Goal: Task Accomplishment & Management: Complete application form

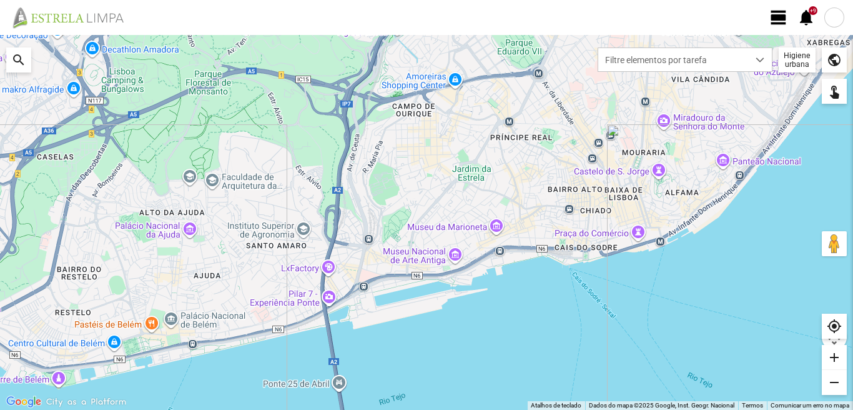
click at [777, 21] on span "view_day" at bounding box center [778, 17] width 19 height 19
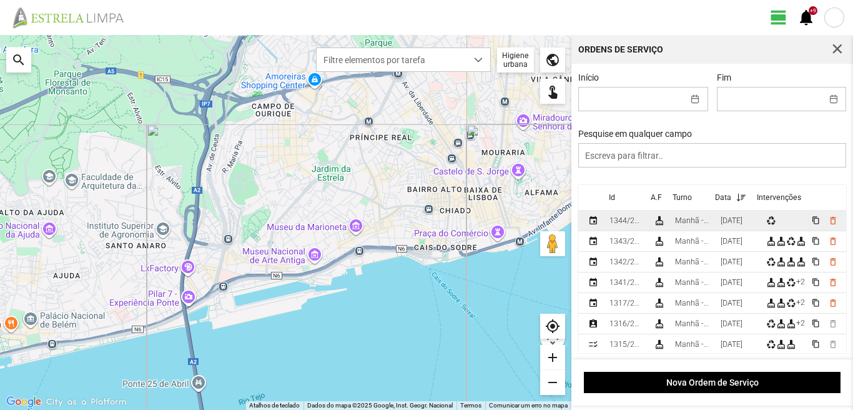
click at [743, 225] on div "[DATE]" at bounding box center [732, 220] width 22 height 9
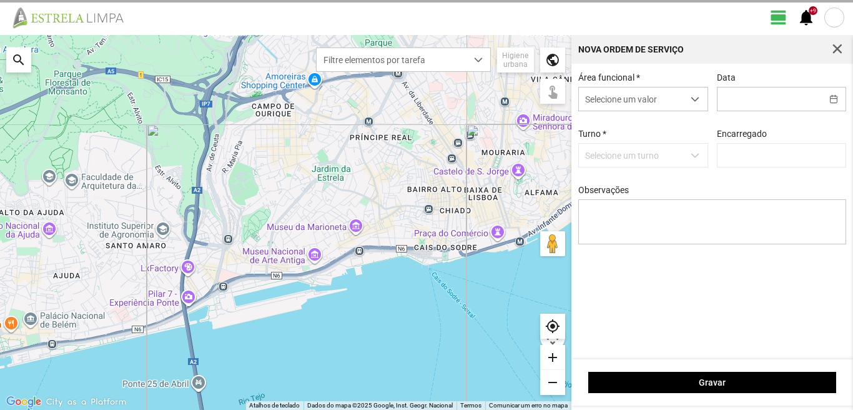
type input "[DATE]"
type input "[PERSON_NAME]"
type textarea "39-baixa 10-25-ferias 22-45-descanso ao serviço-6-36-47-50"
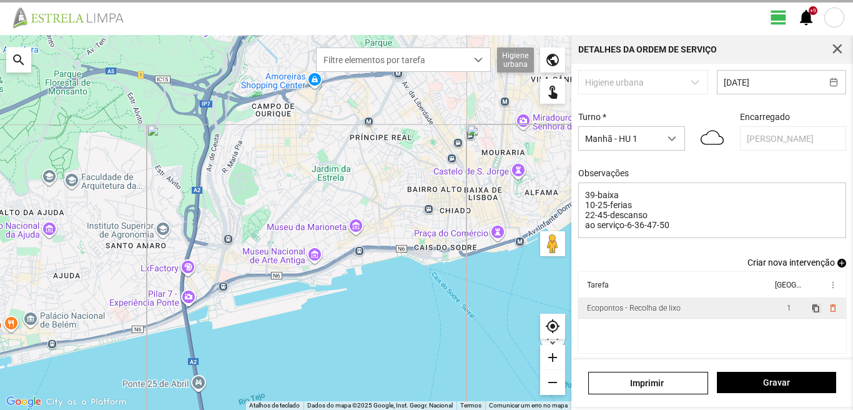
scroll to position [79, 0]
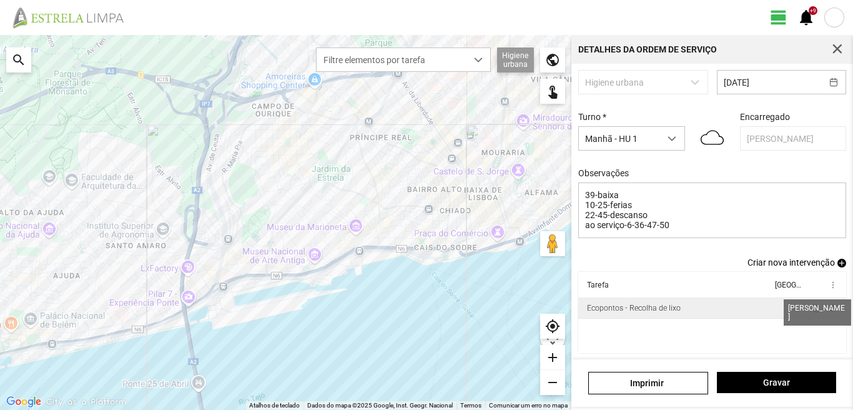
click at [787, 307] on span "1" at bounding box center [789, 307] width 4 height 9
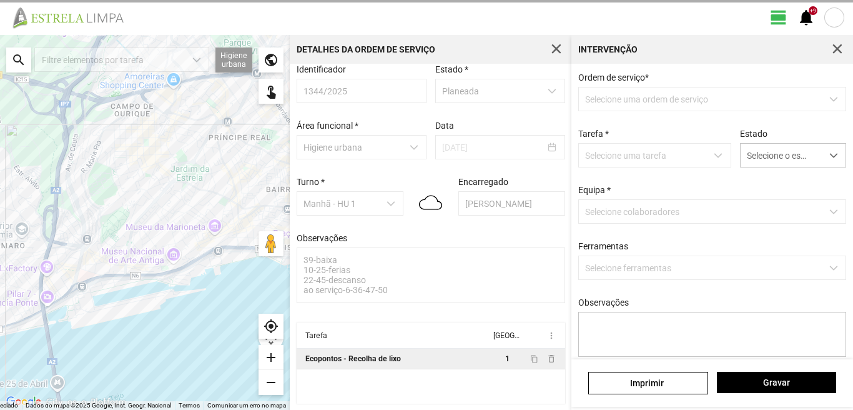
scroll to position [13, 0]
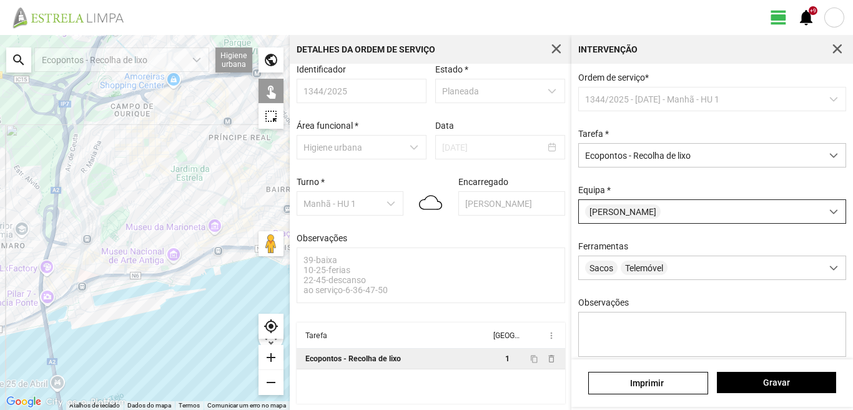
click at [667, 207] on div "[PERSON_NAME]" at bounding box center [700, 211] width 243 height 23
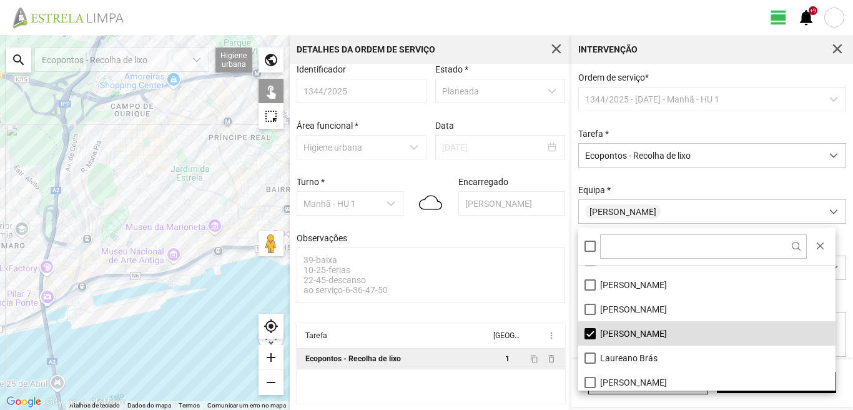
scroll to position [62, 0]
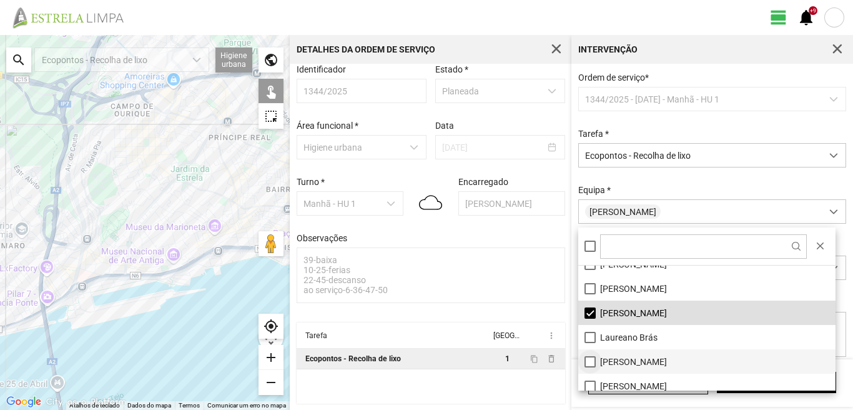
click at [588, 364] on li "[PERSON_NAME]" at bounding box center [706, 361] width 257 height 24
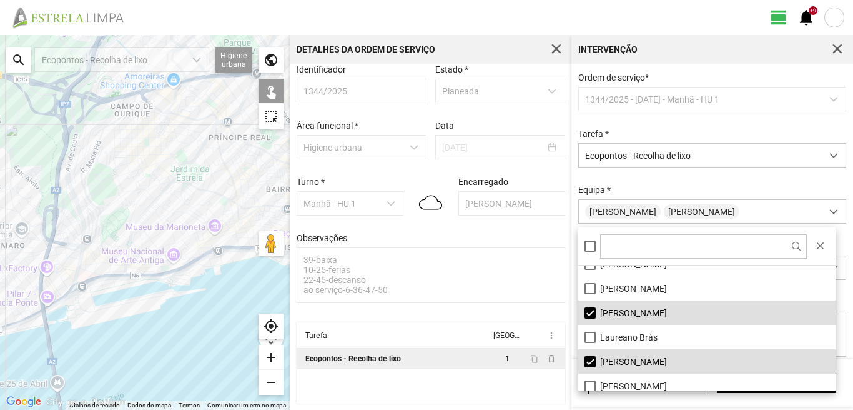
click at [190, 232] on div at bounding box center [145, 222] width 290 height 375
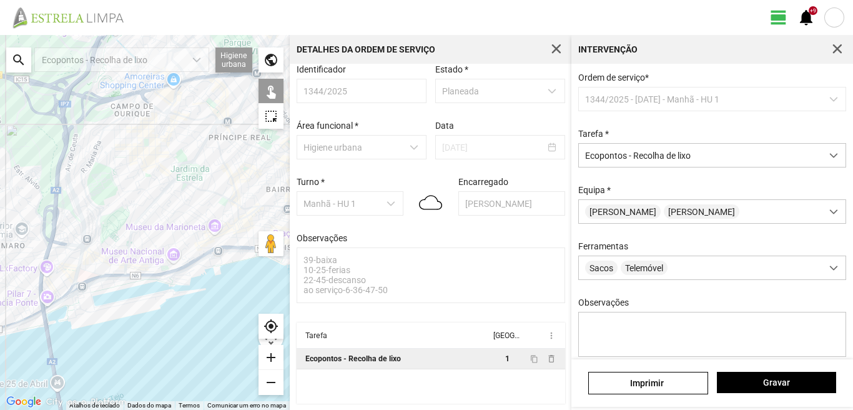
click at [186, 242] on div at bounding box center [145, 222] width 290 height 375
click at [175, 235] on div at bounding box center [145, 222] width 290 height 375
click at [185, 215] on div at bounding box center [145, 222] width 290 height 375
click at [787, 382] on span "Gravar" at bounding box center [776, 382] width 106 height 10
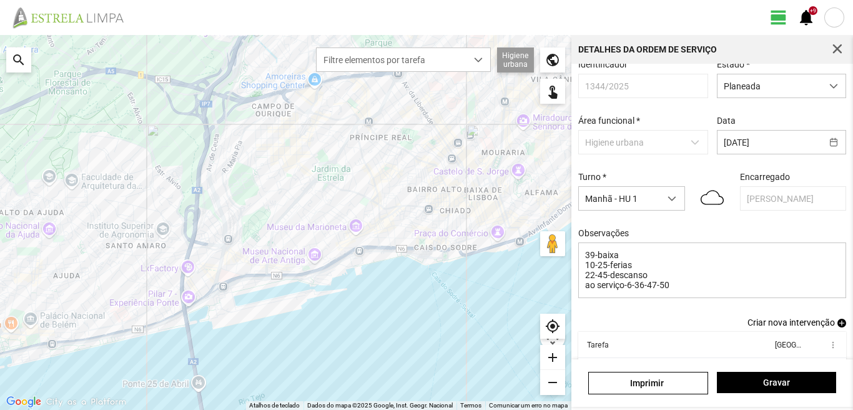
click at [837, 325] on span "add" at bounding box center [841, 322] width 9 height 9
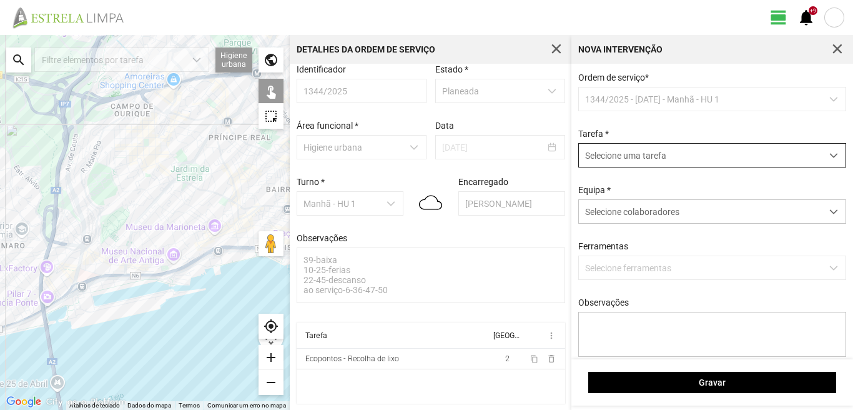
click at [691, 159] on span "Selecione uma tarefa" at bounding box center [700, 155] width 243 height 23
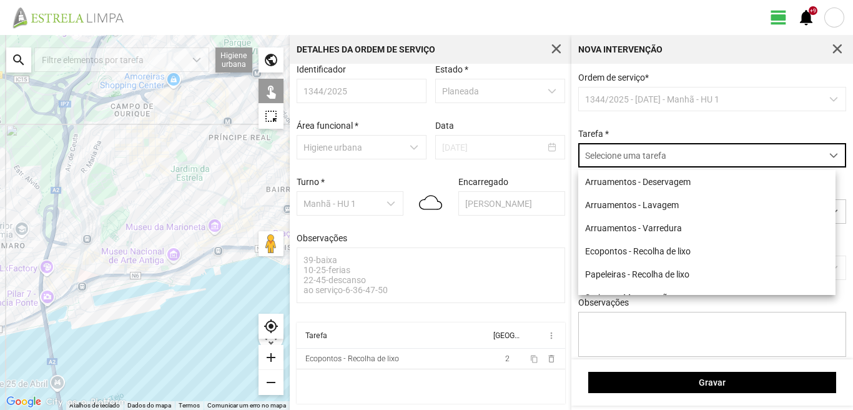
scroll to position [7, 56]
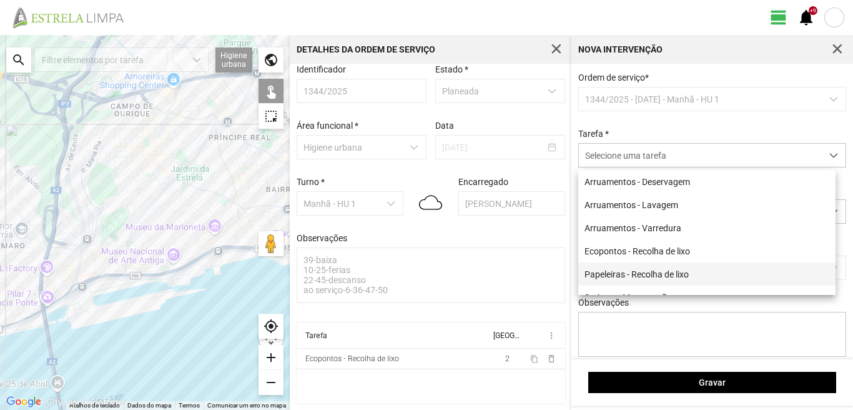
click at [649, 275] on li "Papeleiras - Recolha de lixo" at bounding box center [706, 273] width 257 height 23
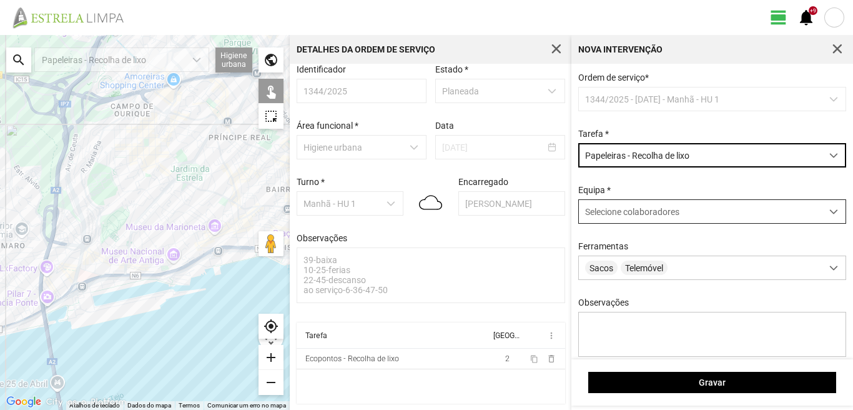
click at [649, 217] on span "Selecione colaboradores" at bounding box center [632, 212] width 94 height 10
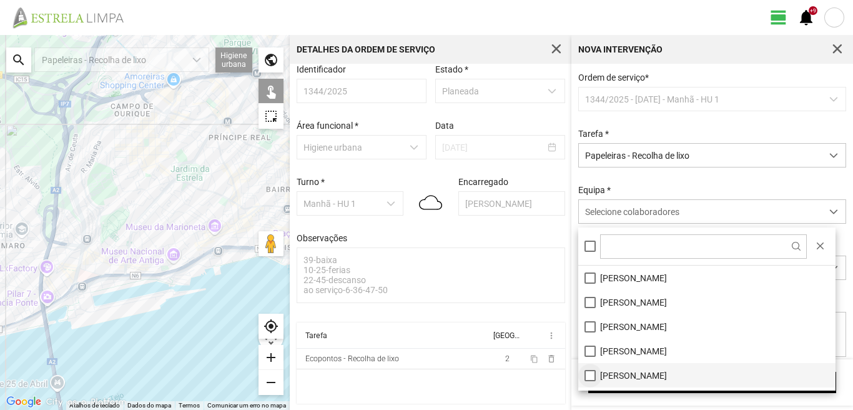
click at [586, 371] on li "[PERSON_NAME]" at bounding box center [706, 375] width 257 height 24
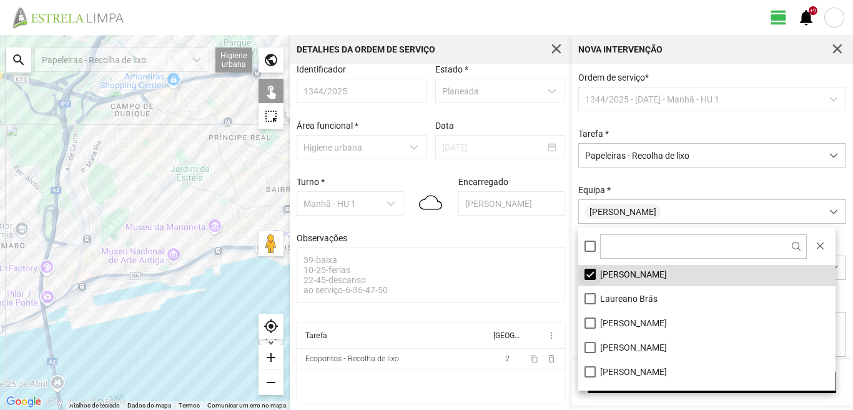
scroll to position [125, 0]
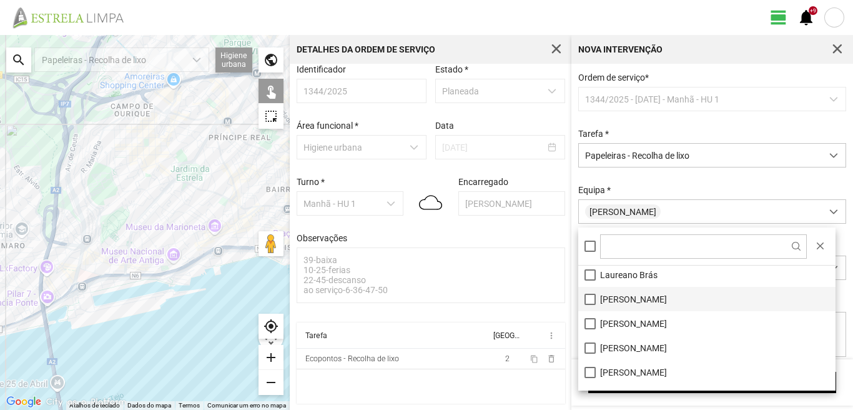
click at [591, 293] on li "[PERSON_NAME]" at bounding box center [706, 299] width 257 height 24
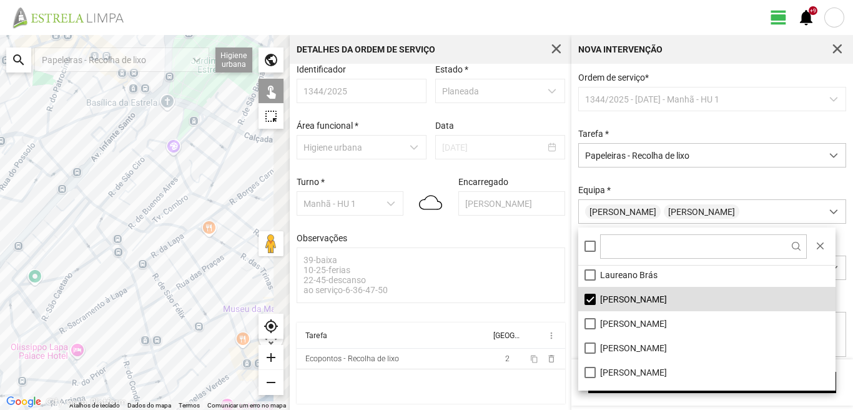
drag, startPoint x: 184, startPoint y: 280, endPoint x: 72, endPoint y: 286, distance: 111.9
click at [72, 286] on div at bounding box center [145, 222] width 290 height 375
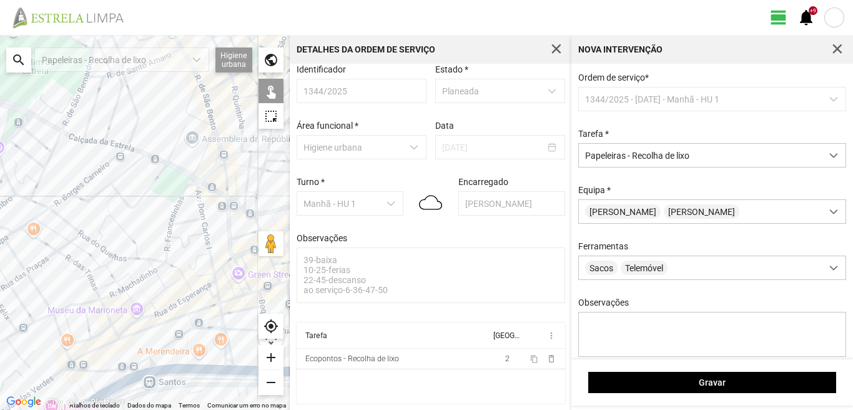
drag, startPoint x: 87, startPoint y: 273, endPoint x: 151, endPoint y: 289, distance: 65.7
click at [151, 289] on div at bounding box center [145, 222] width 290 height 375
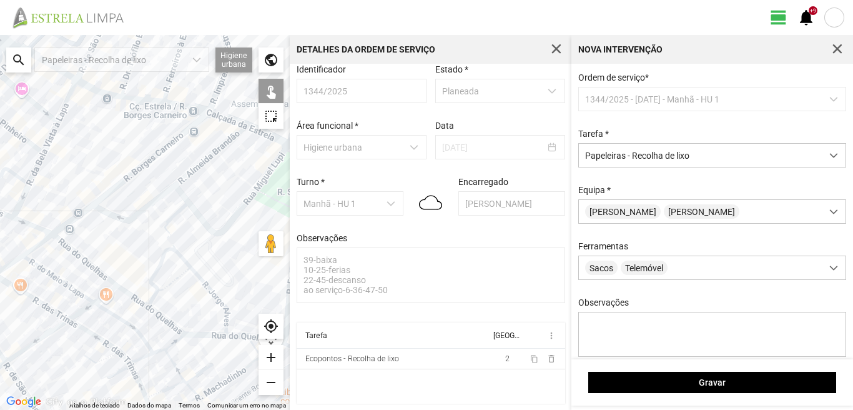
drag, startPoint x: 207, startPoint y: 208, endPoint x: 81, endPoint y: 265, distance: 137.8
click at [81, 265] on div at bounding box center [145, 222] width 290 height 375
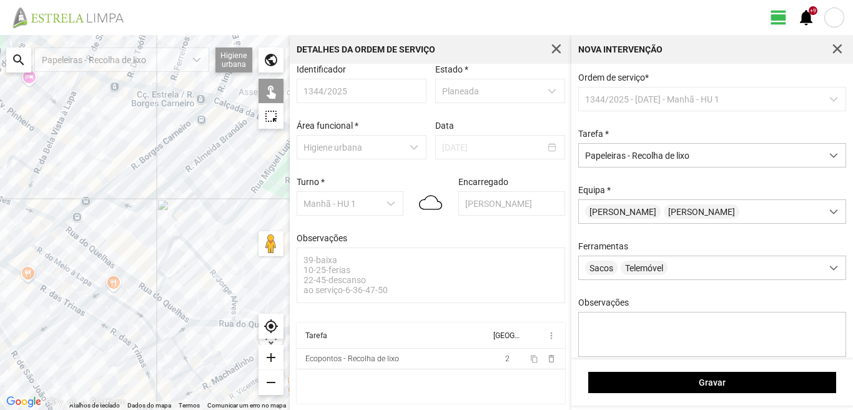
drag, startPoint x: 86, startPoint y: 322, endPoint x: 111, endPoint y: 277, distance: 52.0
click at [111, 277] on div at bounding box center [145, 222] width 290 height 375
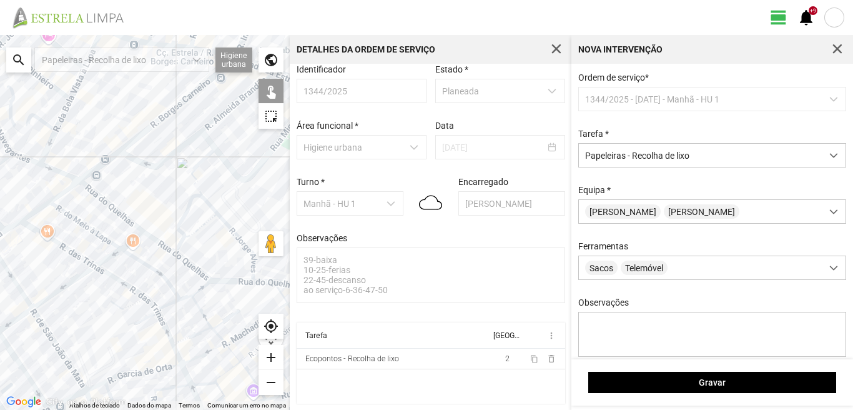
click at [177, 247] on div at bounding box center [145, 222] width 290 height 375
click at [185, 242] on div at bounding box center [145, 222] width 290 height 375
click at [192, 235] on div at bounding box center [145, 222] width 290 height 375
click at [198, 277] on div at bounding box center [145, 222] width 290 height 375
click at [252, 263] on div at bounding box center [145, 222] width 290 height 375
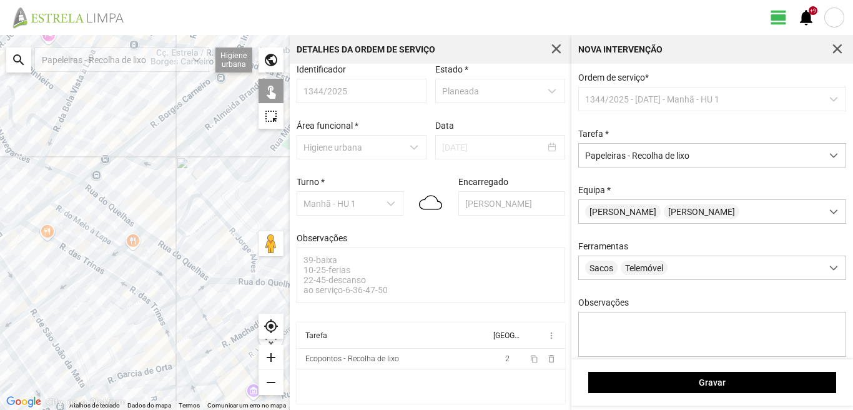
click at [255, 274] on div at bounding box center [145, 222] width 290 height 375
click at [257, 284] on div at bounding box center [145, 222] width 290 height 375
click at [159, 287] on div at bounding box center [145, 222] width 290 height 375
click at [160, 284] on div at bounding box center [145, 222] width 290 height 375
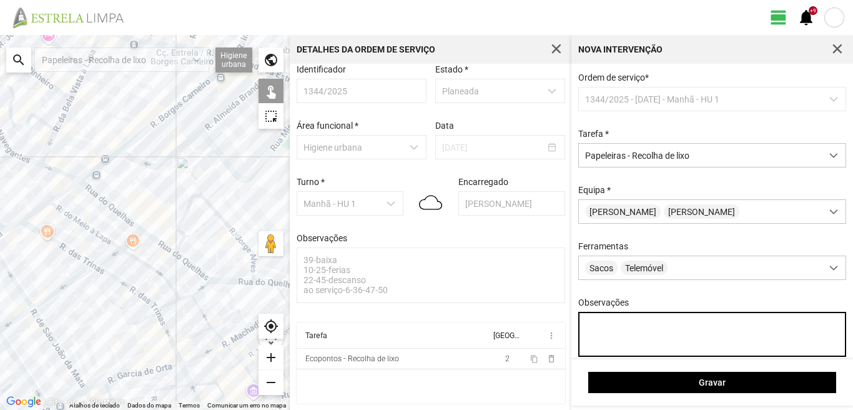
click at [588, 326] on textarea "Observações" at bounding box center [712, 334] width 269 height 45
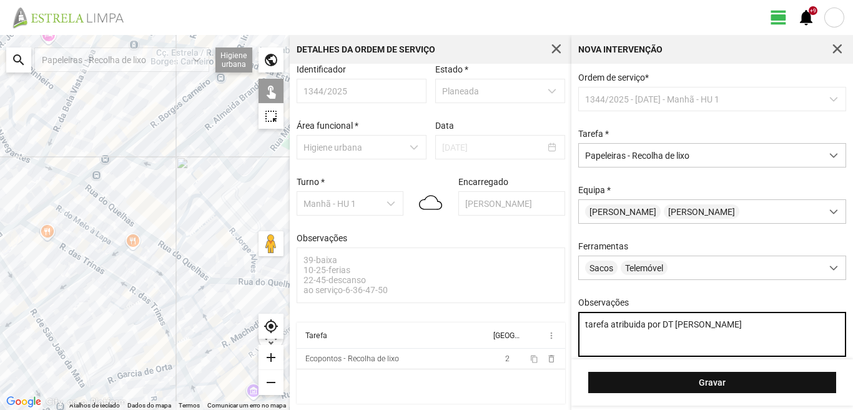
type textarea "tarefa atribuida por DT [PERSON_NAME]"
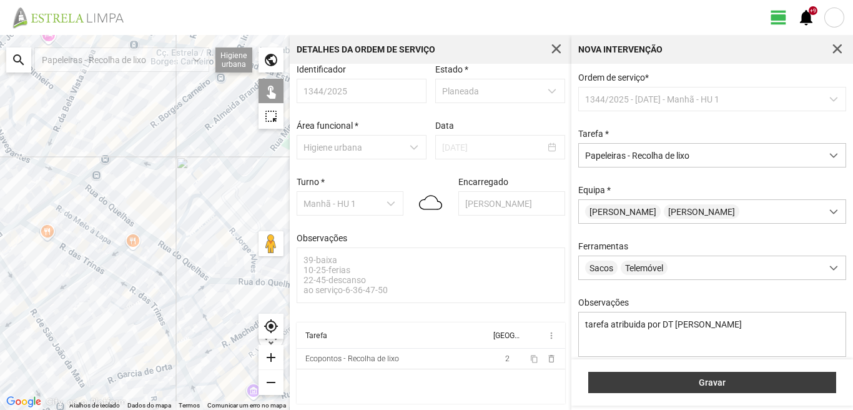
click at [725, 382] on span "Gravar" at bounding box center [712, 382] width 235 height 10
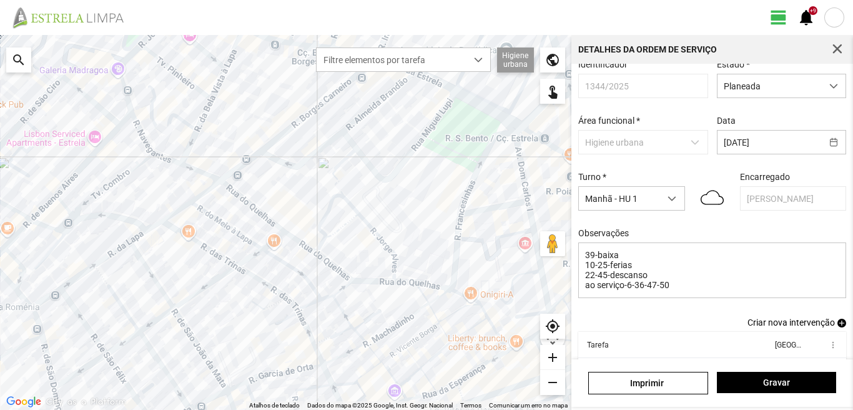
click at [837, 327] on span "add" at bounding box center [841, 322] width 9 height 9
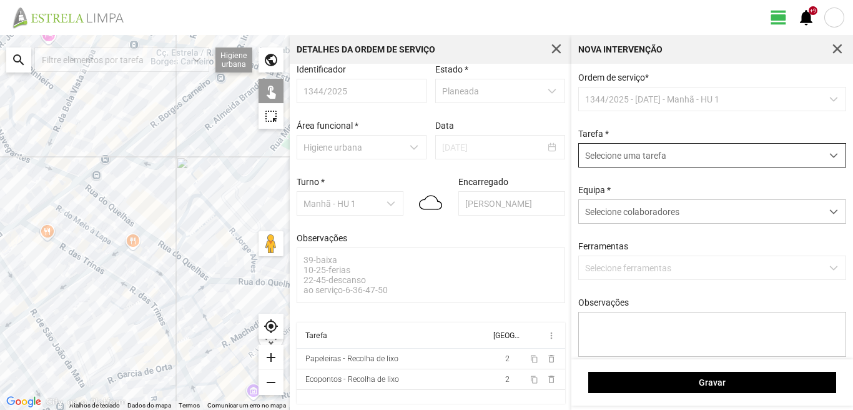
click at [718, 159] on span "Selecione uma tarefa" at bounding box center [700, 155] width 243 height 23
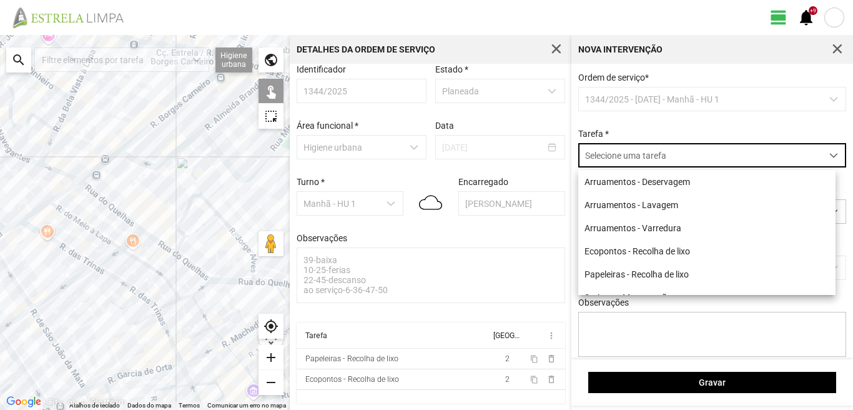
scroll to position [7, 56]
click at [663, 230] on li "Arruamentos - Varredura" at bounding box center [706, 227] width 257 height 23
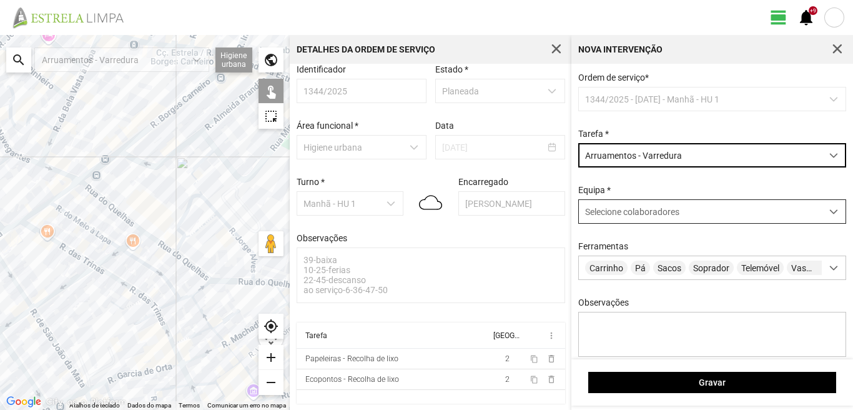
click at [647, 212] on span "Selecione colaboradores" at bounding box center [632, 212] width 94 height 10
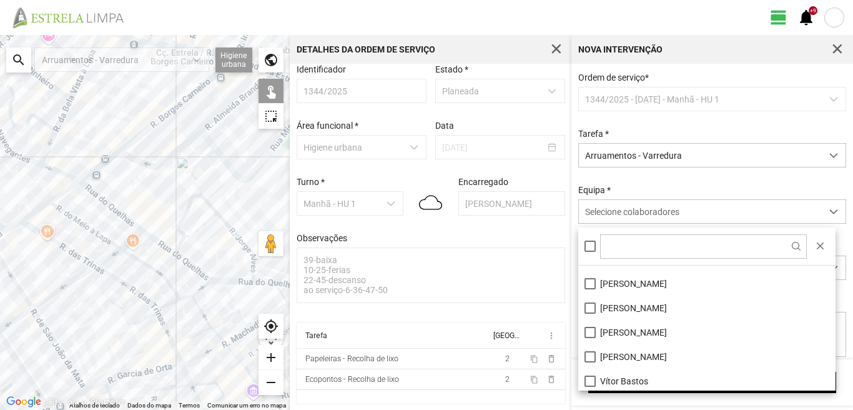
scroll to position [167, 0]
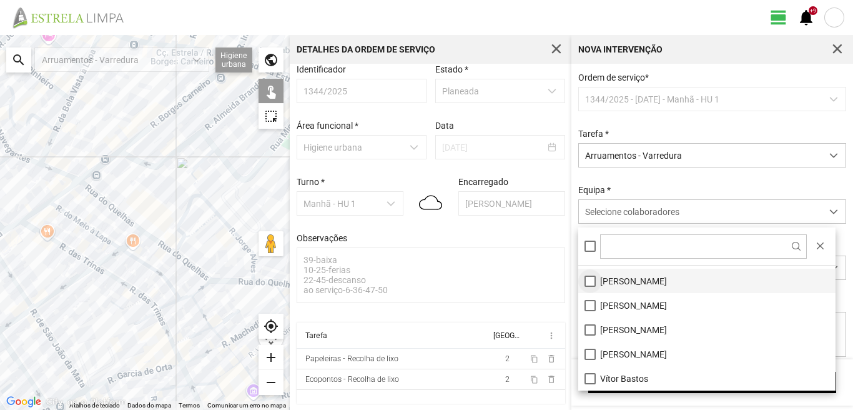
click at [587, 280] on li "[PERSON_NAME]" at bounding box center [706, 281] width 257 height 24
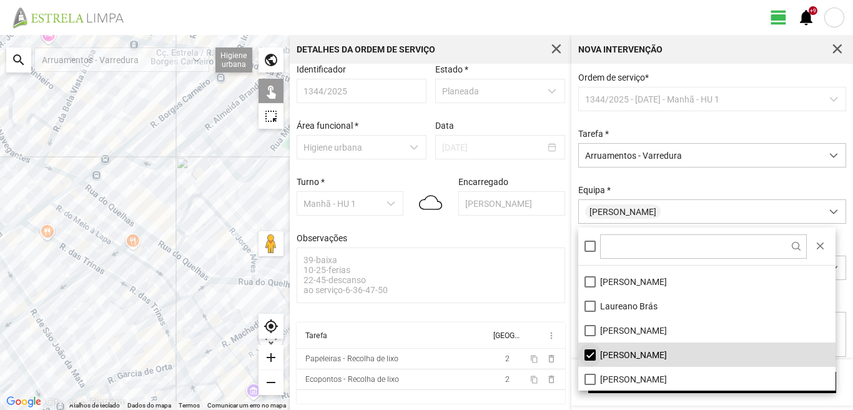
scroll to position [0, 0]
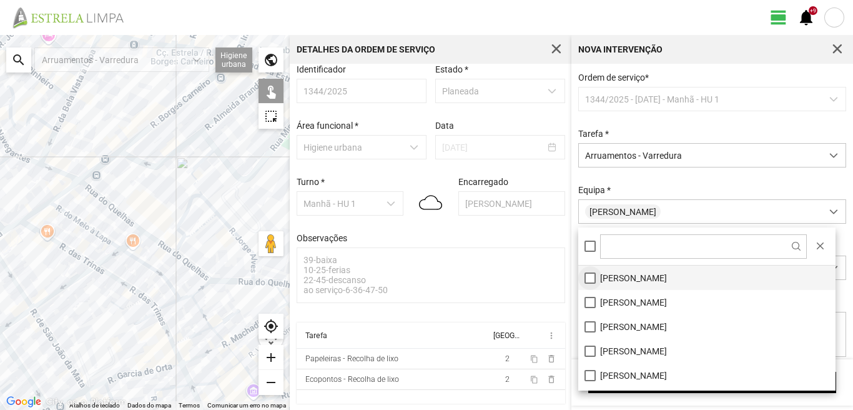
click at [590, 275] on li "[PERSON_NAME]" at bounding box center [706, 277] width 257 height 24
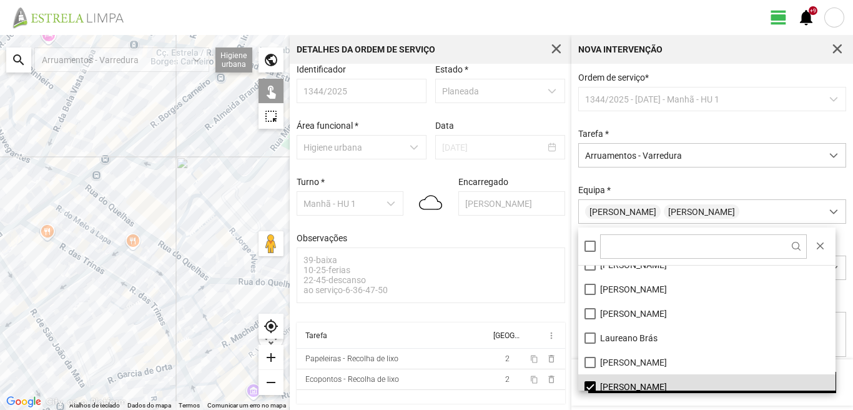
scroll to position [62, 0]
click at [591, 338] on li "Laureano Brás" at bounding box center [706, 337] width 257 height 24
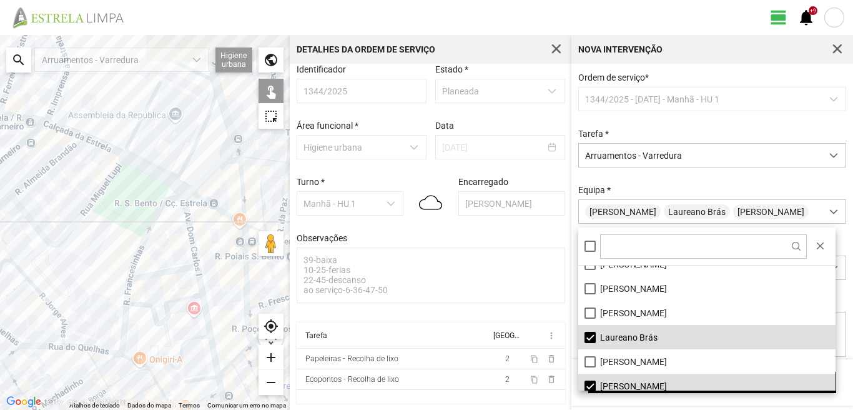
drag, startPoint x: 195, startPoint y: 255, endPoint x: 0, endPoint y: 331, distance: 209.8
click at [0, 331] on div at bounding box center [145, 222] width 290 height 375
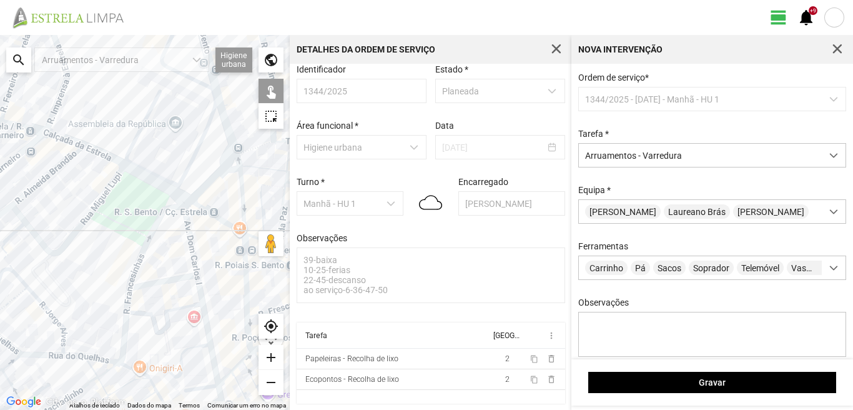
click at [189, 221] on div at bounding box center [145, 222] width 290 height 375
click at [176, 280] on div at bounding box center [145, 222] width 290 height 375
click at [200, 303] on div at bounding box center [145, 222] width 290 height 375
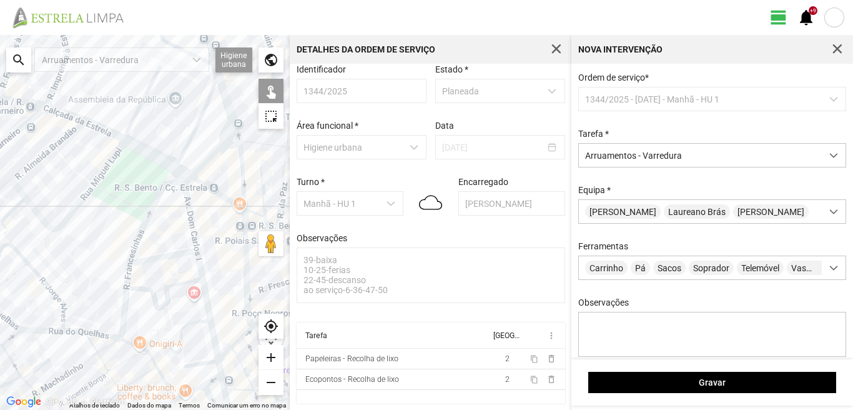
drag, startPoint x: 170, startPoint y: 302, endPoint x: 170, endPoint y: 277, distance: 24.4
click at [170, 277] on div at bounding box center [145, 222] width 290 height 375
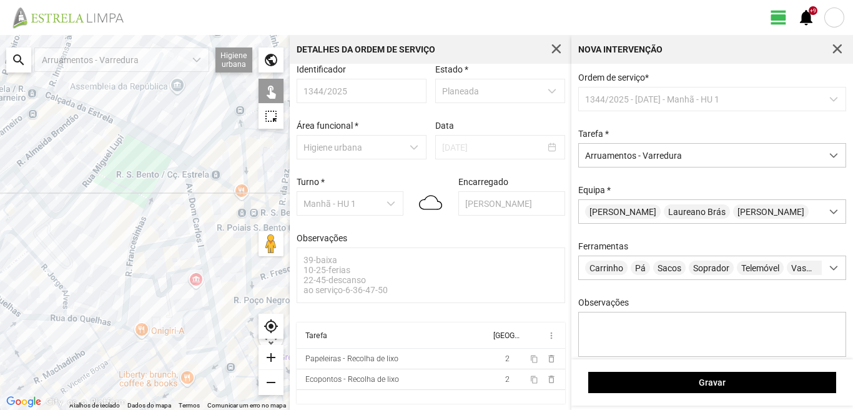
drag, startPoint x: 176, startPoint y: 307, endPoint x: 172, endPoint y: 249, distance: 57.6
click at [173, 254] on div at bounding box center [145, 222] width 290 height 375
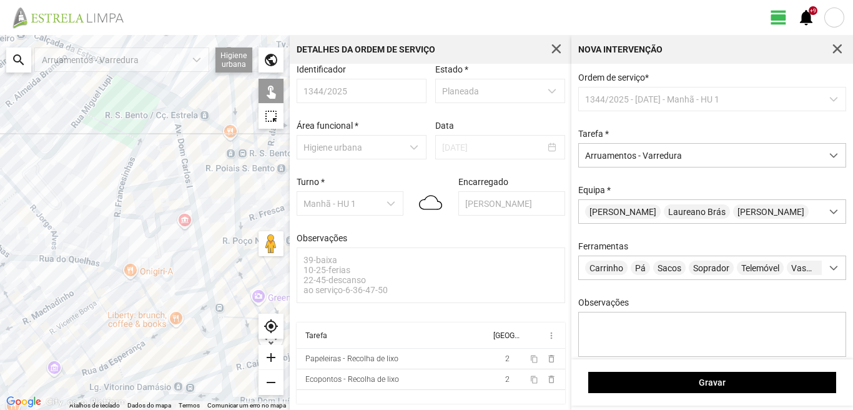
click at [202, 289] on div at bounding box center [145, 222] width 290 height 375
click at [210, 292] on div at bounding box center [145, 222] width 290 height 375
click at [200, 308] on div at bounding box center [145, 222] width 290 height 375
click at [184, 307] on div at bounding box center [145, 222] width 290 height 375
click at [181, 319] on div at bounding box center [145, 222] width 290 height 375
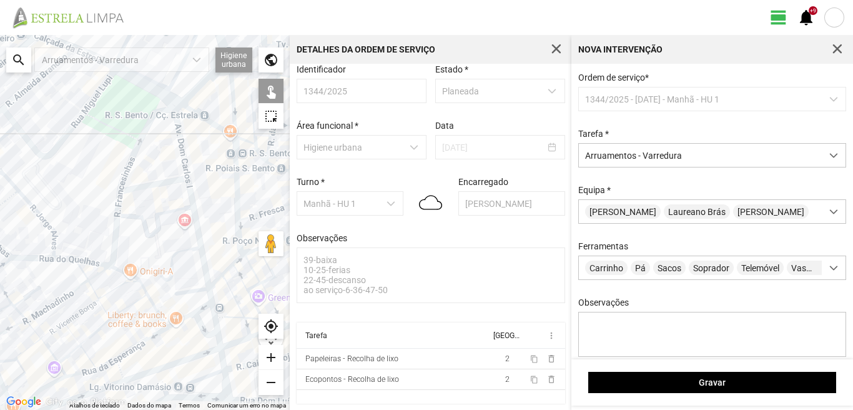
click at [197, 322] on div at bounding box center [145, 222] width 290 height 375
click at [217, 312] on div at bounding box center [145, 222] width 290 height 375
click at [214, 310] on div at bounding box center [145, 222] width 290 height 375
click at [219, 340] on div at bounding box center [145, 222] width 290 height 375
click at [222, 367] on div at bounding box center [145, 222] width 290 height 375
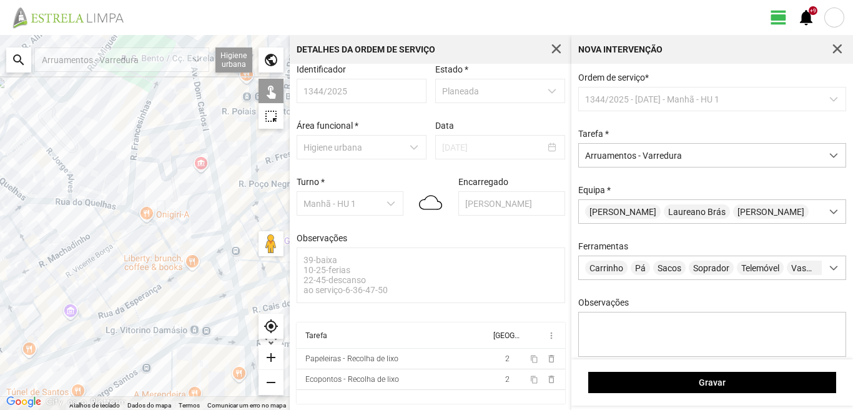
drag, startPoint x: 209, startPoint y: 367, endPoint x: 220, endPoint y: 310, distance: 57.9
click at [220, 310] on div at bounding box center [145, 222] width 290 height 375
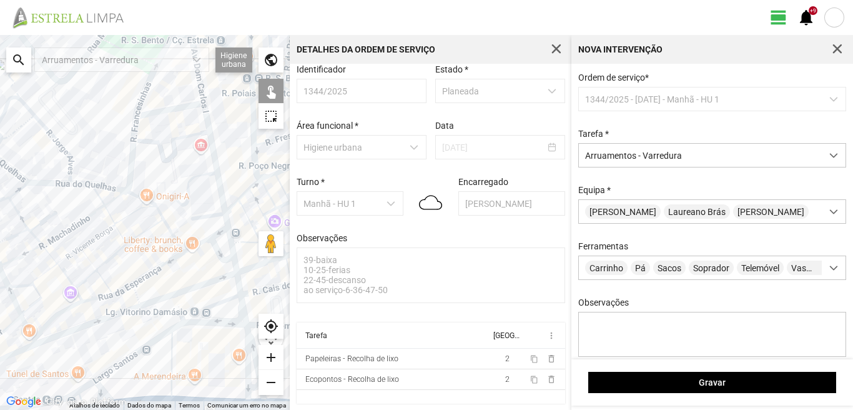
click at [221, 302] on div at bounding box center [145, 222] width 290 height 375
click at [240, 308] on div at bounding box center [145, 222] width 290 height 375
click at [247, 338] on div at bounding box center [145, 222] width 290 height 375
click at [247, 352] on div at bounding box center [145, 222] width 290 height 375
click at [215, 323] on div at bounding box center [145, 222] width 290 height 375
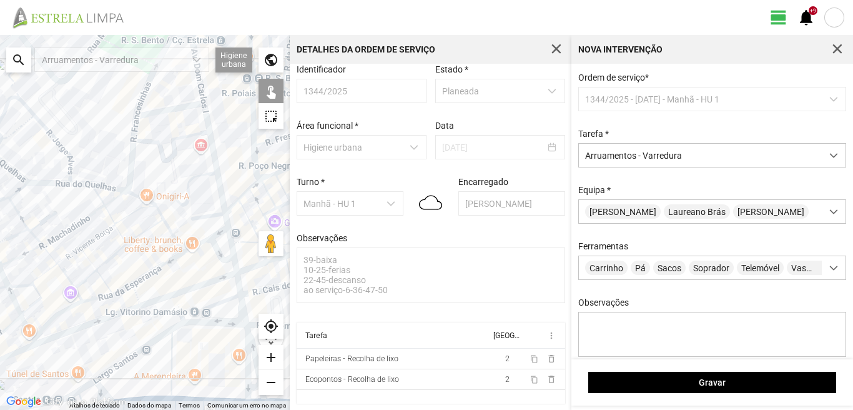
click at [149, 340] on div at bounding box center [145, 222] width 290 height 375
click at [170, 350] on div at bounding box center [145, 222] width 290 height 375
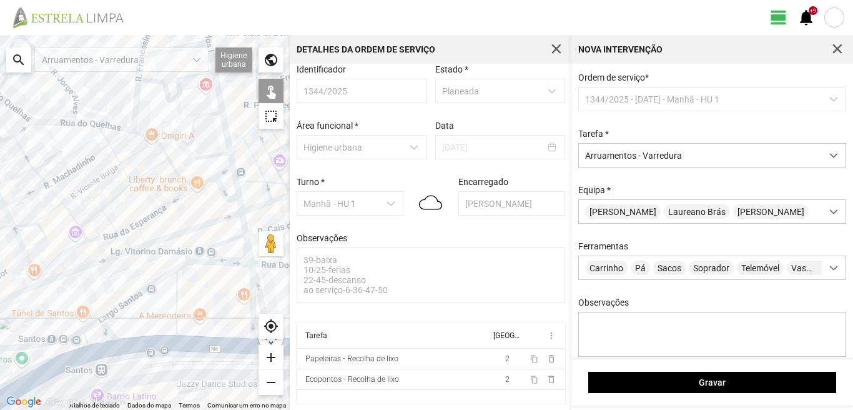
drag, startPoint x: 180, startPoint y: 361, endPoint x: 183, endPoint y: 275, distance: 86.2
click at [184, 288] on div at bounding box center [145, 222] width 290 height 375
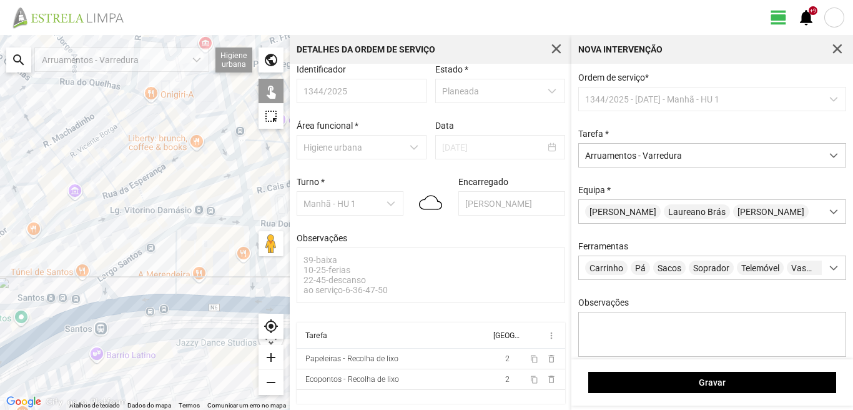
click at [211, 300] on div at bounding box center [145, 222] width 290 height 375
click at [255, 286] on div at bounding box center [145, 222] width 290 height 375
click at [126, 307] on div at bounding box center [145, 222] width 290 height 375
click at [111, 297] on div at bounding box center [145, 222] width 290 height 375
click at [89, 283] on div at bounding box center [145, 222] width 290 height 375
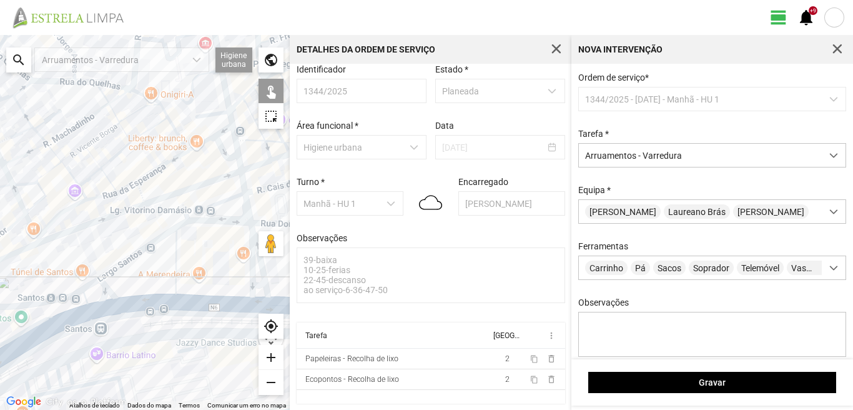
click at [77, 302] on div at bounding box center [145, 222] width 290 height 375
click at [83, 313] on div at bounding box center [145, 222] width 290 height 375
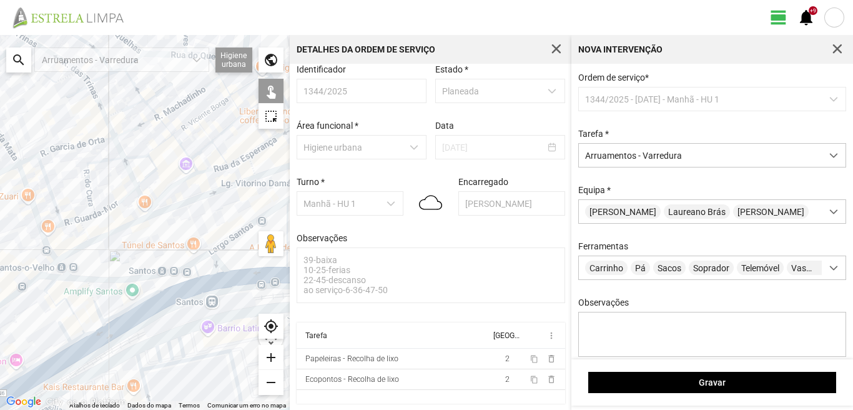
drag, startPoint x: 148, startPoint y: 297, endPoint x: 197, endPoint y: 285, distance: 50.1
click at [197, 285] on div at bounding box center [145, 222] width 290 height 375
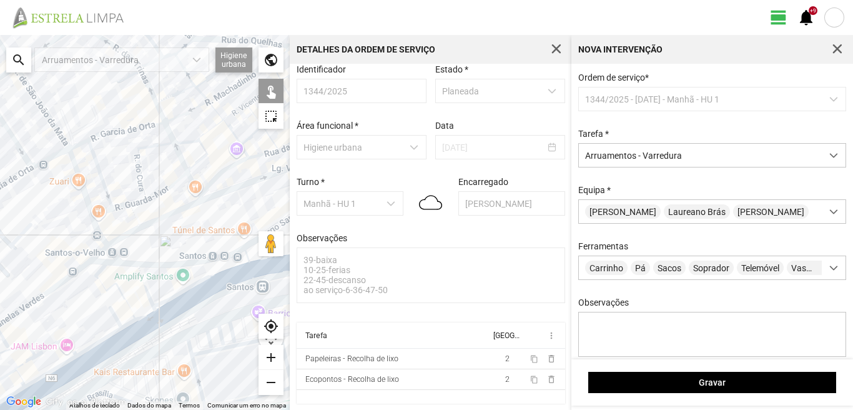
click at [145, 289] on div at bounding box center [145, 222] width 290 height 375
click at [99, 274] on div at bounding box center [145, 222] width 290 height 375
click at [100, 283] on div at bounding box center [145, 222] width 290 height 375
click at [142, 313] on div at bounding box center [145, 222] width 290 height 375
click at [123, 326] on div at bounding box center [145, 222] width 290 height 375
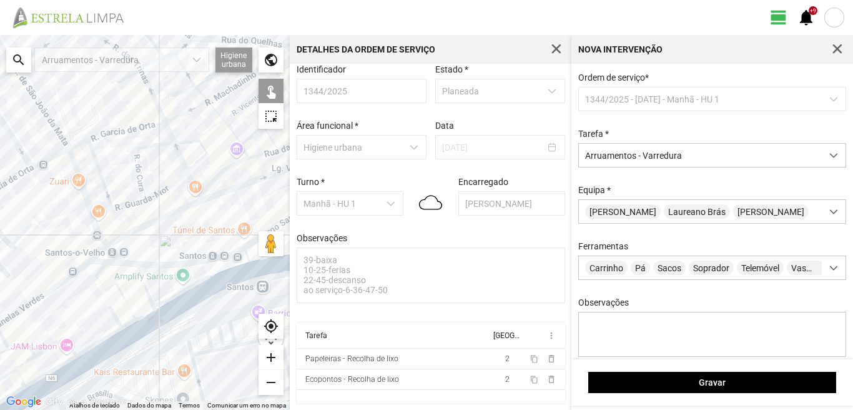
click at [117, 319] on div at bounding box center [145, 222] width 290 height 375
click at [111, 336] on div at bounding box center [145, 222] width 290 height 375
click at [120, 345] on div at bounding box center [145, 222] width 290 height 375
click at [143, 328] on div at bounding box center [145, 222] width 290 height 375
click at [45, 348] on div at bounding box center [145, 222] width 290 height 375
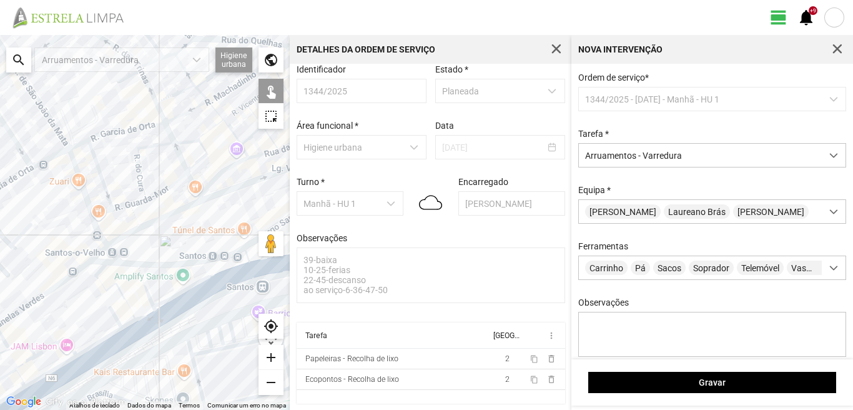
click at [21, 345] on div at bounding box center [145, 222] width 290 height 375
click at [26, 362] on div at bounding box center [145, 222] width 290 height 375
click at [10, 374] on div at bounding box center [145, 222] width 290 height 375
click at [20, 376] on div at bounding box center [145, 222] width 290 height 375
click at [42, 377] on div at bounding box center [145, 222] width 290 height 375
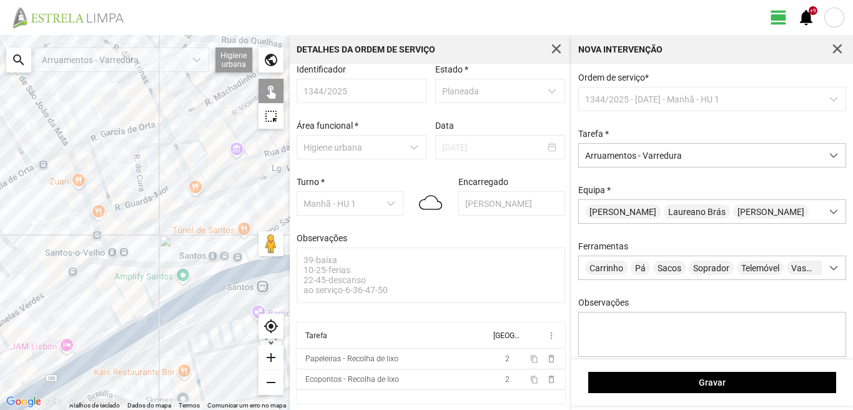
click at [62, 379] on div at bounding box center [145, 222] width 290 height 375
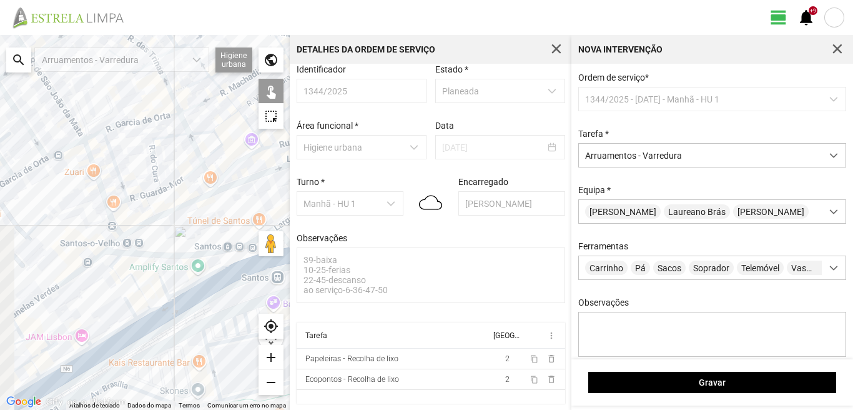
drag, startPoint x: 58, startPoint y: 373, endPoint x: 157, endPoint y: 317, distance: 113.2
click at [142, 327] on div at bounding box center [145, 222] width 290 height 375
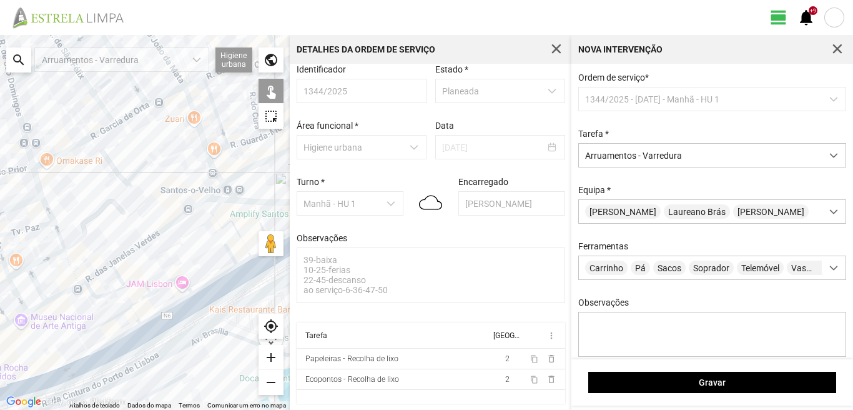
click at [100, 348] on div at bounding box center [145, 222] width 290 height 375
click at [108, 357] on div at bounding box center [145, 222] width 290 height 375
click at [59, 381] on div at bounding box center [145, 222] width 290 height 375
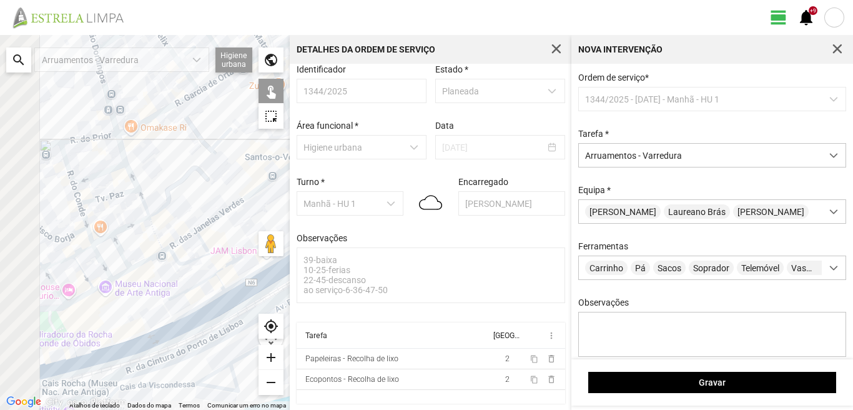
drag, startPoint x: 87, startPoint y: 363, endPoint x: 144, endPoint y: 338, distance: 62.6
click at [144, 338] on div at bounding box center [145, 222] width 290 height 375
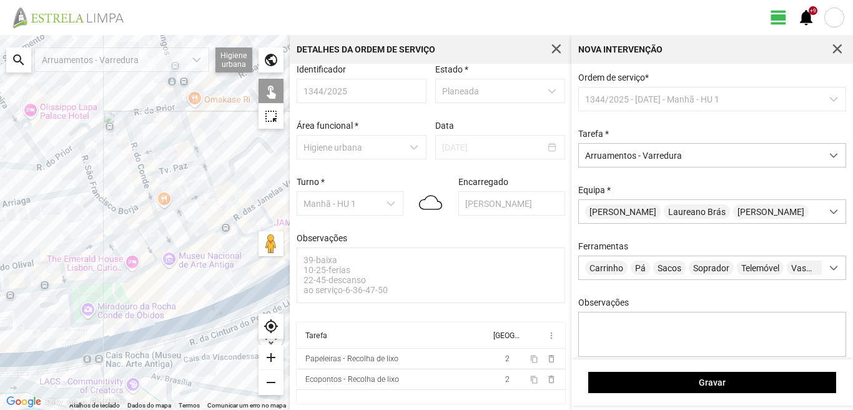
click at [109, 338] on div at bounding box center [145, 222] width 290 height 375
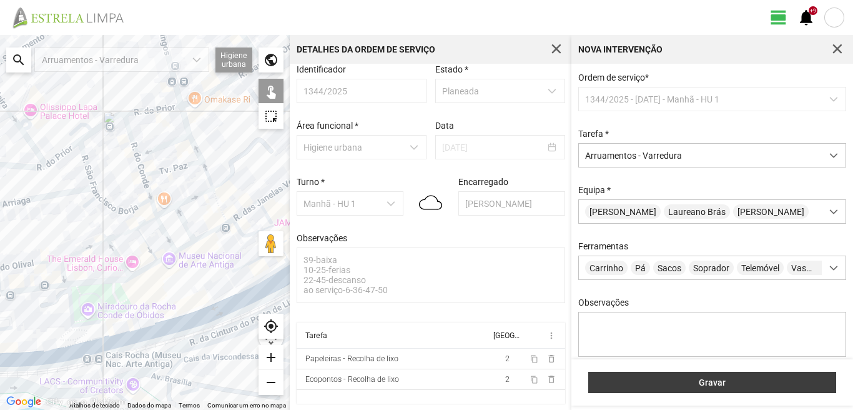
click at [689, 382] on span "Gravar" at bounding box center [712, 382] width 235 height 10
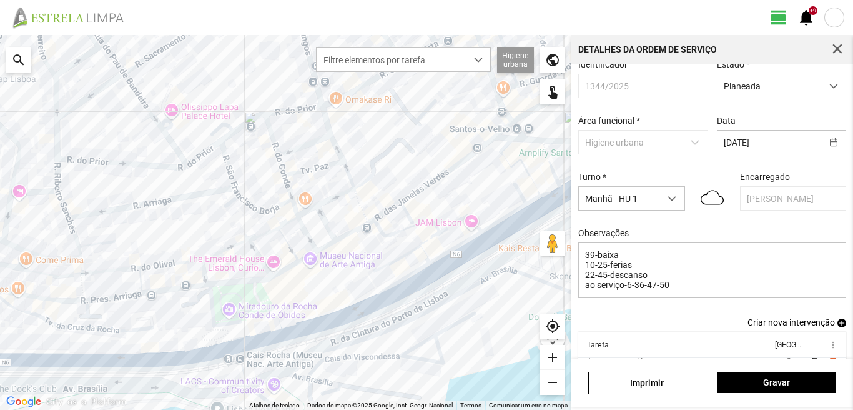
scroll to position [79, 0]
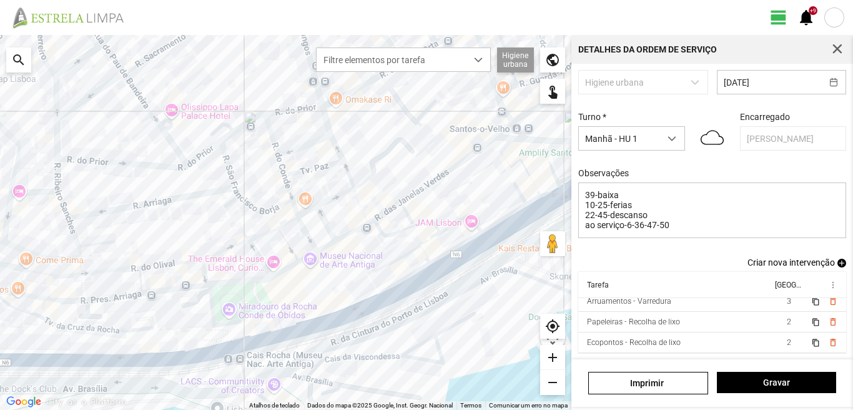
click at [837, 265] on span "add" at bounding box center [841, 263] width 9 height 9
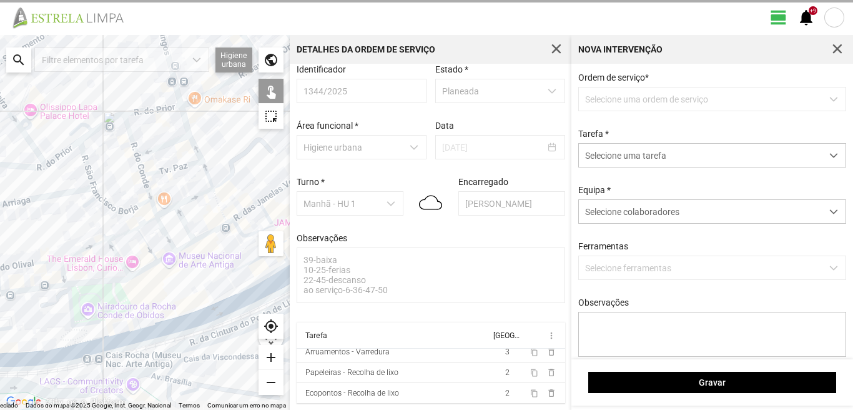
scroll to position [13, 0]
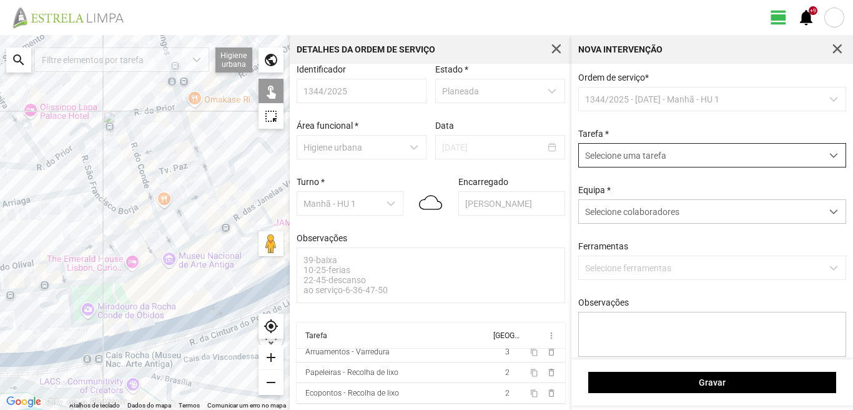
click at [719, 159] on span "Selecione uma tarefa" at bounding box center [700, 155] width 243 height 23
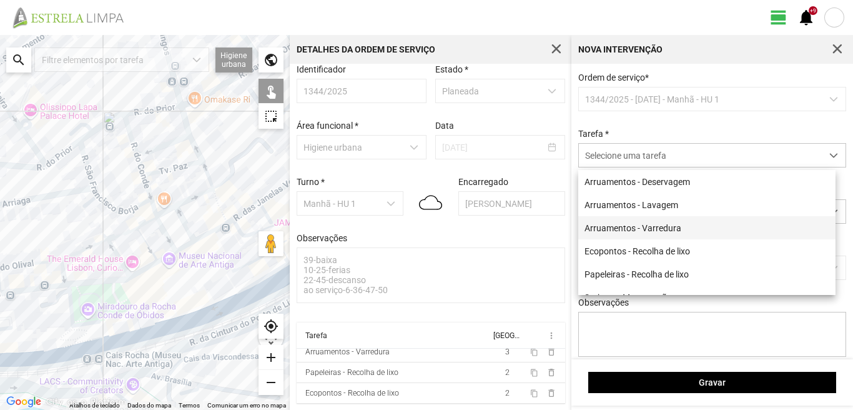
click at [660, 227] on li "Arruamentos - Varredura" at bounding box center [706, 227] width 257 height 23
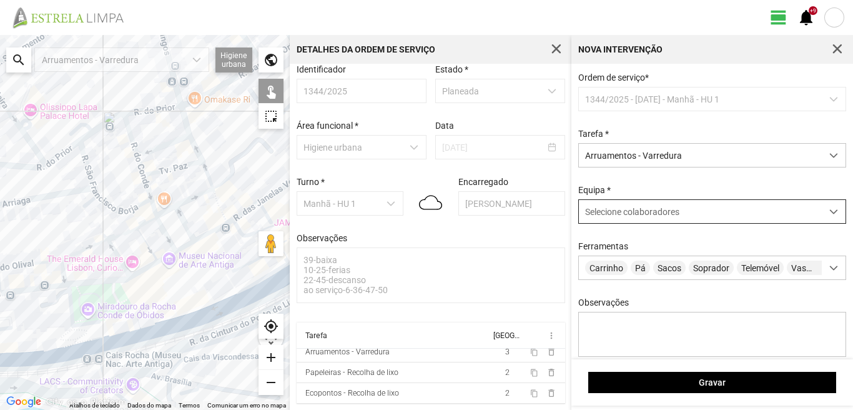
click at [659, 217] on span "Selecione colaboradores" at bounding box center [632, 212] width 94 height 10
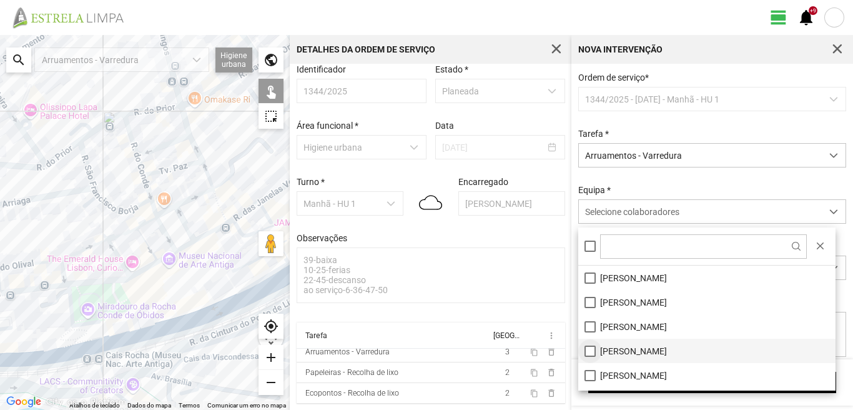
click at [590, 348] on li "[PERSON_NAME]" at bounding box center [706, 350] width 257 height 24
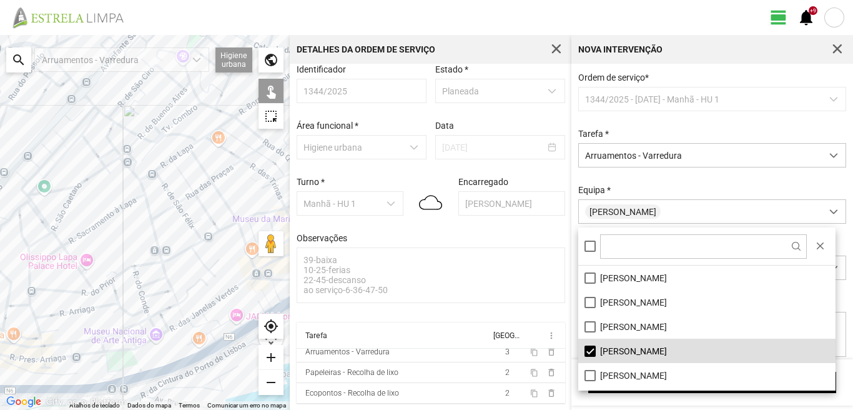
drag, startPoint x: 102, startPoint y: 116, endPoint x: 109, endPoint y: 255, distance: 139.4
click at [109, 251] on div at bounding box center [145, 222] width 290 height 375
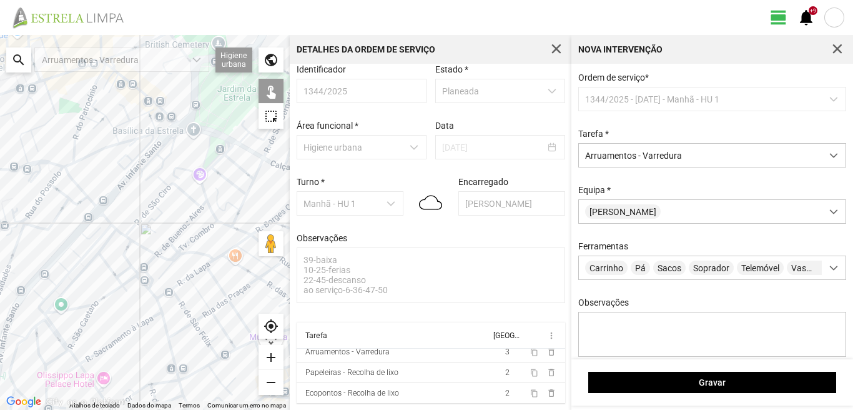
drag, startPoint x: 144, startPoint y: 157, endPoint x: 169, endPoint y: 263, distance: 109.2
click at [169, 263] on div at bounding box center [145, 222] width 290 height 375
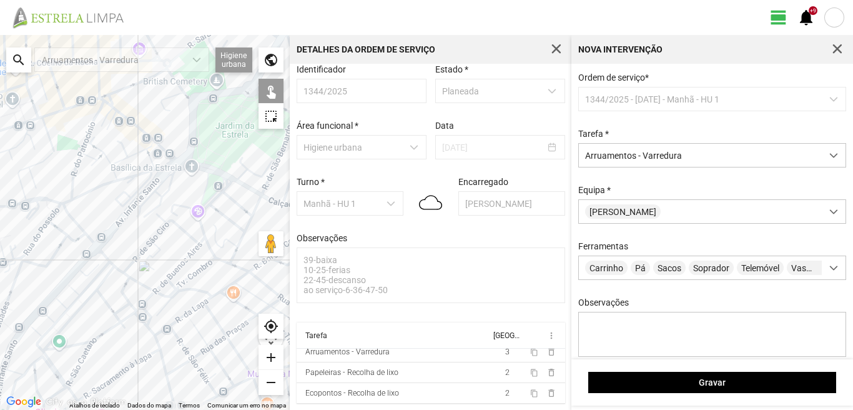
drag, startPoint x: 181, startPoint y: 238, endPoint x: 169, endPoint y: 201, distance: 38.7
click at [169, 201] on div at bounding box center [145, 222] width 290 height 375
click at [245, 187] on div at bounding box center [145, 222] width 290 height 375
click at [225, 176] on div at bounding box center [145, 222] width 290 height 375
click at [221, 177] on div at bounding box center [145, 222] width 290 height 375
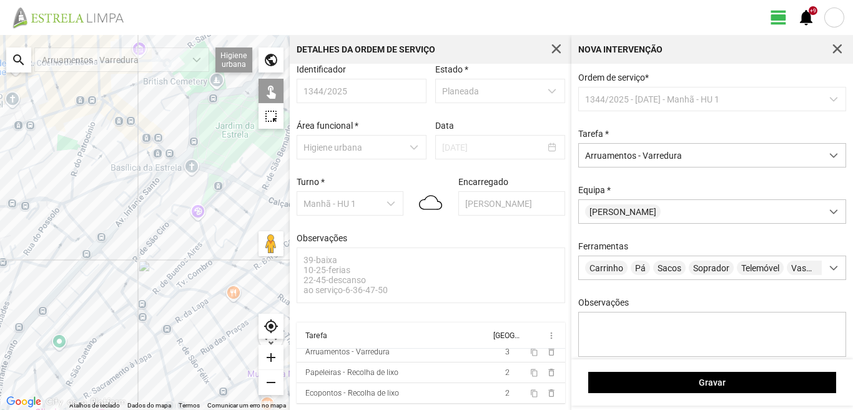
click at [172, 155] on div at bounding box center [145, 222] width 290 height 375
click at [172, 165] on div at bounding box center [145, 222] width 290 height 375
click at [177, 157] on div at bounding box center [145, 222] width 290 height 375
click at [159, 161] on div at bounding box center [145, 222] width 290 height 375
click at [160, 166] on div at bounding box center [145, 222] width 290 height 375
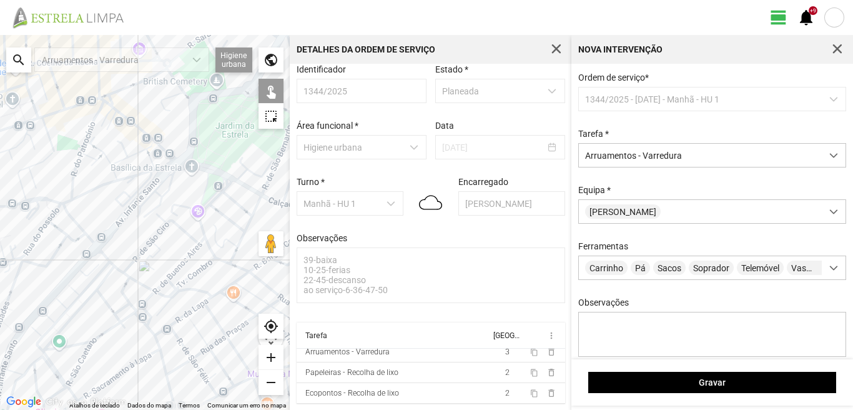
click at [158, 157] on div at bounding box center [145, 222] width 290 height 375
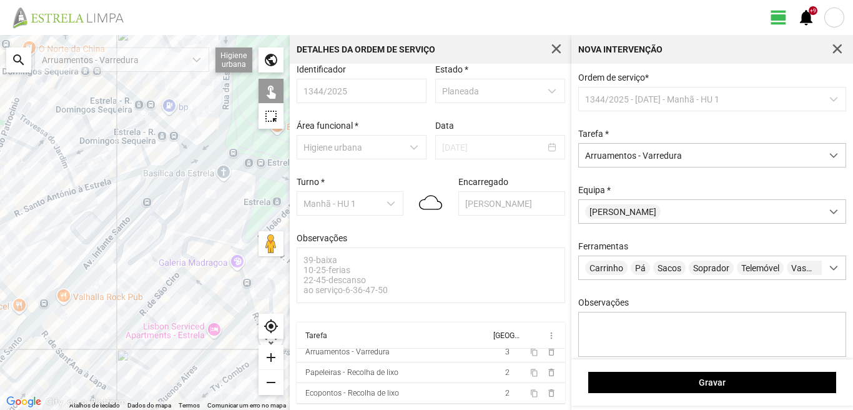
click at [146, 117] on div at bounding box center [145, 222] width 290 height 375
click at [146, 110] on div at bounding box center [145, 222] width 290 height 375
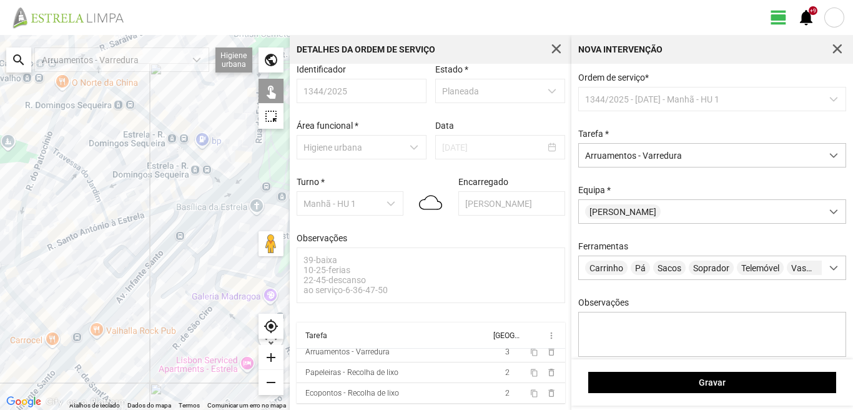
drag, startPoint x: 91, startPoint y: 136, endPoint x: 129, endPoint y: 177, distance: 55.2
click at [129, 177] on div at bounding box center [145, 222] width 290 height 375
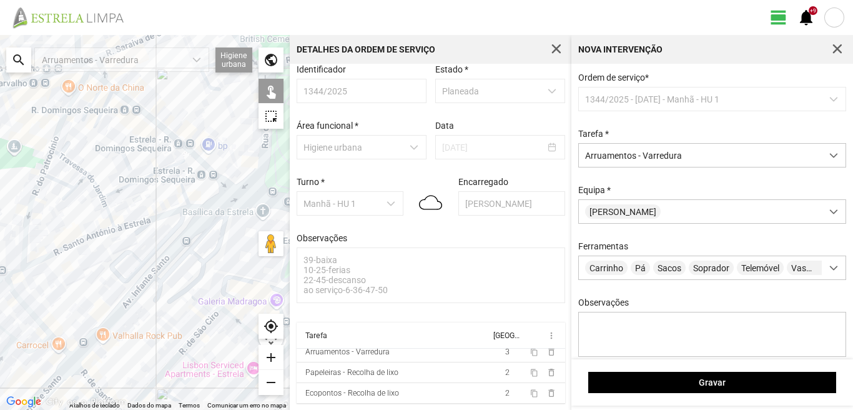
click at [107, 84] on div at bounding box center [145, 222] width 290 height 375
click at [97, 95] on div at bounding box center [145, 222] width 290 height 375
click at [103, 105] on div at bounding box center [145, 222] width 290 height 375
click at [93, 76] on div at bounding box center [145, 222] width 290 height 375
drag, startPoint x: 110, startPoint y: 141, endPoint x: 69, endPoint y: 139, distance: 41.3
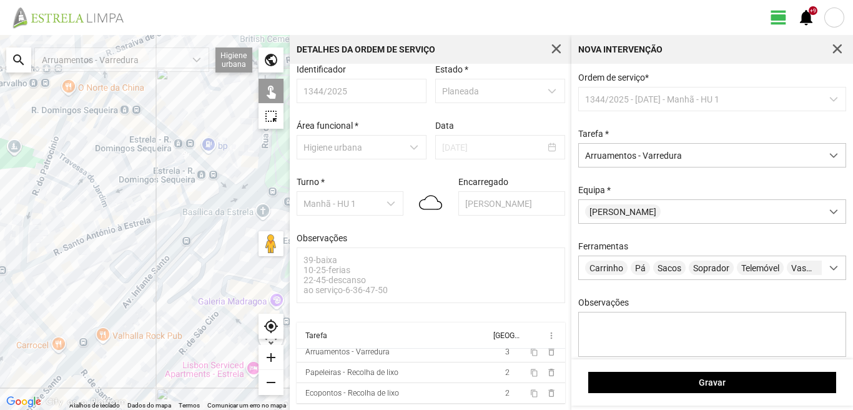
click at [69, 139] on div at bounding box center [145, 222] width 290 height 375
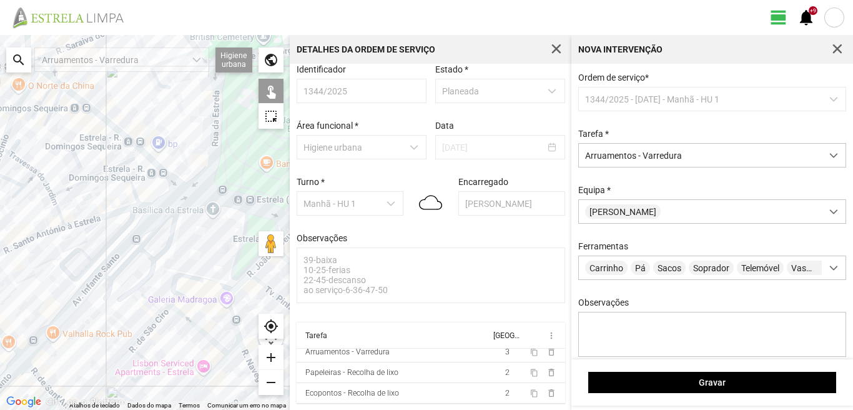
drag, startPoint x: 189, startPoint y: 198, endPoint x: 134, endPoint y: 178, distance: 58.5
click at [139, 180] on div at bounding box center [145, 222] width 290 height 375
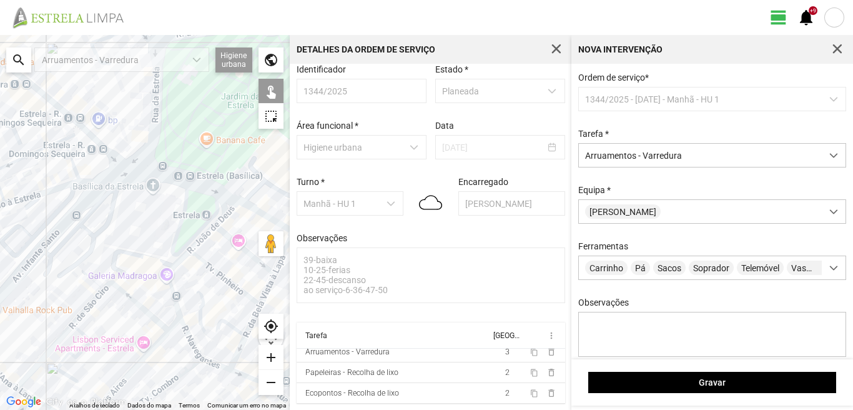
drag, startPoint x: 189, startPoint y: 197, endPoint x: 85, endPoint y: 160, distance: 110.0
click at [85, 160] on div at bounding box center [145, 222] width 290 height 375
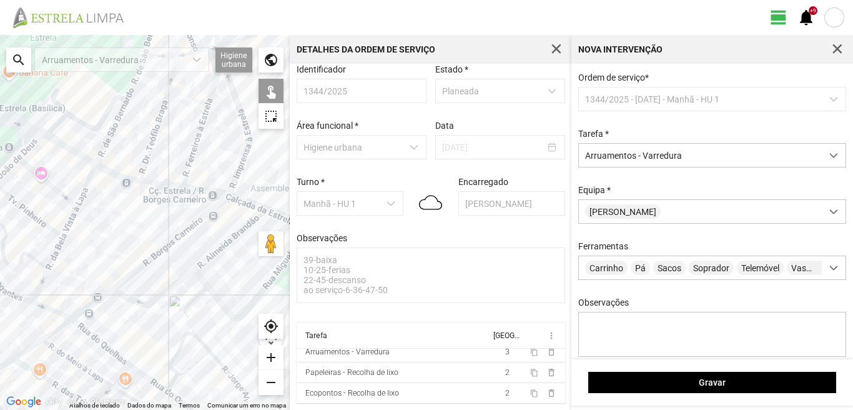
click at [118, 176] on div at bounding box center [145, 222] width 290 height 375
click at [167, 184] on div at bounding box center [145, 222] width 290 height 375
click at [202, 190] on div at bounding box center [145, 222] width 290 height 375
click at [241, 199] on div at bounding box center [145, 222] width 290 height 375
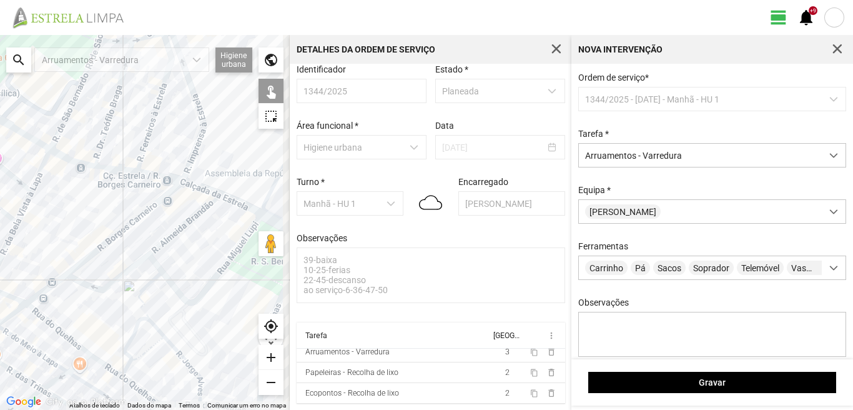
drag, startPoint x: 219, startPoint y: 208, endPoint x: 137, endPoint y: 174, distance: 88.7
click at [137, 174] on div at bounding box center [145, 222] width 290 height 375
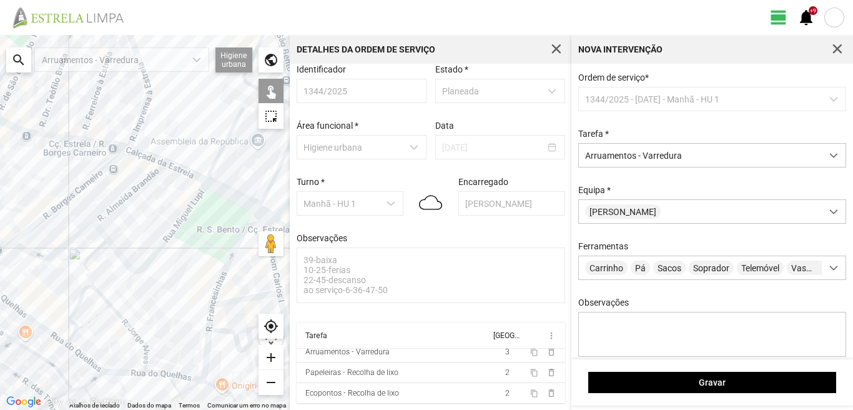
click at [183, 170] on div at bounding box center [145, 222] width 290 height 375
click at [229, 194] on div at bounding box center [145, 222] width 290 height 375
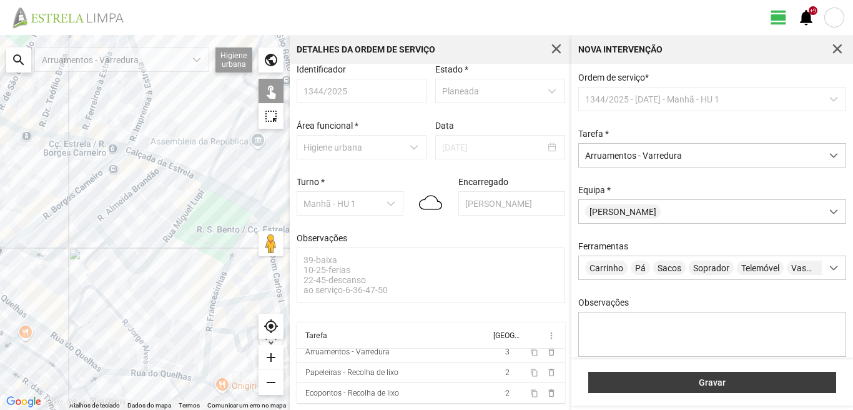
click at [729, 383] on span "Gravar" at bounding box center [712, 382] width 235 height 10
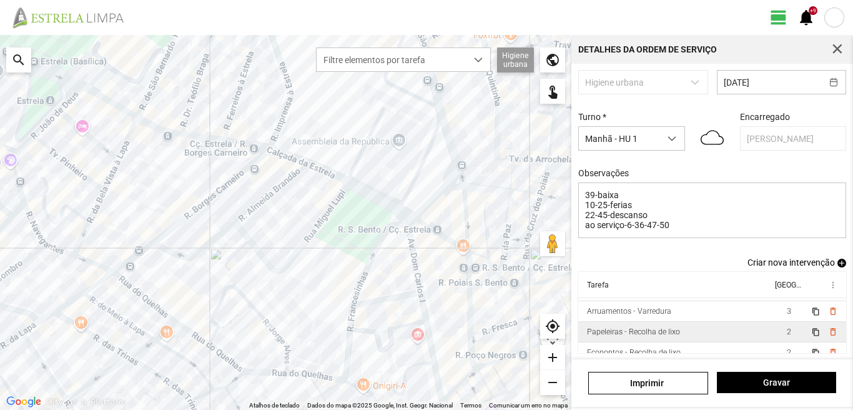
scroll to position [27, 0]
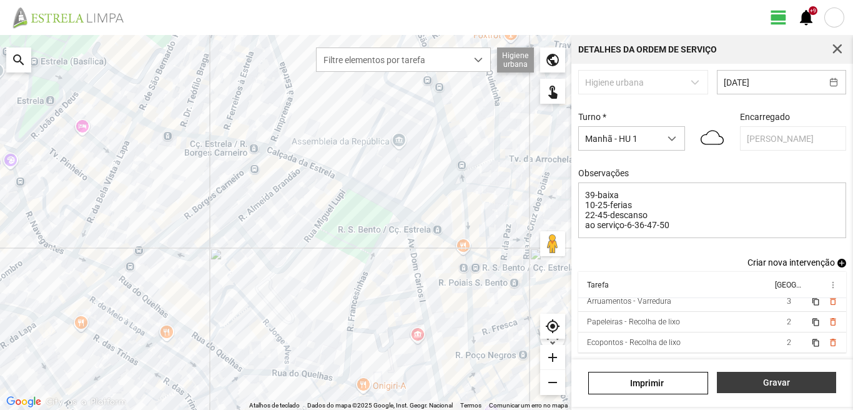
click at [810, 377] on span "Gravar" at bounding box center [776, 382] width 106 height 10
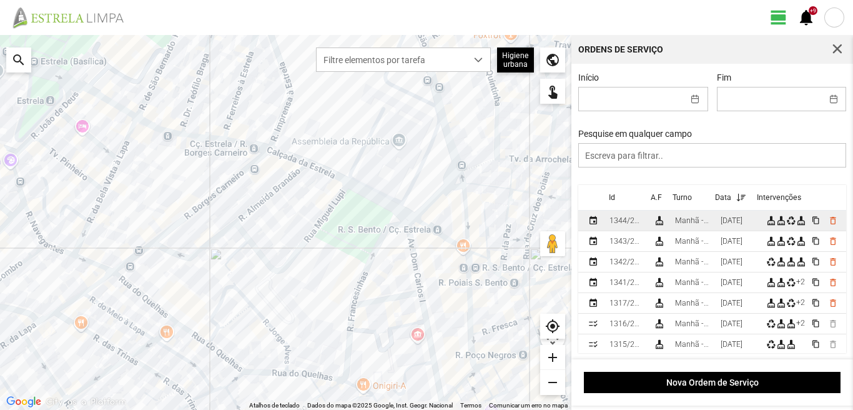
click at [735, 229] on td "[DATE]" at bounding box center [739, 220] width 46 height 21
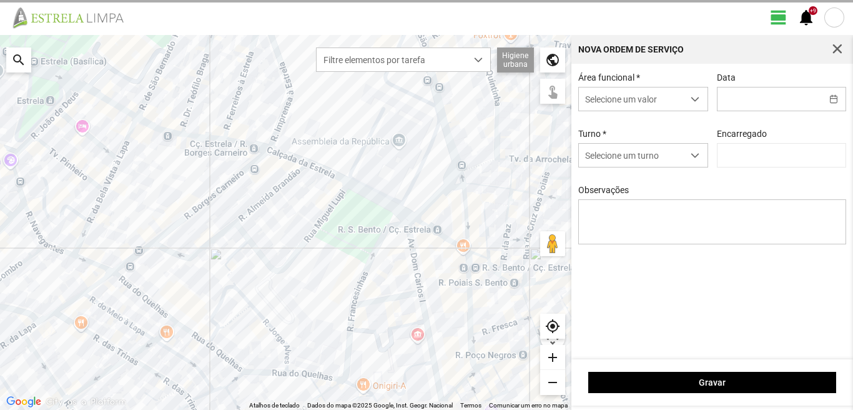
type input "[DATE]"
type input "[PERSON_NAME]"
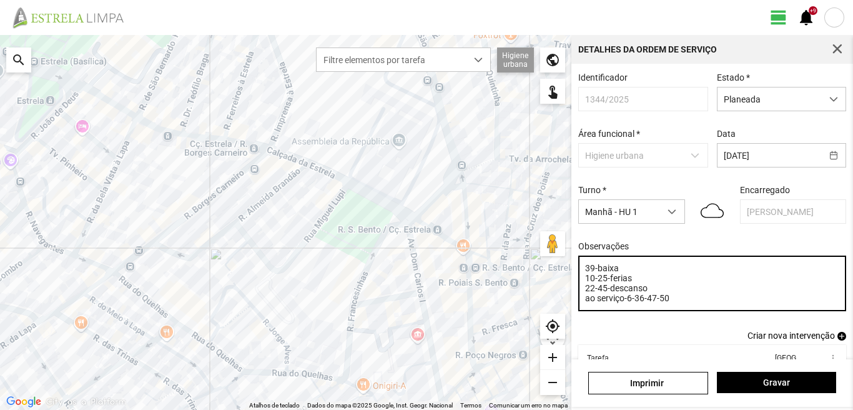
click at [609, 292] on textarea "39-baixa 10-25-ferias 22-45-descanso ao serviço-6-36-47-50" at bounding box center [712, 283] width 269 height 56
click at [634, 304] on textarea "39-baixa 10-25-ferias 22-45-E038-descanso ao serviço-6-36-47-50" at bounding box center [712, 283] width 269 height 56
click at [595, 294] on textarea "39-baixa 10-25-ferias 22-45-E038-descanso ao serviço-6-36-47-50" at bounding box center [712, 283] width 269 height 56
click at [692, 294] on textarea "39-baixa 10-25-ferias 17-44--45-E038-descanso ao serviço-6-36-47-50" at bounding box center [712, 283] width 269 height 56
click at [658, 302] on textarea "39-baixa 10-25-ferias 17-44--45-E038-descanso ao serviço-6-36-47-50" at bounding box center [712, 283] width 269 height 56
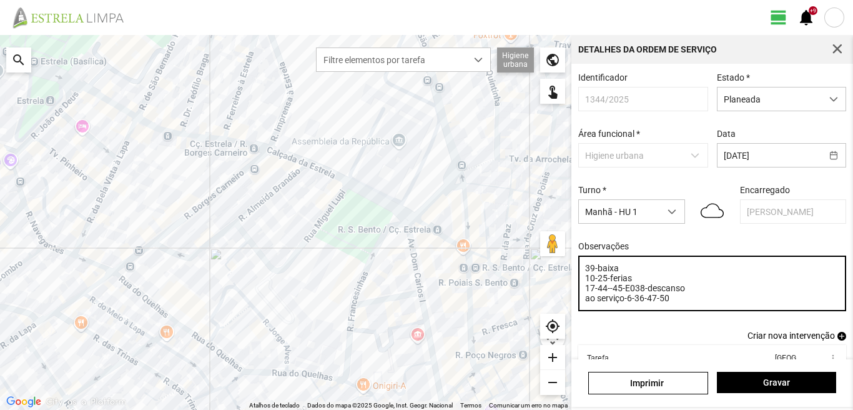
click at [659, 303] on textarea "39-baixa 10-25-ferias 17-44--45-E038-descanso ao serviço-6-36-47-50" at bounding box center [712, 283] width 269 height 56
click at [634, 303] on textarea "39-baixa 10-25-ferias 17-44--45-E038-descanso ao serviço-6-36-47-49-50" at bounding box center [712, 283] width 269 height 56
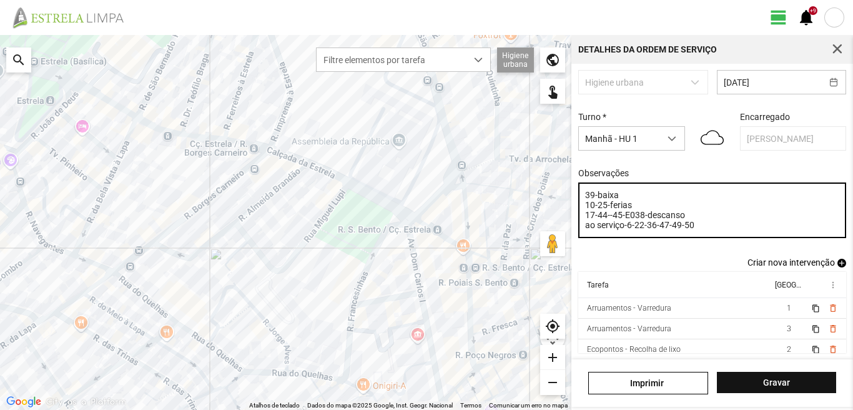
type textarea "39-baixa 10-25-ferias 17-44--45-E038-descanso ao serviço-6-22-36-47-49-50"
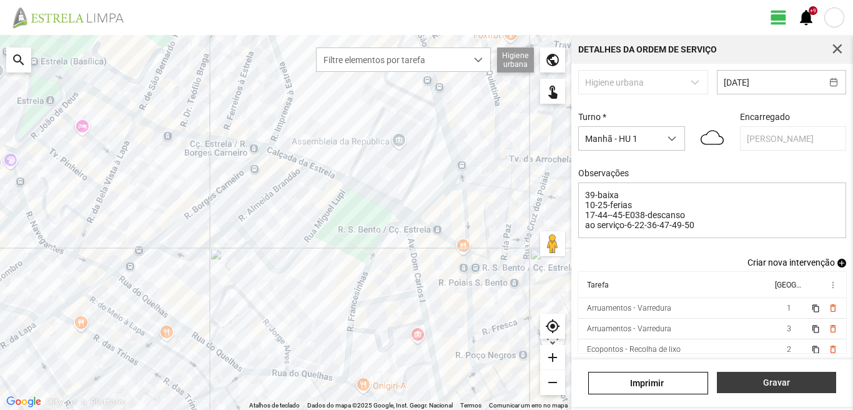
click at [804, 382] on span "Gravar" at bounding box center [776, 382] width 106 height 10
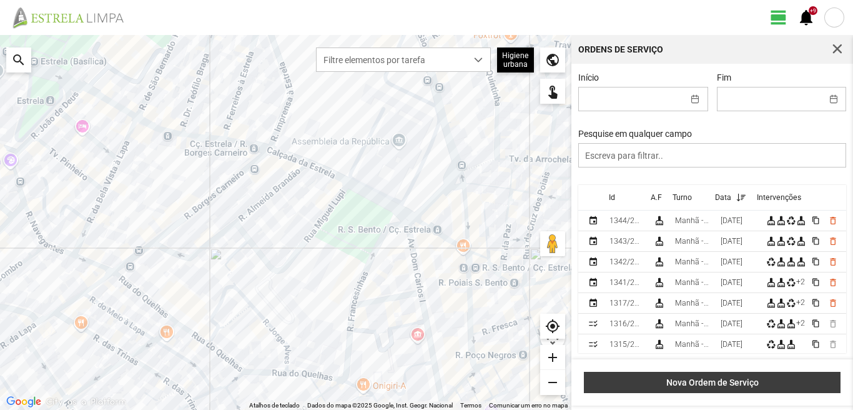
click at [726, 374] on button "Nova Ordem de Serviço" at bounding box center [712, 382] width 257 height 21
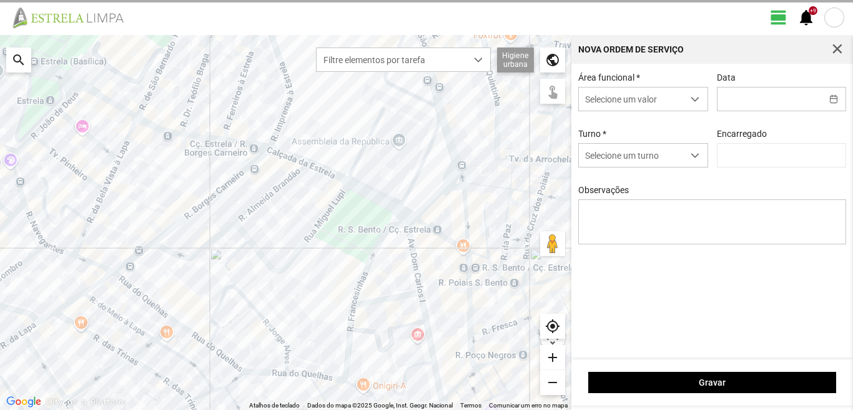
type input "[PERSON_NAME]"
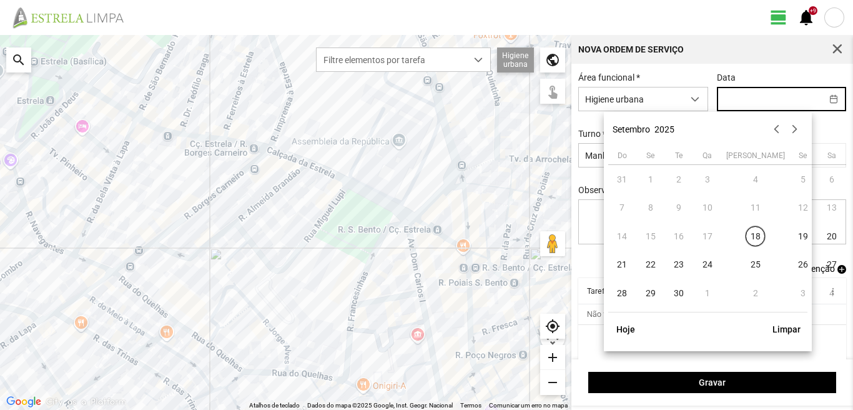
click at [724, 99] on input "text" at bounding box center [770, 98] width 104 height 23
click at [678, 267] on span "23" at bounding box center [679, 265] width 20 height 20
type input "[DATE]"
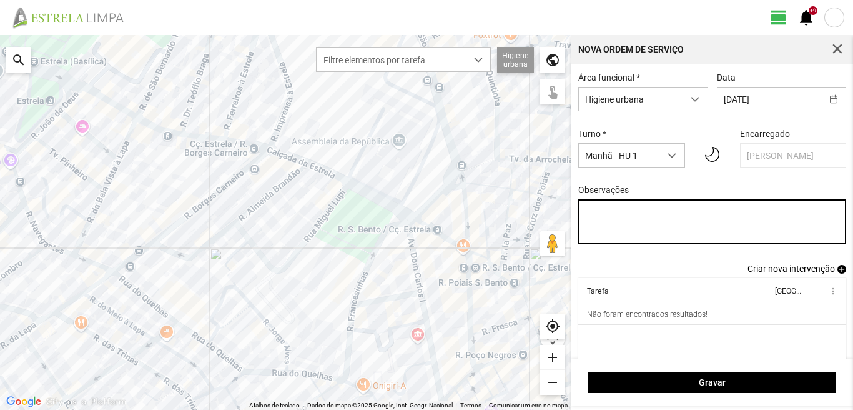
click at [585, 212] on textarea "Observações" at bounding box center [712, 221] width 269 height 45
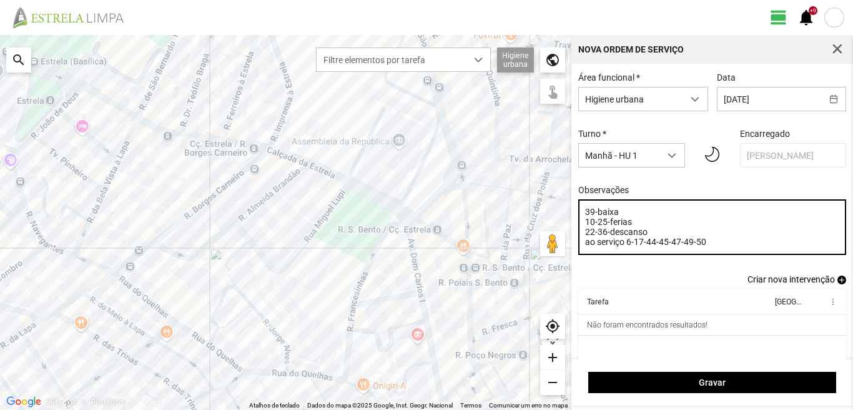
type textarea "39-baixa 10-25-ferias 22-36-descanso ao serviço 6-17-44-45-47-49-50"
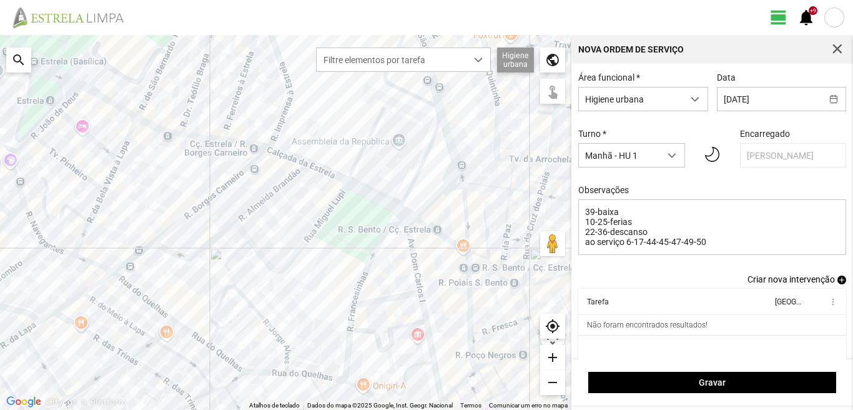
click at [837, 282] on span "add" at bounding box center [841, 279] width 9 height 9
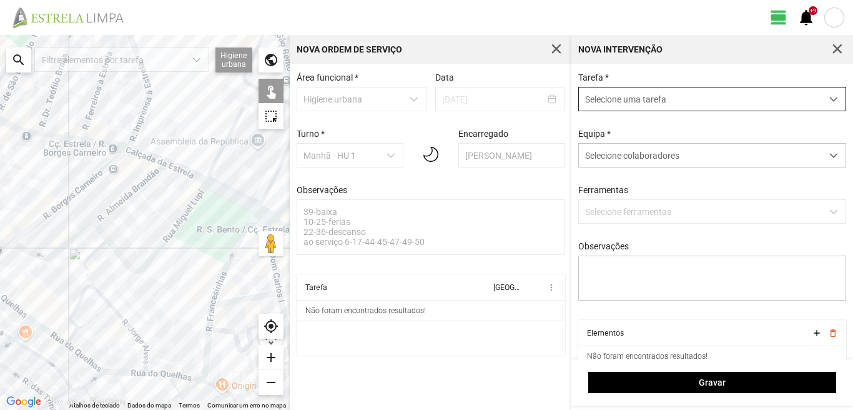
click at [659, 96] on span "Selecione uma tarefa" at bounding box center [700, 98] width 243 height 23
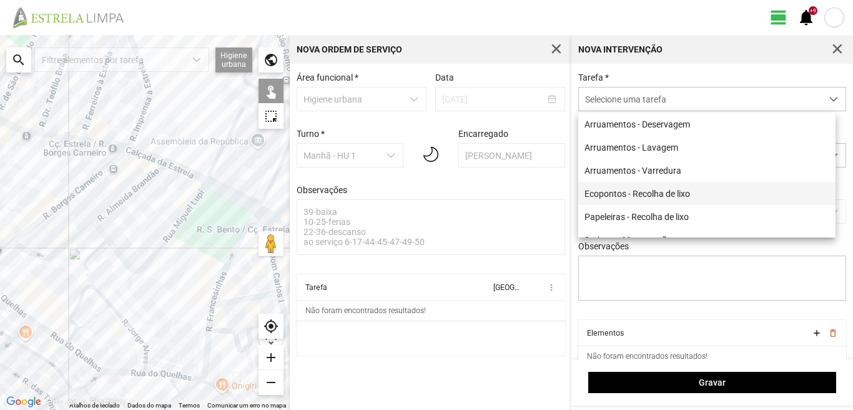
click at [650, 197] on li "Ecopontos - Recolha de lixo" at bounding box center [706, 193] width 257 height 23
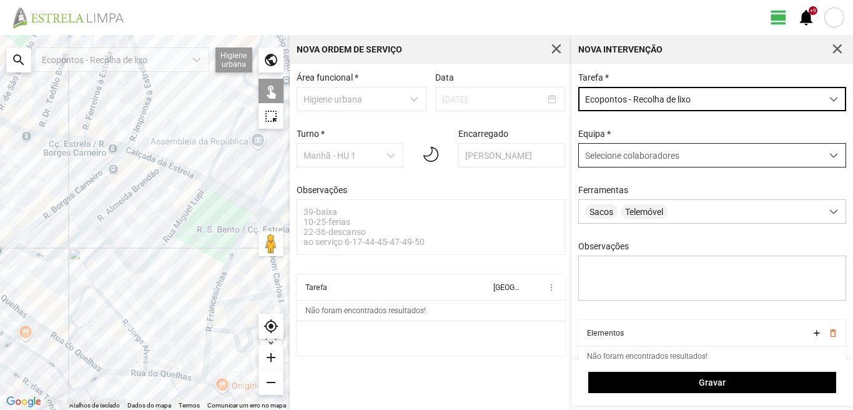
click at [650, 158] on span "Selecione colaboradores" at bounding box center [632, 155] width 94 height 10
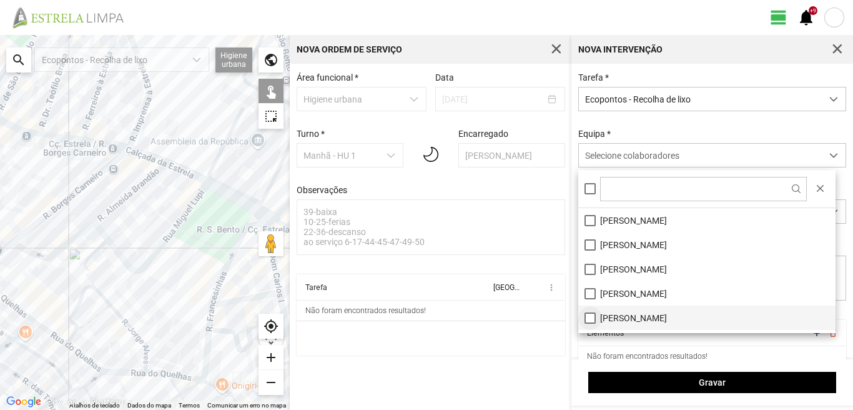
click at [592, 317] on li "[PERSON_NAME]" at bounding box center [706, 317] width 257 height 24
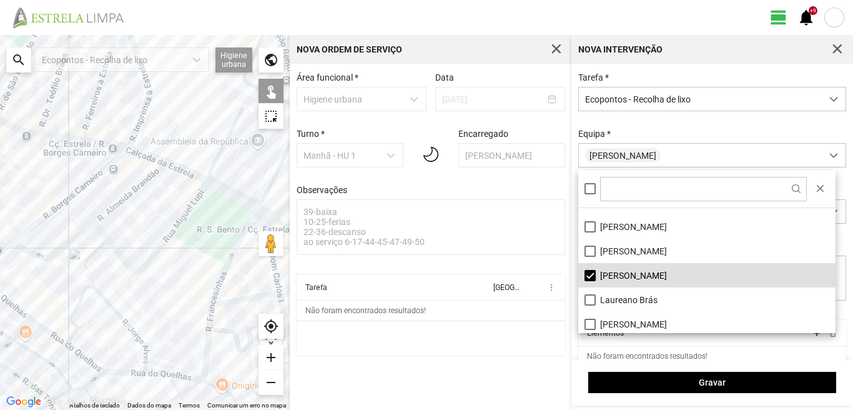
scroll to position [105, 0]
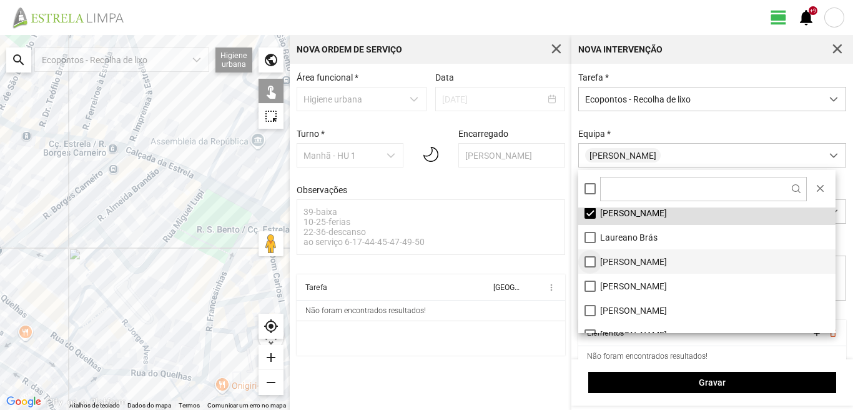
click at [592, 257] on li "[PERSON_NAME]" at bounding box center [706, 261] width 257 height 24
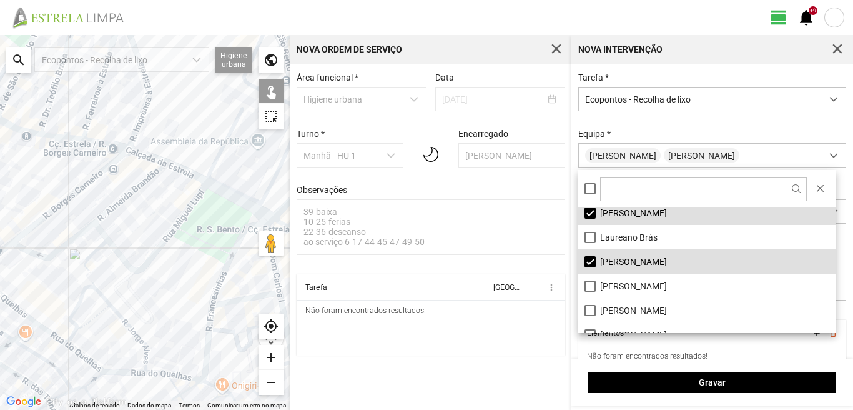
click at [245, 299] on div at bounding box center [145, 222] width 290 height 375
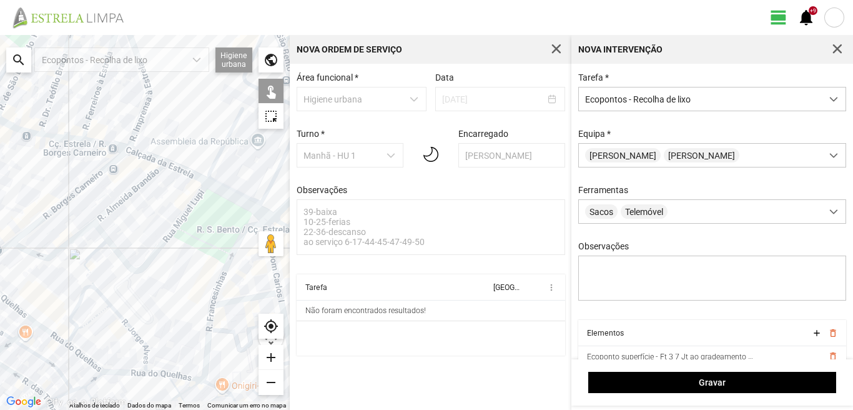
click at [243, 227] on div at bounding box center [145, 222] width 290 height 375
click at [234, 109] on div at bounding box center [145, 222] width 290 height 375
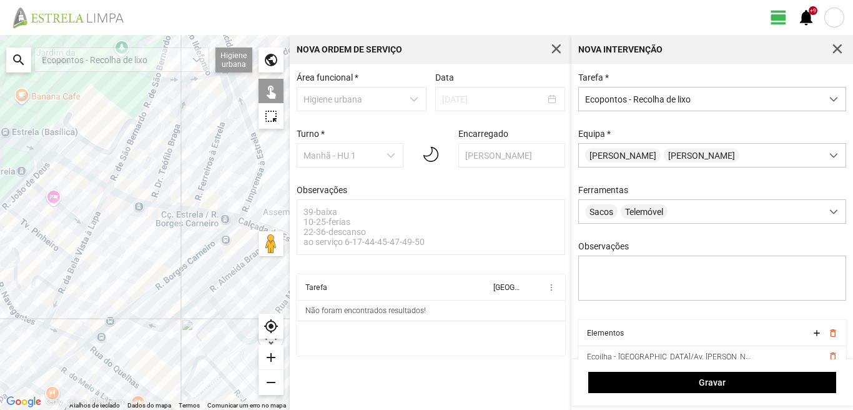
drag, startPoint x: 0, startPoint y: 262, endPoint x: 114, endPoint y: 336, distance: 136.3
click at [114, 336] on div at bounding box center [145, 222] width 290 height 375
click at [119, 164] on div at bounding box center [145, 222] width 290 height 375
click at [100, 355] on div at bounding box center [145, 222] width 290 height 375
click at [131, 306] on div at bounding box center [145, 222] width 290 height 375
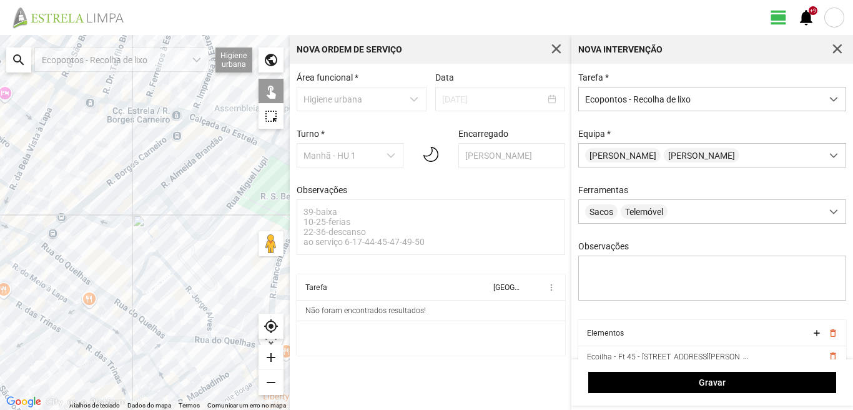
drag, startPoint x: 175, startPoint y: 354, endPoint x: 126, endPoint y: 249, distance: 116.2
click at [126, 249] on div at bounding box center [145, 222] width 290 height 375
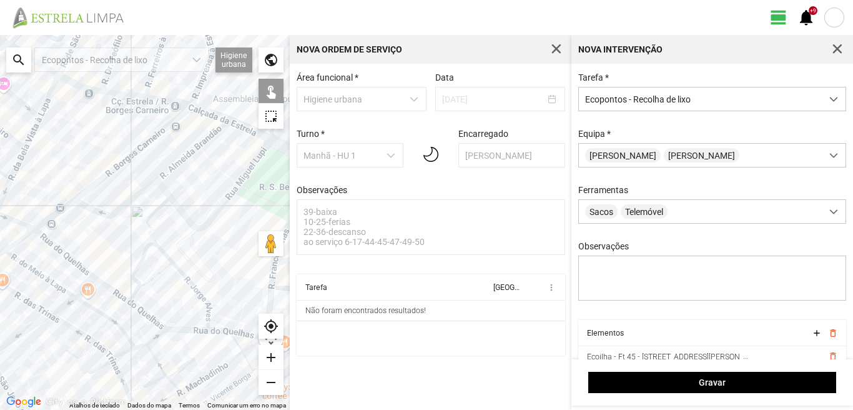
drag, startPoint x: 201, startPoint y: 352, endPoint x: 147, endPoint y: 304, distance: 72.6
click at [147, 304] on div at bounding box center [145, 222] width 290 height 375
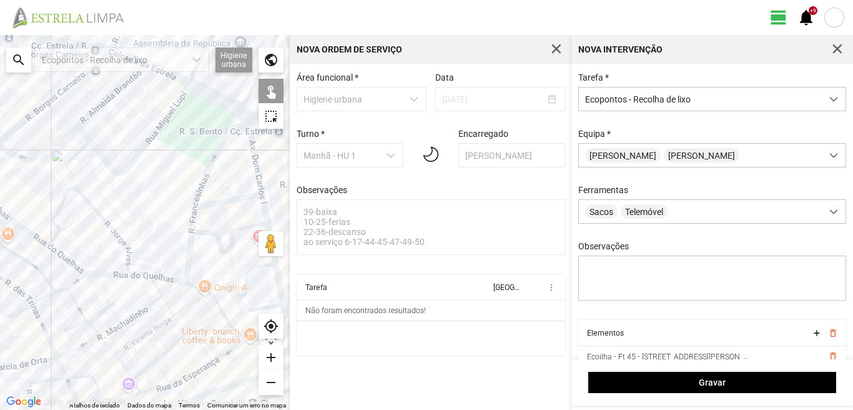
click at [192, 268] on div at bounding box center [145, 222] width 290 height 375
click at [190, 285] on div at bounding box center [145, 222] width 290 height 375
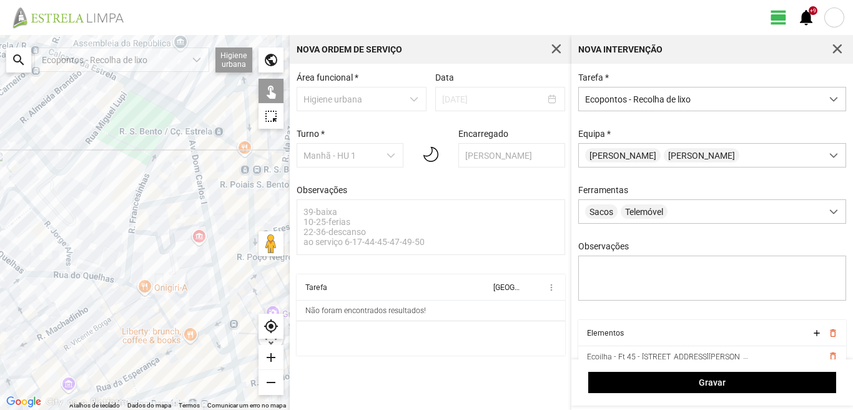
drag, startPoint x: 220, startPoint y: 297, endPoint x: 138, endPoint y: 297, distance: 82.4
click at [138, 297] on div at bounding box center [145, 222] width 290 height 375
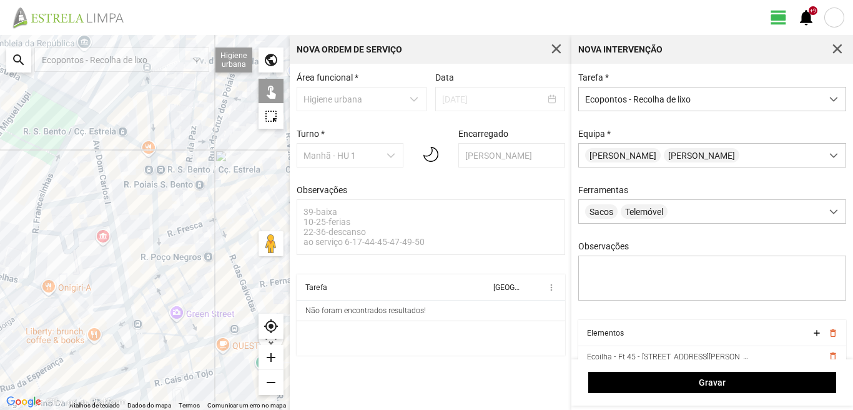
click at [118, 305] on div at bounding box center [145, 222] width 290 height 375
click at [56, 390] on div at bounding box center [145, 222] width 290 height 375
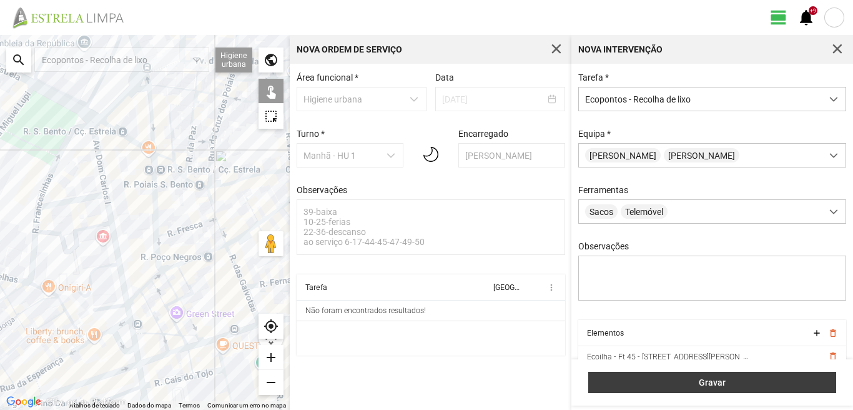
click at [716, 383] on span "Gravar" at bounding box center [712, 382] width 235 height 10
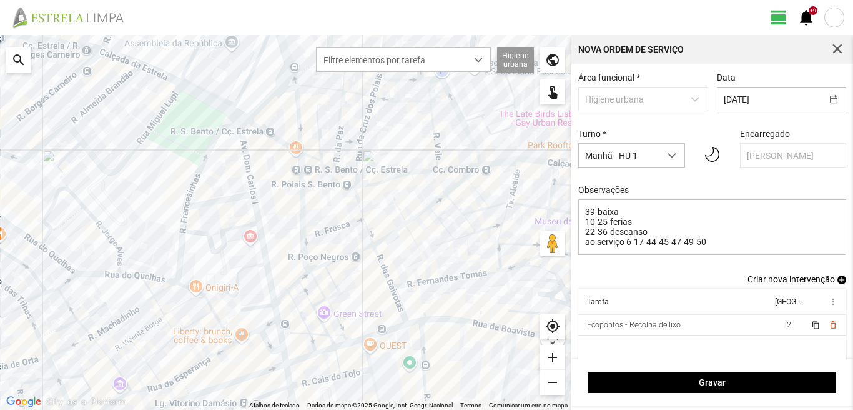
click at [837, 283] on span "add" at bounding box center [841, 279] width 9 height 9
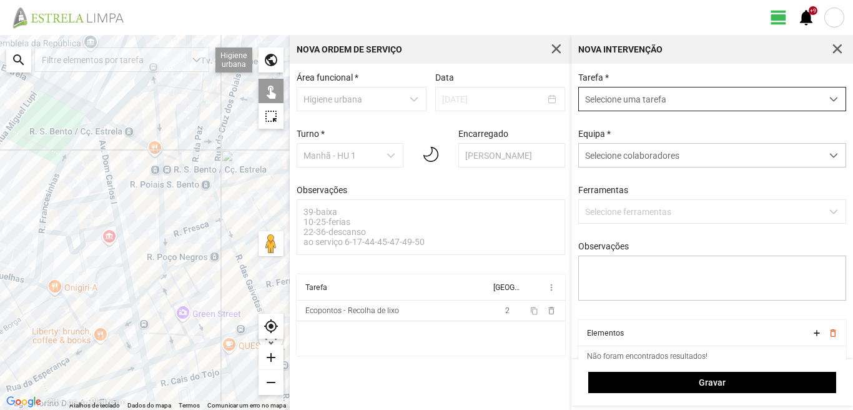
click at [656, 97] on span "Selecione uma tarefa" at bounding box center [700, 98] width 243 height 23
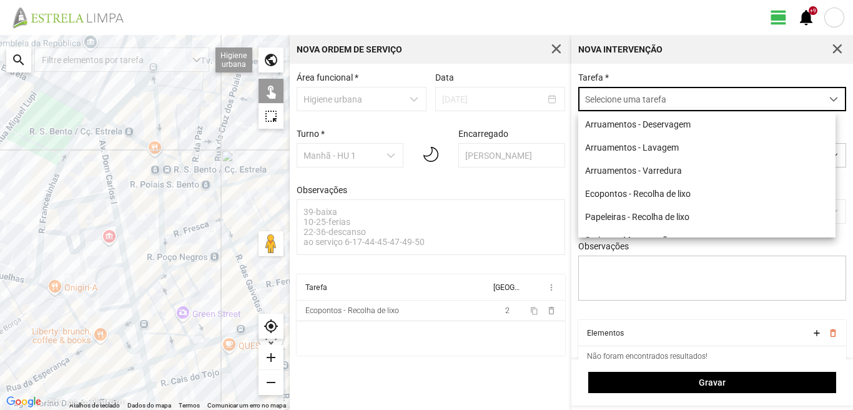
scroll to position [7, 56]
click at [622, 214] on li "Papeleiras - Recolha de lixo" at bounding box center [706, 216] width 257 height 23
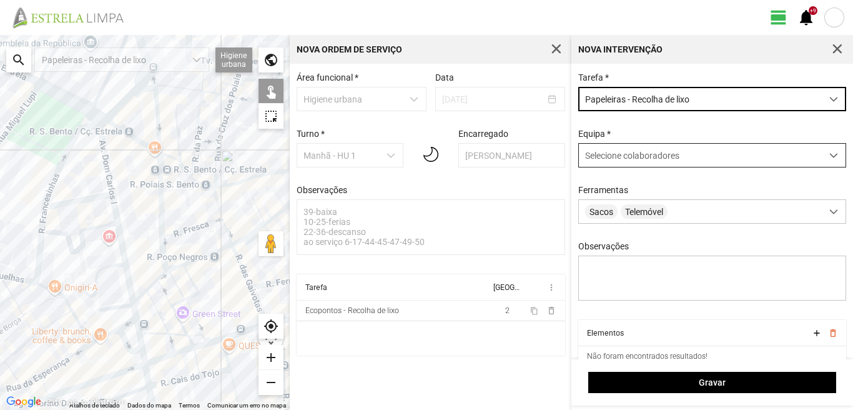
click at [632, 159] on span "Selecione colaboradores" at bounding box center [632, 155] width 94 height 10
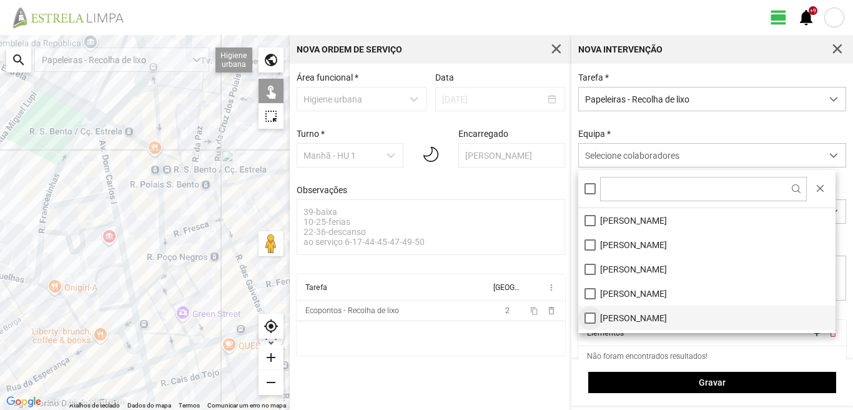
click at [588, 314] on li "[PERSON_NAME]" at bounding box center [706, 317] width 257 height 24
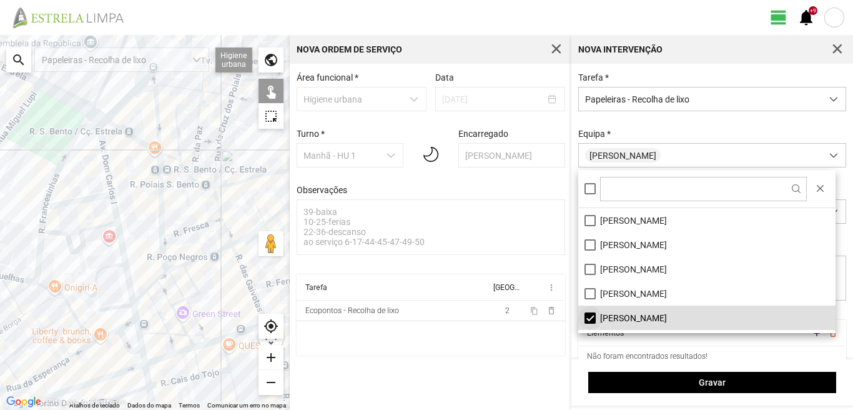
scroll to position [62, 0]
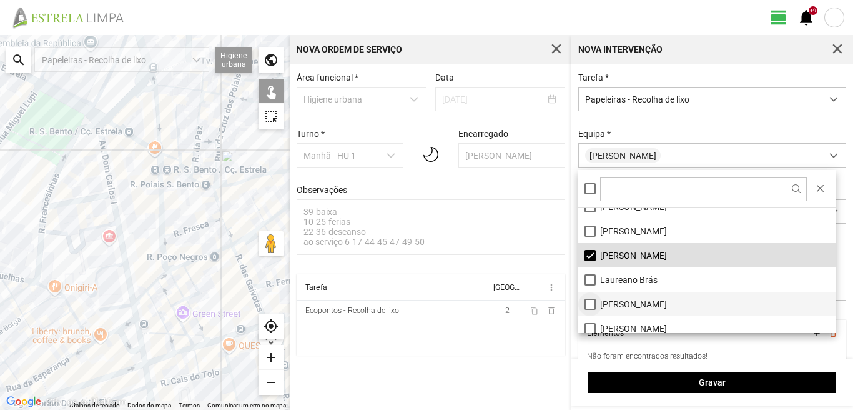
click at [591, 304] on li "[PERSON_NAME]" at bounding box center [706, 304] width 257 height 24
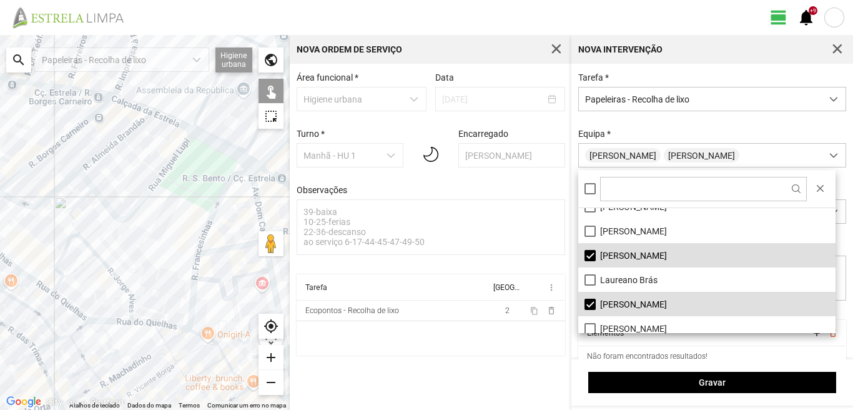
drag, startPoint x: 39, startPoint y: 269, endPoint x: 222, endPoint y: 322, distance: 190.7
click at [222, 322] on div at bounding box center [145, 222] width 290 height 375
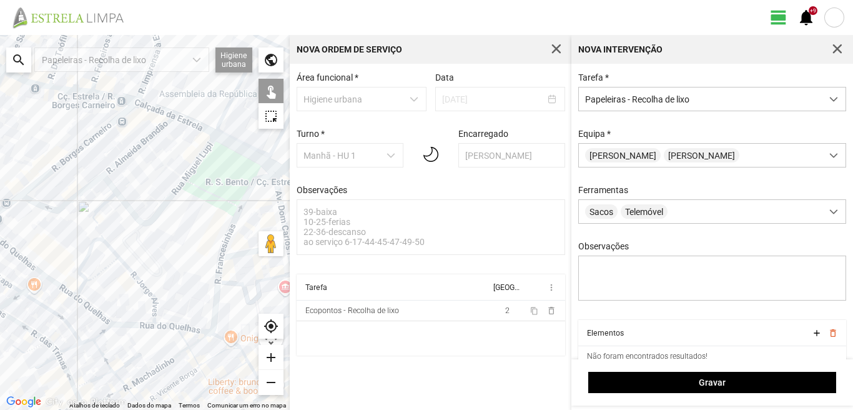
click at [105, 320] on div at bounding box center [145, 222] width 290 height 375
click at [77, 292] on div at bounding box center [145, 222] width 290 height 375
click at [89, 286] on div at bounding box center [145, 222] width 290 height 375
click at [93, 280] on div at bounding box center [145, 222] width 290 height 375
click at [155, 307] on div at bounding box center [145, 222] width 290 height 375
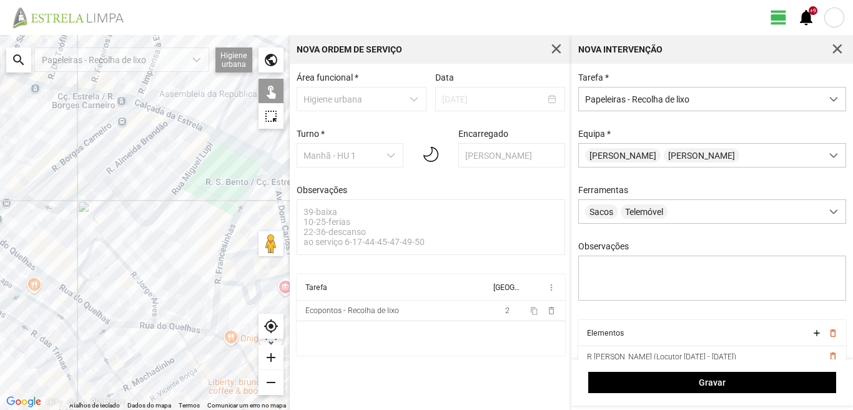
click at [155, 323] on div at bounding box center [145, 222] width 290 height 375
click at [158, 329] on div at bounding box center [145, 222] width 290 height 375
click at [226, 263] on div at bounding box center [145, 222] width 290 height 375
click at [223, 275] on div at bounding box center [145, 222] width 290 height 375
click at [221, 270] on div at bounding box center [145, 222] width 290 height 375
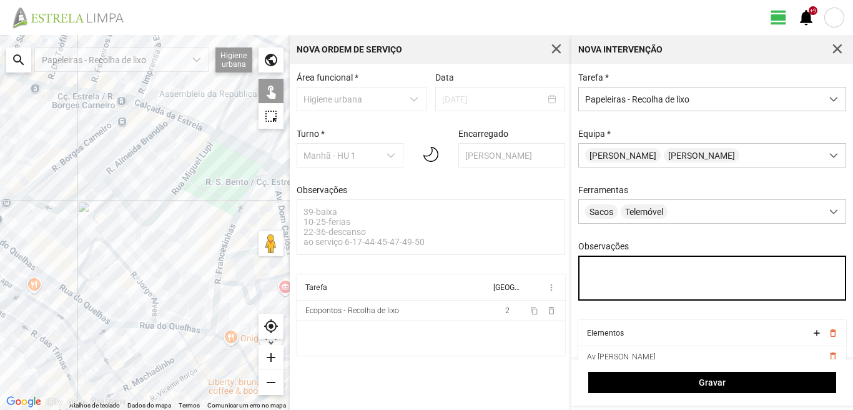
click at [587, 266] on textarea "Observações" at bounding box center [712, 277] width 269 height 45
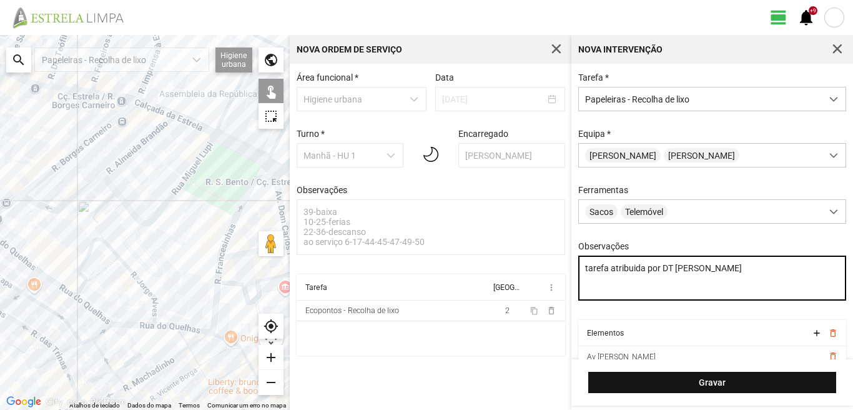
type textarea "tarefa atribuida por DT [PERSON_NAME]"
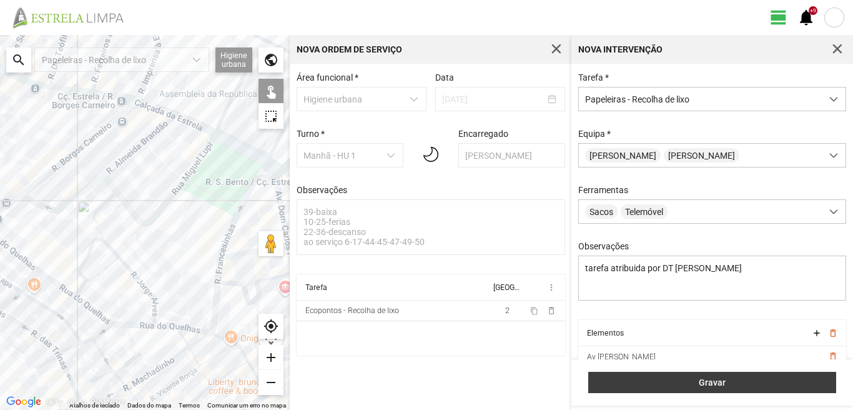
click at [729, 383] on span "Gravar" at bounding box center [712, 382] width 235 height 10
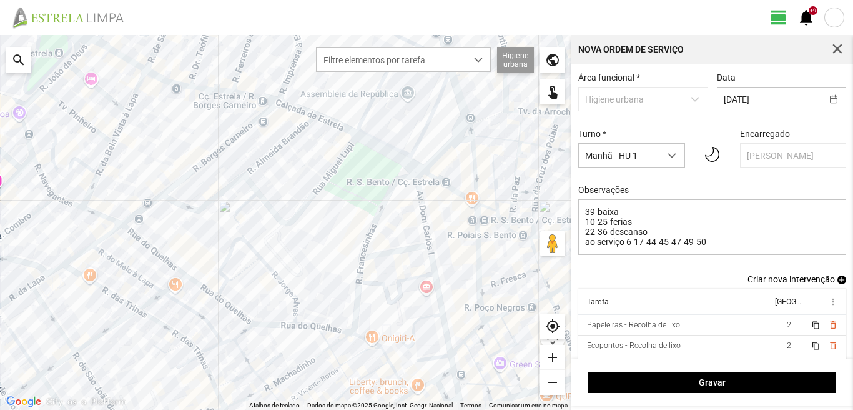
scroll to position [21, 0]
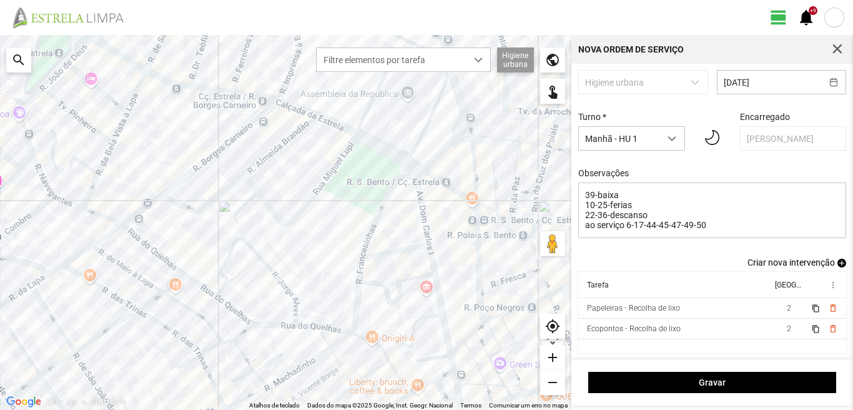
click at [837, 261] on span "add" at bounding box center [841, 263] width 9 height 9
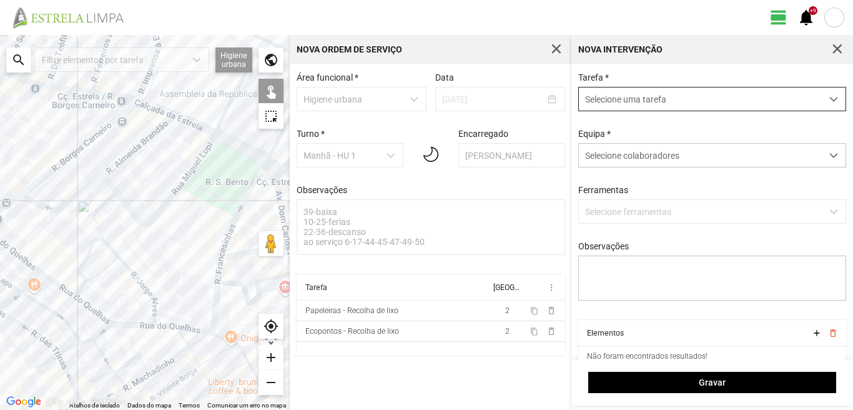
click at [628, 102] on span "Selecione uma tarefa" at bounding box center [700, 98] width 243 height 23
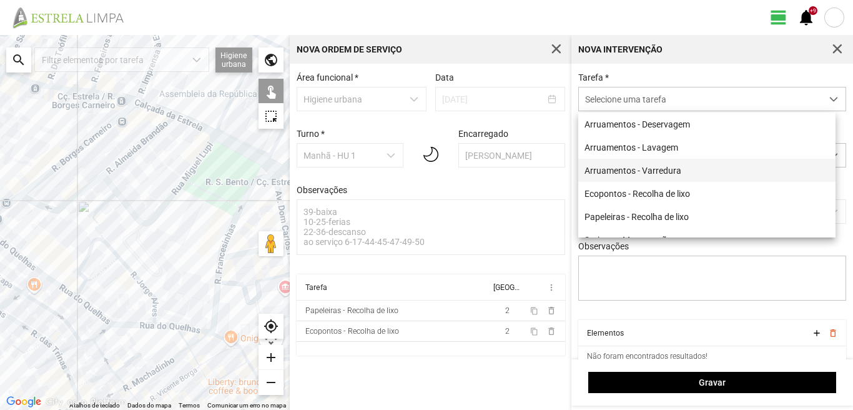
click at [634, 178] on li "Arruamentos - Varredura" at bounding box center [706, 170] width 257 height 23
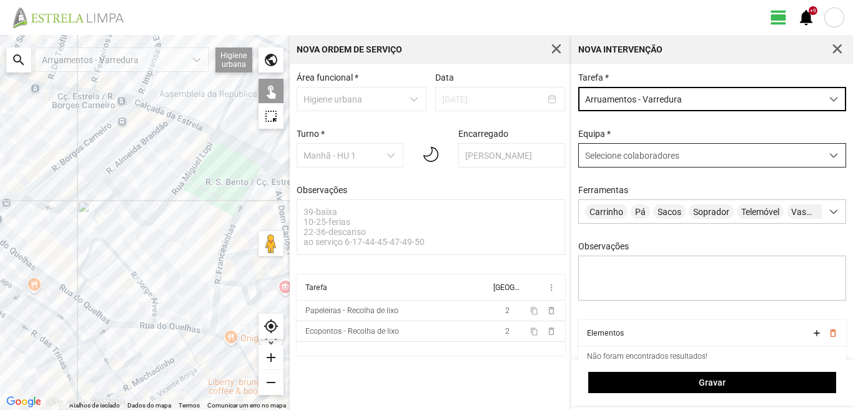
click at [624, 159] on span "Selecione colaboradores" at bounding box center [632, 155] width 94 height 10
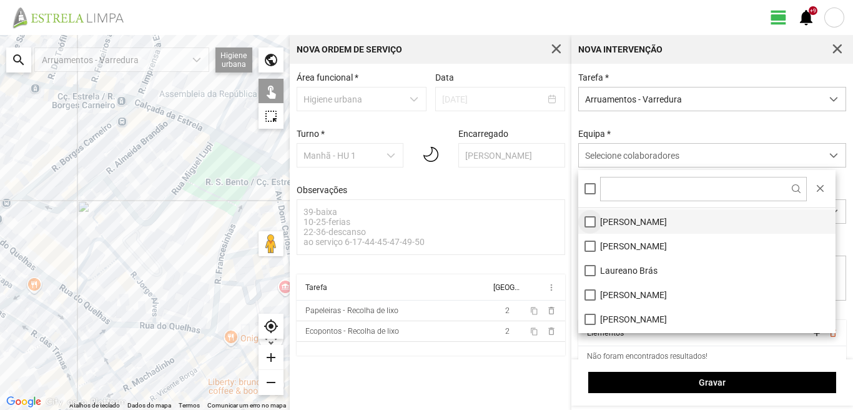
scroll to position [167, 0]
click at [590, 226] on li "[PERSON_NAME]" at bounding box center [706, 223] width 257 height 24
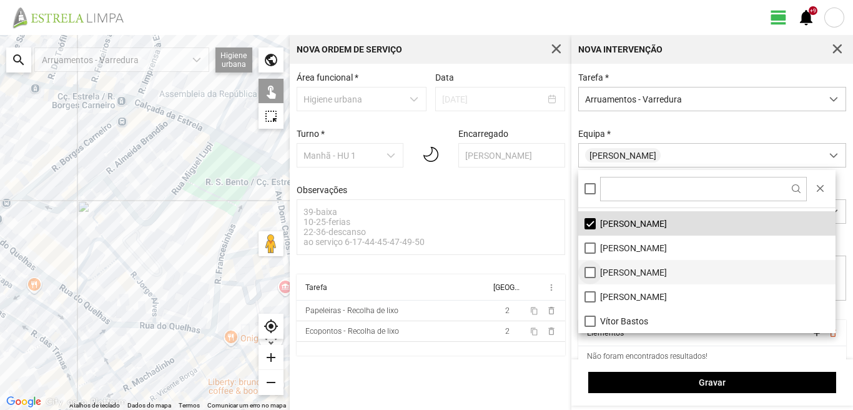
click at [588, 274] on li "[PERSON_NAME]" at bounding box center [706, 272] width 257 height 24
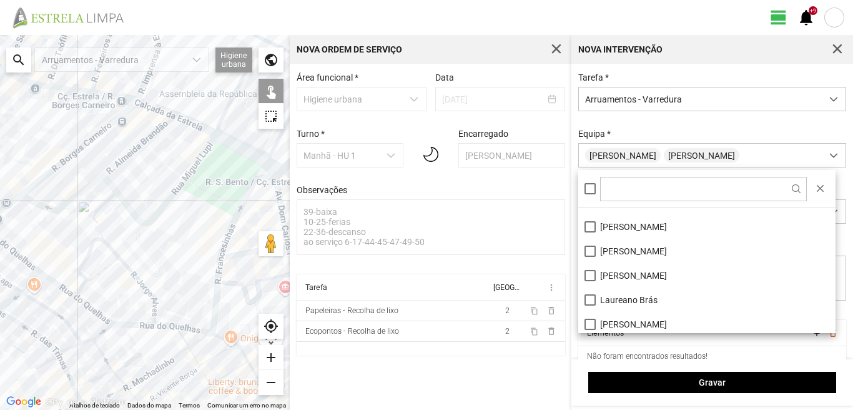
scroll to position [0, 0]
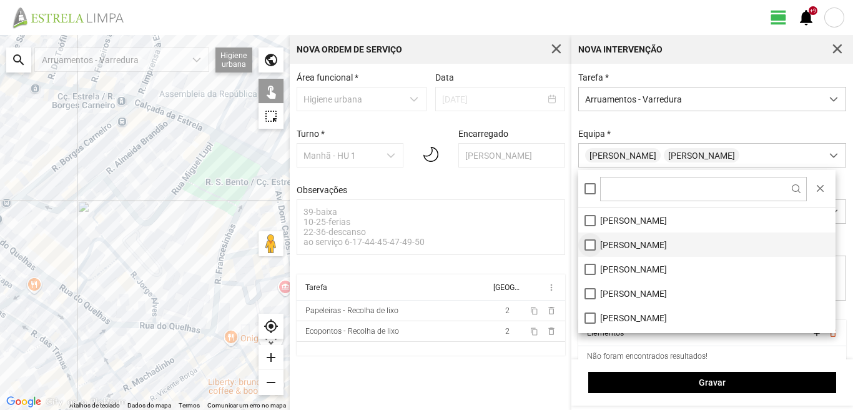
click at [591, 244] on li "[PERSON_NAME]" at bounding box center [706, 244] width 257 height 24
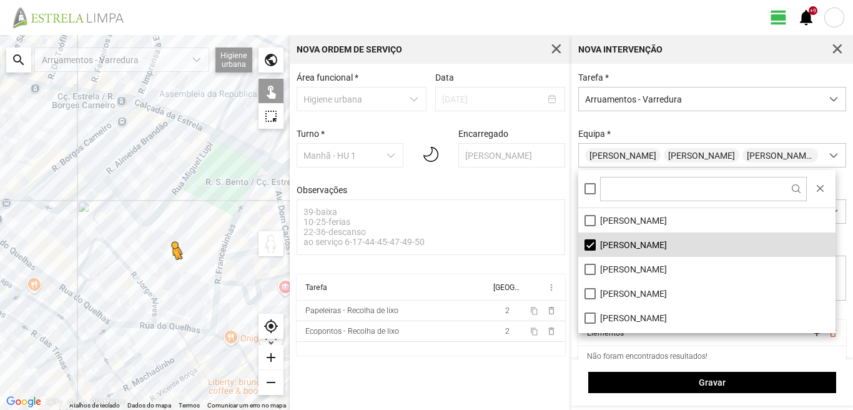
drag, startPoint x: 264, startPoint y: 244, endPoint x: 89, endPoint y: 309, distance: 187.3
click at [89, 309] on div "Para ativar a funcionalidade de arrastar com o teclado, prima Alt + Enter. Quan…" at bounding box center [145, 222] width 290 height 375
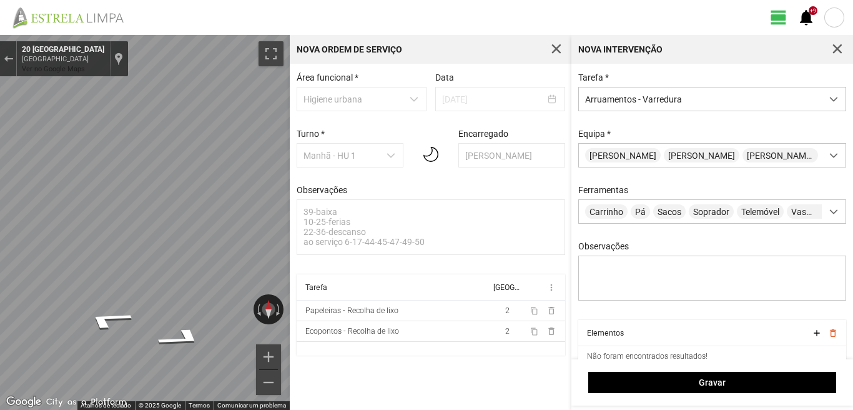
click at [199, 265] on div "Mapa" at bounding box center [145, 222] width 290 height 375
click at [6, 60] on div "Sair do Street View" at bounding box center [8, 58] width 9 height 7
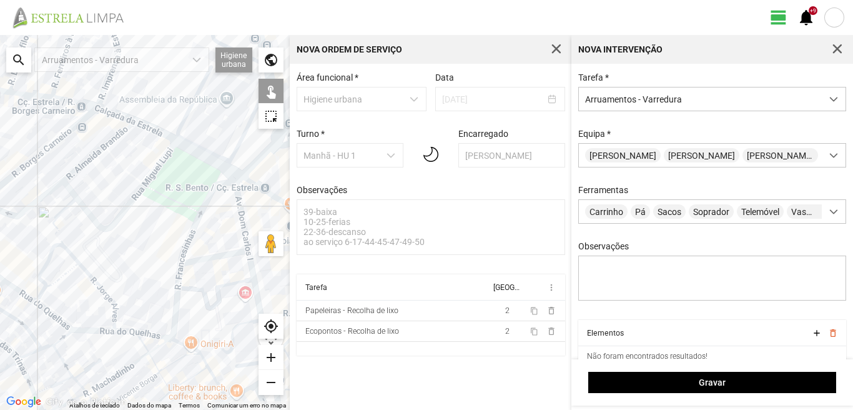
drag, startPoint x: 160, startPoint y: 180, endPoint x: 77, endPoint y: 199, distance: 84.4
click at [79, 197] on div "A carregar..." at bounding box center [145, 222] width 290 height 375
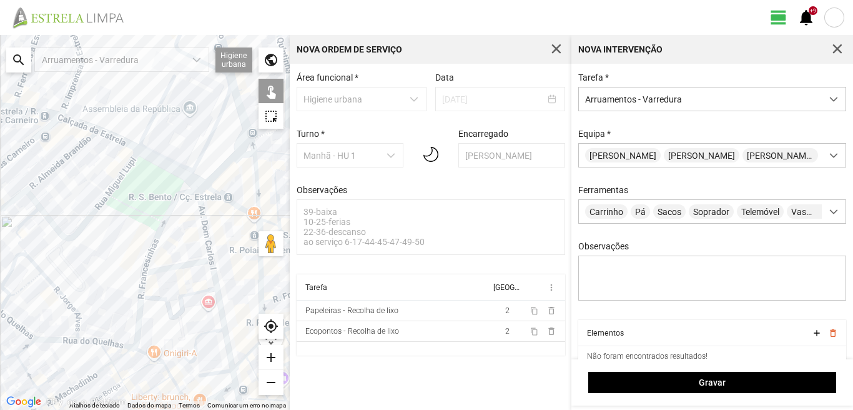
click at [201, 210] on div "A carregar..." at bounding box center [145, 222] width 290 height 375
click at [184, 264] on div "A carregar..." at bounding box center [145, 222] width 290 height 375
click at [214, 281] on div "A carregar..." at bounding box center [145, 222] width 290 height 375
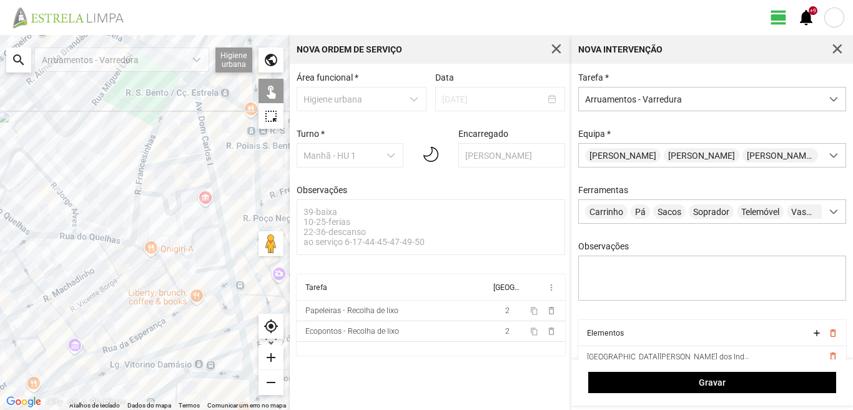
drag, startPoint x: 194, startPoint y: 326, endPoint x: 191, endPoint y: 215, distance: 110.6
click at [191, 215] on div "A carregar..." at bounding box center [145, 222] width 290 height 375
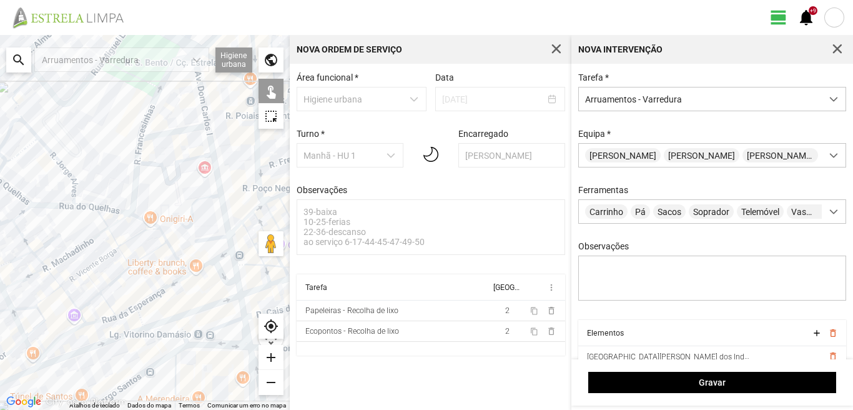
click at [217, 236] on div "A carregar..." at bounding box center [145, 222] width 290 height 375
click at [229, 244] on div "A carregar..." at bounding box center [145, 222] width 290 height 375
click at [203, 252] on div "A carregar..." at bounding box center [145, 222] width 290 height 375
click at [202, 268] on div "A carregar..." at bounding box center [145, 222] width 290 height 375
click at [221, 254] on div "A carregar..." at bounding box center [145, 222] width 290 height 375
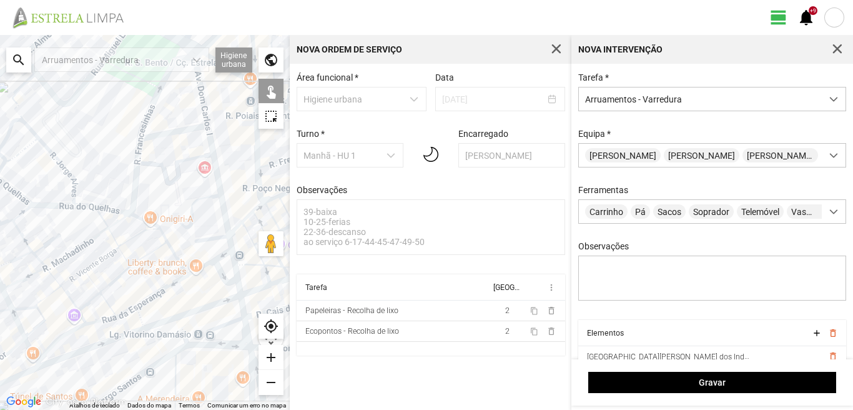
click at [207, 260] on div "A carregar..." at bounding box center [145, 222] width 290 height 375
click at [218, 265] on div "A carregar..." at bounding box center [145, 222] width 290 height 375
click at [215, 267] on div "A carregar..." at bounding box center [145, 222] width 290 height 375
click at [234, 264] on div "A carregar..." at bounding box center [145, 222] width 290 height 375
click at [238, 284] on div "A carregar..." at bounding box center [145, 222] width 290 height 375
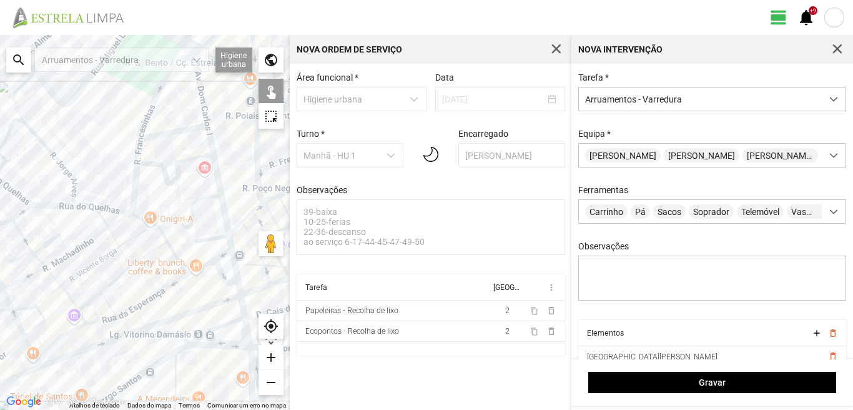
click at [239, 303] on div "A carregar..." at bounding box center [145, 222] width 290 height 375
click at [242, 320] on div "A carregar..." at bounding box center [145, 222] width 290 height 375
click at [234, 322] on div "A carregar..." at bounding box center [145, 222] width 290 height 375
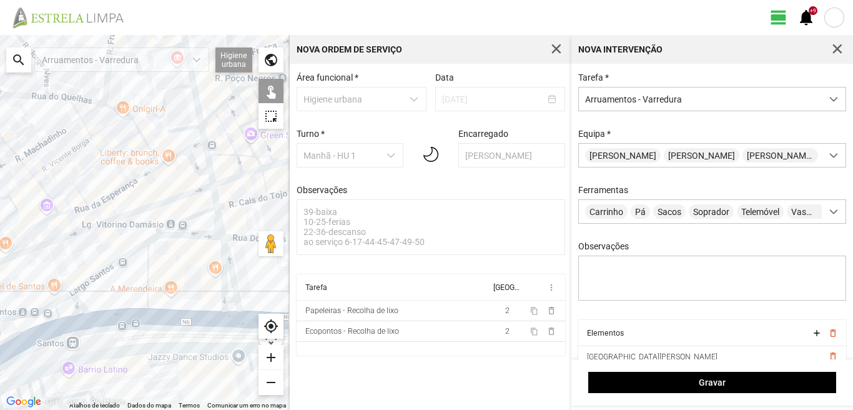
drag, startPoint x: 232, startPoint y: 319, endPoint x: 205, endPoint y: 208, distance: 114.5
click at [205, 208] on div "A carregar..." at bounding box center [145, 222] width 290 height 375
click at [226, 253] on div "A carregar..." at bounding box center [145, 222] width 290 height 375
click at [222, 269] on div "A carregar..." at bounding box center [145, 222] width 290 height 375
click at [230, 298] on div "A carregar..." at bounding box center [145, 222] width 290 height 375
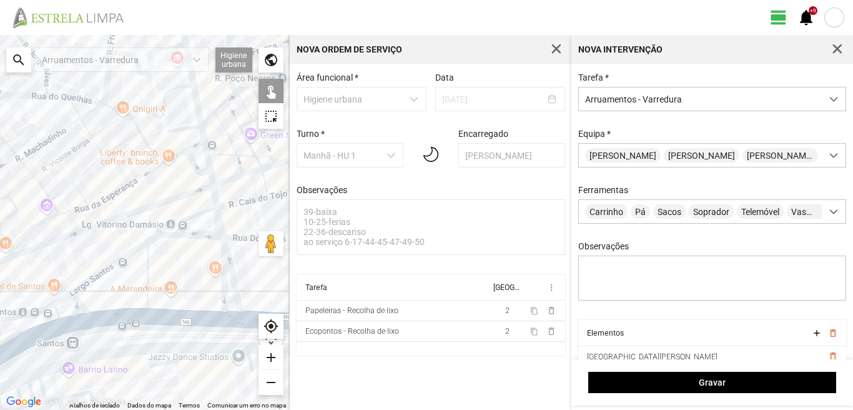
click at [230, 315] on div "A carregar..." at bounding box center [145, 222] width 290 height 375
click at [147, 274] on div "A carregar..." at bounding box center [145, 222] width 290 height 375
click at [119, 261] on div "A carregar..." at bounding box center [145, 222] width 290 height 375
click at [155, 238] on div "A carregar..." at bounding box center [145, 222] width 290 height 375
click at [66, 295] on div "A carregar..." at bounding box center [145, 222] width 290 height 375
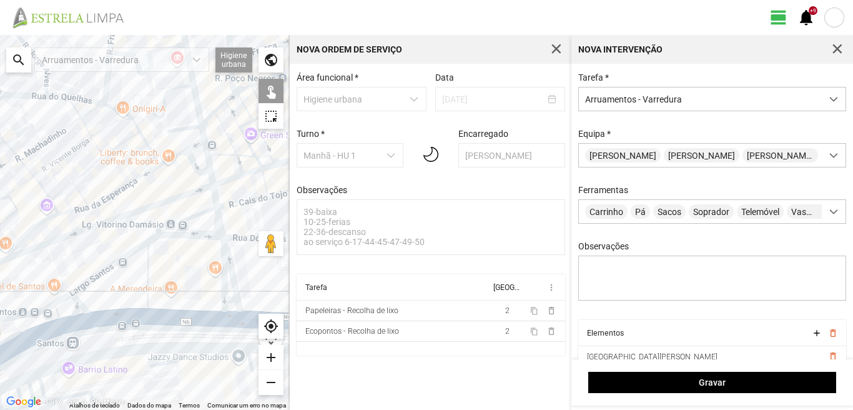
click at [76, 303] on div "A carregar..." at bounding box center [145, 222] width 290 height 375
click at [104, 318] on div "A carregar..." at bounding box center [145, 222] width 290 height 375
click at [62, 323] on div "A carregar..." at bounding box center [145, 222] width 290 height 375
click at [56, 312] on div "A carregar..." at bounding box center [145, 222] width 290 height 375
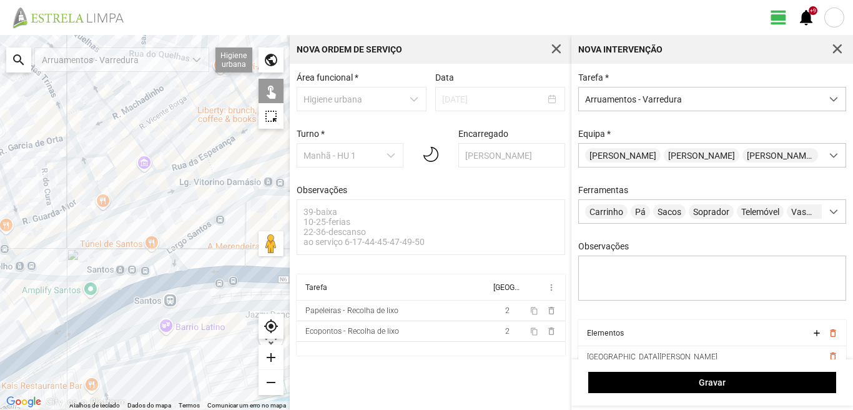
drag, startPoint x: 14, startPoint y: 308, endPoint x: 107, endPoint y: 262, distance: 103.9
click at [107, 262] on div "A carregar..." at bounding box center [145, 222] width 290 height 375
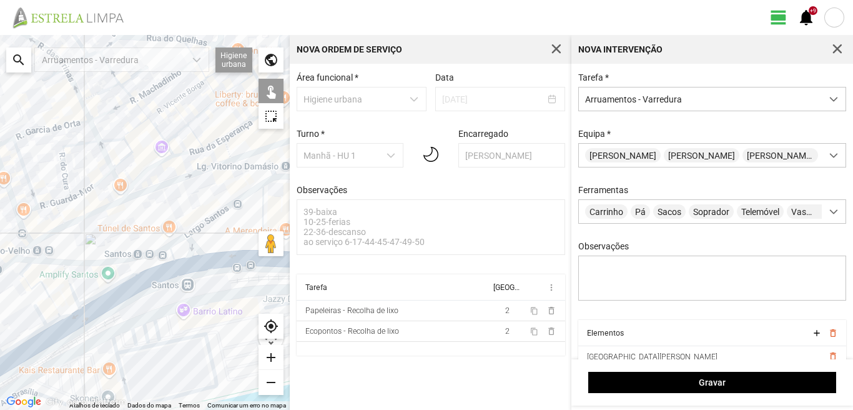
click at [52, 300] on div "A carregar..." at bounding box center [145, 222] width 290 height 375
click at [26, 271] on div "A carregar..." at bounding box center [145, 222] width 290 height 375
click at [71, 286] on div "A carregar..." at bounding box center [145, 222] width 290 height 375
click at [68, 313] on div "A carregar..." at bounding box center [145, 222] width 290 height 375
click at [57, 321] on div "A carregar..." at bounding box center [145, 222] width 290 height 375
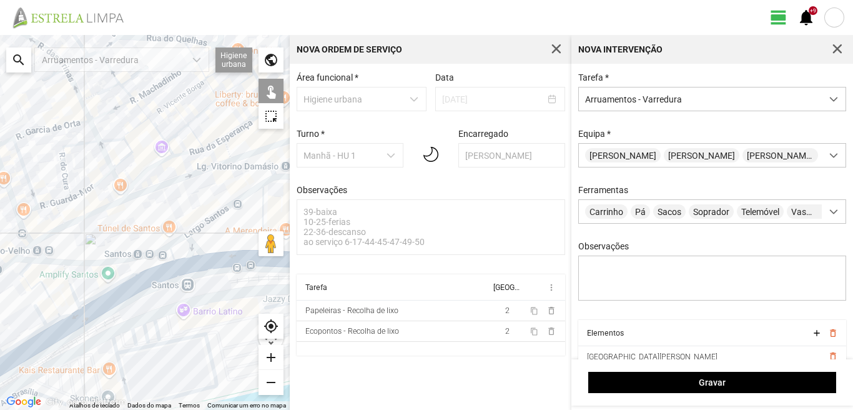
click at [39, 313] on div "A carregar..." at bounding box center [145, 222] width 290 height 375
click at [66, 326] on div "A carregar..." at bounding box center [145, 222] width 290 height 375
click at [47, 339] on div "A carregar..." at bounding box center [145, 222] width 290 height 375
click at [29, 335] on div "A carregar..." at bounding box center [145, 222] width 290 height 375
drag, startPoint x: 29, startPoint y: 335, endPoint x: 89, endPoint y: 302, distance: 69.3
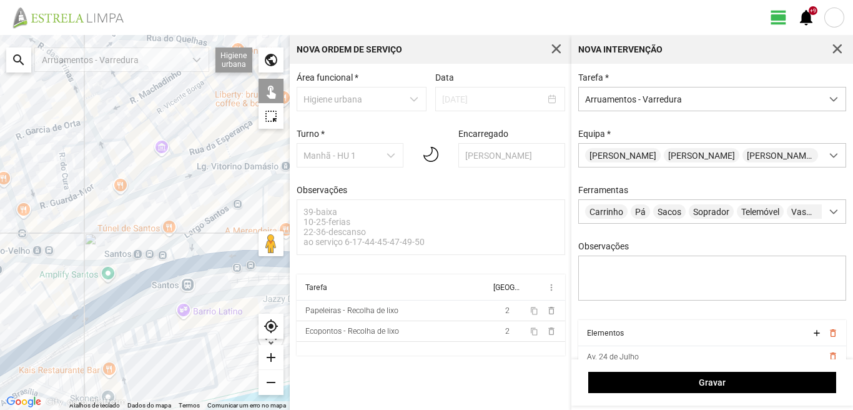
click at [89, 302] on div "A carregar..." at bounding box center [145, 222] width 290 height 375
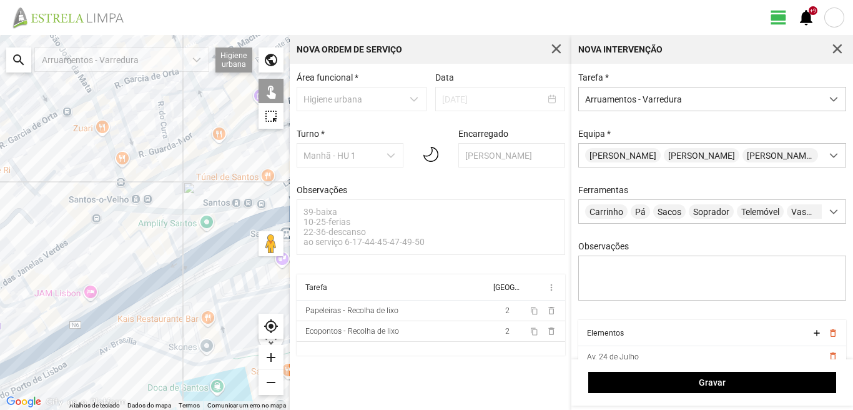
click at [68, 296] on div "A carregar..." at bounding box center [145, 222] width 290 height 375
click at [32, 299] on div "A carregar..." at bounding box center [145, 222] width 290 height 375
click at [44, 311] on div "A carregar..." at bounding box center [145, 222] width 290 height 375
click at [24, 327] on div "A carregar..." at bounding box center [145, 222] width 290 height 375
click at [44, 322] on div "A carregar..." at bounding box center [145, 222] width 290 height 375
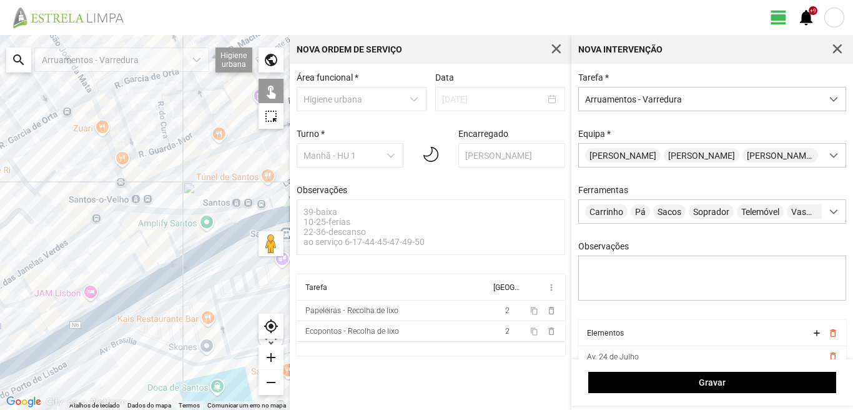
click at [74, 320] on div "A carregar..." at bounding box center [145, 222] width 290 height 375
drag, startPoint x: 83, startPoint y: 330, endPoint x: 76, endPoint y: 331, distance: 7.6
click at [82, 330] on div "A carregar..." at bounding box center [145, 222] width 290 height 375
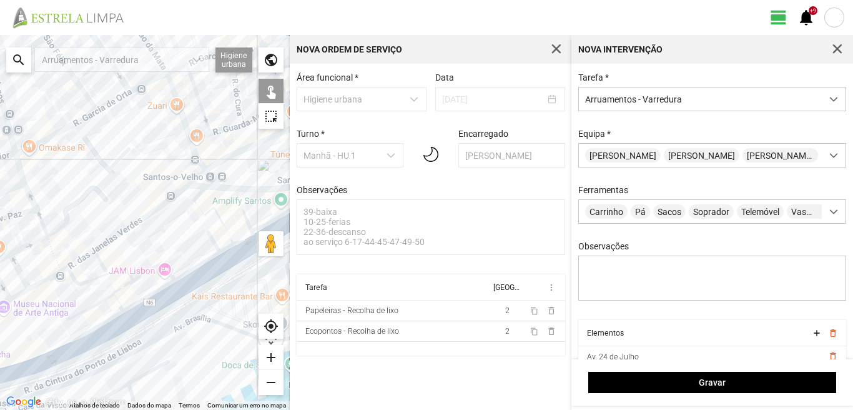
drag, startPoint x: 43, startPoint y: 344, endPoint x: 92, endPoint y: 328, distance: 51.3
click at [92, 328] on div "A carregar..." at bounding box center [145, 222] width 290 height 375
click at [93, 329] on div "A carregar..." at bounding box center [145, 222] width 290 height 375
click at [96, 342] on div "A carregar..." at bounding box center [145, 222] width 290 height 375
click at [54, 360] on div "A carregar..." at bounding box center [145, 222] width 290 height 375
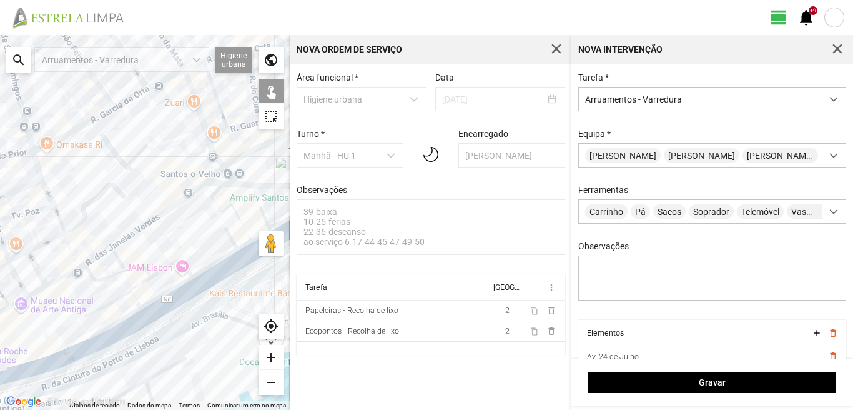
drag, startPoint x: 69, startPoint y: 351, endPoint x: 171, endPoint y: 329, distance: 104.7
click at [170, 330] on div "A carregar..." at bounding box center [145, 222] width 290 height 375
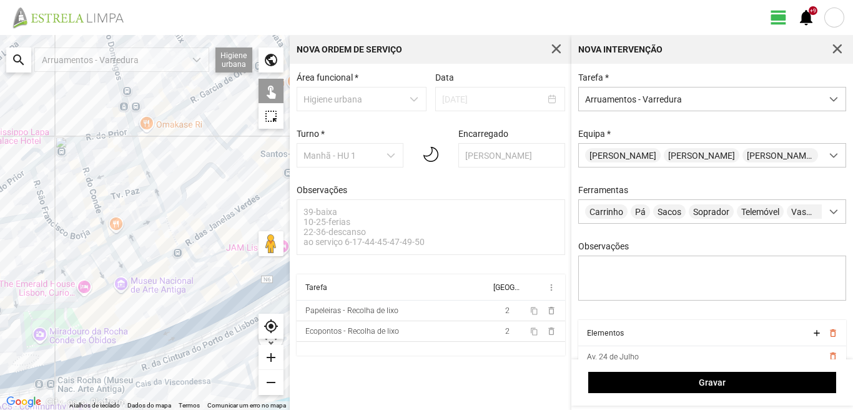
click at [76, 358] on div "A carregar..." at bounding box center [145, 222] width 290 height 375
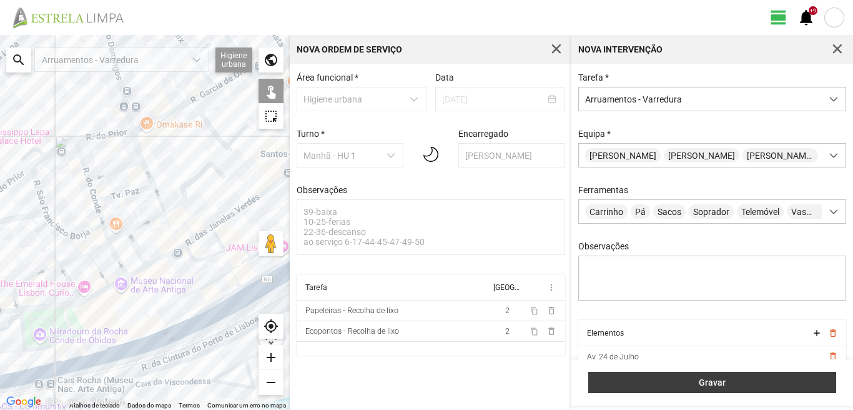
click at [741, 379] on span "Gravar" at bounding box center [712, 382] width 235 height 10
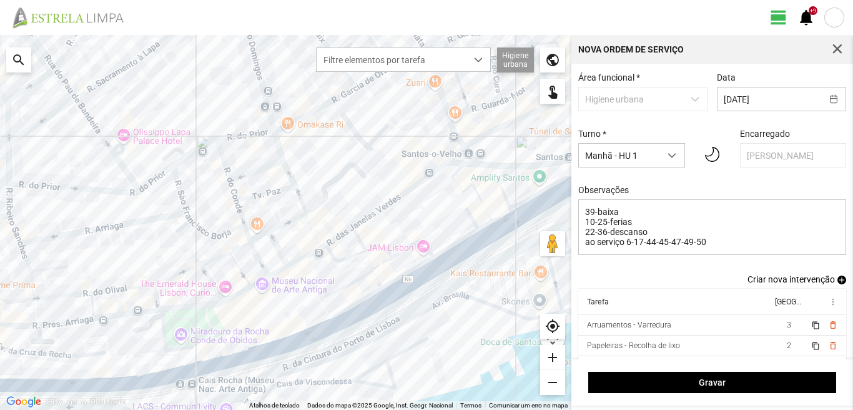
click at [837, 284] on span "add" at bounding box center [841, 279] width 9 height 9
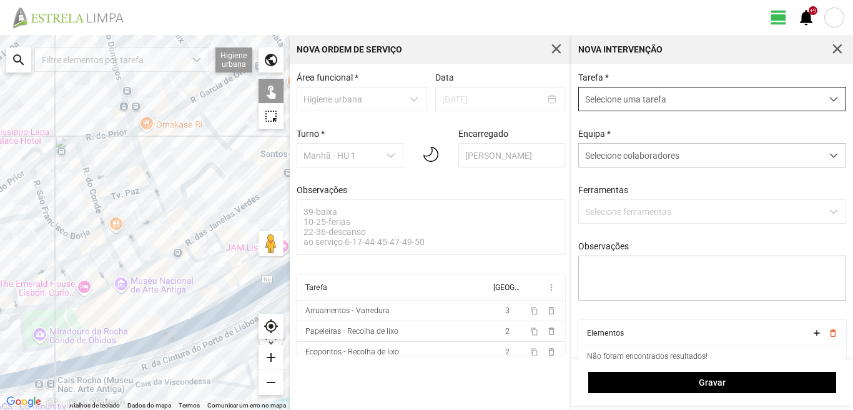
click at [645, 91] on span "Selecione uma tarefa" at bounding box center [700, 98] width 243 height 23
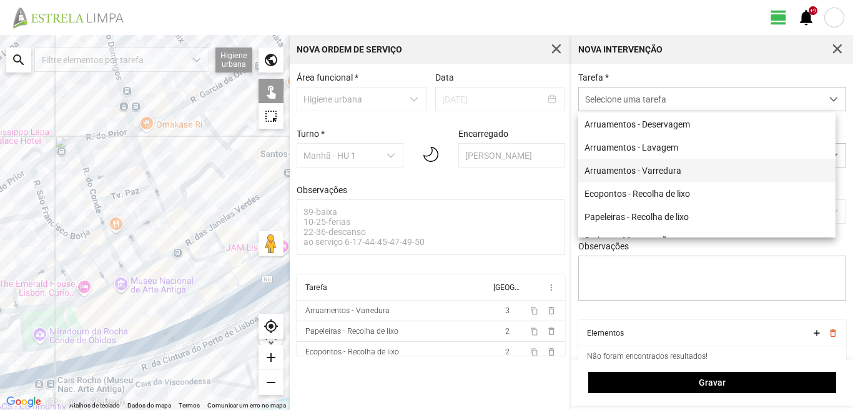
click at [628, 171] on li "Arruamentos - Varredura" at bounding box center [706, 170] width 257 height 23
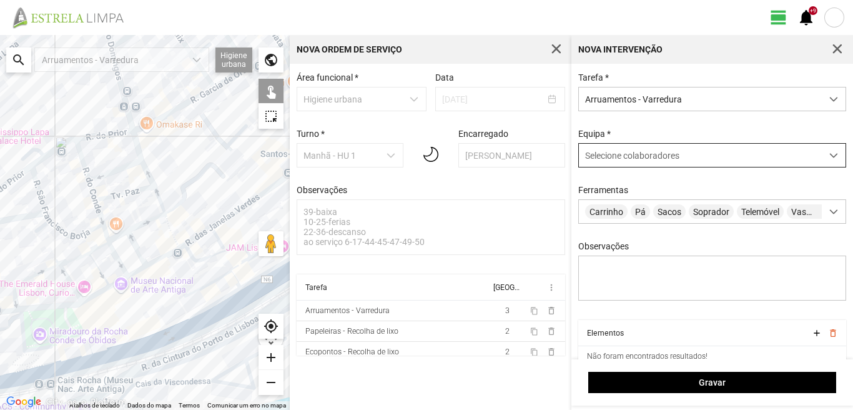
click at [643, 154] on span "Selecione colaboradores" at bounding box center [632, 155] width 94 height 10
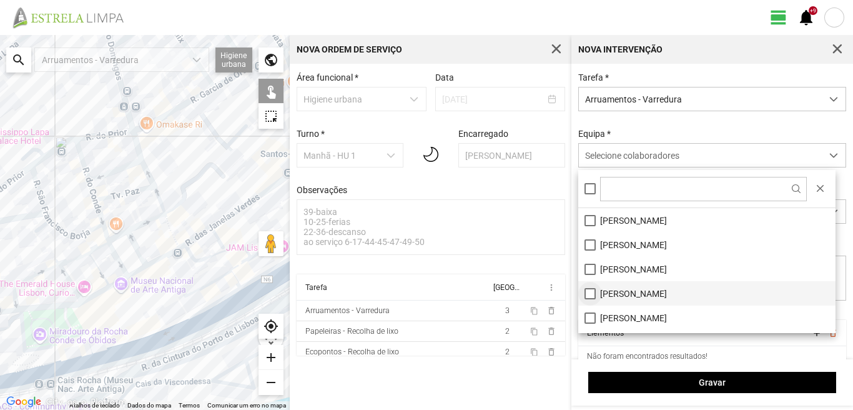
click at [591, 298] on li "[PERSON_NAME]" at bounding box center [706, 293] width 257 height 24
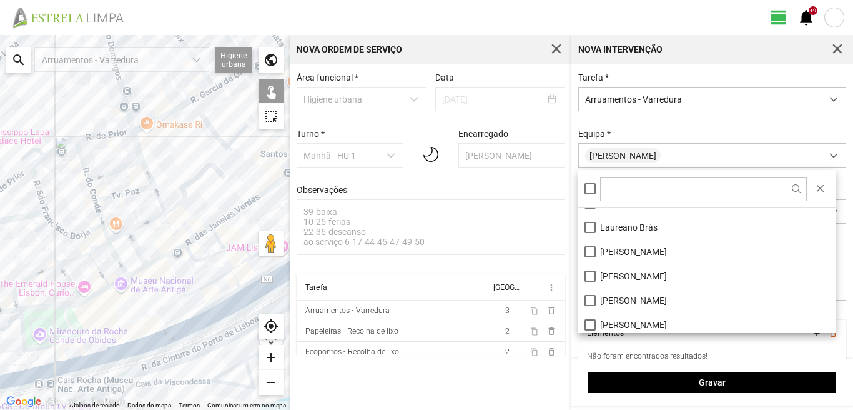
scroll to position [125, 0]
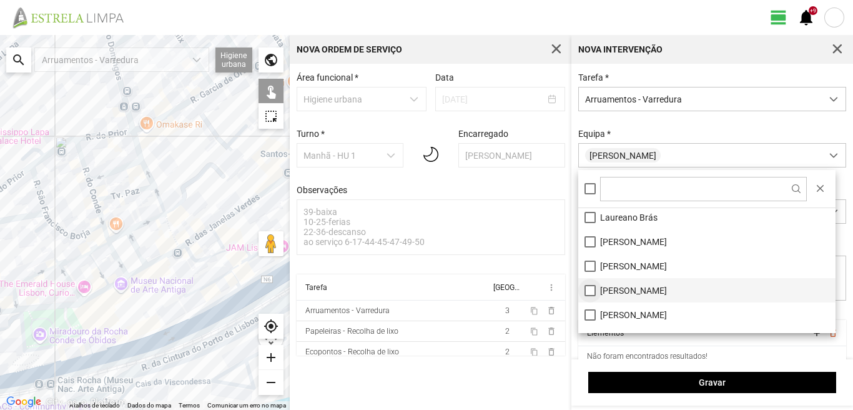
click at [587, 290] on li "[PERSON_NAME]" at bounding box center [706, 290] width 257 height 24
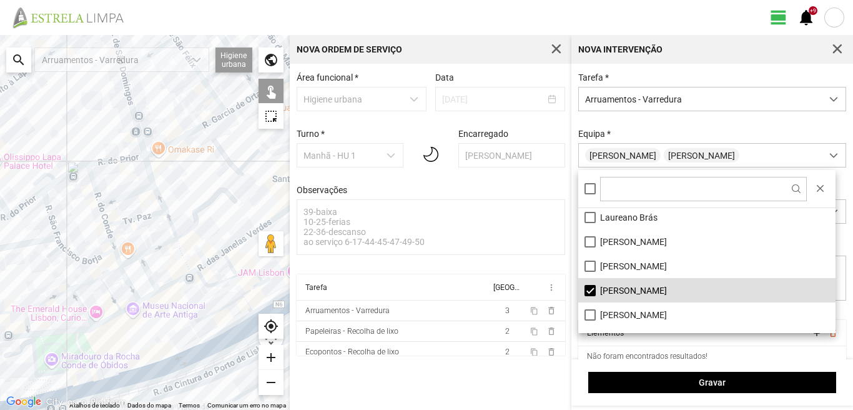
drag, startPoint x: 59, startPoint y: 282, endPoint x: 89, endPoint y: 340, distance: 64.8
click at [88, 352] on div "A carregar..." at bounding box center [145, 222] width 290 height 375
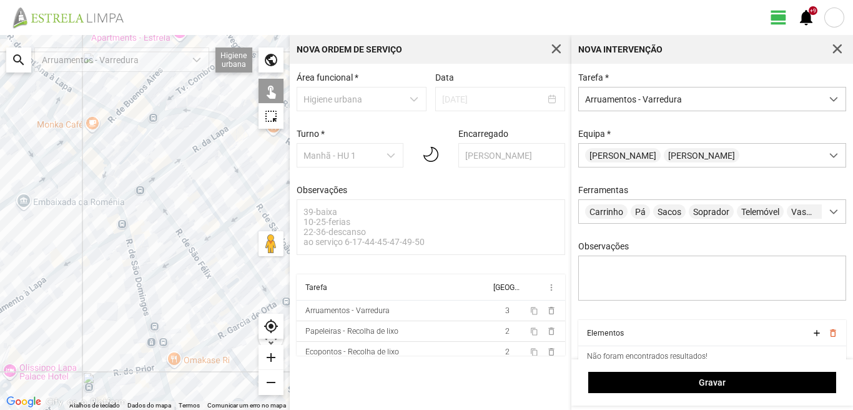
drag, startPoint x: 94, startPoint y: 297, endPoint x: 80, endPoint y: 332, distance: 38.4
click at [80, 332] on div "A carregar..." at bounding box center [145, 222] width 290 height 375
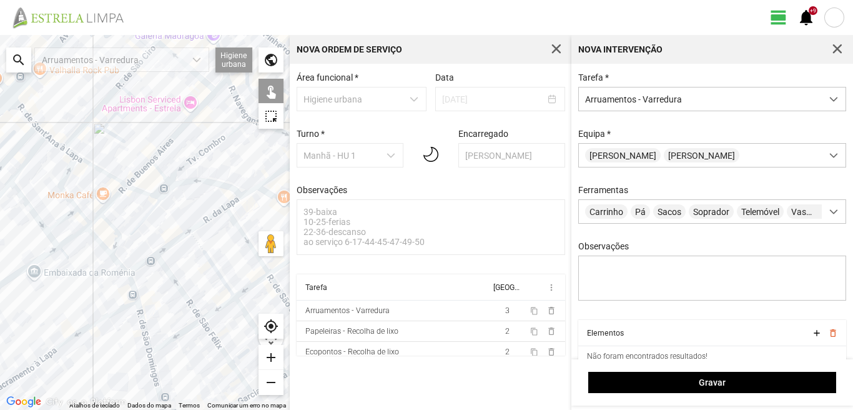
drag, startPoint x: 132, startPoint y: 283, endPoint x: 137, endPoint y: 292, distance: 10.6
click at [137, 292] on div "A carregar..." at bounding box center [145, 222] width 290 height 375
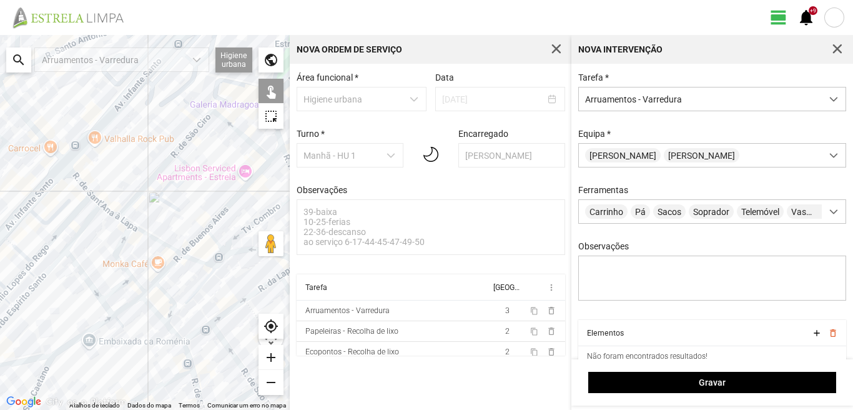
drag, startPoint x: 158, startPoint y: 282, endPoint x: 201, endPoint y: 333, distance: 66.4
click at [201, 333] on div "A carregar..." at bounding box center [145, 222] width 290 height 375
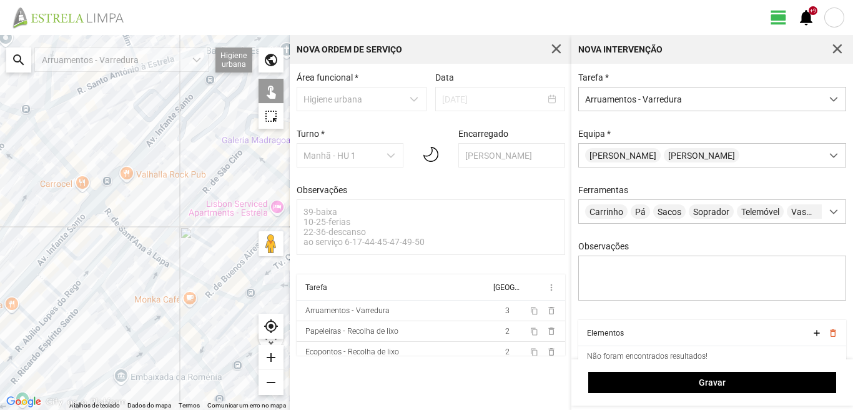
drag, startPoint x: 198, startPoint y: 312, endPoint x: 171, endPoint y: 266, distance: 53.4
click at [176, 273] on div "A carregar..." at bounding box center [145, 222] width 290 height 375
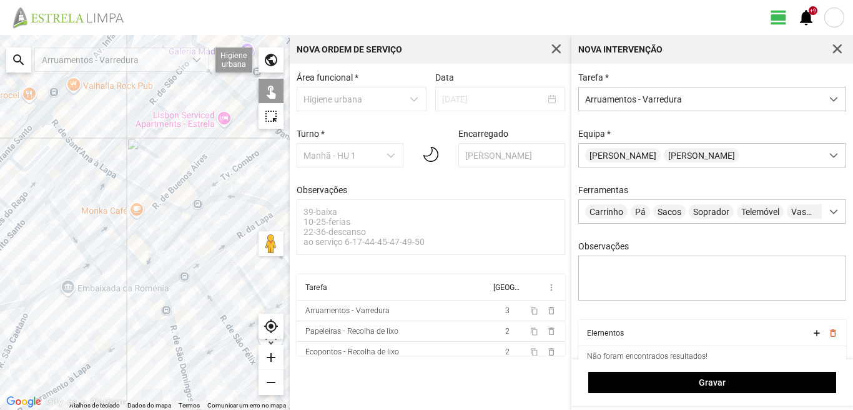
click at [168, 285] on div "A carregar..." at bounding box center [145, 222] width 290 height 375
click at [205, 258] on div "A carregar..." at bounding box center [145, 222] width 290 height 375
click at [242, 234] on div "A carregar..." at bounding box center [145, 222] width 290 height 375
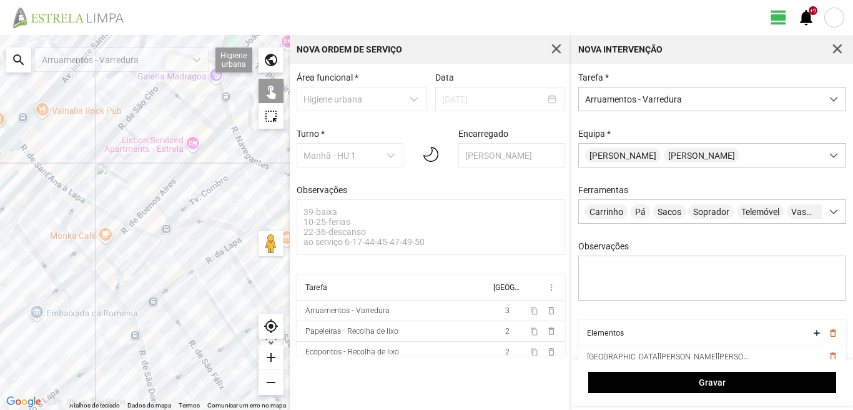
drag, startPoint x: 242, startPoint y: 234, endPoint x: 167, endPoint y: 282, distance: 89.0
click at [167, 282] on div "A carregar..." at bounding box center [145, 222] width 290 height 375
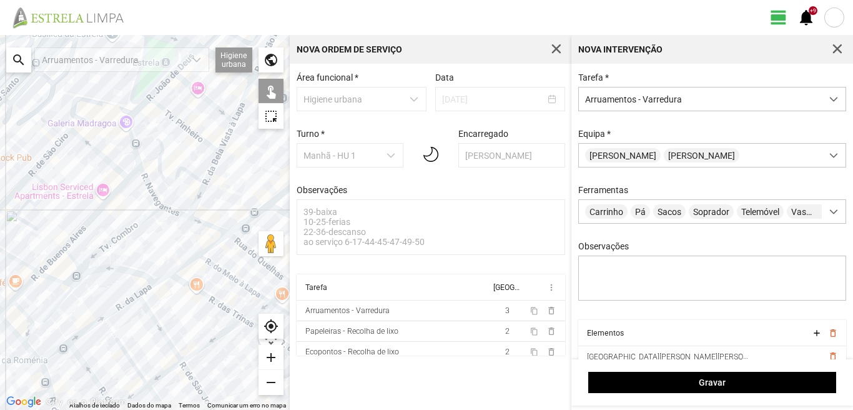
click at [163, 276] on div "A carregar..." at bounding box center [145, 222] width 290 height 375
click at [176, 268] on div "A carregar..." at bounding box center [145, 222] width 290 height 375
click at [216, 241] on div "A carregar..." at bounding box center [145, 222] width 290 height 375
click at [239, 224] on div "A carregar..." at bounding box center [145, 222] width 290 height 375
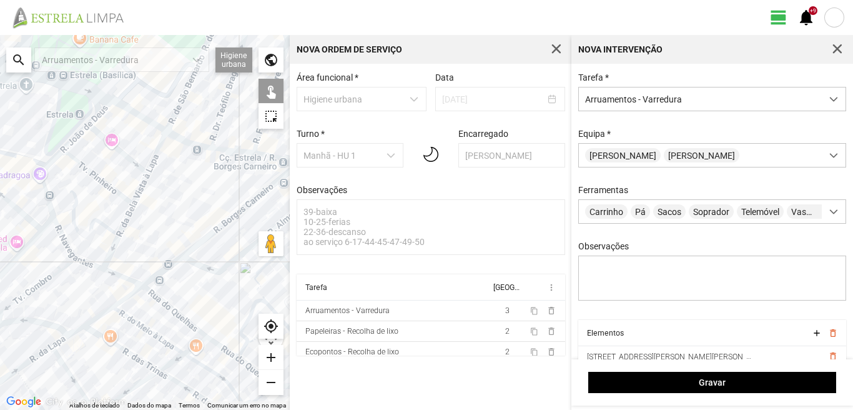
drag, startPoint x: 227, startPoint y: 241, endPoint x: 137, endPoint y: 299, distance: 106.7
click at [137, 299] on div "A carregar..." at bounding box center [145, 222] width 290 height 375
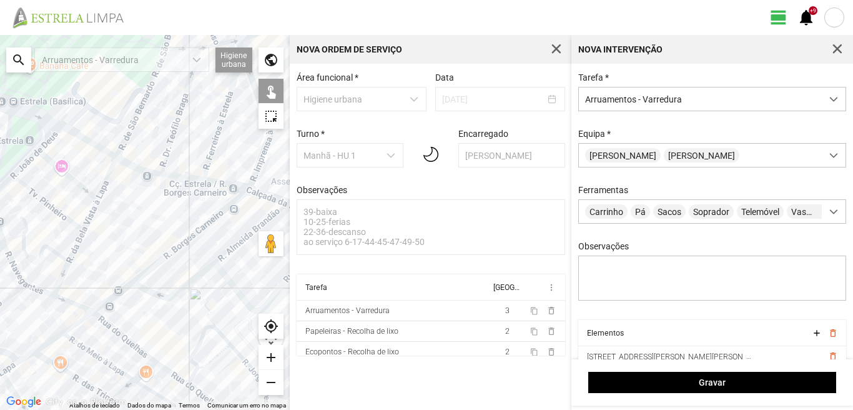
click at [111, 300] on div "A carregar..." at bounding box center [145, 222] width 290 height 375
click at [111, 298] on div "A carregar..." at bounding box center [145, 222] width 290 height 375
click at [82, 346] on div "A carregar..." at bounding box center [145, 222] width 290 height 375
click at [71, 375] on div "A carregar..." at bounding box center [145, 222] width 290 height 375
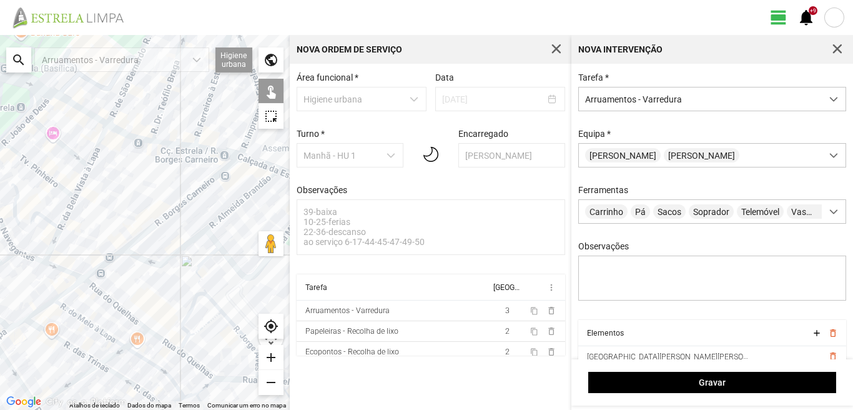
drag, startPoint x: 100, startPoint y: 378, endPoint x: 61, endPoint y: 307, distance: 80.8
click at [68, 313] on div "A carregar..." at bounding box center [145, 222] width 290 height 375
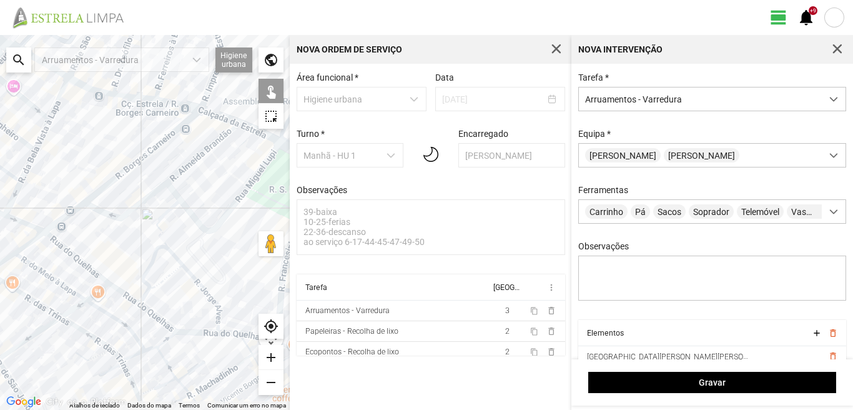
click at [113, 318] on div "A carregar..." at bounding box center [145, 222] width 290 height 375
click at [98, 344] on div "A carregar..." at bounding box center [145, 222] width 290 height 375
click at [99, 341] on div "A carregar..." at bounding box center [145, 222] width 290 height 375
click at [29, 337] on div "A carregar..." at bounding box center [145, 222] width 290 height 375
click at [75, 306] on div "A carregar..." at bounding box center [145, 222] width 290 height 375
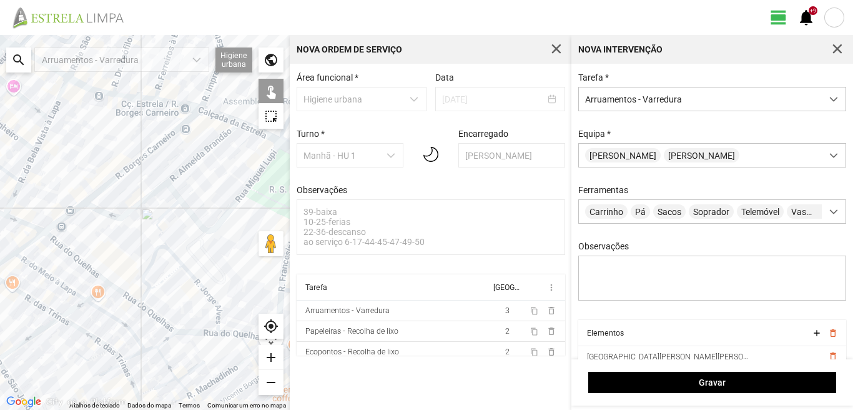
click at [98, 292] on div "A carregar..." at bounding box center [145, 222] width 290 height 375
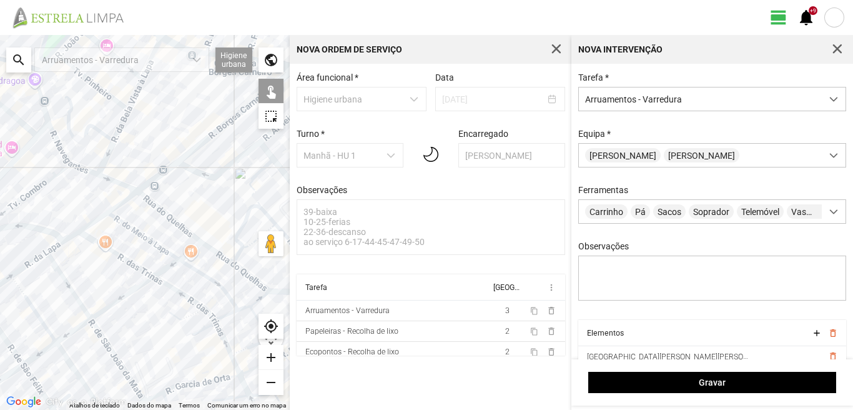
drag, startPoint x: 0, startPoint y: 365, endPoint x: 124, endPoint y: 311, distance: 135.6
click at [124, 311] on div "A carregar..." at bounding box center [145, 222] width 290 height 375
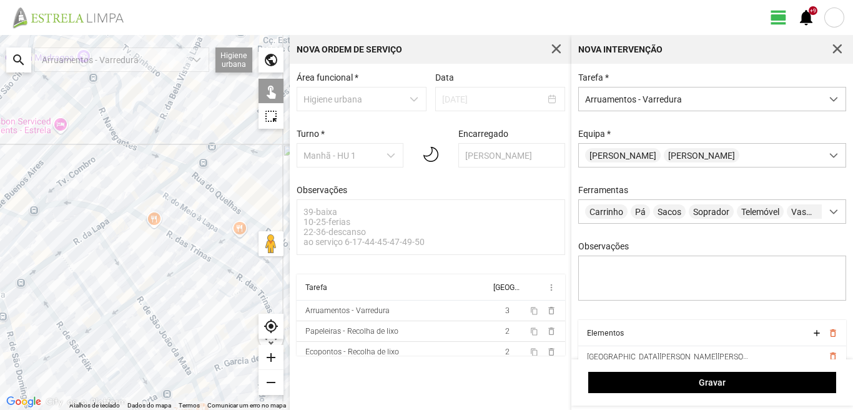
click at [122, 268] on div "A carregar..." at bounding box center [145, 222] width 290 height 375
click at [86, 290] on div "A carregar..." at bounding box center [145, 222] width 290 height 375
click at [70, 267] on div "A carregar..." at bounding box center [145, 222] width 290 height 375
click at [116, 333] on div "A carregar..." at bounding box center [145, 222] width 290 height 375
click at [154, 320] on div "A carregar..." at bounding box center [145, 222] width 290 height 375
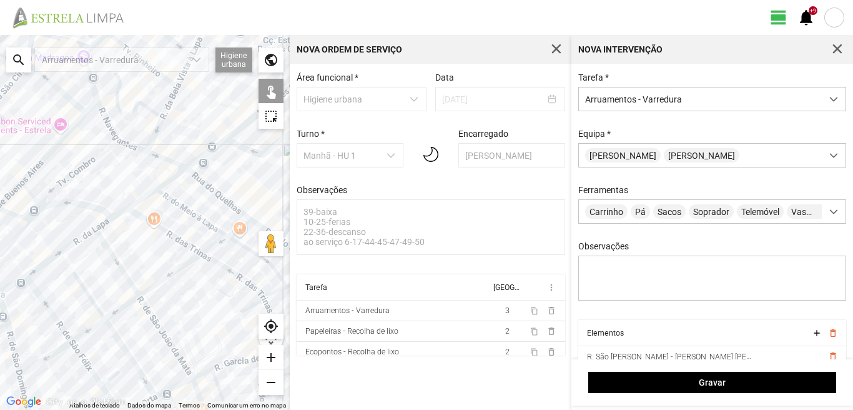
click at [121, 310] on div "A carregar..." at bounding box center [145, 222] width 290 height 375
click at [88, 331] on div "A carregar..." at bounding box center [145, 222] width 290 height 375
click at [59, 321] on div "A carregar..." at bounding box center [145, 222] width 290 height 375
click at [83, 359] on div "A carregar..." at bounding box center [145, 222] width 290 height 375
click at [41, 357] on div "A carregar..." at bounding box center [145, 222] width 290 height 375
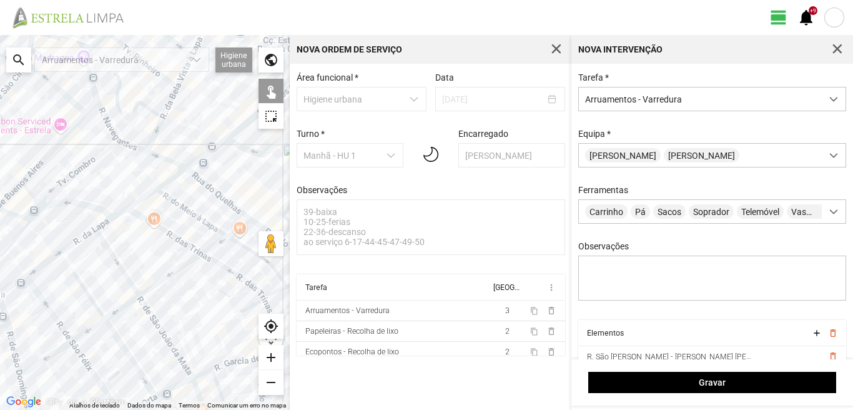
click at [46, 360] on div "A carregar..." at bounding box center [145, 222] width 290 height 375
click at [9, 340] on div "A carregar..." at bounding box center [145, 222] width 290 height 375
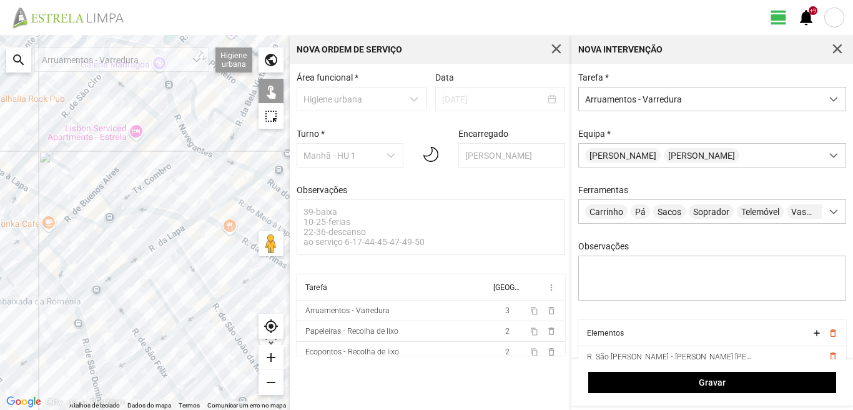
drag, startPoint x: 15, startPoint y: 347, endPoint x: 95, endPoint y: 353, distance: 80.2
click at [95, 353] on div "A carregar..." at bounding box center [145, 222] width 290 height 375
click at [79, 315] on div "A carregar..." at bounding box center [145, 222] width 290 height 375
drag, startPoint x: 109, startPoint y: 372, endPoint x: 113, endPoint y: 307, distance: 64.5
click at [113, 308] on div "A carregar..." at bounding box center [145, 222] width 290 height 375
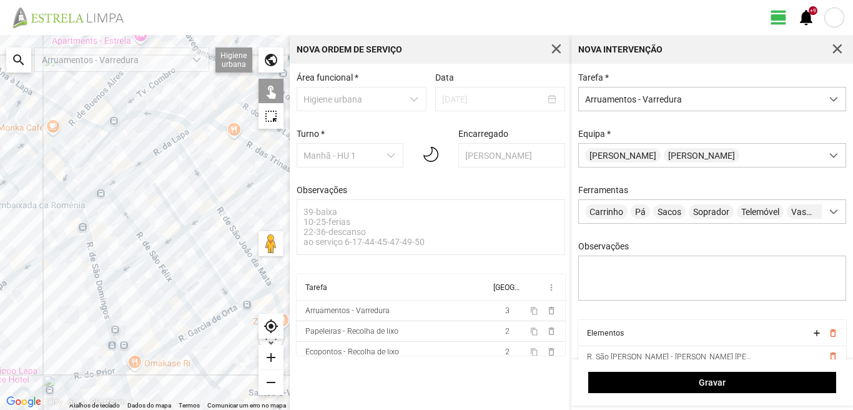
click at [106, 307] on div "A carregar..." at bounding box center [145, 222] width 290 height 375
click at [130, 363] on div "A carregar..." at bounding box center [145, 222] width 290 height 375
click at [220, 317] on div "A carregar..." at bounding box center [145, 222] width 290 height 375
click at [248, 300] on div "A carregar..." at bounding box center [145, 222] width 290 height 375
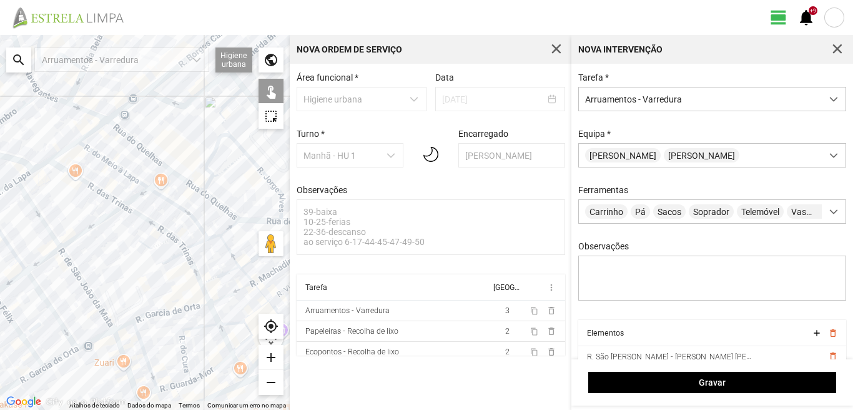
drag, startPoint x: 227, startPoint y: 291, endPoint x: 67, endPoint y: 332, distance: 165.7
click at [67, 332] on div "A carregar..." at bounding box center [145, 222] width 290 height 375
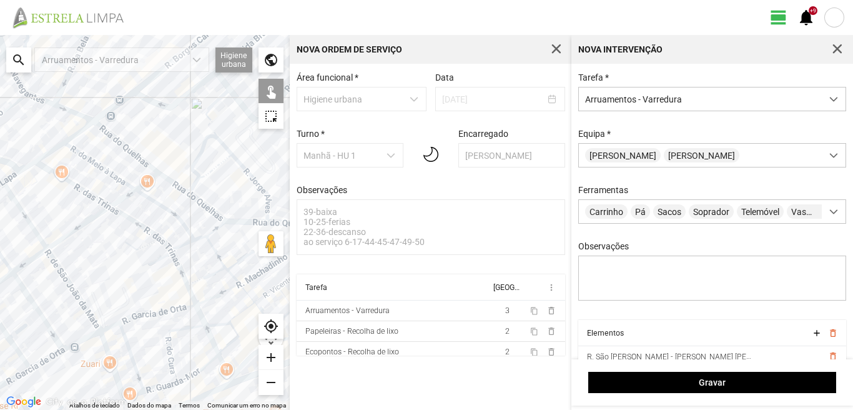
click at [110, 325] on div "A carregar..." at bounding box center [145, 222] width 290 height 375
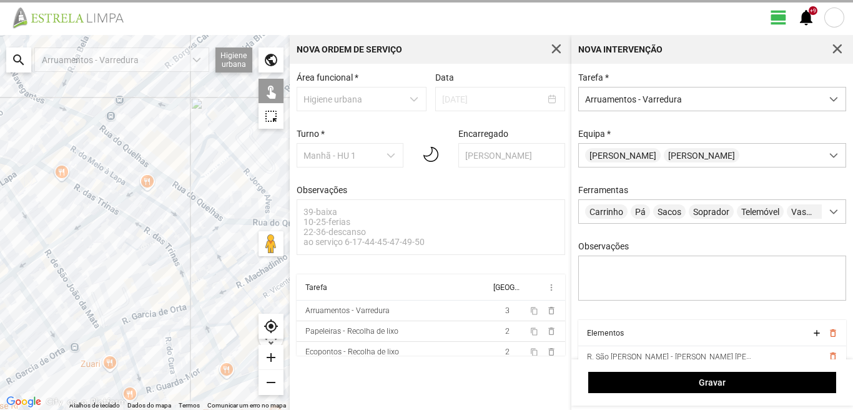
click at [140, 312] on div "A carregar..." at bounding box center [145, 222] width 290 height 375
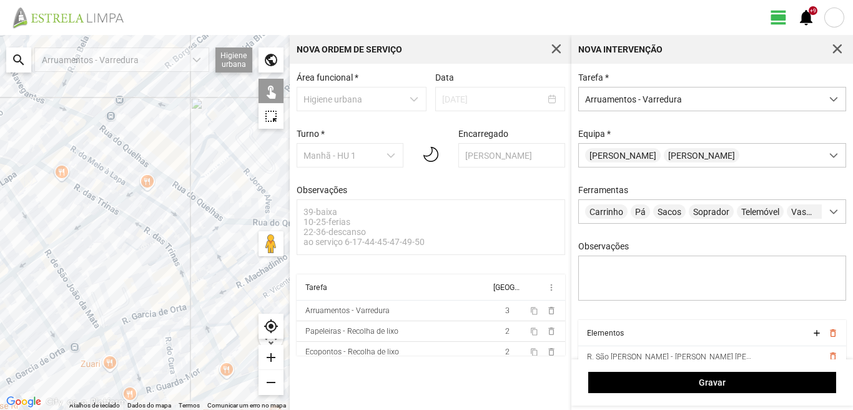
click at [179, 268] on div "A carregar..." at bounding box center [145, 222] width 290 height 375
click at [194, 295] on div "A carregar..." at bounding box center [145, 222] width 290 height 375
click at [202, 315] on div "A carregar..." at bounding box center [145, 222] width 290 height 375
click at [173, 356] on div "A carregar..." at bounding box center [145, 222] width 290 height 375
click at [131, 360] on div "A carregar..." at bounding box center [145, 222] width 290 height 375
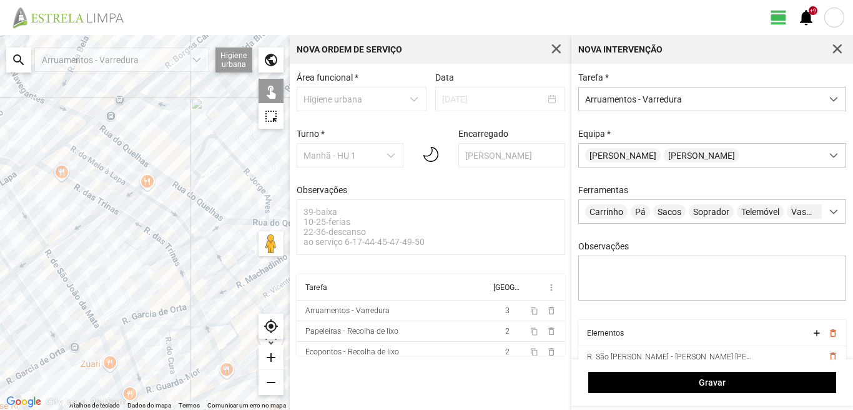
drag, startPoint x: 107, startPoint y: 360, endPoint x: 147, endPoint y: 376, distance: 43.5
click at [107, 361] on div "A carregar..." at bounding box center [145, 222] width 290 height 375
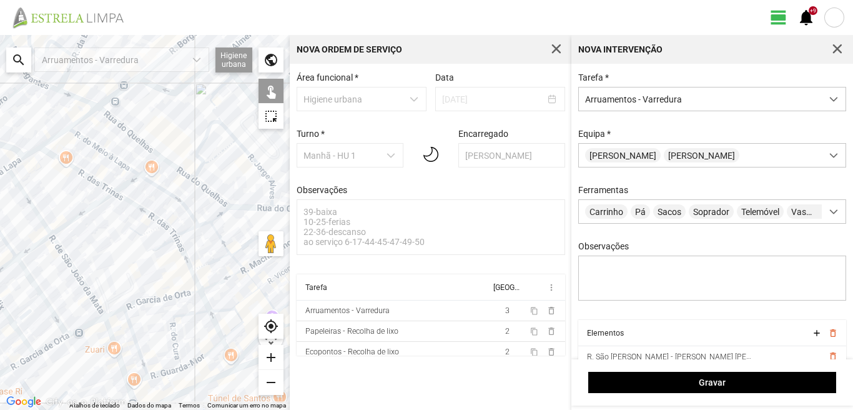
drag, startPoint x: 150, startPoint y: 374, endPoint x: 152, endPoint y: 332, distance: 42.5
click at [152, 333] on div "A carregar..." at bounding box center [145, 222] width 290 height 375
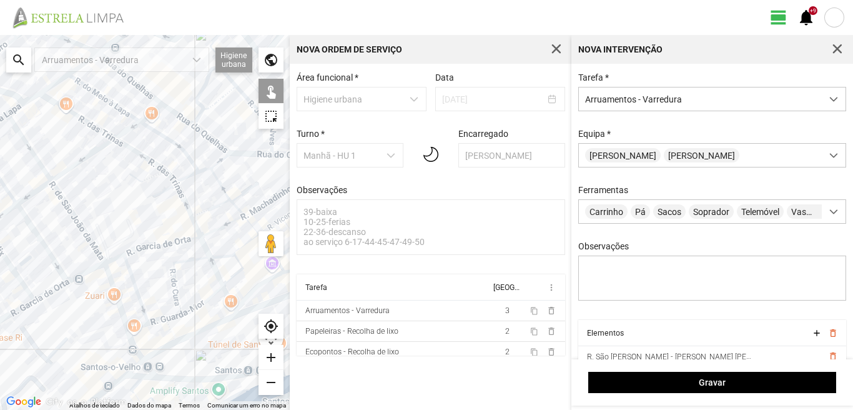
click at [134, 328] on div "A carregar..." at bounding box center [145, 222] width 290 height 375
click at [131, 341] on div "A carregar..." at bounding box center [145, 222] width 290 height 375
click at [170, 332] on div "A carregar..." at bounding box center [145, 222] width 290 height 375
click at [162, 320] on div "A carregar..." at bounding box center [145, 222] width 290 height 375
click at [183, 315] on div "A carregar..." at bounding box center [145, 222] width 290 height 375
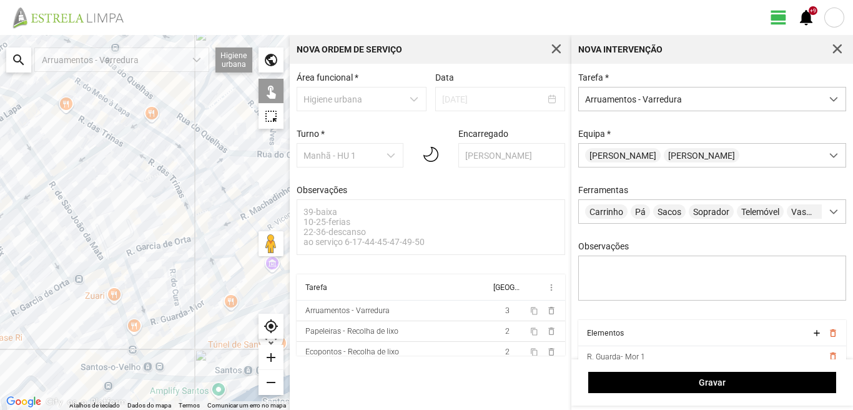
click at [175, 314] on div "A carregar..." at bounding box center [145, 222] width 290 height 375
click at [202, 300] on div "A carregar..." at bounding box center [145, 222] width 290 height 375
click at [203, 304] on div "A carregar..." at bounding box center [145, 222] width 290 height 375
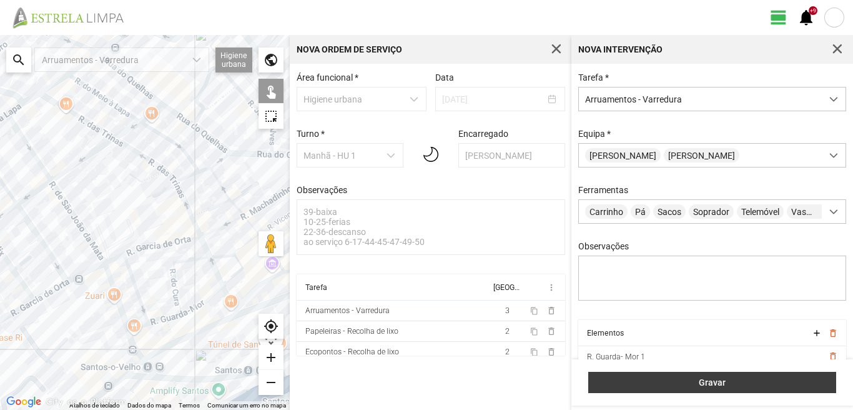
click at [706, 379] on span "Gravar" at bounding box center [712, 382] width 235 height 10
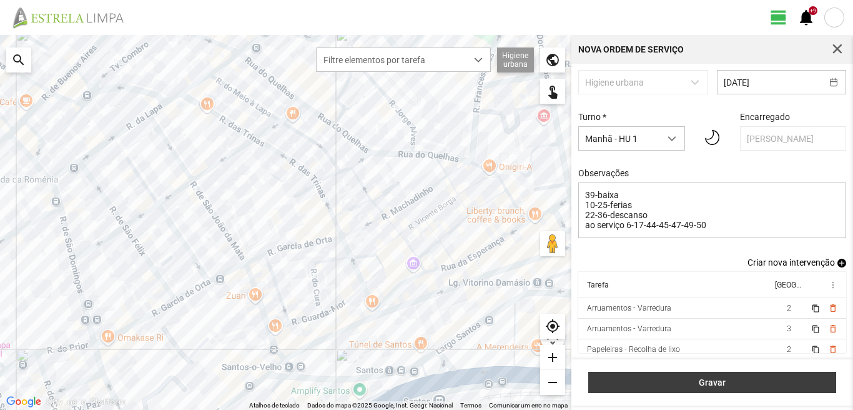
click at [763, 377] on span "Gravar" at bounding box center [712, 382] width 235 height 10
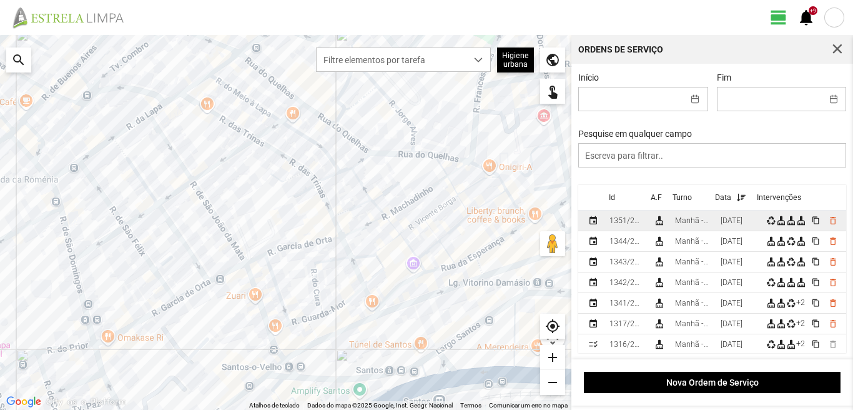
click at [739, 219] on div "[DATE]" at bounding box center [732, 220] width 22 height 9
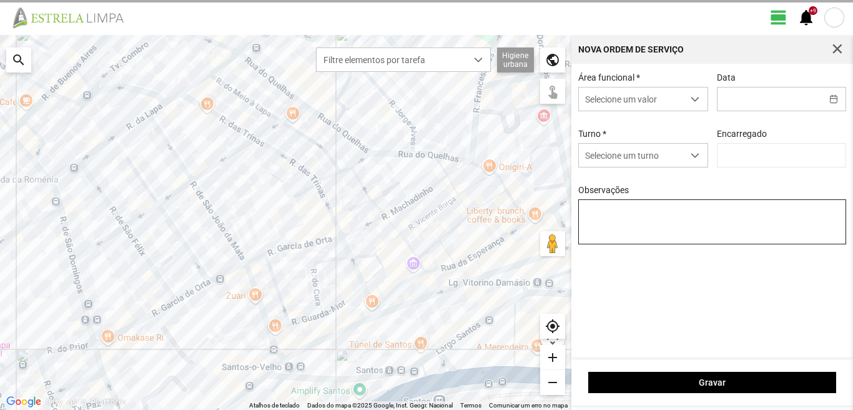
type input "[PERSON_NAME]"
type input "[DATE]"
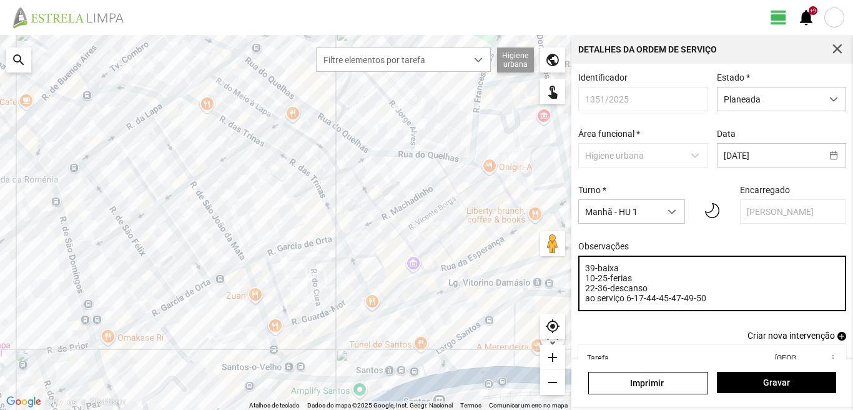
click at [607, 282] on textarea "39-baixa 10-25-ferias 22-36-descanso ao serviço 6-17-44-45-47-49-50" at bounding box center [712, 283] width 269 height 56
click at [644, 304] on textarea "39-baixa 10-ferias 22-36-descanso ao serviço 6-17-44-45-47-49-50" at bounding box center [712, 283] width 269 height 56
click at [643, 302] on textarea "39-baixa 10-ferias 22-36-descanso ao serviço 6-1725-44-45-47-49-50" at bounding box center [712, 283] width 269 height 56
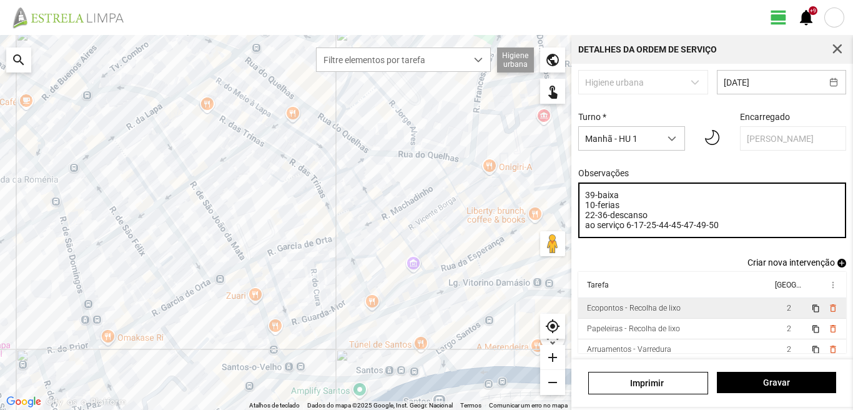
scroll to position [27, 0]
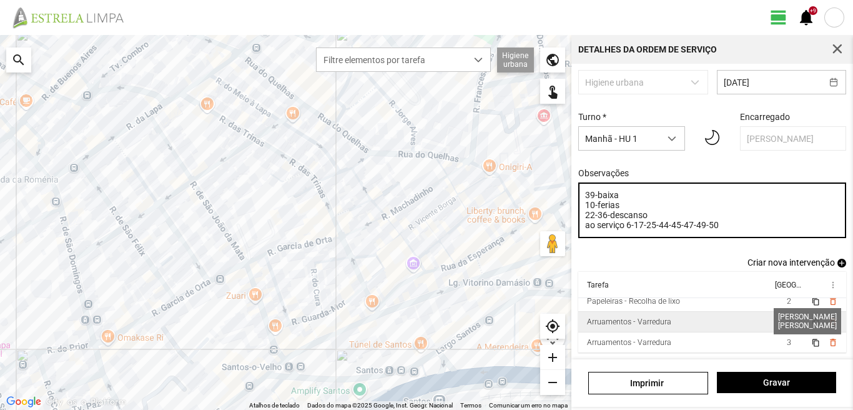
type textarea "39-baixa 10-ferias 22-36-descanso ao serviço 6-17-25-44-45-47-49-50"
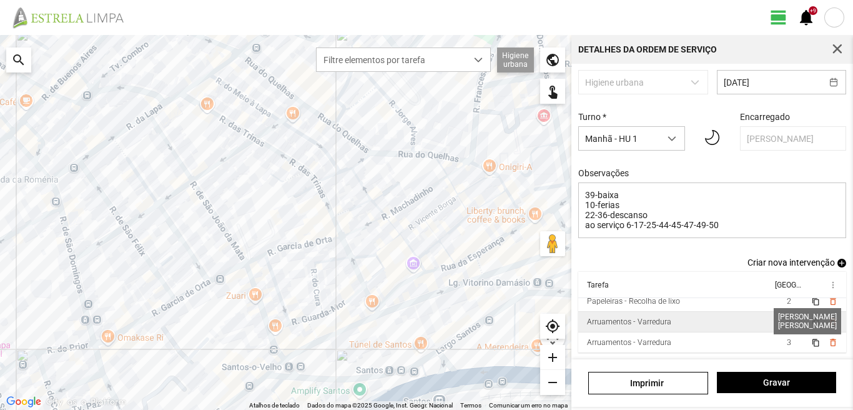
click at [787, 321] on span "2" at bounding box center [789, 321] width 4 height 9
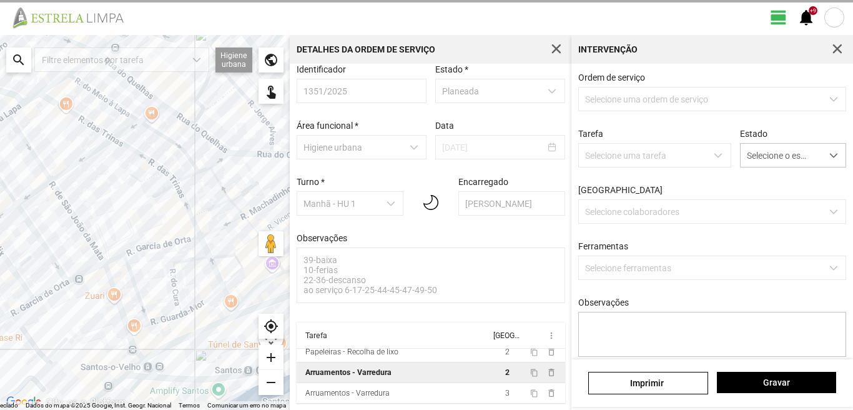
scroll to position [13, 0]
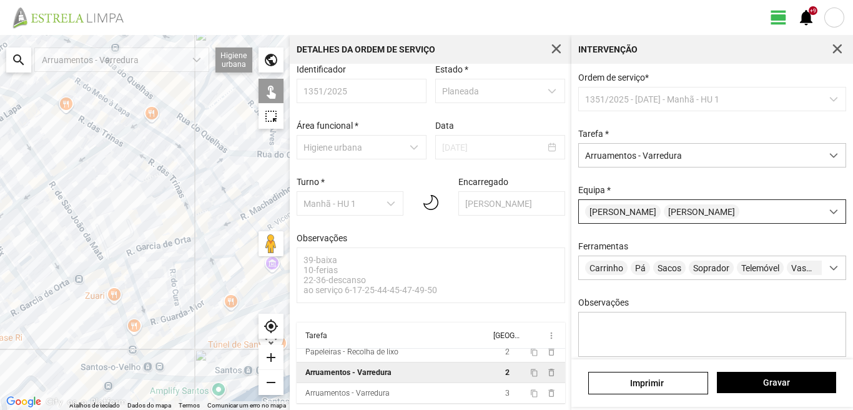
click at [717, 214] on div "[PERSON_NAME] [PERSON_NAME]" at bounding box center [700, 211] width 243 height 23
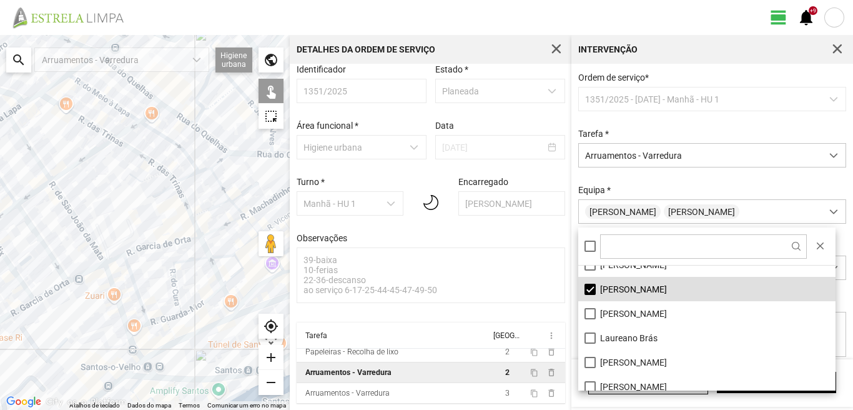
scroll to position [0, 0]
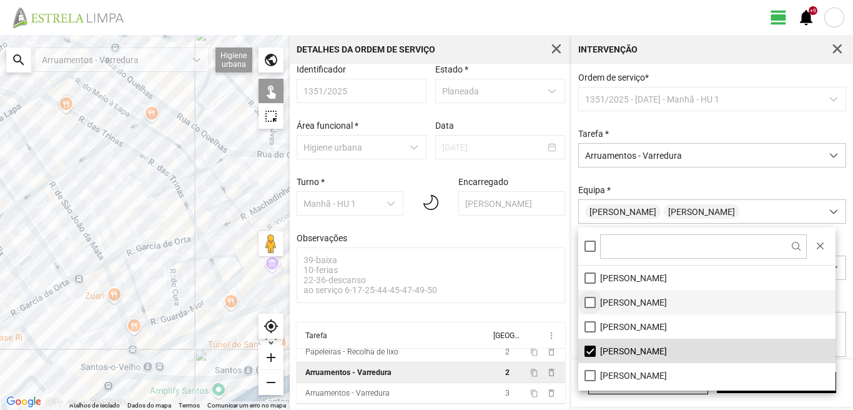
click at [588, 303] on li "[PERSON_NAME]" at bounding box center [706, 302] width 257 height 24
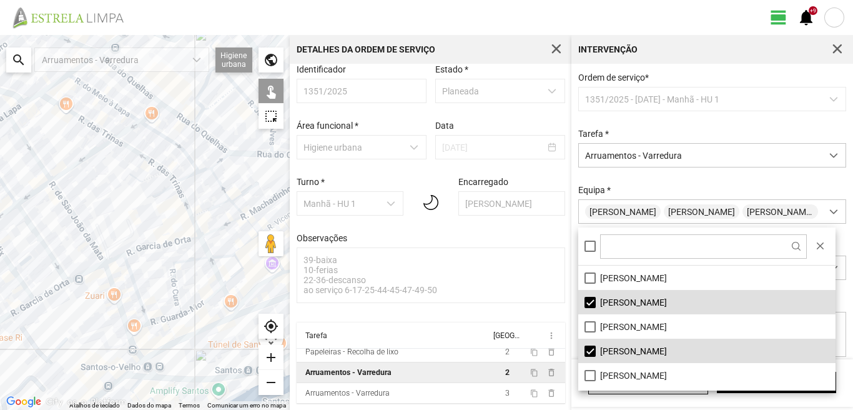
click at [216, 269] on div "A carregar..." at bounding box center [145, 222] width 290 height 375
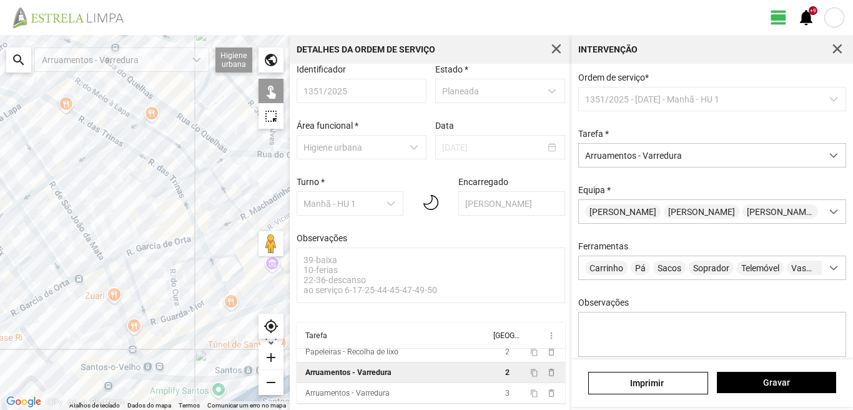
click at [206, 249] on div "A carregar..." at bounding box center [145, 222] width 290 height 375
click at [797, 378] on span "Gravar" at bounding box center [776, 382] width 106 height 10
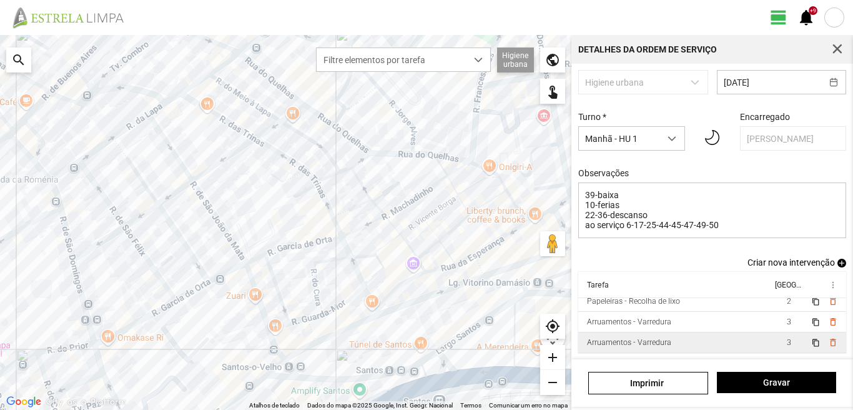
scroll to position [79, 0]
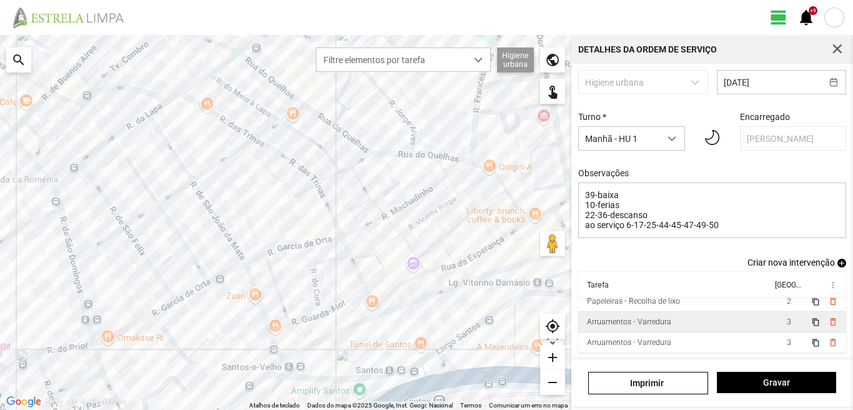
click at [771, 319] on td "3" at bounding box center [788, 322] width 35 height 21
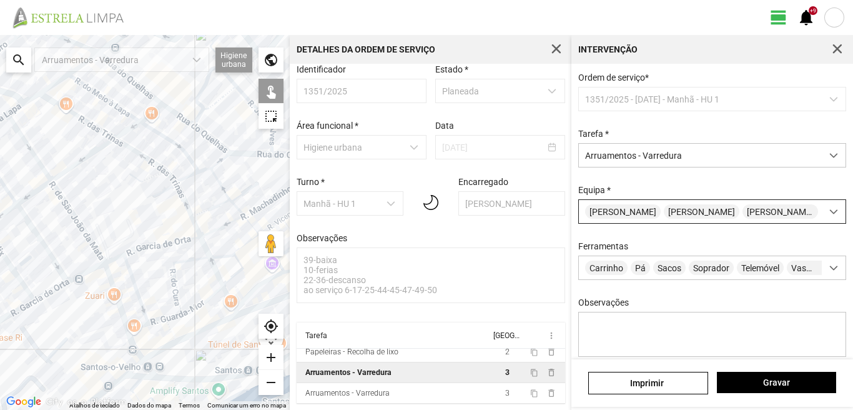
click at [642, 209] on span "[PERSON_NAME]" at bounding box center [623, 211] width 76 height 14
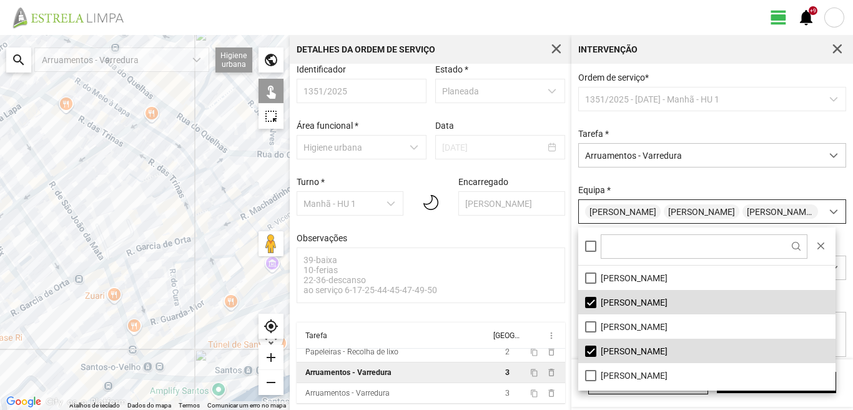
scroll to position [7, 56]
click at [587, 302] on li "[PERSON_NAME]" at bounding box center [706, 302] width 257 height 24
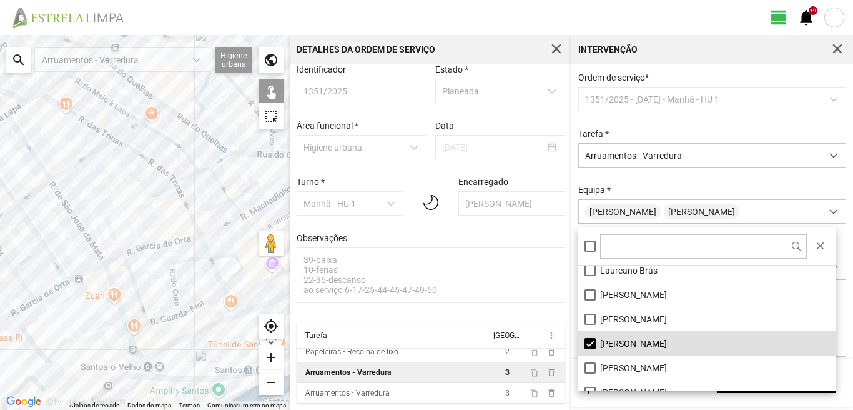
scroll to position [167, 0]
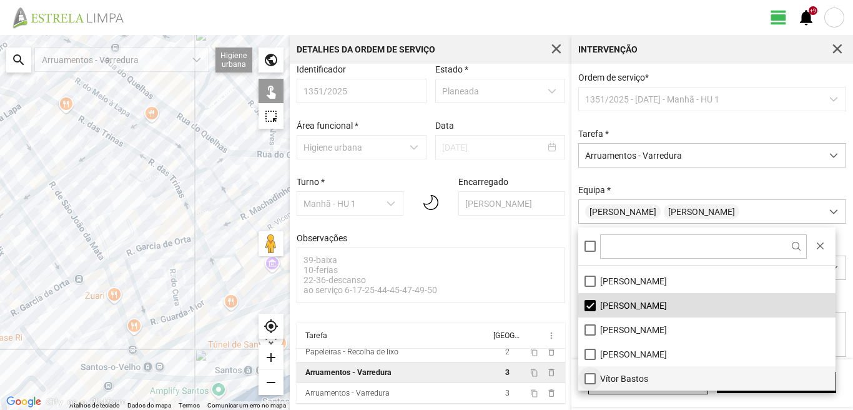
click at [588, 373] on li "Vítor Bastos" at bounding box center [706, 378] width 257 height 24
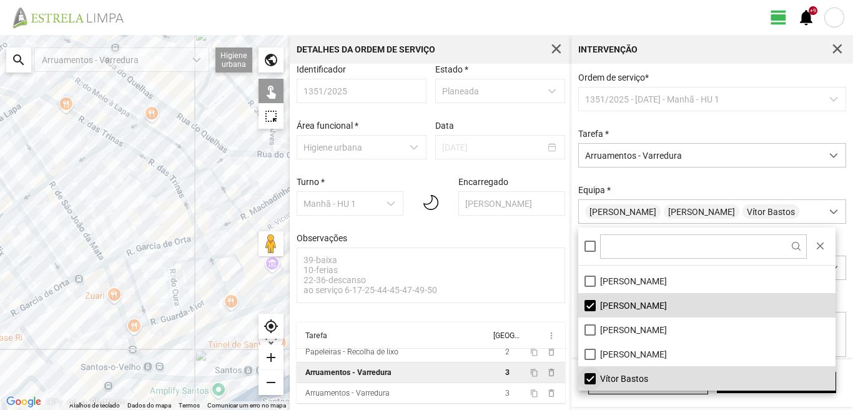
click at [587, 375] on li "Vítor Bastos" at bounding box center [706, 378] width 257 height 24
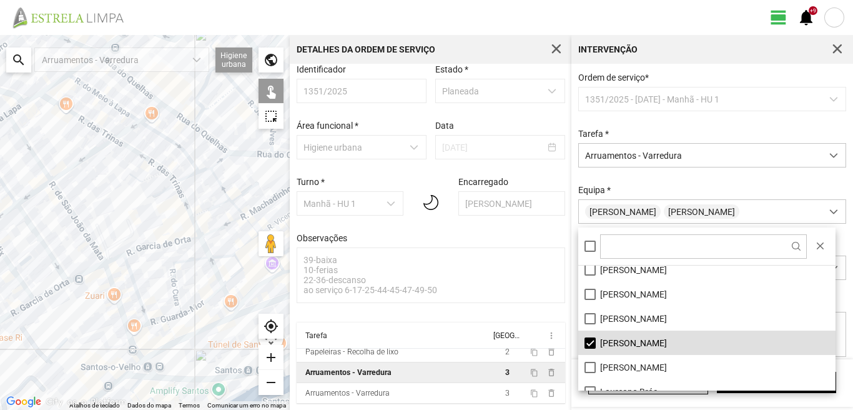
scroll to position [0, 0]
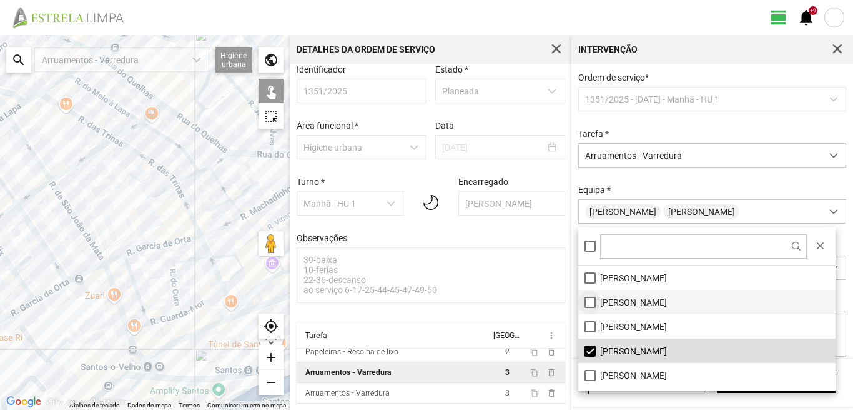
click at [590, 298] on li "[PERSON_NAME]" at bounding box center [706, 302] width 257 height 24
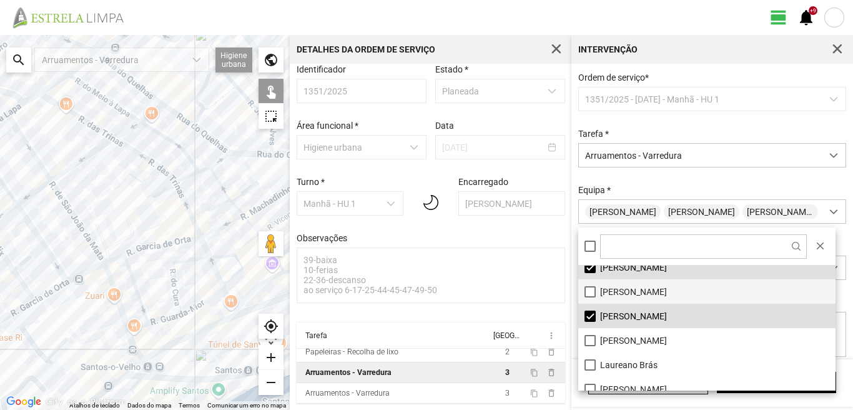
scroll to position [62, 0]
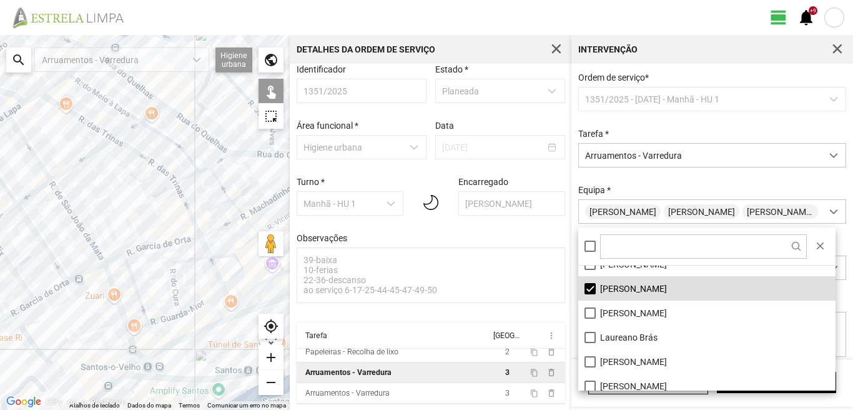
click at [215, 272] on div "A carregar..." at bounding box center [145, 222] width 290 height 375
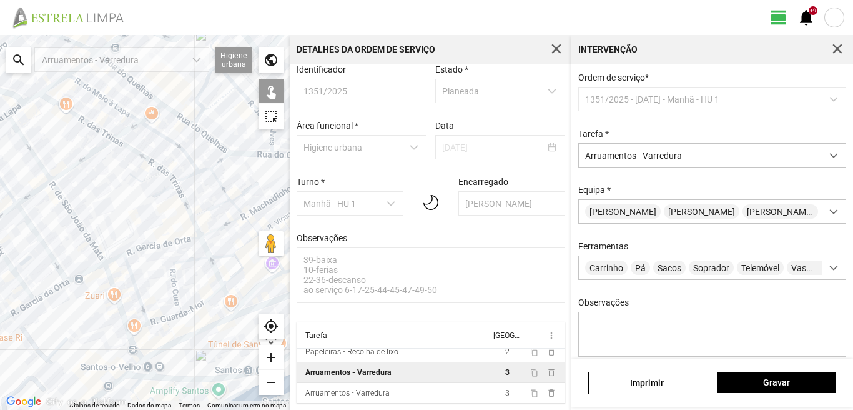
click at [215, 272] on div "A carregar..." at bounding box center [145, 222] width 290 height 375
click at [792, 379] on span "Gravar" at bounding box center [776, 382] width 106 height 10
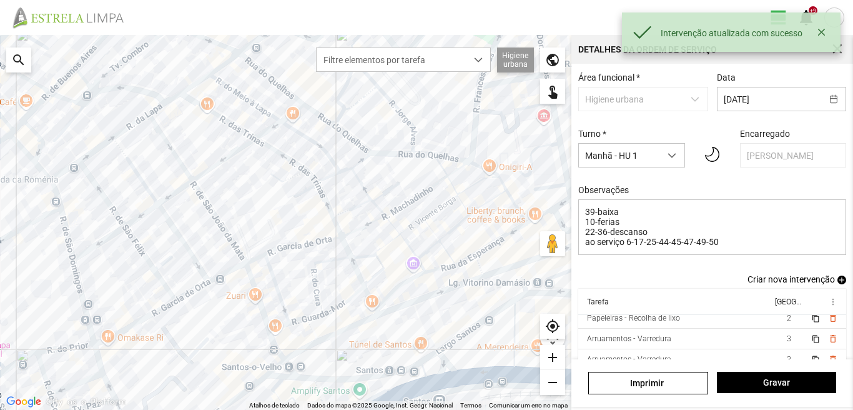
scroll to position [79, 0]
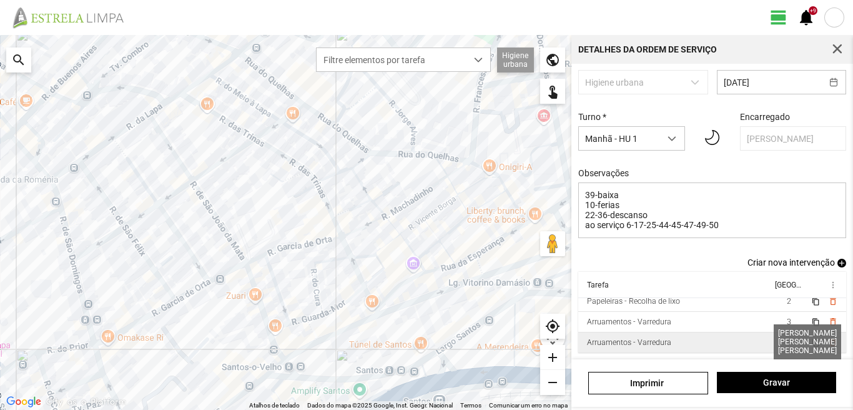
click at [787, 340] on span "3" at bounding box center [789, 342] width 4 height 9
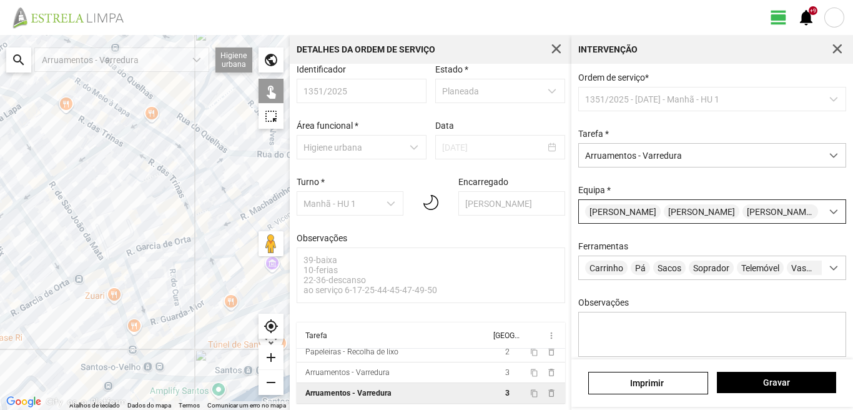
click at [779, 215] on div "[PERSON_NAME] [PERSON_NAME] [PERSON_NAME]" at bounding box center [700, 211] width 243 height 23
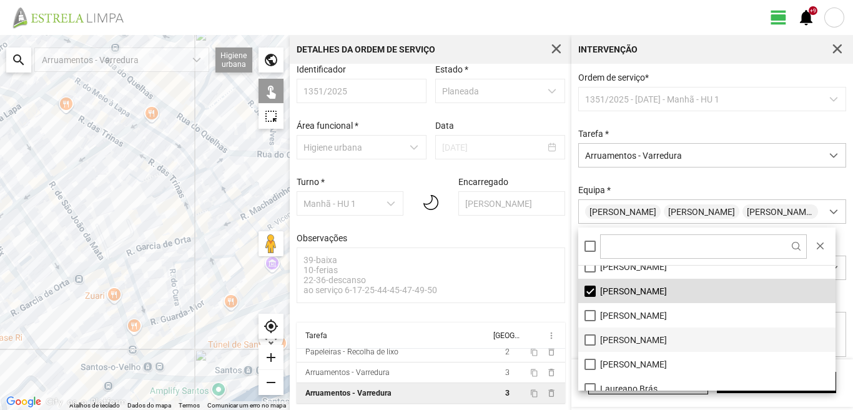
scroll to position [0, 0]
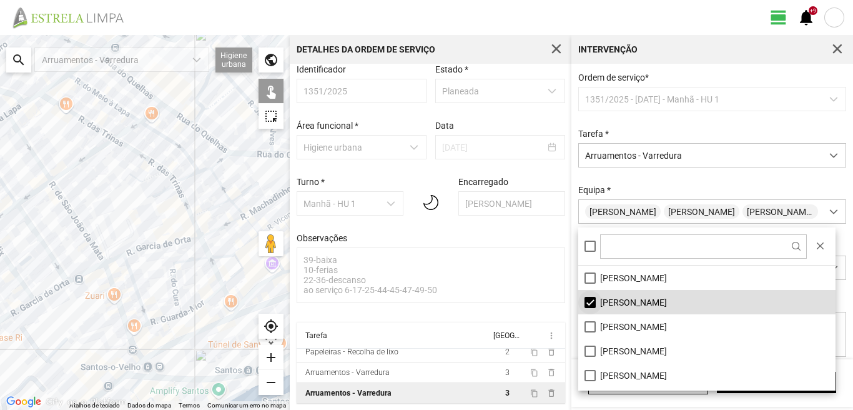
click at [589, 298] on li "[PERSON_NAME]" at bounding box center [706, 302] width 257 height 24
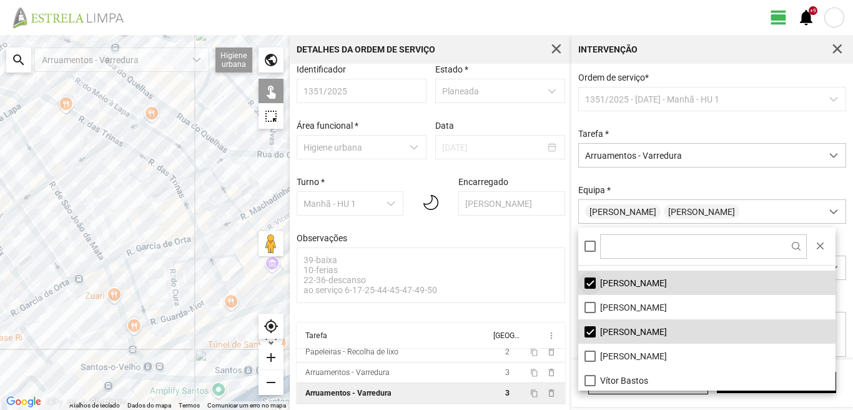
scroll to position [167, 0]
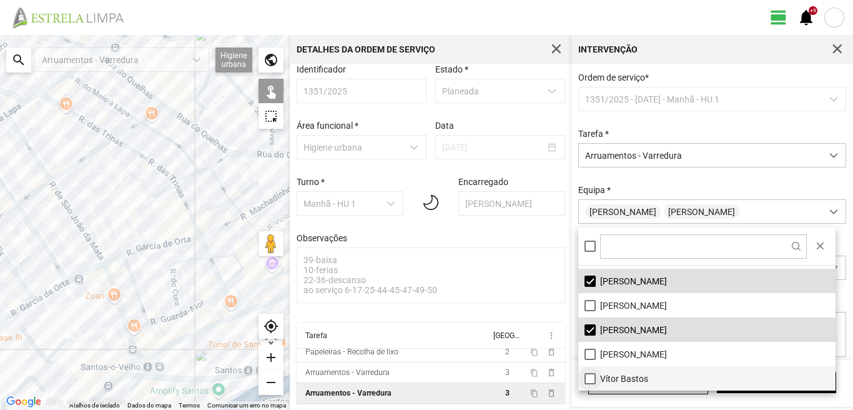
click at [588, 378] on li "Vítor Bastos" at bounding box center [706, 378] width 257 height 24
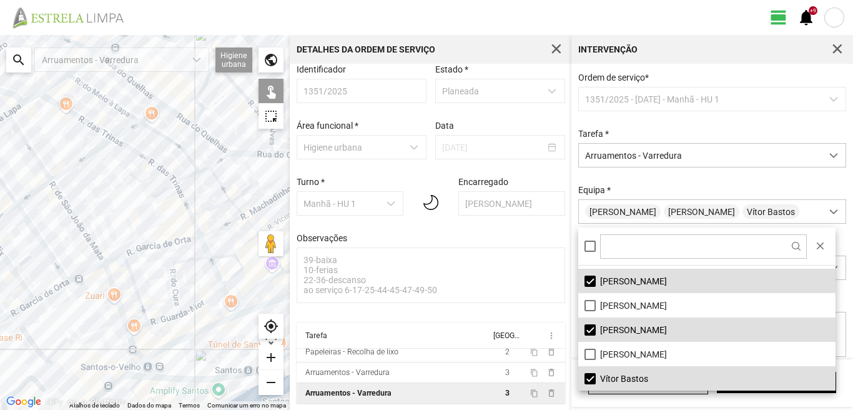
click at [177, 389] on div "A carregar..." at bounding box center [145, 222] width 290 height 375
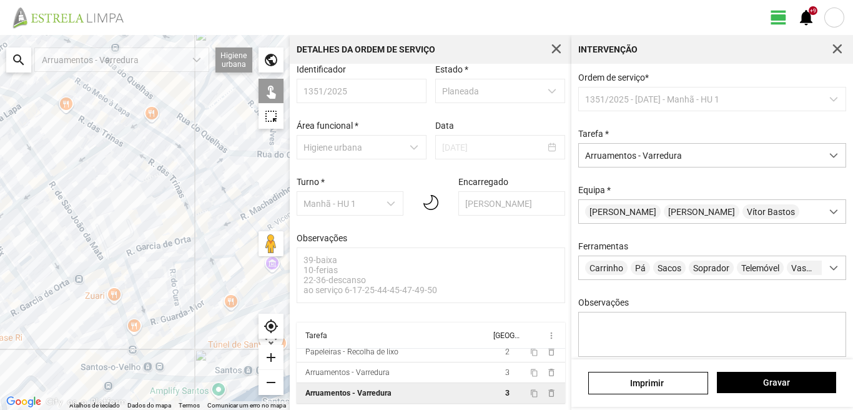
click at [175, 389] on div "A carregar..." at bounding box center [145, 222] width 290 height 375
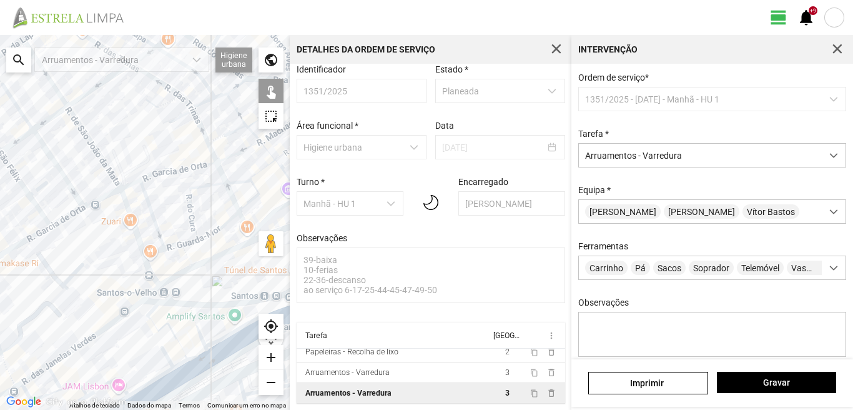
drag, startPoint x: 205, startPoint y: 303, endPoint x: 221, endPoint y: 218, distance: 86.5
click at [221, 219] on div "A carregar..." at bounding box center [145, 222] width 290 height 375
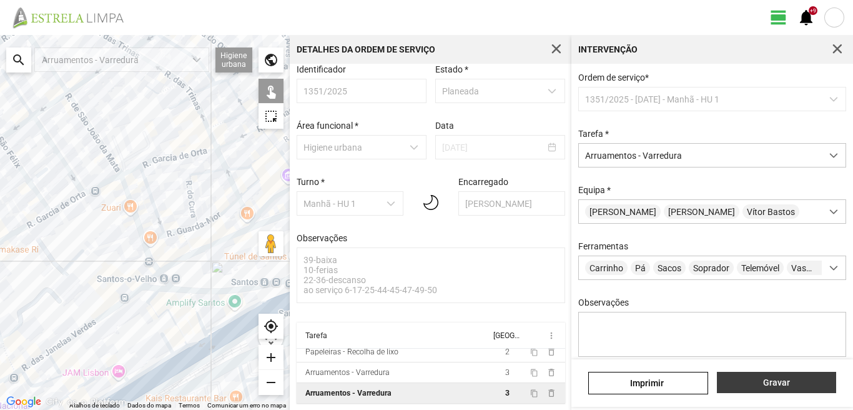
click at [745, 376] on button "Gravar" at bounding box center [776, 382] width 119 height 21
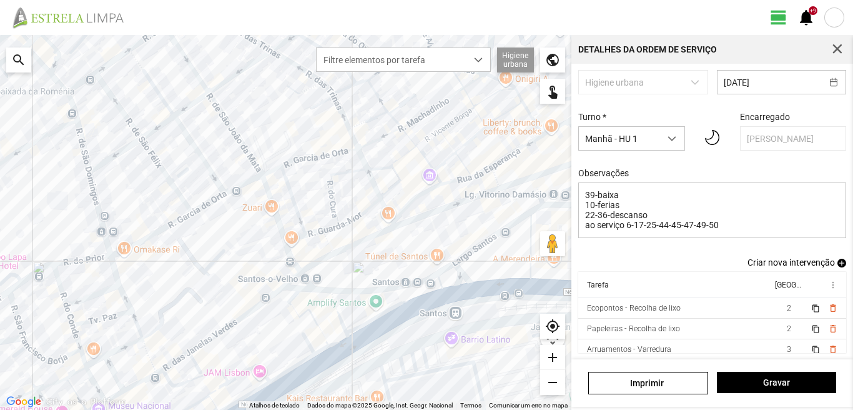
scroll to position [27, 0]
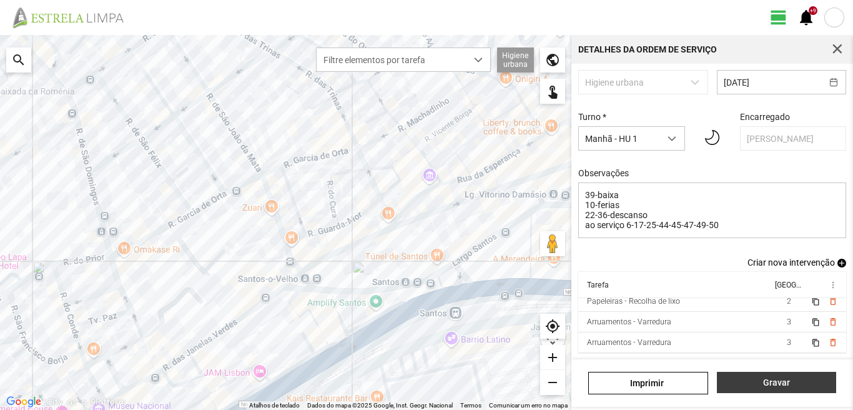
click at [772, 385] on span "Gravar" at bounding box center [776, 382] width 106 height 10
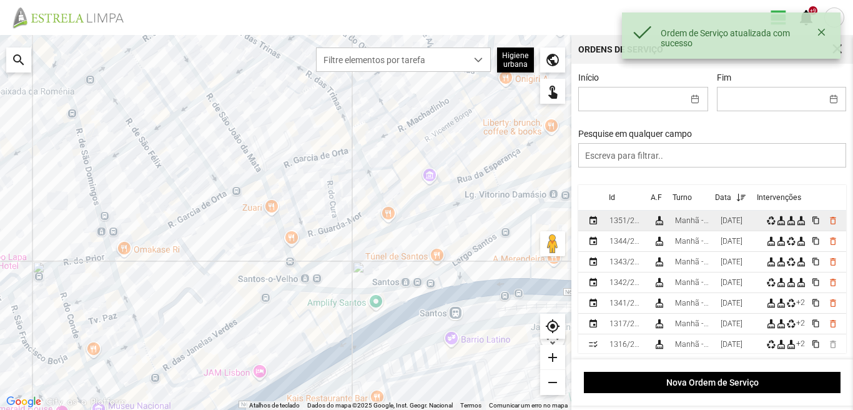
click at [736, 225] on div "[DATE]" at bounding box center [732, 220] width 22 height 9
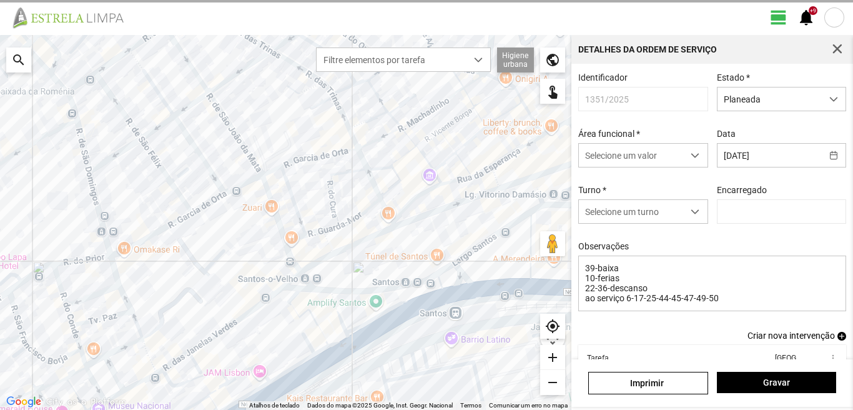
type input "[PERSON_NAME]"
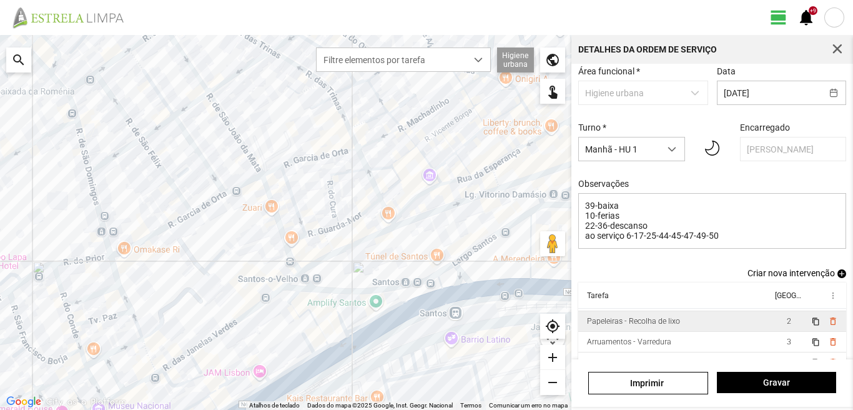
scroll to position [27, 0]
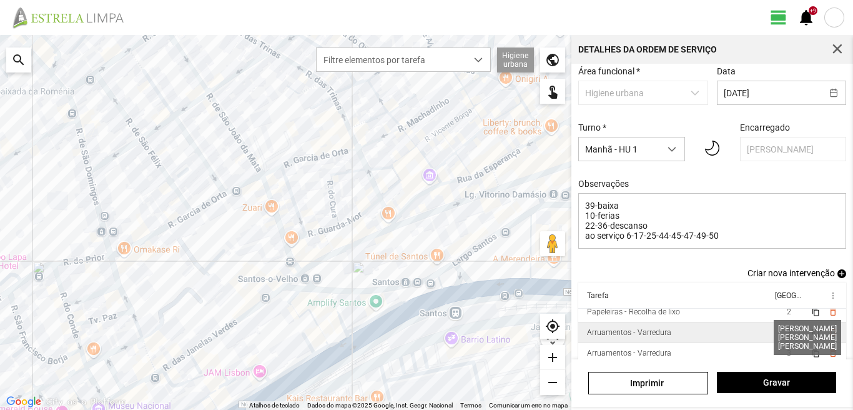
click at [787, 337] on span "3" at bounding box center [789, 332] width 4 height 9
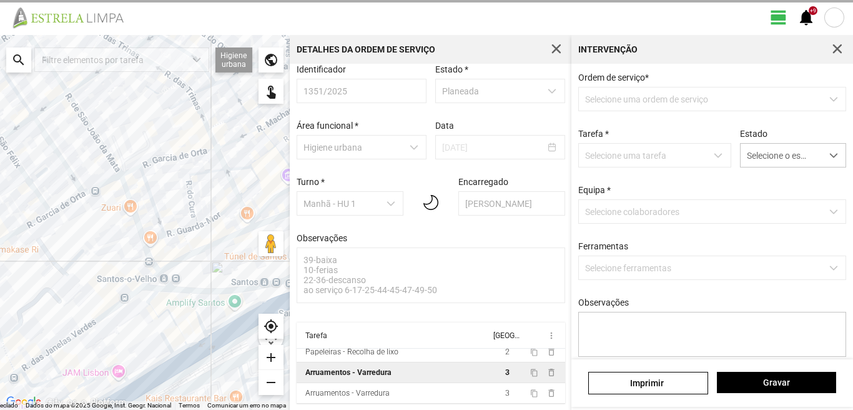
scroll to position [13, 0]
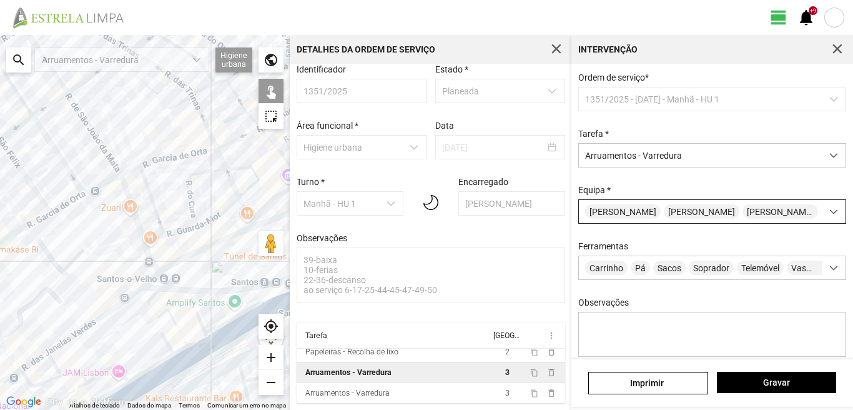
click at [709, 219] on span "[PERSON_NAME]" at bounding box center [702, 211] width 76 height 14
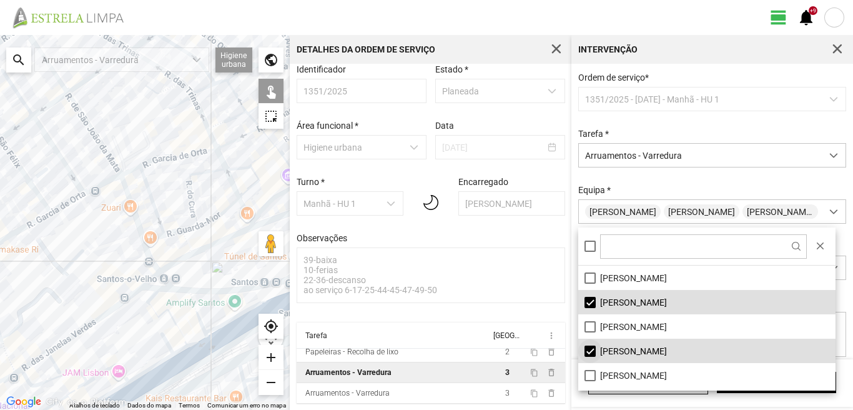
click at [594, 350] on li "[PERSON_NAME]" at bounding box center [706, 350] width 257 height 24
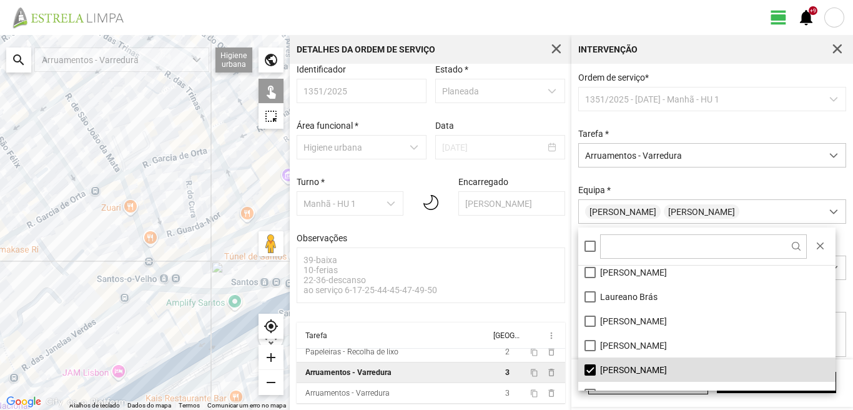
scroll to position [125, 0]
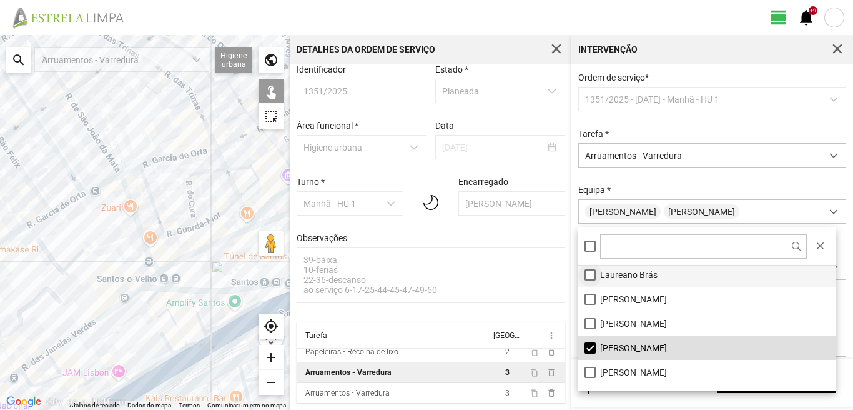
click at [590, 270] on li "Laureano Brás" at bounding box center [706, 274] width 257 height 24
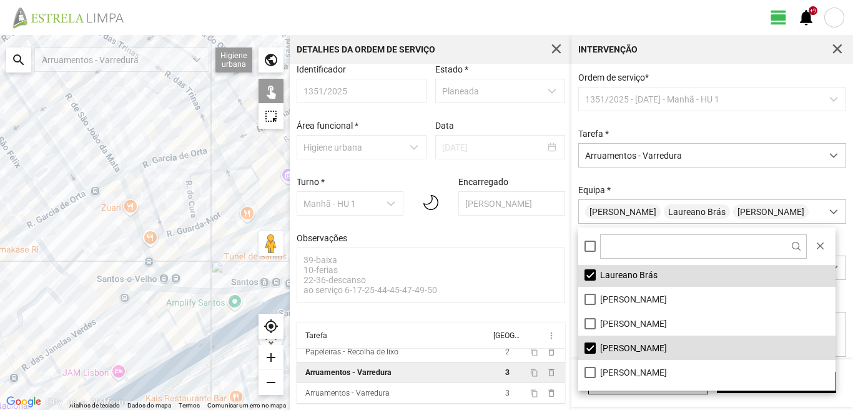
click at [189, 245] on div "A carregar..." at bounding box center [145, 222] width 290 height 375
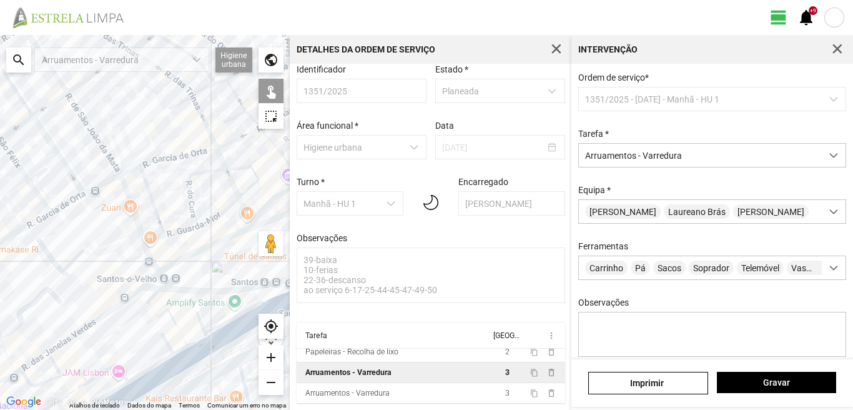
click at [189, 245] on div "A carregar..." at bounding box center [145, 222] width 290 height 375
click at [771, 377] on span "Gravar" at bounding box center [776, 382] width 106 height 10
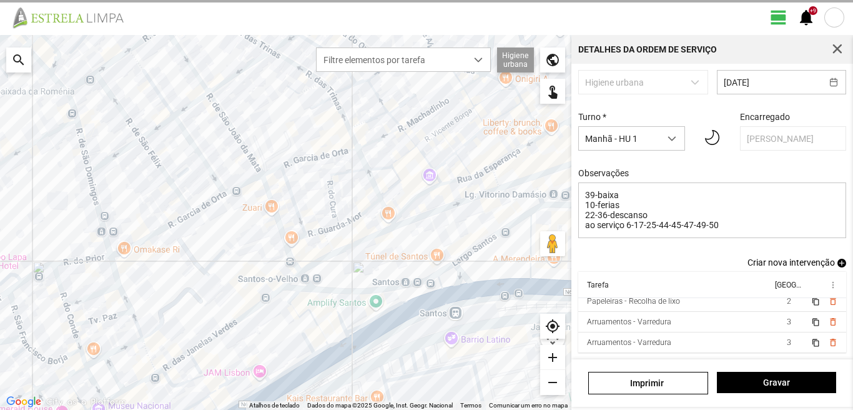
scroll to position [79, 0]
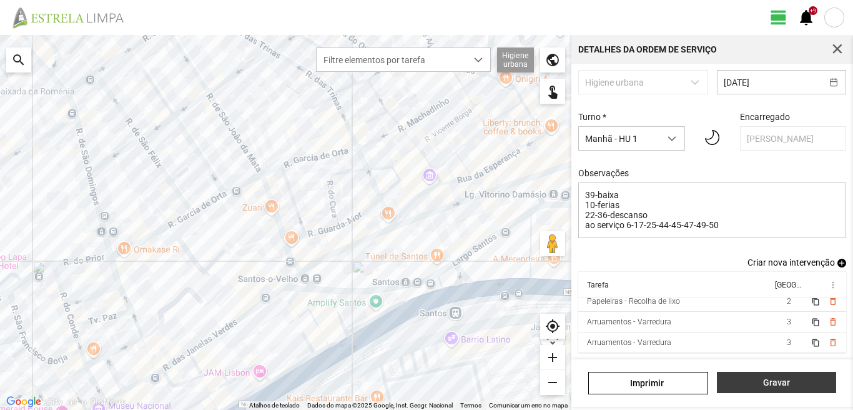
click at [784, 379] on span "Gravar" at bounding box center [776, 382] width 106 height 10
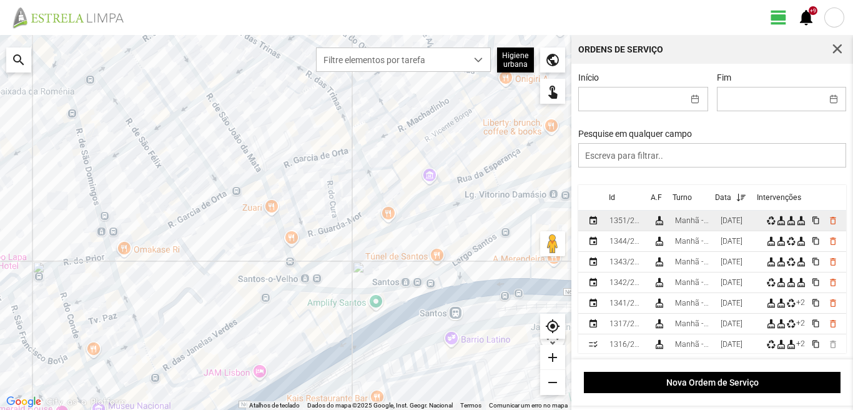
click at [743, 225] on div "[DATE]" at bounding box center [732, 220] width 22 height 9
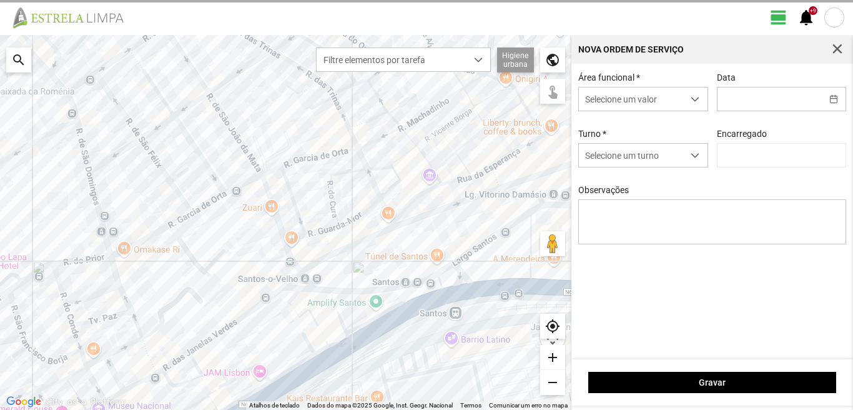
type input "[DATE]"
type textarea "39-baixa 10-ferias 22-36-descanso ao serviço 6-17-25-44-45-47-49-50"
type input "[PERSON_NAME]"
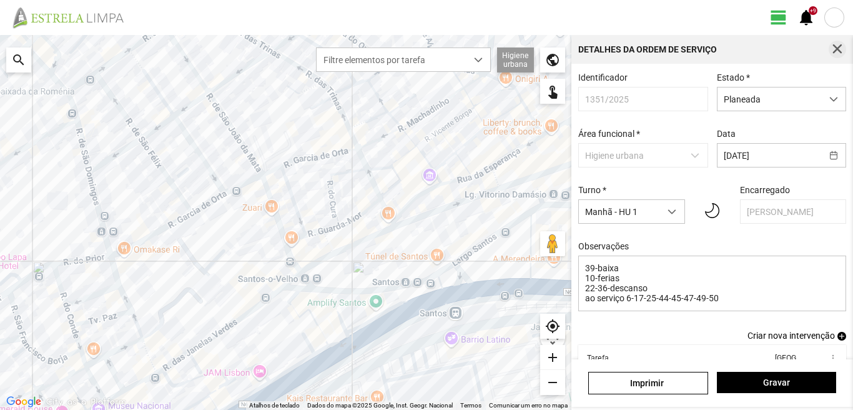
click at [843, 51] on span "button" at bounding box center [837, 49] width 11 height 11
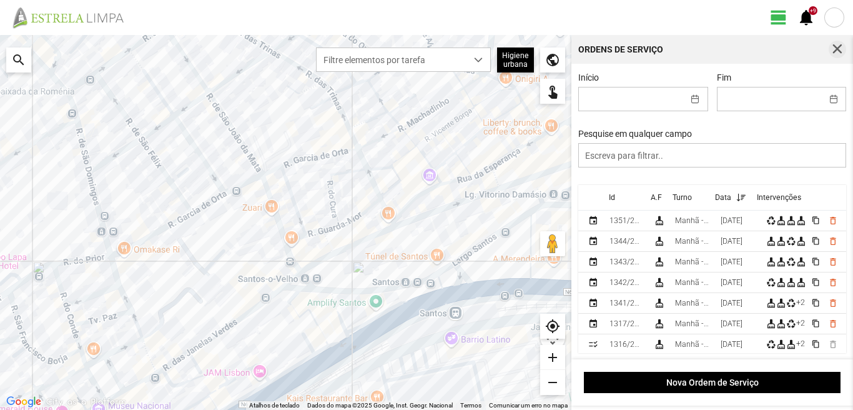
click at [837, 44] on span "button" at bounding box center [837, 49] width 11 height 11
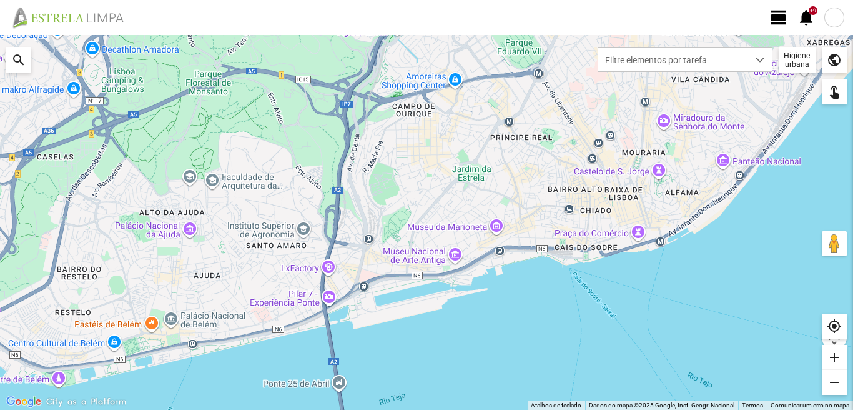
click at [776, 19] on span "view_day" at bounding box center [778, 17] width 19 height 19
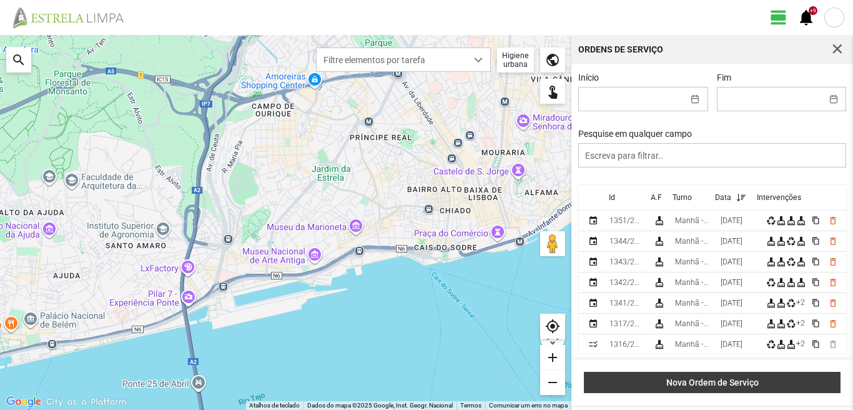
click at [739, 377] on span "Nova Ordem de Serviço" at bounding box center [713, 382] width 244 height 10
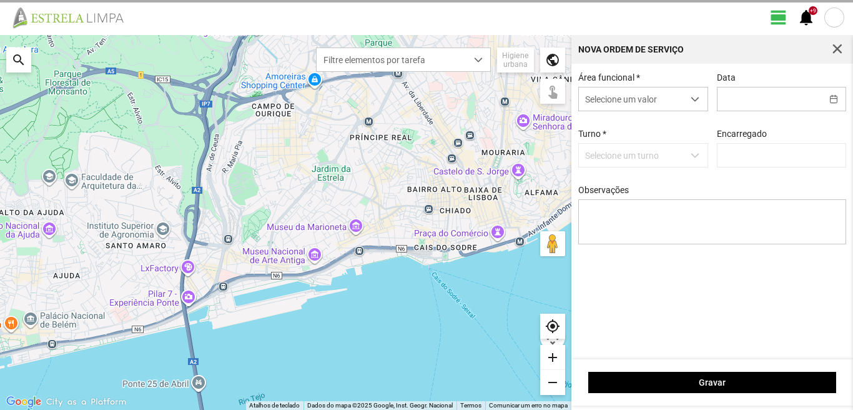
type input "[PERSON_NAME]"
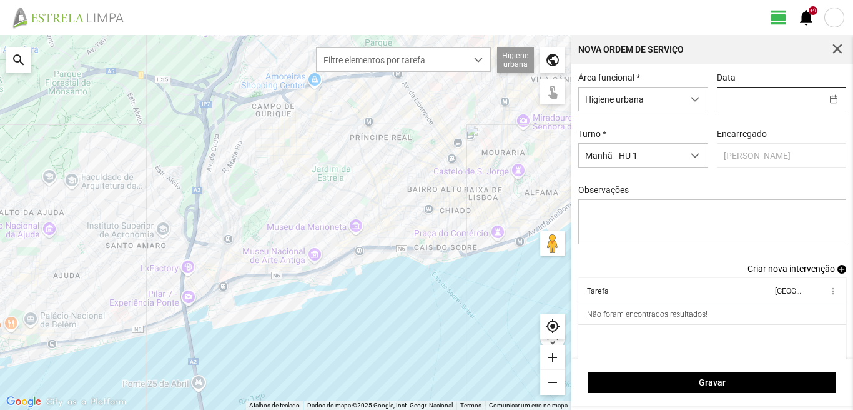
click at [729, 98] on input "text" at bounding box center [770, 98] width 104 height 23
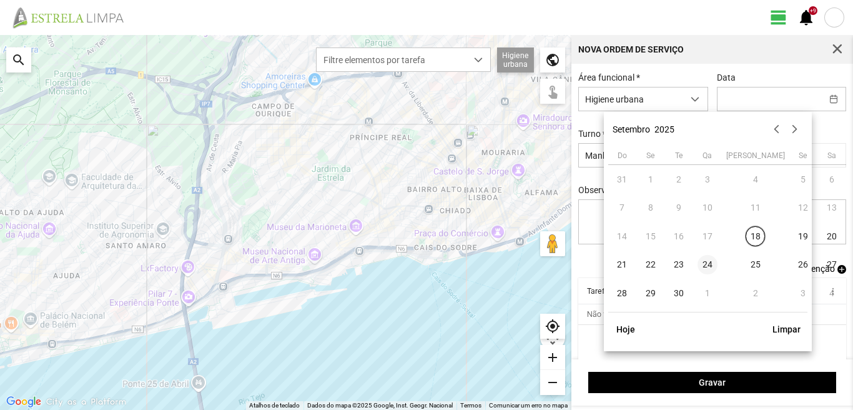
click at [706, 265] on span "24" at bounding box center [708, 265] width 20 height 20
type input "24/09/2025"
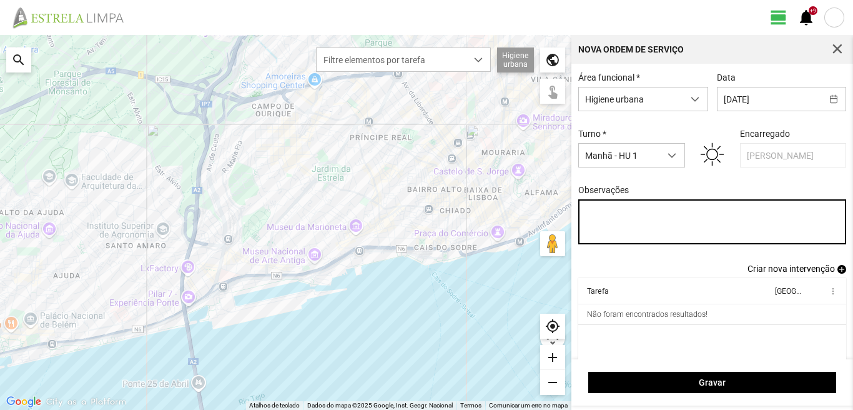
click at [591, 214] on textarea "Observações" at bounding box center [712, 221] width 269 height 45
type textarea "39-baixa 10-ferias ao serviço 6-17-22-25-36-44-45-47-49-50"
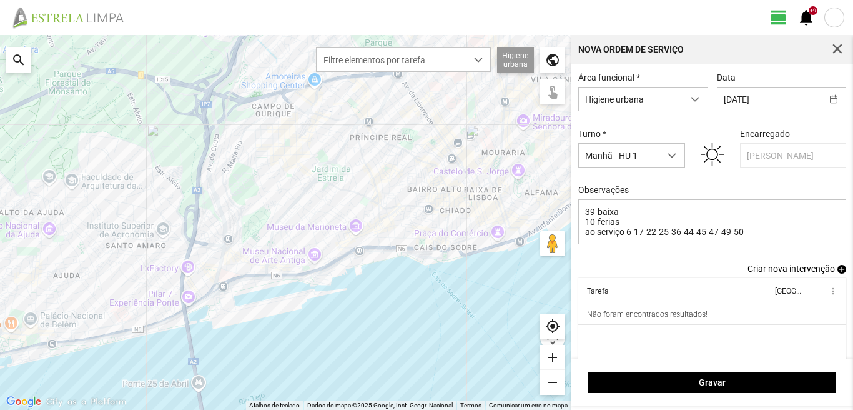
click at [837, 271] on span "add" at bounding box center [841, 269] width 9 height 9
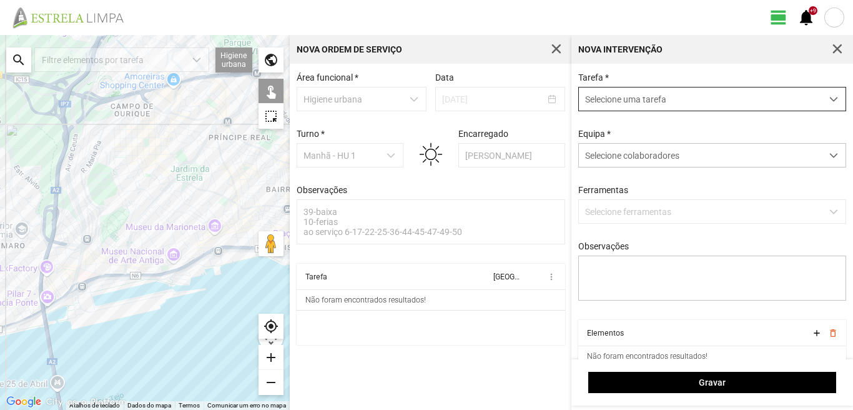
click at [701, 103] on span "Selecione uma tarefa" at bounding box center [700, 98] width 243 height 23
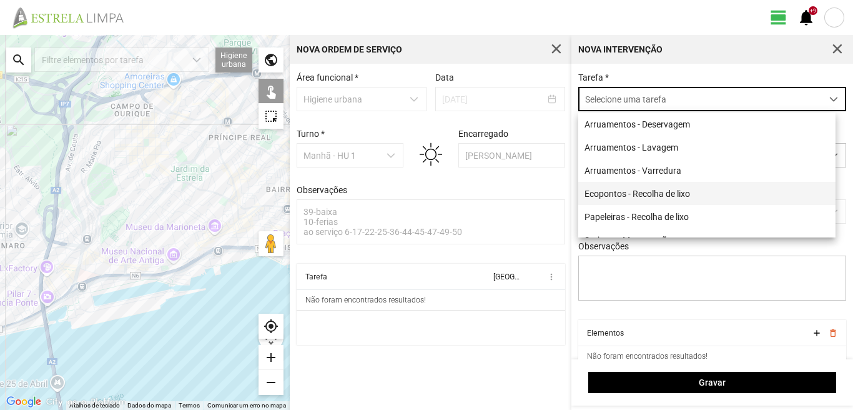
click at [646, 198] on li "Ecopontos - Recolha de lixo" at bounding box center [706, 193] width 257 height 23
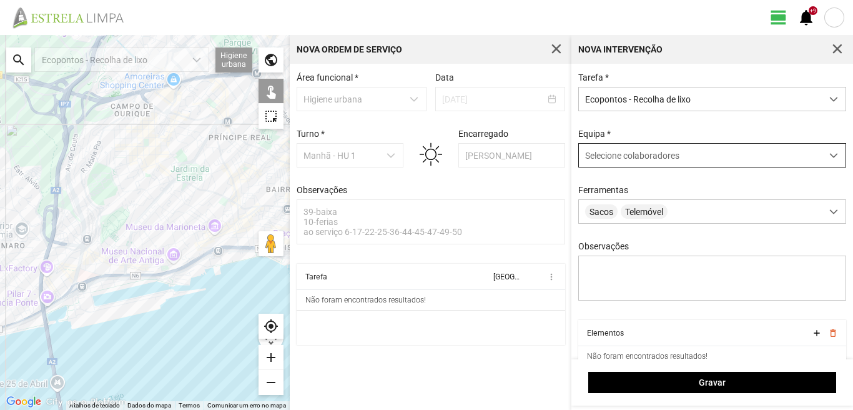
click at [665, 160] on span "Selecione colaboradores" at bounding box center [632, 155] width 94 height 10
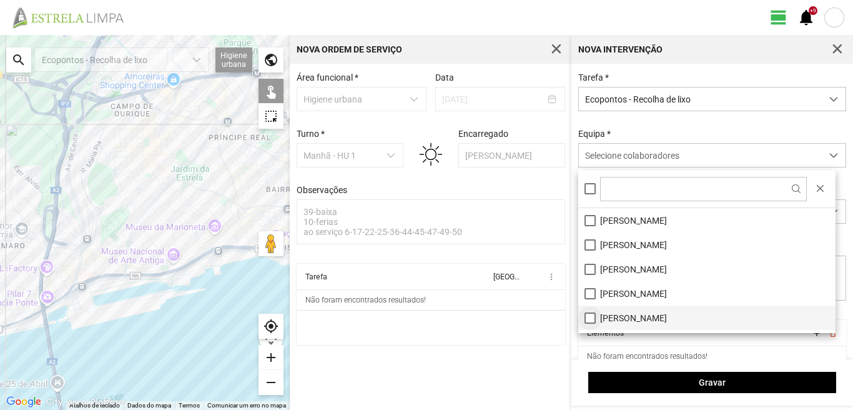
click at [591, 314] on li "[PERSON_NAME]" at bounding box center [706, 317] width 257 height 24
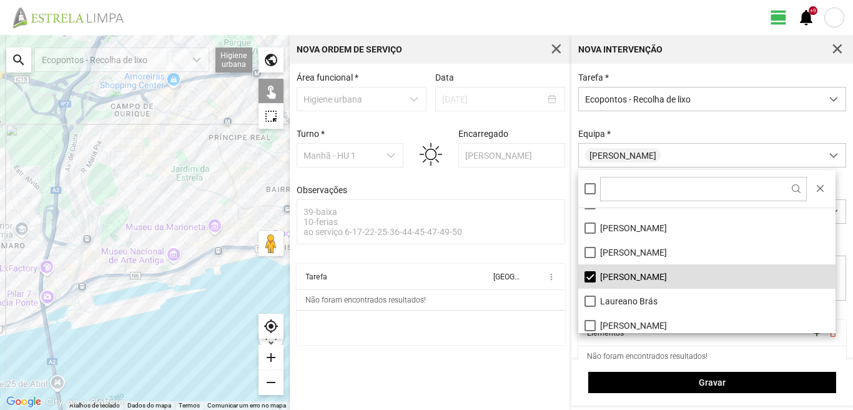
scroll to position [62, 0]
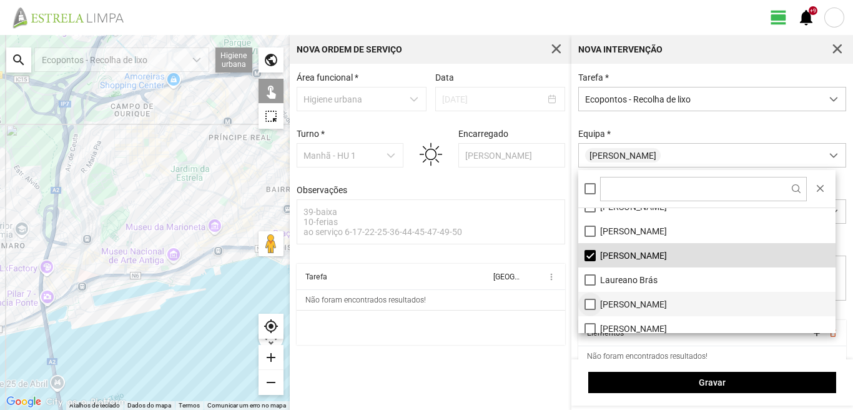
click at [590, 301] on li "[PERSON_NAME]" at bounding box center [706, 304] width 257 height 24
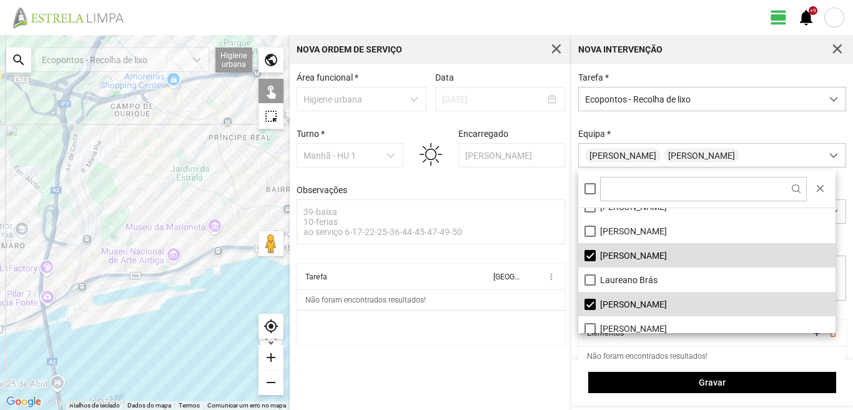
click at [152, 204] on div at bounding box center [145, 222] width 290 height 375
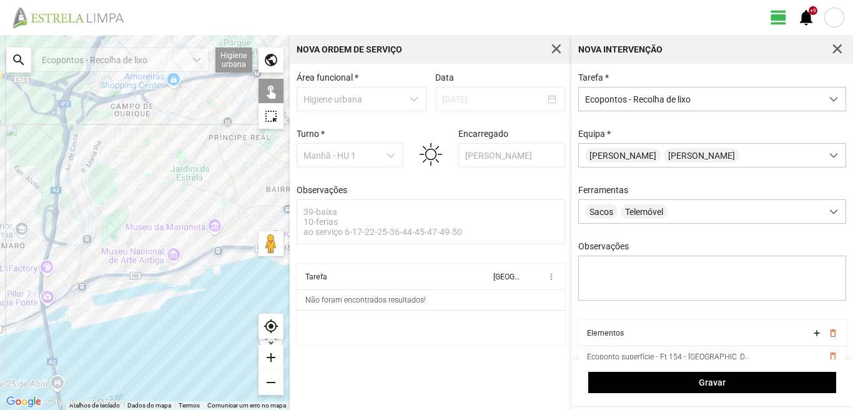
click at [146, 206] on div at bounding box center [145, 222] width 290 height 375
click at [145, 212] on div at bounding box center [145, 222] width 290 height 375
click at [159, 212] on div at bounding box center [145, 222] width 290 height 375
click at [159, 208] on div at bounding box center [145, 222] width 290 height 375
click at [179, 214] on div at bounding box center [145, 222] width 290 height 375
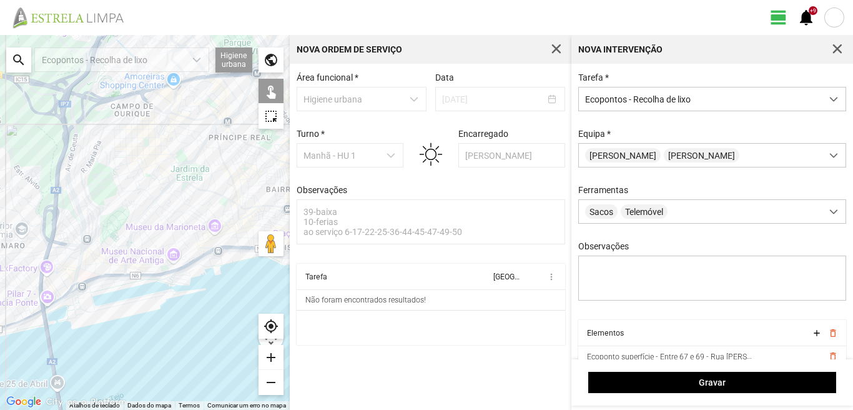
click at [175, 232] on div at bounding box center [145, 222] width 290 height 375
click at [183, 239] on div at bounding box center [145, 222] width 290 height 375
click at [196, 230] on div at bounding box center [145, 222] width 290 height 375
click at [195, 250] on div at bounding box center [145, 222] width 290 height 375
click at [205, 252] on div at bounding box center [145, 222] width 290 height 375
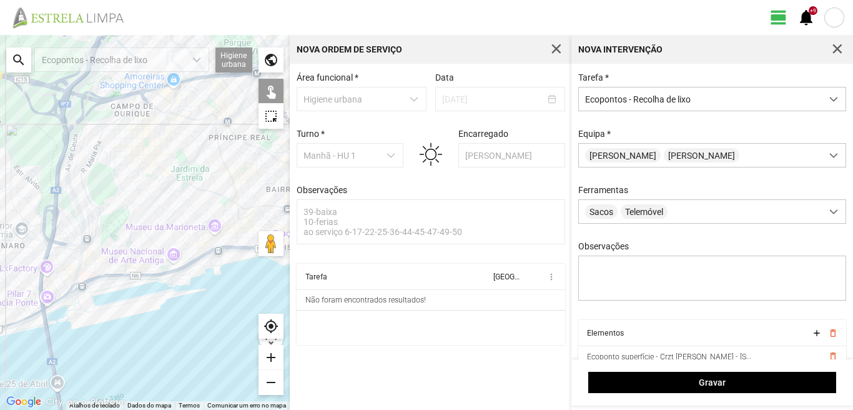
click at [205, 260] on div at bounding box center [145, 222] width 290 height 375
click at [210, 239] on div at bounding box center [145, 222] width 290 height 375
click at [218, 244] on div at bounding box center [145, 222] width 290 height 375
click at [217, 253] on div at bounding box center [145, 222] width 290 height 375
click at [237, 252] on div at bounding box center [145, 222] width 290 height 375
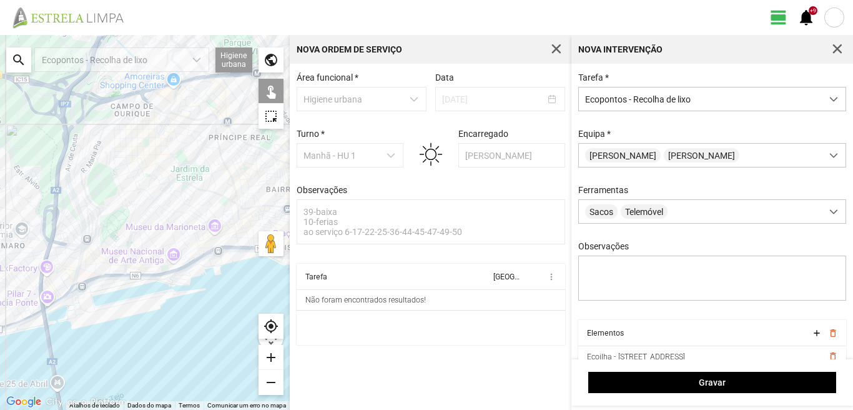
click at [230, 240] on div at bounding box center [145, 222] width 290 height 375
click at [224, 234] on div at bounding box center [145, 222] width 290 height 375
click at [237, 220] on div at bounding box center [145, 222] width 290 height 375
click at [230, 224] on div at bounding box center [145, 222] width 290 height 375
click at [229, 207] on div at bounding box center [145, 222] width 290 height 375
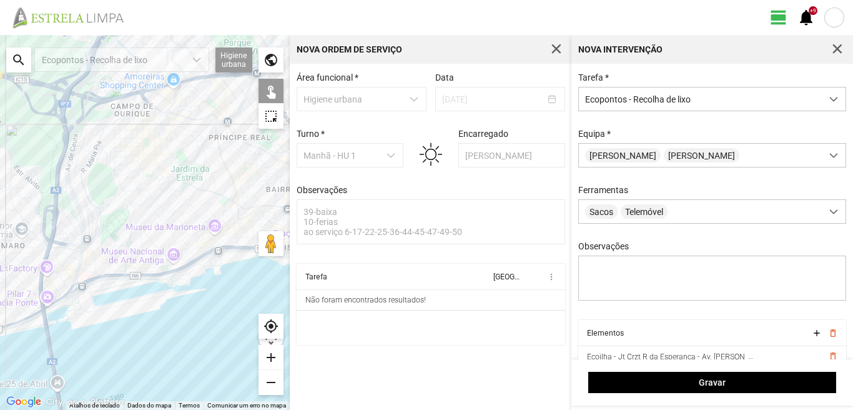
click at [225, 203] on div at bounding box center [145, 222] width 290 height 375
click at [225, 187] on div at bounding box center [145, 222] width 290 height 375
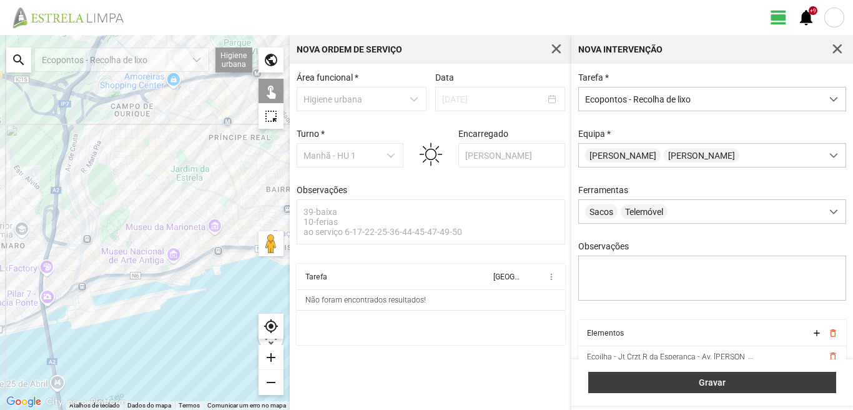
click at [738, 377] on button "Gravar" at bounding box center [712, 382] width 248 height 21
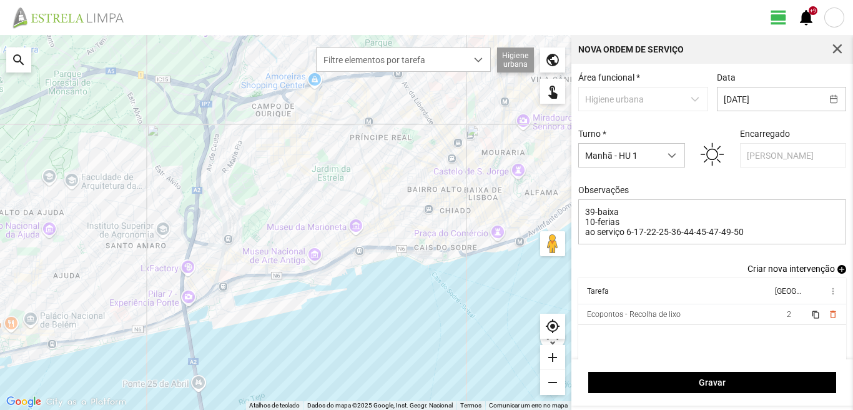
click at [837, 274] on span "add" at bounding box center [841, 269] width 9 height 9
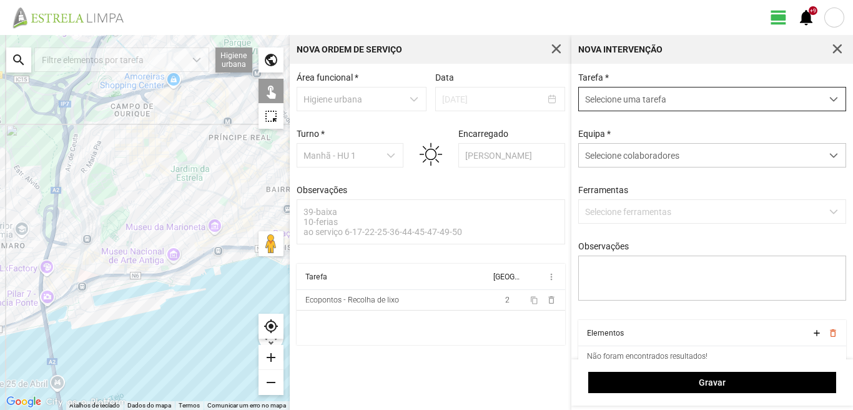
click at [608, 90] on span "Selecione uma tarefa" at bounding box center [700, 98] width 243 height 23
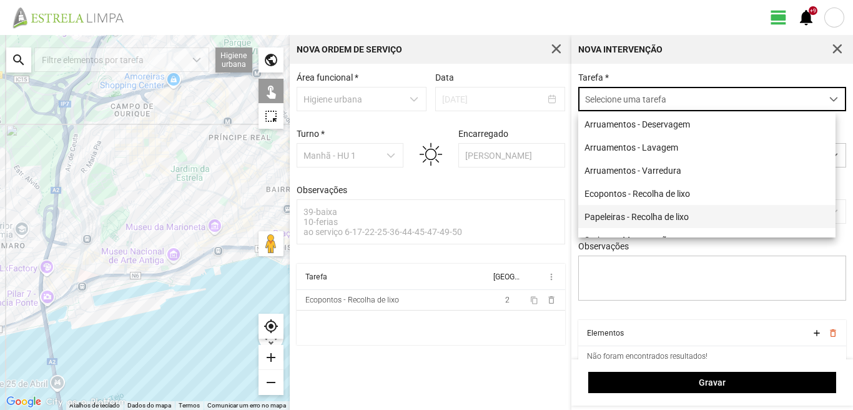
click at [619, 216] on li "Papeleiras - Recolha de lixo" at bounding box center [706, 216] width 257 height 23
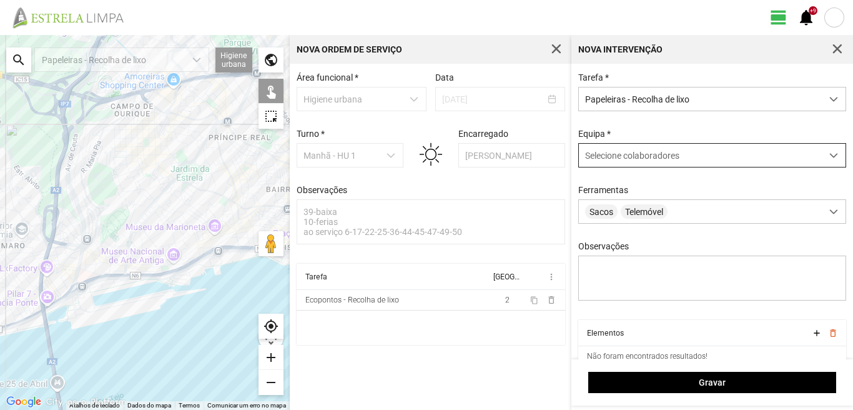
click at [635, 164] on div "Selecione colaboradores" at bounding box center [700, 155] width 243 height 23
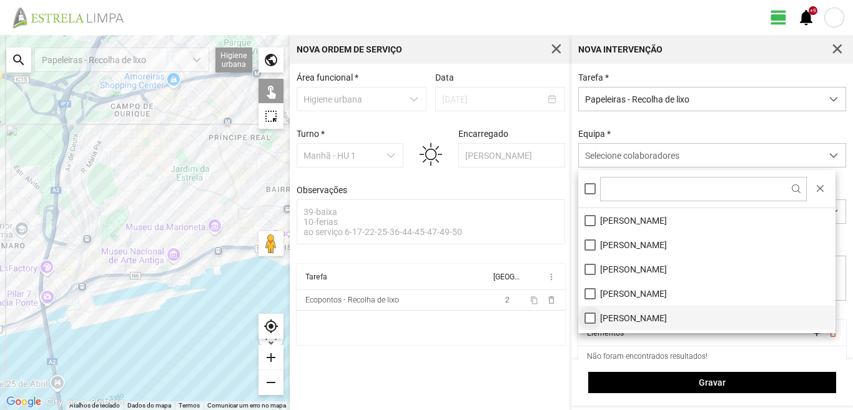
click at [591, 316] on li "[PERSON_NAME]" at bounding box center [706, 317] width 257 height 24
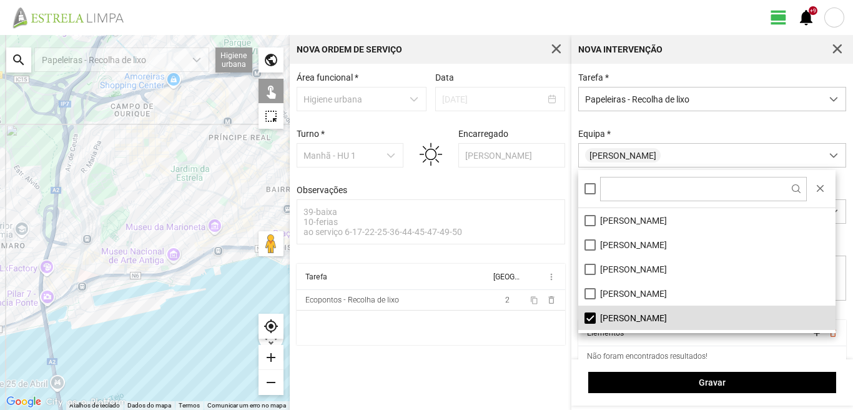
scroll to position [62, 0]
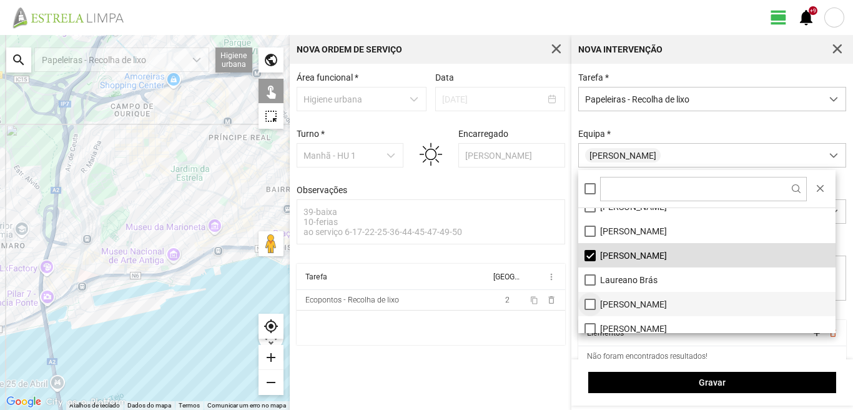
click at [592, 307] on li "[PERSON_NAME]" at bounding box center [706, 304] width 257 height 24
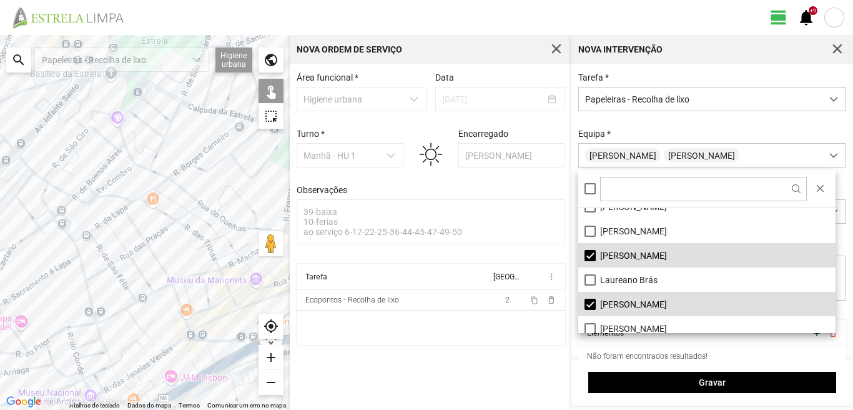
drag, startPoint x: 143, startPoint y: 254, endPoint x: 83, endPoint y: 247, distance: 60.3
click at [83, 247] on div at bounding box center [145, 222] width 290 height 375
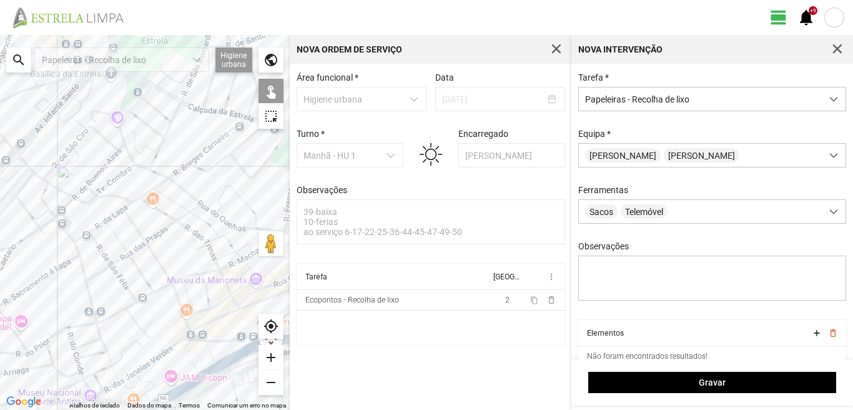
click at [217, 213] on div at bounding box center [145, 222] width 290 height 375
click at [228, 209] on div at bounding box center [145, 222] width 290 height 375
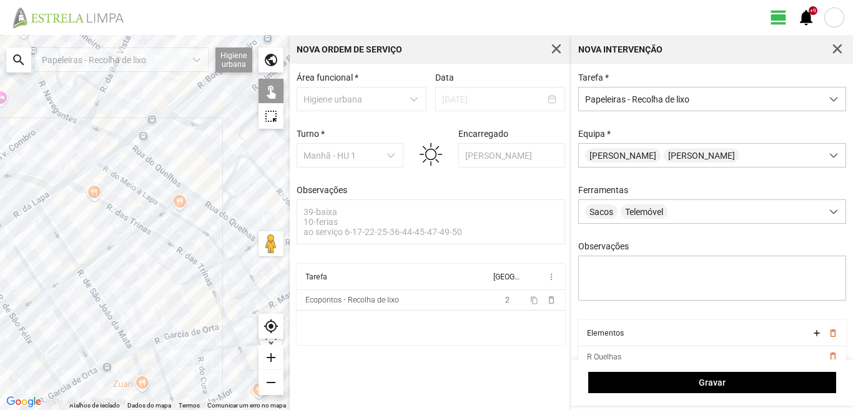
click at [234, 207] on div at bounding box center [145, 222] width 290 height 375
click at [247, 239] on div at bounding box center [145, 222] width 290 height 375
click at [205, 246] on div at bounding box center [145, 222] width 290 height 375
click at [182, 252] on div at bounding box center [145, 222] width 290 height 375
click at [151, 232] on div at bounding box center [145, 222] width 290 height 375
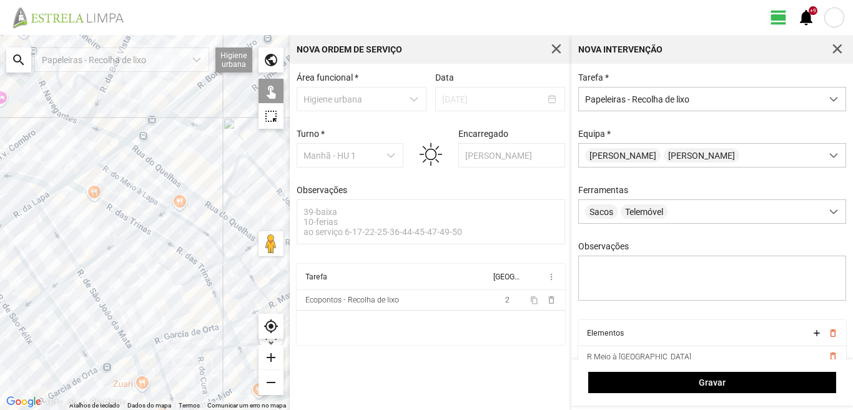
click at [128, 235] on div at bounding box center [145, 222] width 290 height 375
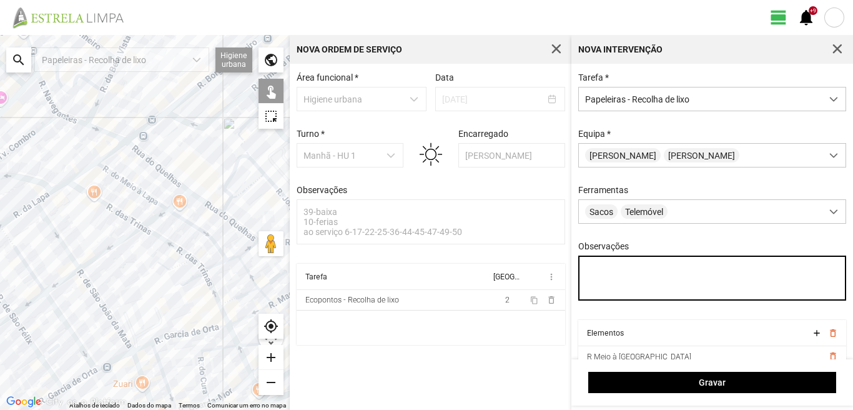
click at [589, 267] on textarea "Observações" at bounding box center [712, 277] width 269 height 45
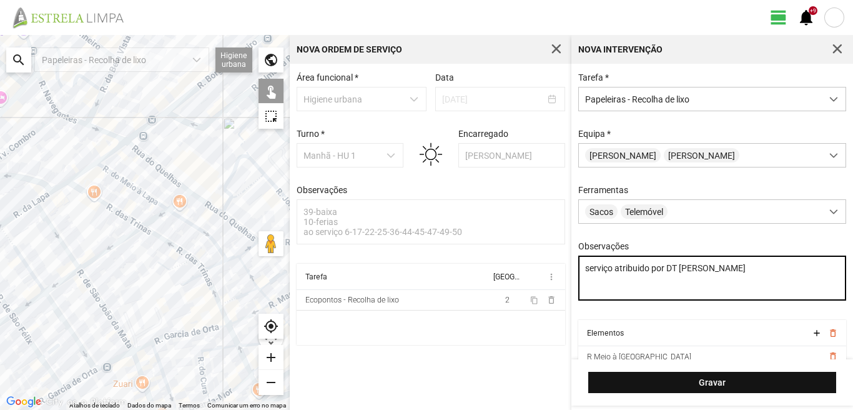
type textarea "serviço atribuido por DT Mariana"
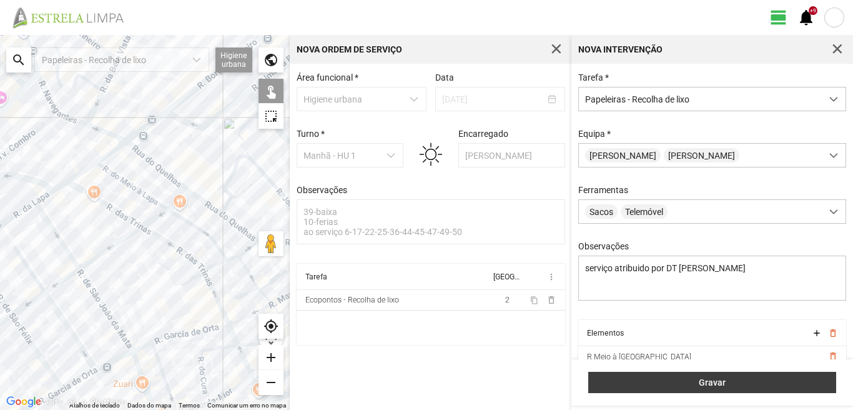
click at [741, 387] on span "Gravar" at bounding box center [712, 382] width 235 height 10
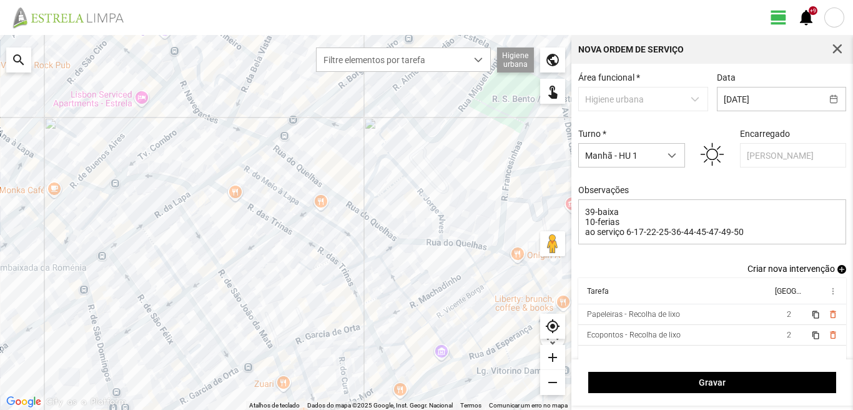
click at [837, 272] on span "add" at bounding box center [841, 269] width 9 height 9
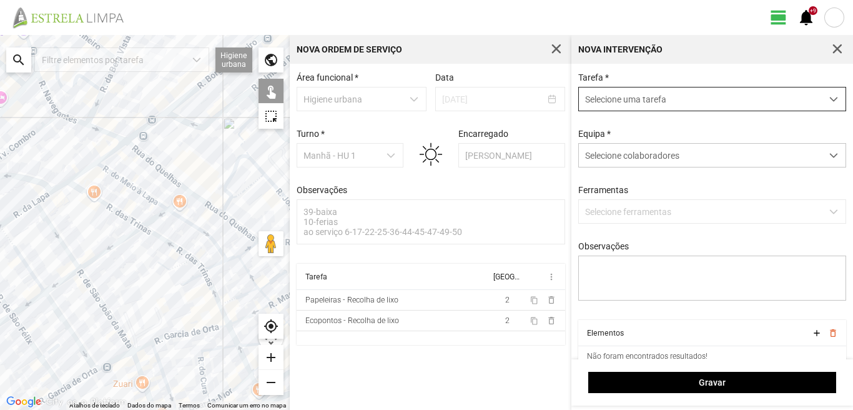
click at [655, 98] on span "Selecione uma tarefa" at bounding box center [700, 98] width 243 height 23
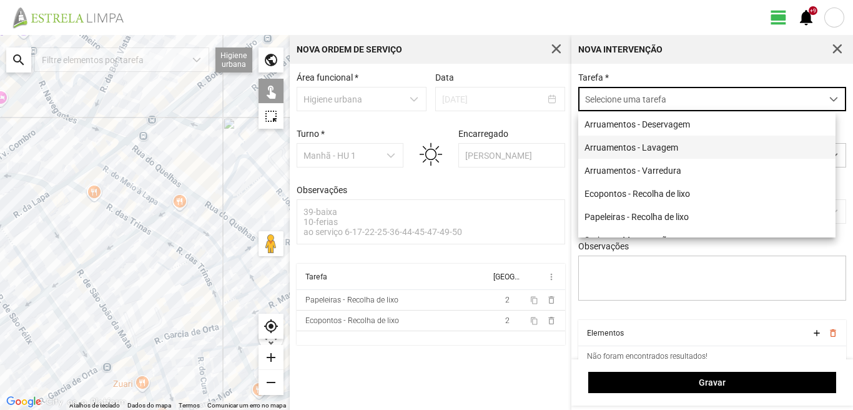
scroll to position [7, 56]
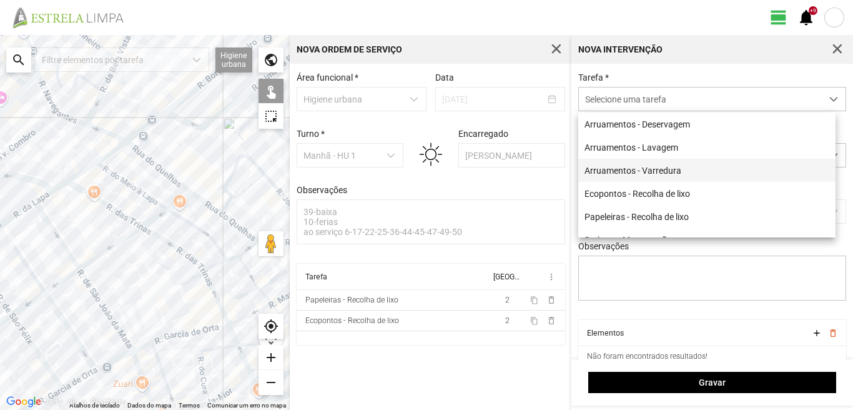
click at [641, 172] on li "Arruamentos - Varredura" at bounding box center [706, 170] width 257 height 23
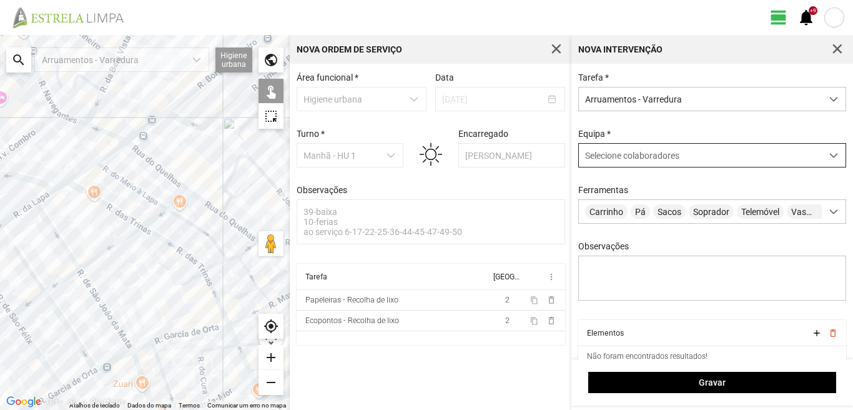
click at [639, 159] on span "Selecione colaboradores" at bounding box center [632, 155] width 94 height 10
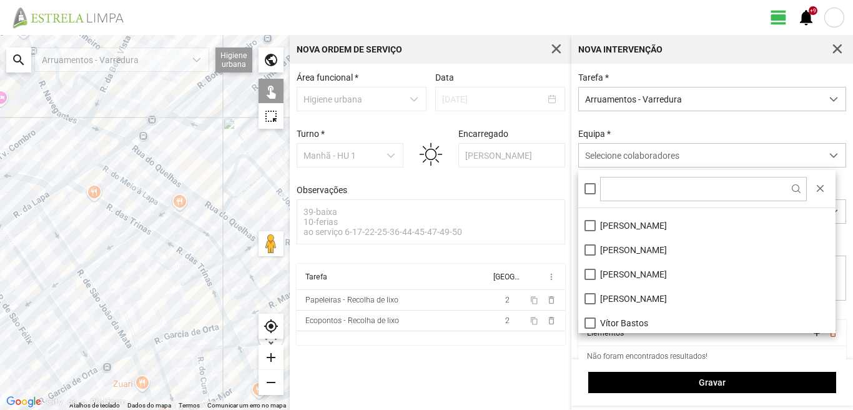
scroll to position [167, 0]
click at [589, 320] on li "Vítor Bastos" at bounding box center [706, 320] width 257 height 24
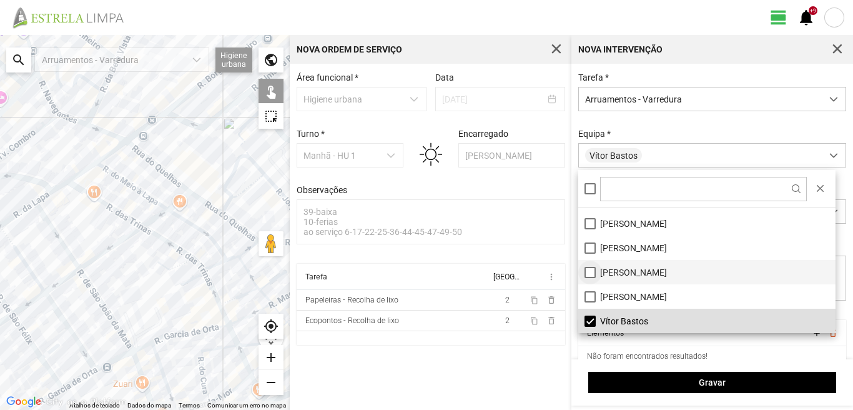
click at [590, 269] on li "[PERSON_NAME]" at bounding box center [706, 272] width 257 height 24
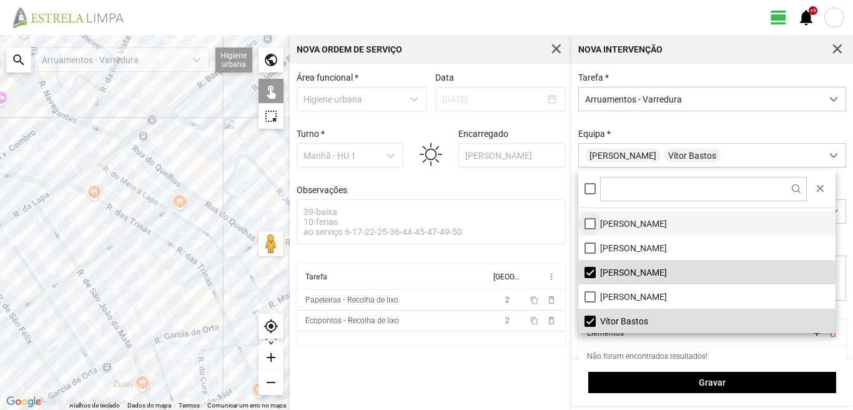
click at [585, 222] on li "[PERSON_NAME]" at bounding box center [706, 223] width 257 height 24
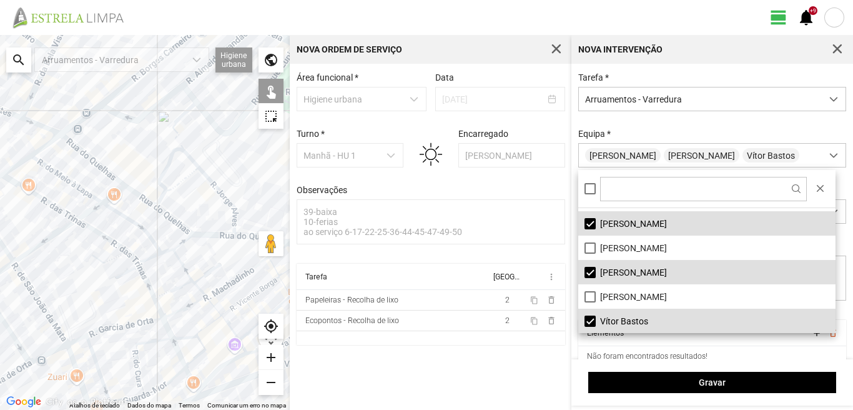
drag, startPoint x: 217, startPoint y: 259, endPoint x: 0, endPoint y: 230, distance: 219.3
click at [0, 230] on div at bounding box center [145, 222] width 290 height 375
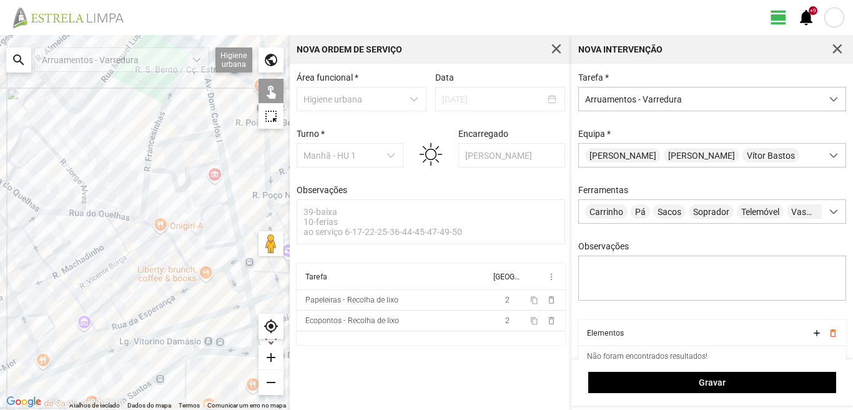
click at [212, 94] on div at bounding box center [145, 222] width 290 height 375
drag, startPoint x: 199, startPoint y: 135, endPoint x: 203, endPoint y: 142, distance: 8.1
click at [199, 136] on div at bounding box center [145, 222] width 290 height 375
click at [224, 159] on div at bounding box center [145, 222] width 290 height 375
click at [224, 244] on div at bounding box center [145, 222] width 290 height 375
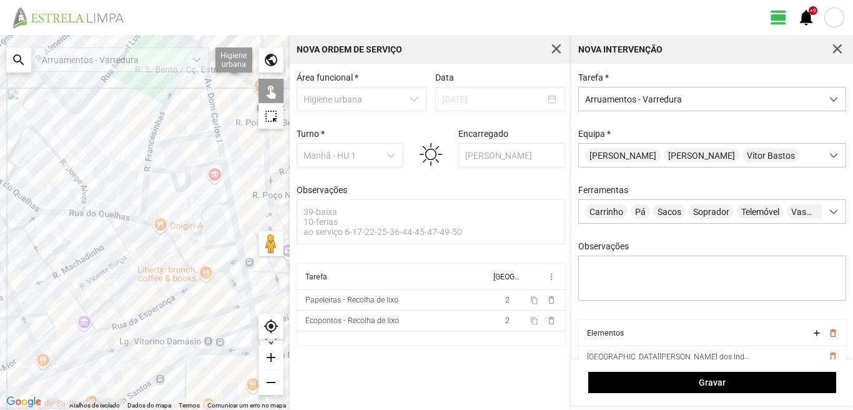
click at [242, 252] on div at bounding box center [145, 222] width 290 height 375
click at [231, 263] on div at bounding box center [145, 222] width 290 height 375
click at [212, 262] on div at bounding box center [145, 222] width 290 height 375
click at [214, 257] on div at bounding box center [145, 222] width 290 height 375
click at [214, 272] on div at bounding box center [145, 222] width 290 height 375
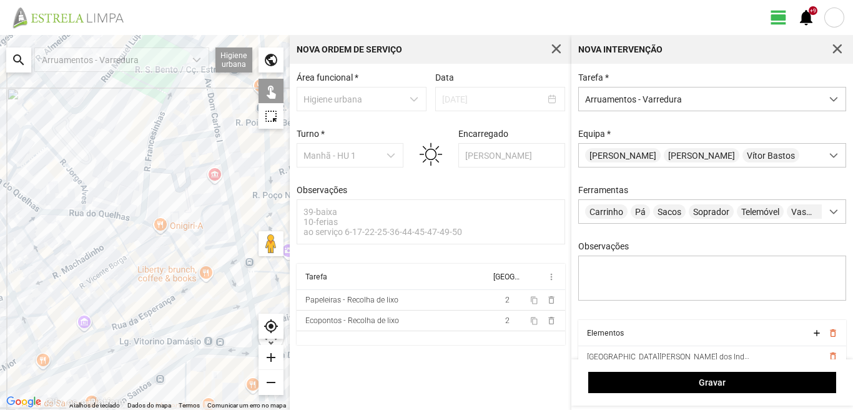
click at [225, 275] on div at bounding box center [145, 222] width 290 height 375
click at [245, 267] on div at bounding box center [145, 222] width 290 height 375
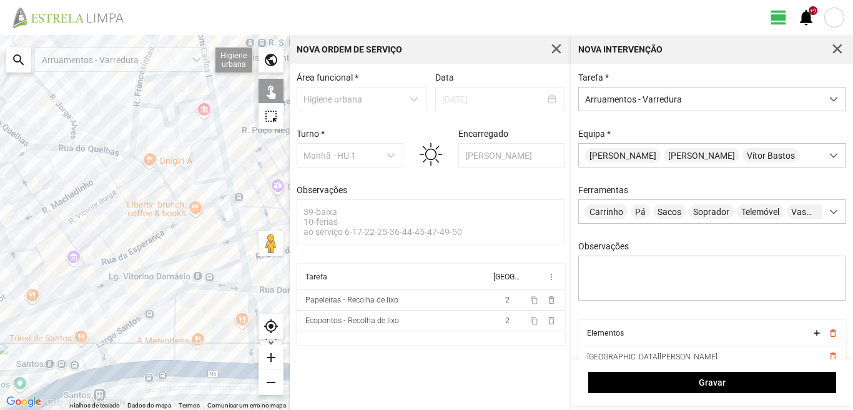
drag, startPoint x: 218, startPoint y: 295, endPoint x: 207, endPoint y: 225, distance: 70.1
click at [207, 225] on div at bounding box center [145, 222] width 290 height 375
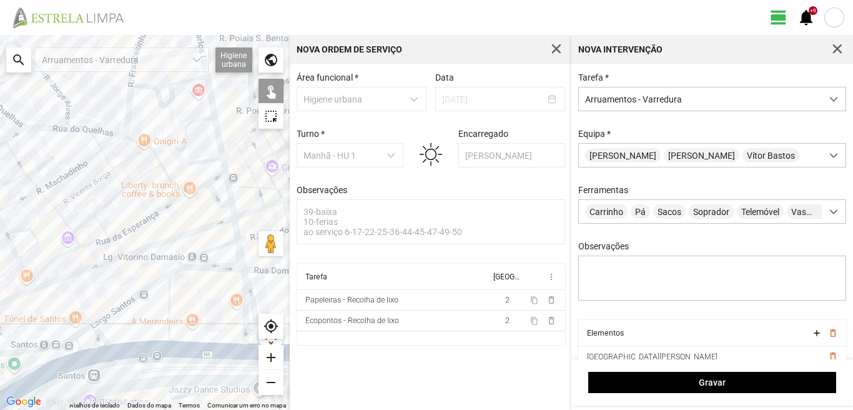
click at [237, 233] on div at bounding box center [145, 222] width 290 height 375
click at [233, 212] on div at bounding box center [145, 222] width 290 height 375
click at [243, 279] on div at bounding box center [145, 222] width 290 height 375
click at [245, 282] on div at bounding box center [145, 222] width 290 height 375
click at [239, 256] on div at bounding box center [145, 222] width 290 height 375
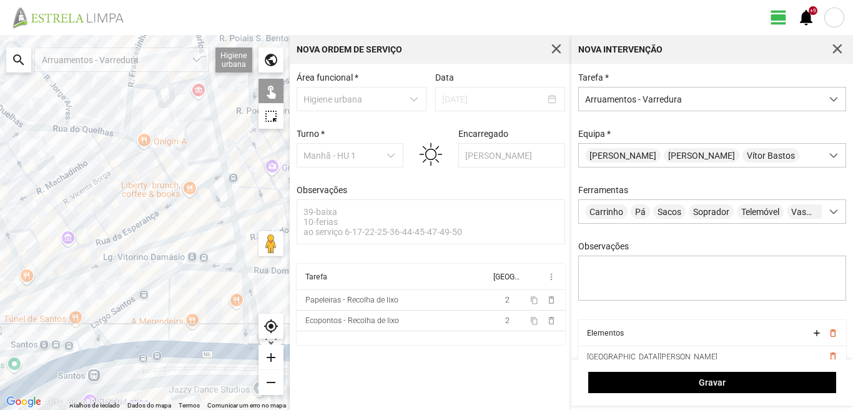
click at [223, 267] on div at bounding box center [145, 222] width 290 height 375
click at [217, 248] on div at bounding box center [145, 222] width 290 height 375
click at [250, 332] on div at bounding box center [145, 222] width 290 height 375
click at [246, 347] on div at bounding box center [145, 222] width 290 height 375
click at [168, 318] on div at bounding box center [145, 222] width 290 height 375
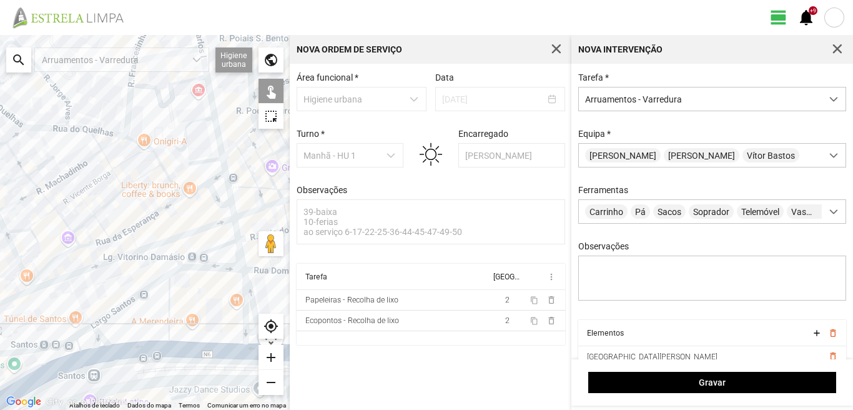
click at [132, 299] on div at bounding box center [145, 222] width 290 height 375
click at [81, 333] on div at bounding box center [145, 222] width 290 height 375
click at [99, 334] on div at bounding box center [145, 222] width 290 height 375
click at [96, 336] on div at bounding box center [145, 222] width 290 height 375
click at [123, 353] on div at bounding box center [145, 222] width 290 height 375
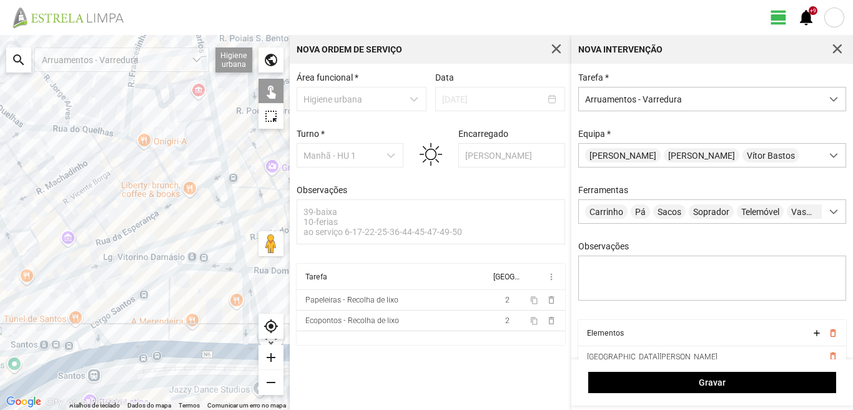
click at [79, 356] on div at bounding box center [145, 222] width 290 height 375
click at [76, 345] on div at bounding box center [145, 222] width 290 height 375
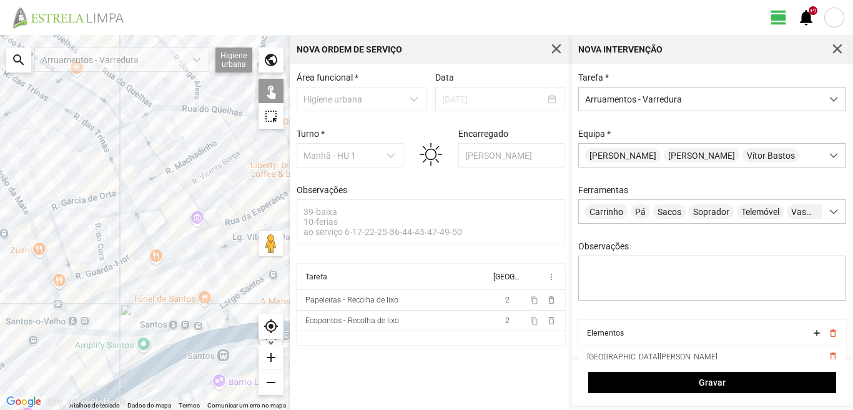
drag, startPoint x: 81, startPoint y: 353, endPoint x: 242, endPoint y: 327, distance: 163.2
click at [242, 327] on div at bounding box center [145, 222] width 290 height 375
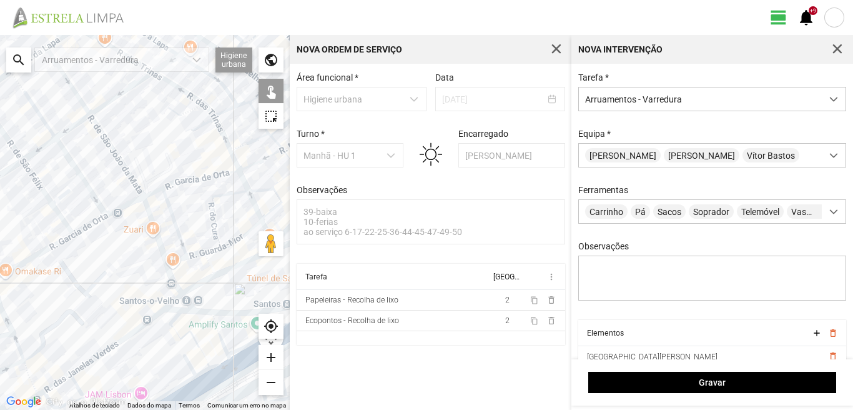
click at [216, 327] on div at bounding box center [145, 222] width 290 height 375
click at [173, 320] on div at bounding box center [145, 222] width 290 height 375
click at [182, 336] on div at bounding box center [145, 222] width 290 height 375
click at [216, 363] on div at bounding box center [145, 222] width 290 height 375
click at [202, 372] on div at bounding box center [145, 222] width 290 height 375
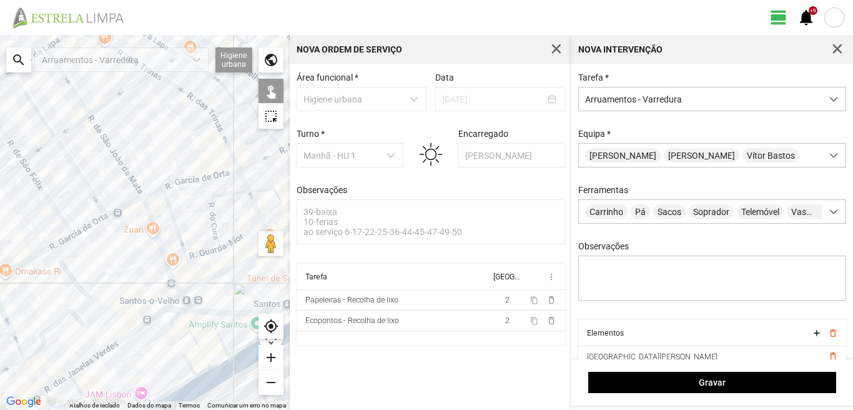
click at [189, 365] on div at bounding box center [145, 222] width 290 height 375
click at [186, 381] on div at bounding box center [145, 222] width 290 height 375
click at [207, 385] on div at bounding box center [145, 222] width 290 height 375
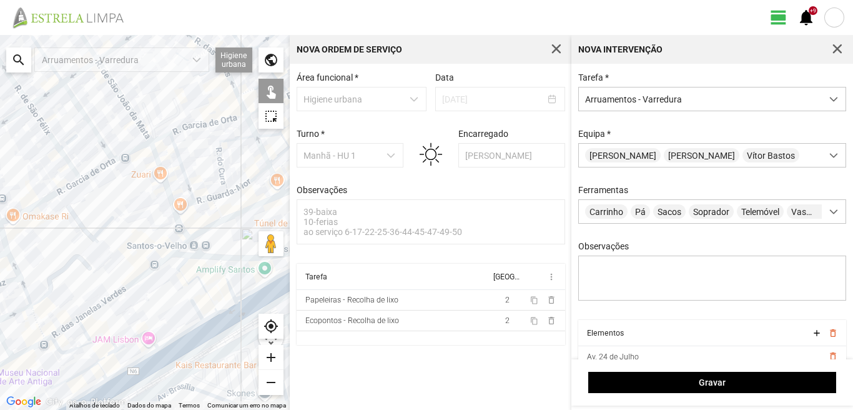
drag, startPoint x: 205, startPoint y: 378, endPoint x: 213, endPoint y: 319, distance: 59.2
click at [213, 319] on div at bounding box center [145, 222] width 290 height 375
click at [194, 340] on div at bounding box center [145, 222] width 290 height 375
click at [134, 337] on div at bounding box center [145, 222] width 290 height 375
click at [90, 342] on div at bounding box center [145, 222] width 290 height 375
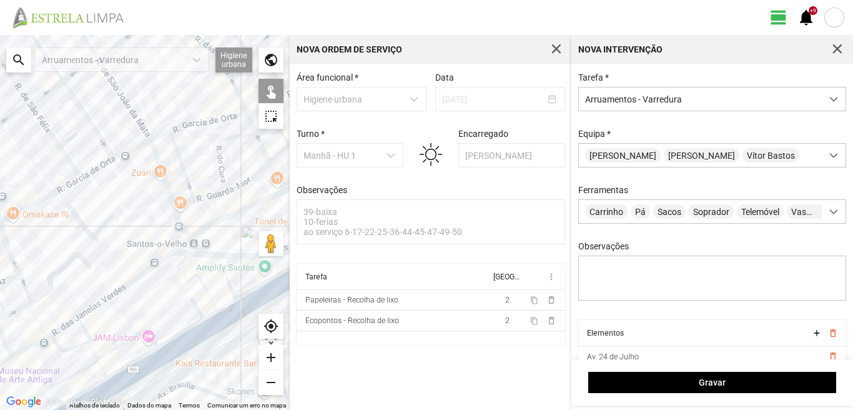
click at [110, 353] on div at bounding box center [145, 222] width 290 height 375
click at [88, 366] on div at bounding box center [145, 222] width 290 height 375
click at [101, 369] on div at bounding box center [145, 222] width 290 height 375
click at [124, 367] on div at bounding box center [145, 222] width 290 height 375
click at [137, 373] on div at bounding box center [145, 222] width 290 height 375
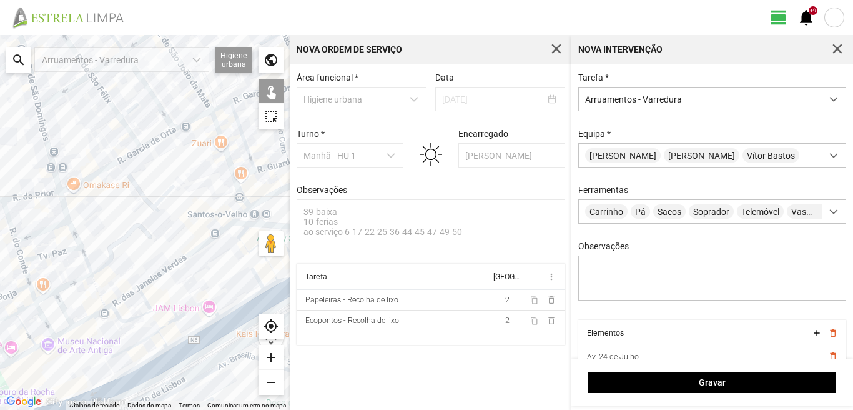
drag, startPoint x: 124, startPoint y: 361, endPoint x: 185, endPoint y: 332, distance: 67.3
click at [184, 332] on div at bounding box center [145, 222] width 290 height 375
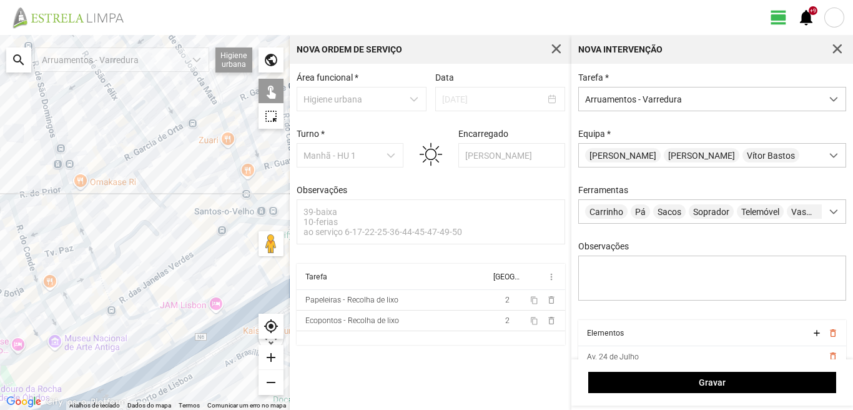
click at [145, 365] on div at bounding box center [145, 222] width 290 height 375
click at [149, 373] on div at bounding box center [145, 222] width 290 height 375
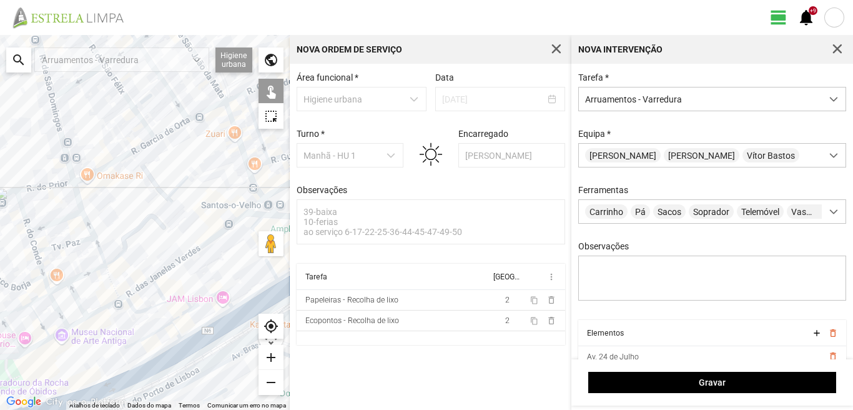
drag, startPoint x: 149, startPoint y: 353, endPoint x: 185, endPoint y: 327, distance: 45.1
click at [185, 327] on div at bounding box center [145, 222] width 290 height 375
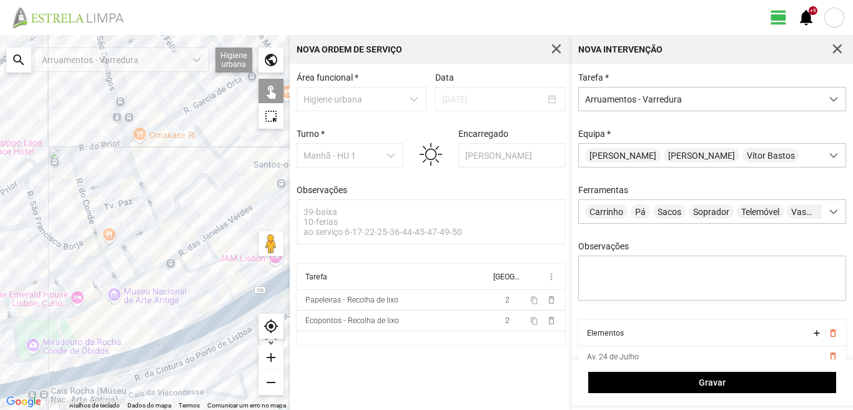
click at [144, 355] on div at bounding box center [145, 222] width 290 height 375
click at [65, 371] on div at bounding box center [145, 222] width 290 height 375
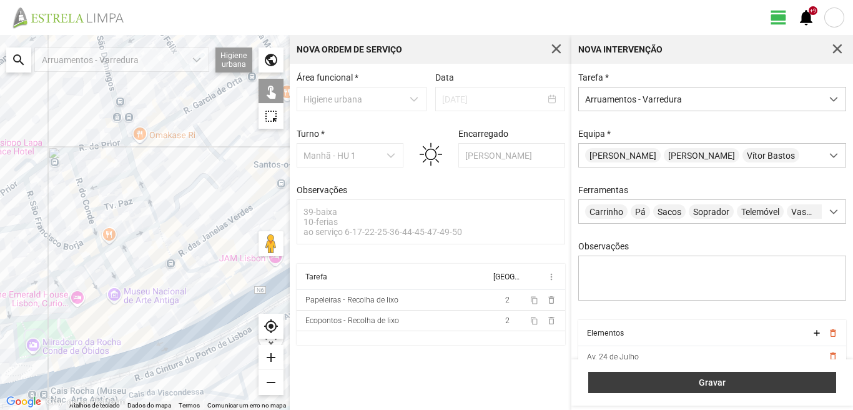
click at [637, 374] on button "Gravar" at bounding box center [712, 382] width 248 height 21
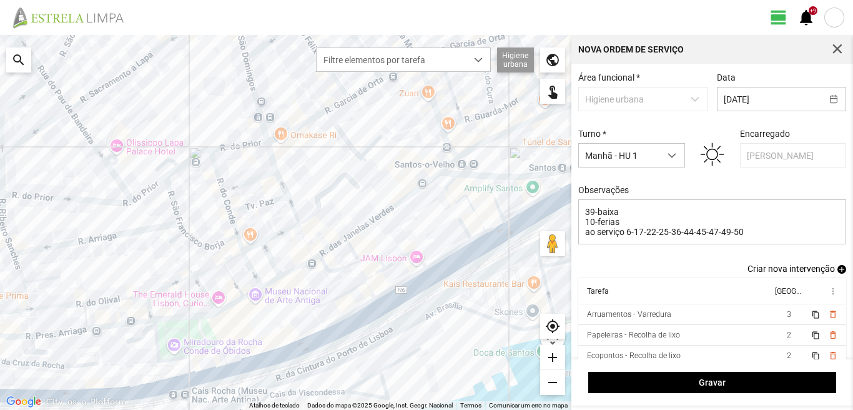
click at [837, 274] on span "add" at bounding box center [841, 269] width 9 height 9
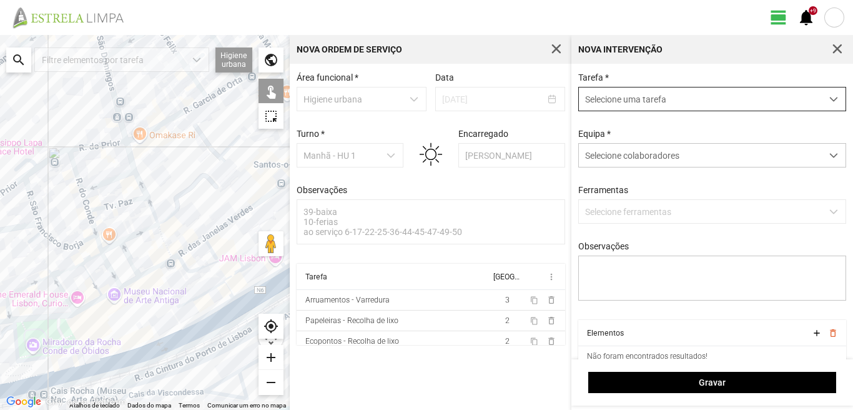
click at [668, 96] on span "Selecione uma tarefa" at bounding box center [700, 98] width 243 height 23
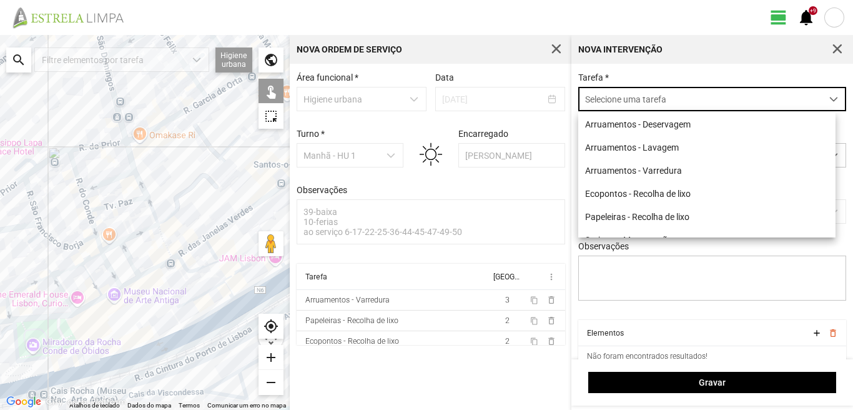
scroll to position [7, 56]
click at [660, 169] on li "Arruamentos - Varredura" at bounding box center [706, 170] width 257 height 23
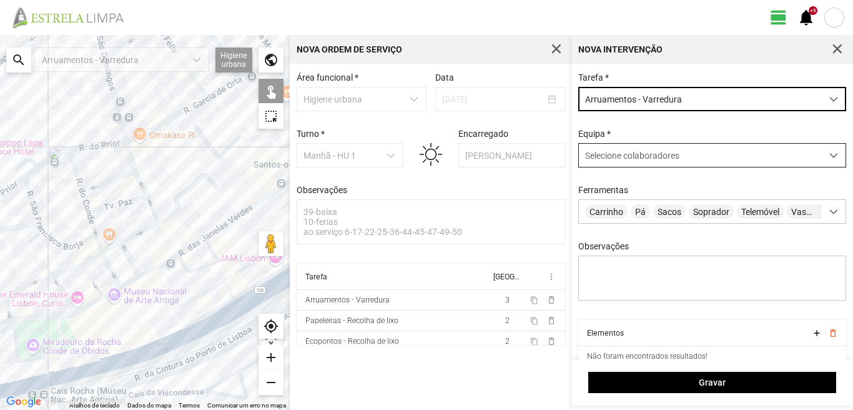
click at [647, 163] on div "Selecione colaboradores" at bounding box center [700, 155] width 243 height 23
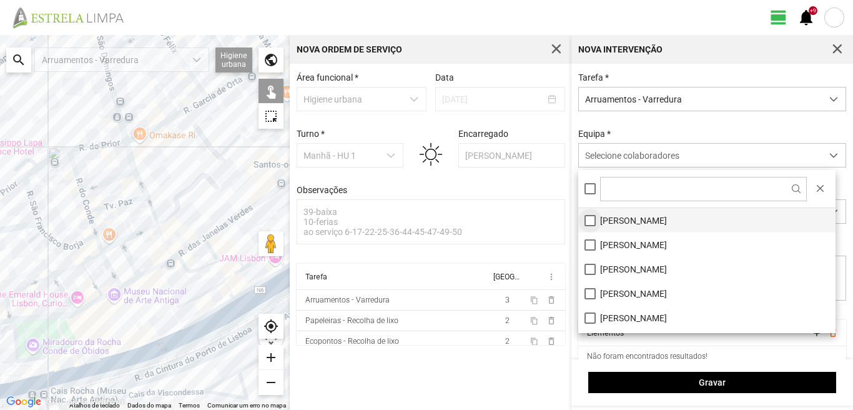
click at [593, 218] on li "[PERSON_NAME]" at bounding box center [706, 220] width 257 height 24
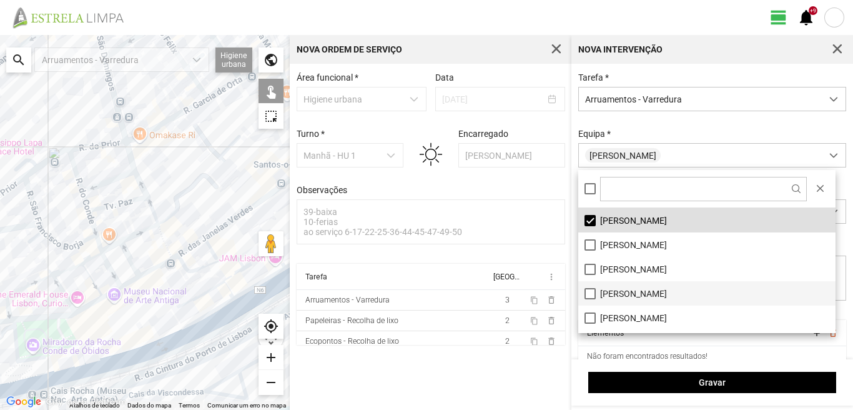
scroll to position [62, 0]
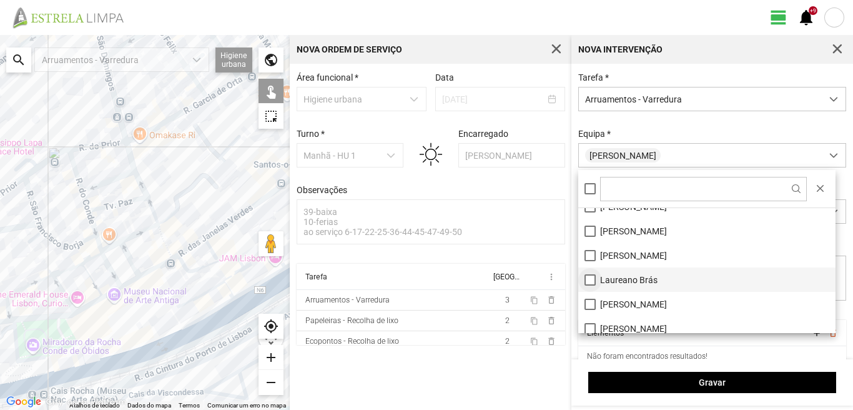
click at [587, 278] on li "Laureano Brás" at bounding box center [706, 279] width 257 height 24
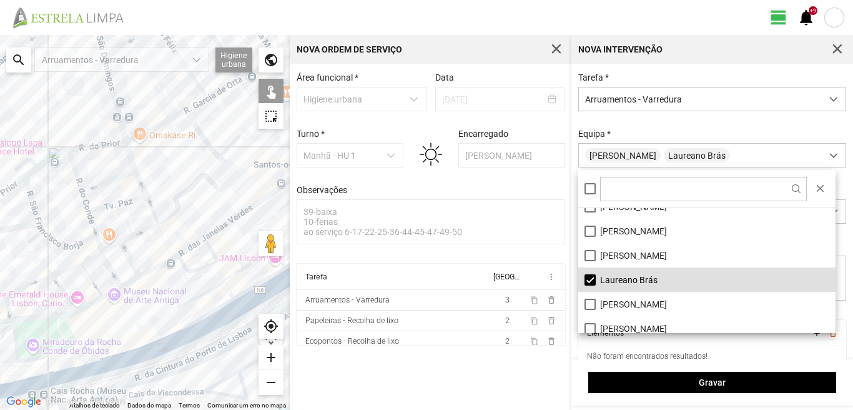
drag, startPoint x: 175, startPoint y: 157, endPoint x: 164, endPoint y: 328, distance: 170.9
click at [164, 327] on div at bounding box center [145, 222] width 290 height 375
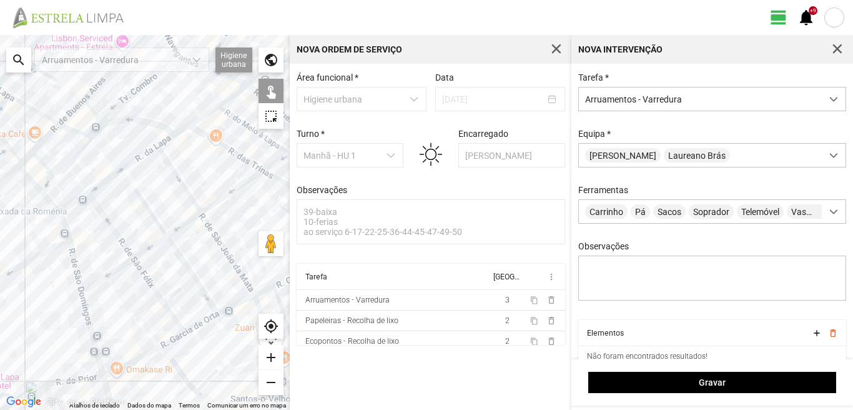
drag, startPoint x: 160, startPoint y: 165, endPoint x: 278, endPoint y: 320, distance: 193.8
click at [0, 35] on fbc-map "← Mover para a esquerda → Mover para a direita ↑ Mover para cima ↓ Mover para b…" at bounding box center [0, 35] width 0 height 0
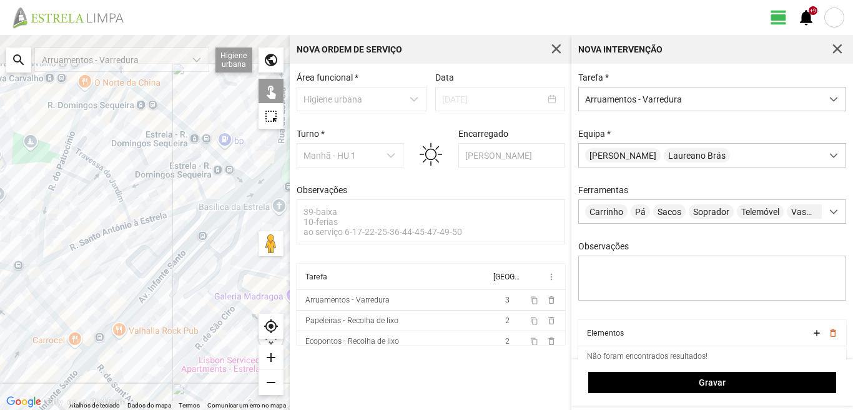
drag, startPoint x: 141, startPoint y: 190, endPoint x: 166, endPoint y: 349, distance: 160.6
click at [166, 349] on div at bounding box center [145, 222] width 290 height 375
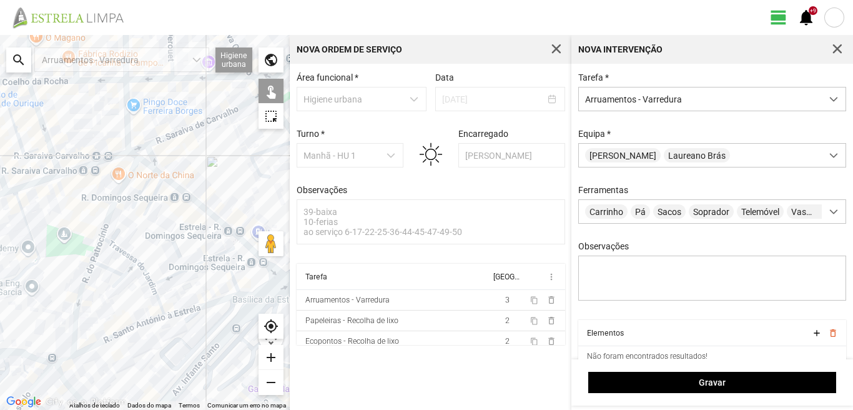
drag, startPoint x: 166, startPoint y: 349, endPoint x: 212, endPoint y: 302, distance: 65.8
click at [210, 304] on div at bounding box center [145, 222] width 290 height 375
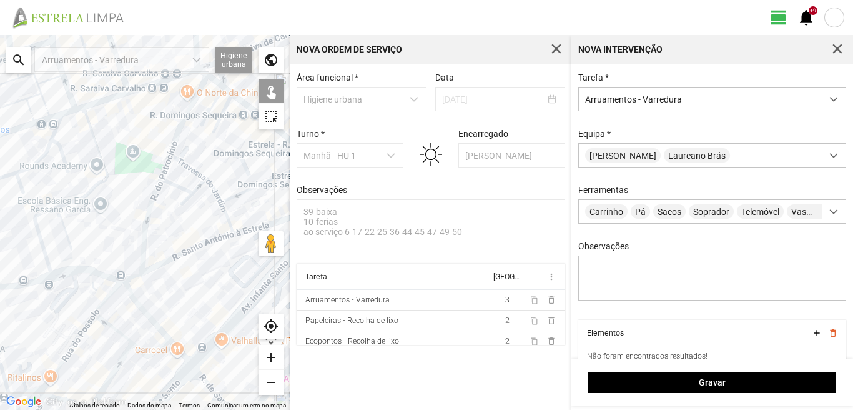
drag, startPoint x: 167, startPoint y: 350, endPoint x: 177, endPoint y: 307, distance: 44.1
click at [177, 308] on div at bounding box center [145, 222] width 290 height 375
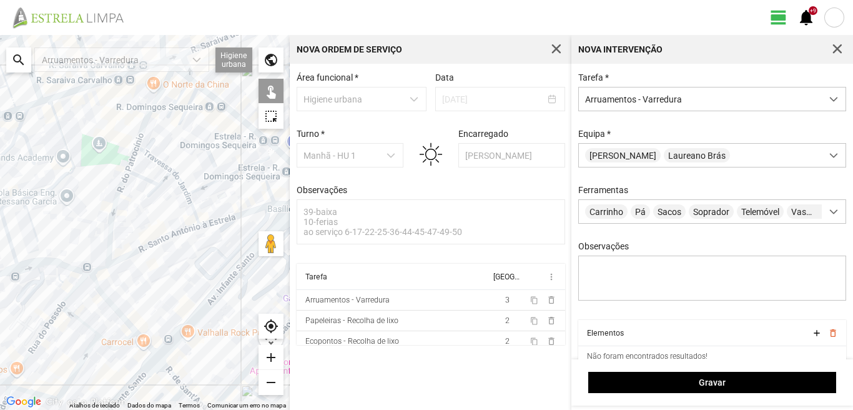
drag, startPoint x: 195, startPoint y: 245, endPoint x: 148, endPoint y: 299, distance: 71.2
click at [148, 299] on div at bounding box center [145, 222] width 290 height 375
click at [155, 99] on div at bounding box center [145, 222] width 290 height 375
click at [129, 162] on div at bounding box center [145, 222] width 290 height 375
click at [152, 156] on div at bounding box center [145, 222] width 290 height 375
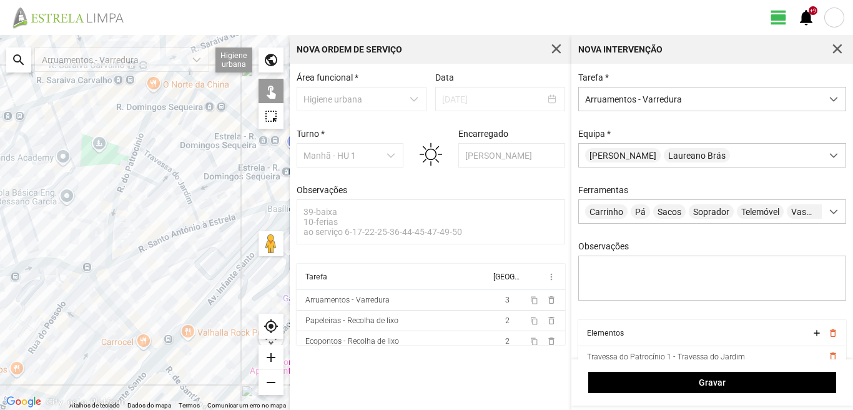
click at [179, 182] on div at bounding box center [145, 222] width 290 height 375
click at [234, 174] on div at bounding box center [145, 222] width 290 height 375
click at [267, 182] on div at bounding box center [145, 222] width 290 height 375
click at [234, 216] on div at bounding box center [145, 222] width 290 height 375
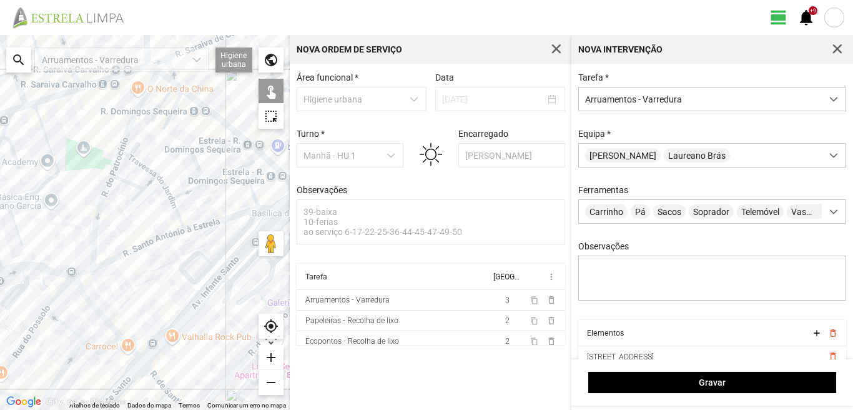
drag, startPoint x: 211, startPoint y: 219, endPoint x: 155, endPoint y: 237, distance: 59.0
click at [155, 236] on div at bounding box center [145, 222] width 290 height 375
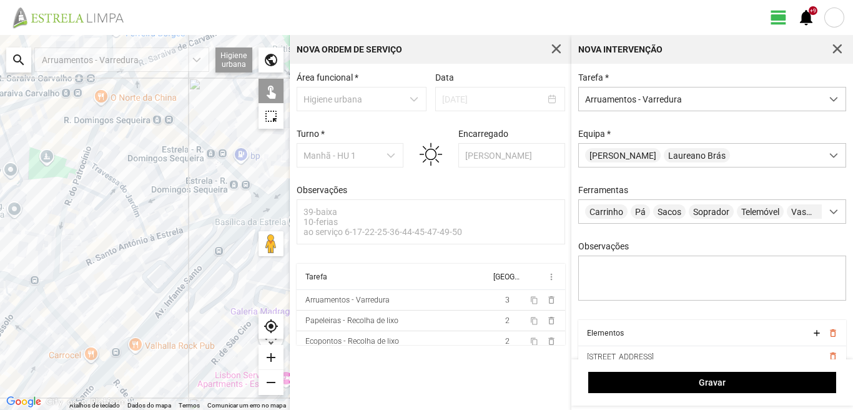
click at [225, 215] on div at bounding box center [145, 222] width 290 height 375
click at [232, 194] on div at bounding box center [145, 222] width 290 height 375
click at [214, 172] on div at bounding box center [145, 222] width 290 height 375
click at [99, 192] on div at bounding box center [145, 222] width 290 height 375
click at [97, 206] on div at bounding box center [145, 222] width 290 height 375
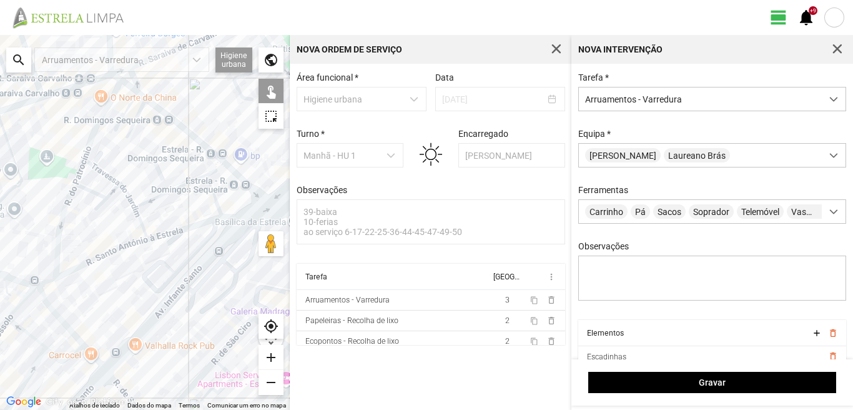
click at [141, 218] on div at bounding box center [145, 222] width 290 height 375
click at [113, 252] on div at bounding box center [145, 222] width 290 height 375
click at [57, 227] on div at bounding box center [145, 222] width 290 height 375
drag, startPoint x: 59, startPoint y: 260, endPoint x: 129, endPoint y: 239, distance: 73.1
click at [129, 239] on div at bounding box center [145, 222] width 290 height 375
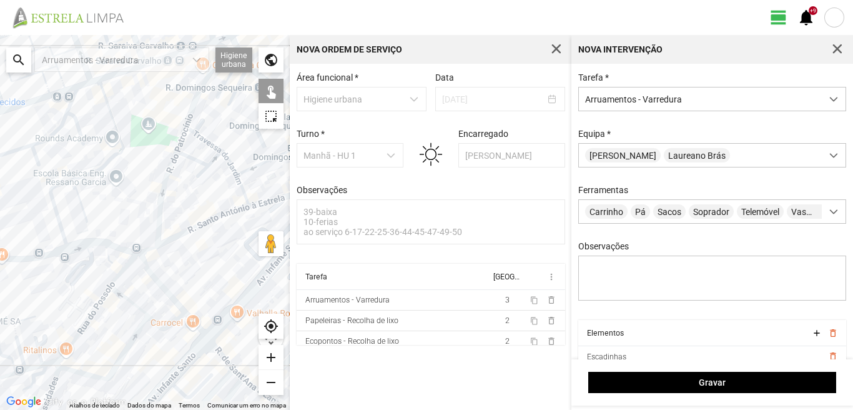
click at [106, 244] on div at bounding box center [145, 222] width 290 height 375
click at [145, 252] on div at bounding box center [145, 222] width 290 height 375
click at [152, 274] on div at bounding box center [145, 222] width 290 height 375
click at [196, 323] on div at bounding box center [145, 222] width 290 height 375
click at [169, 323] on div at bounding box center [145, 222] width 290 height 375
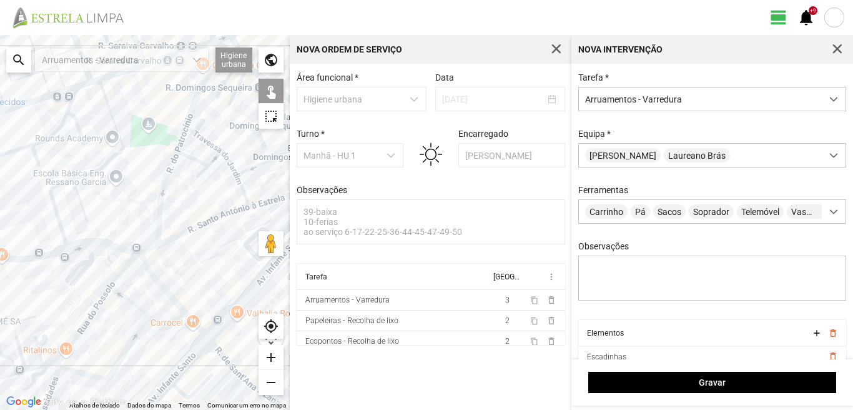
click at [127, 298] on div at bounding box center [145, 222] width 290 height 375
click at [112, 282] on div at bounding box center [145, 222] width 290 height 375
click at [92, 310] on div at bounding box center [145, 222] width 290 height 375
click at [121, 358] on div at bounding box center [145, 222] width 290 height 375
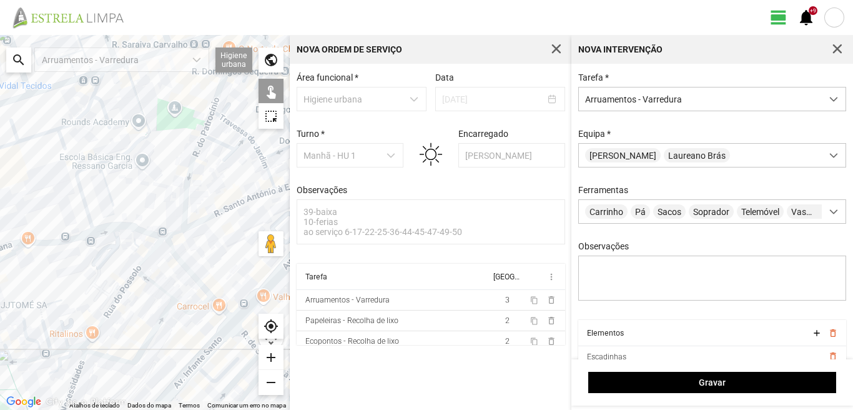
drag, startPoint x: 87, startPoint y: 348, endPoint x: 117, endPoint y: 330, distance: 35.3
click at [117, 330] on div at bounding box center [145, 222] width 290 height 375
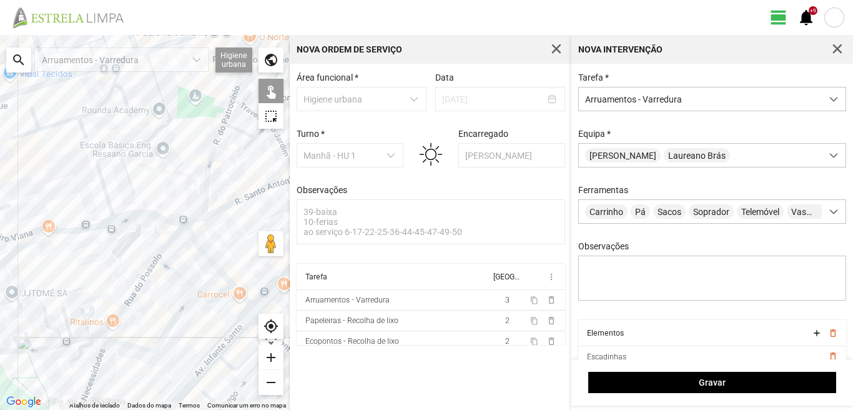
click at [75, 229] on div at bounding box center [145, 222] width 290 height 375
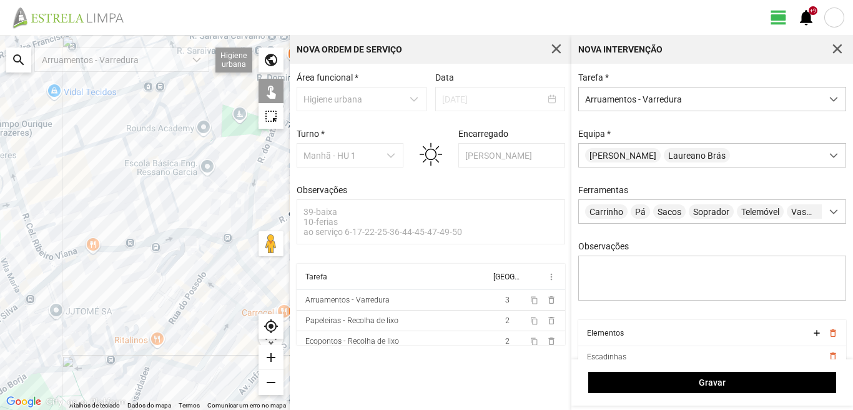
drag, startPoint x: 55, startPoint y: 284, endPoint x: 71, endPoint y: 292, distance: 17.6
click at [71, 292] on div at bounding box center [145, 222] width 290 height 375
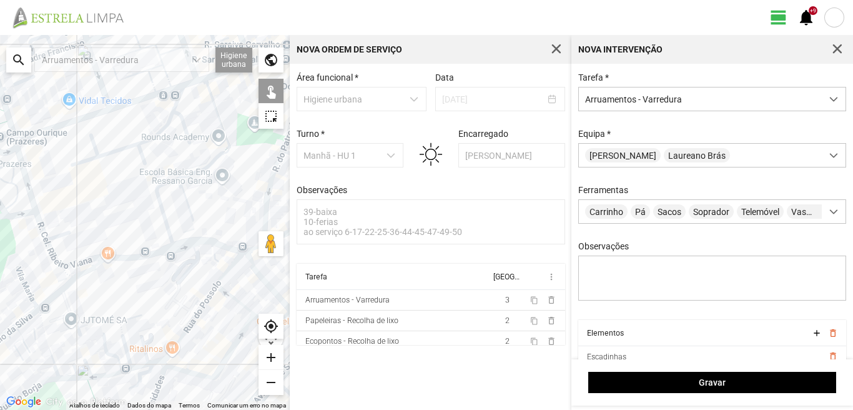
click at [168, 249] on div at bounding box center [145, 222] width 290 height 375
click at [137, 257] on div at bounding box center [145, 222] width 290 height 375
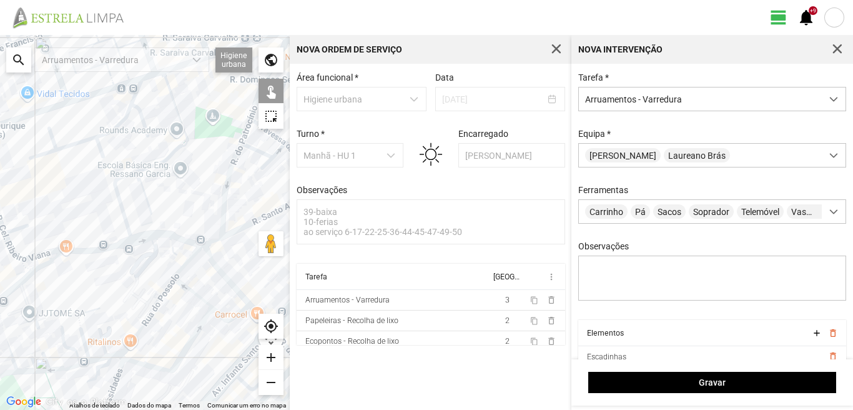
drag, startPoint x: 174, startPoint y: 282, endPoint x: 105, endPoint y: 266, distance: 71.2
click at [109, 273] on div at bounding box center [145, 222] width 290 height 375
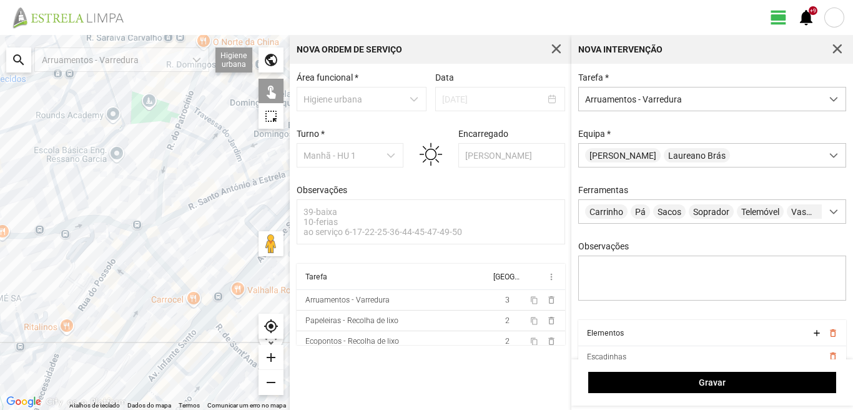
drag, startPoint x: 174, startPoint y: 292, endPoint x: 124, endPoint y: 279, distance: 51.8
click at [124, 279] on div at bounding box center [145, 222] width 290 height 375
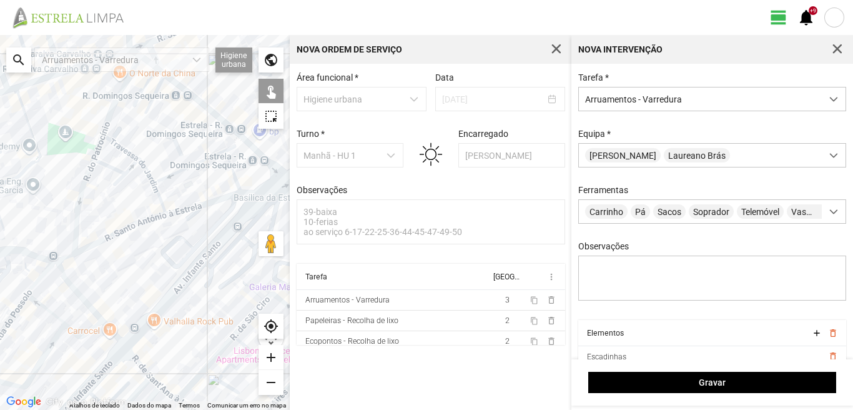
drag, startPoint x: 122, startPoint y: 275, endPoint x: 116, endPoint y: 277, distance: 6.7
click at [117, 277] on div at bounding box center [145, 222] width 290 height 375
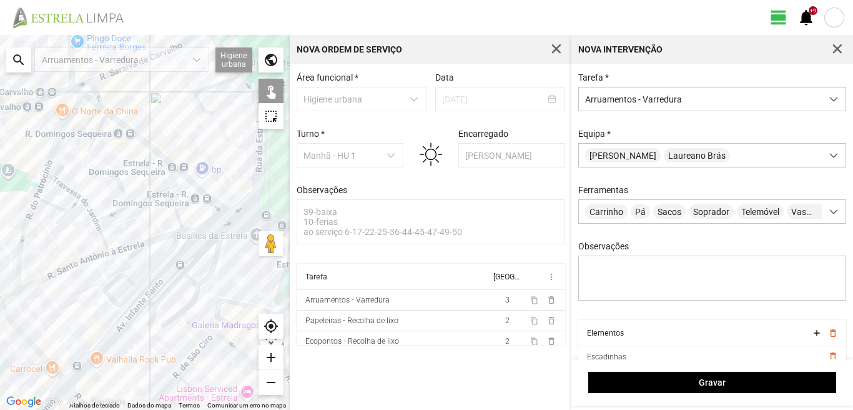
drag, startPoint x: 160, startPoint y: 241, endPoint x: 101, endPoint y: 284, distance: 73.0
click at [101, 284] on div at bounding box center [145, 222] width 290 height 375
click at [212, 229] on div at bounding box center [145, 222] width 290 height 375
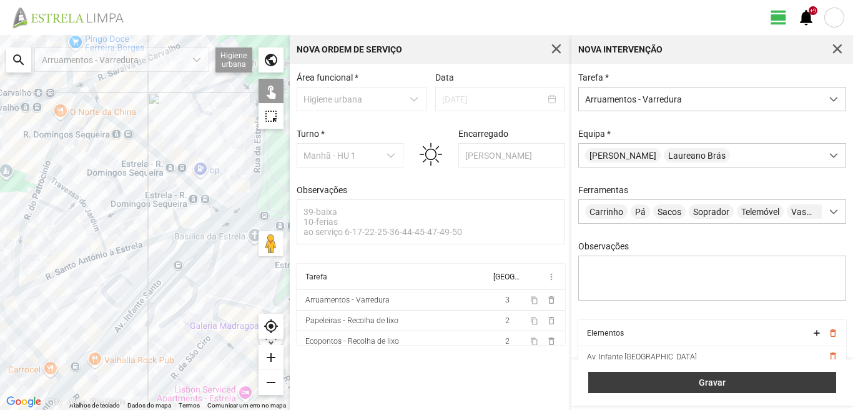
click at [743, 388] on button "Gravar" at bounding box center [712, 382] width 248 height 21
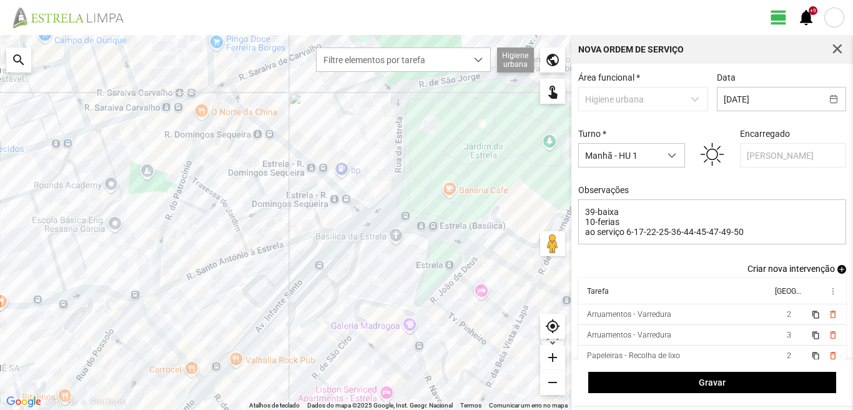
click at [837, 272] on span "add" at bounding box center [841, 269] width 9 height 9
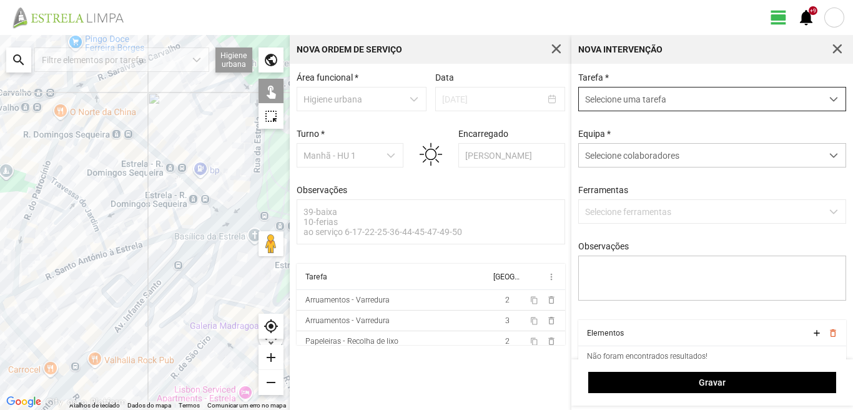
click at [667, 101] on span "Selecione uma tarefa" at bounding box center [700, 98] width 243 height 23
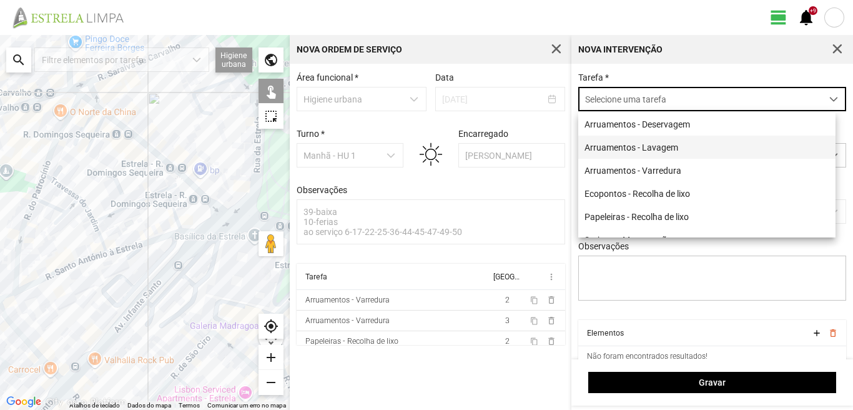
scroll to position [7, 56]
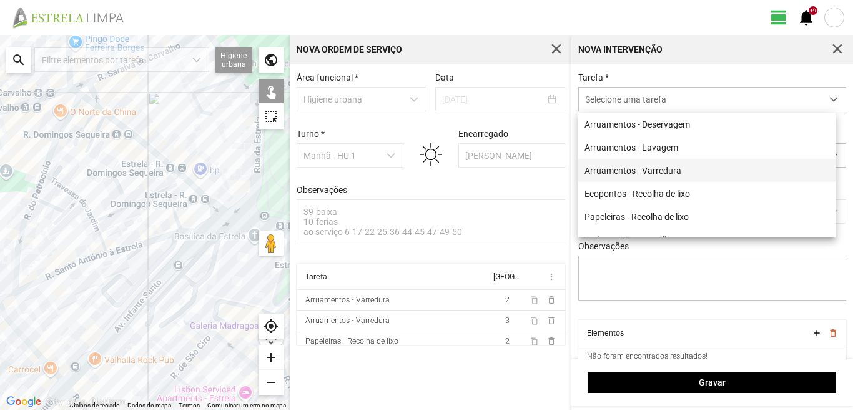
click at [658, 168] on li "Arruamentos - Varredura" at bounding box center [706, 170] width 257 height 23
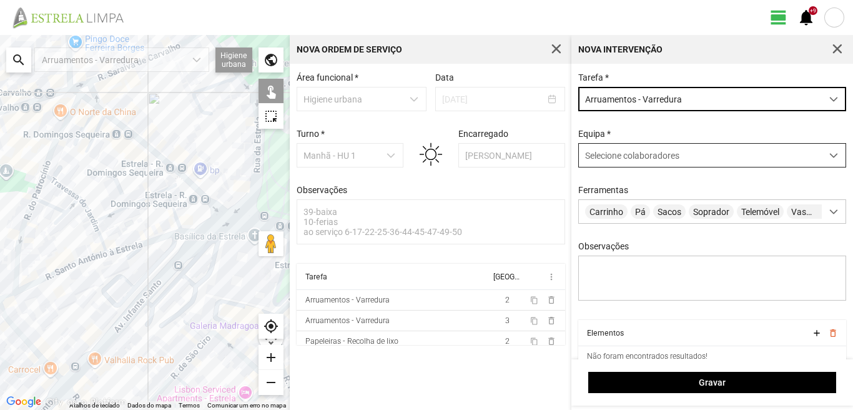
click at [651, 160] on span "Selecione colaboradores" at bounding box center [632, 155] width 94 height 10
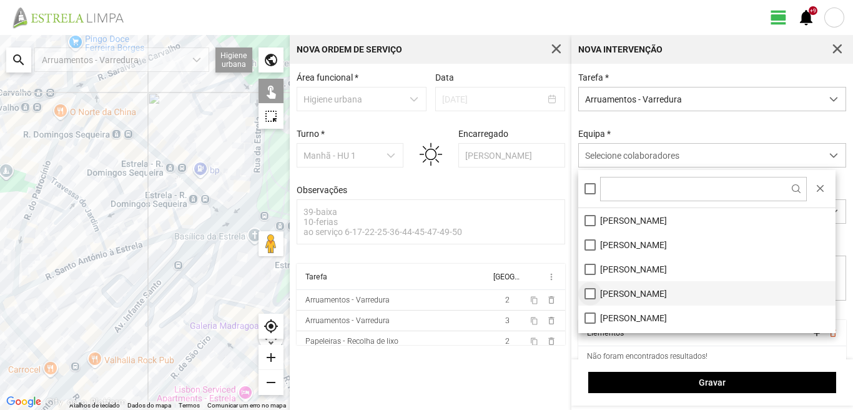
click at [588, 295] on li "[PERSON_NAME]" at bounding box center [706, 293] width 257 height 24
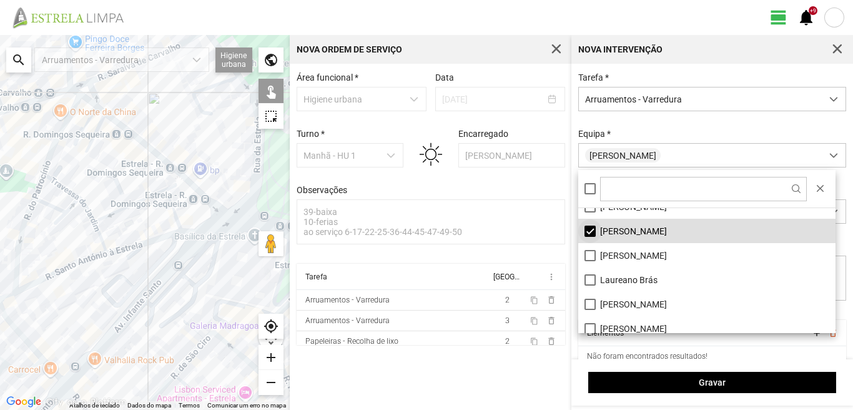
scroll to position [125, 0]
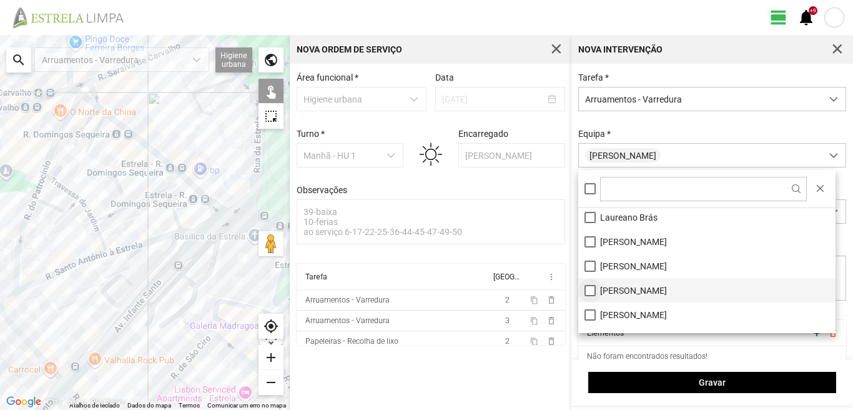
click at [588, 287] on li "[PERSON_NAME]" at bounding box center [706, 290] width 257 height 24
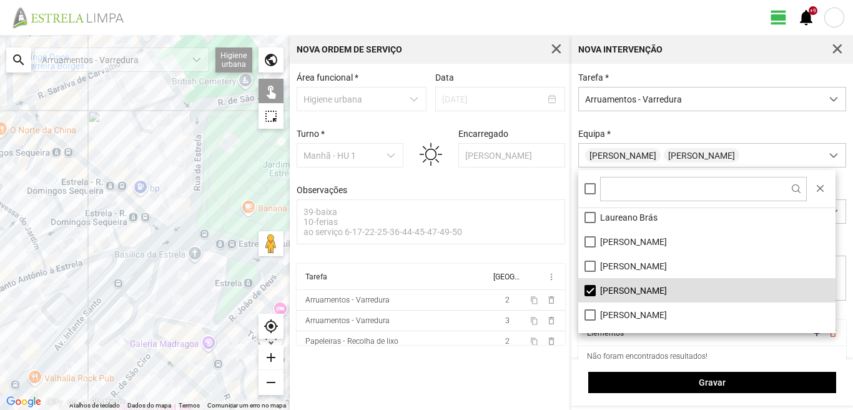
drag, startPoint x: 230, startPoint y: 285, endPoint x: 153, endPoint y: 306, distance: 79.5
click at [153, 306] on div at bounding box center [145, 222] width 290 height 375
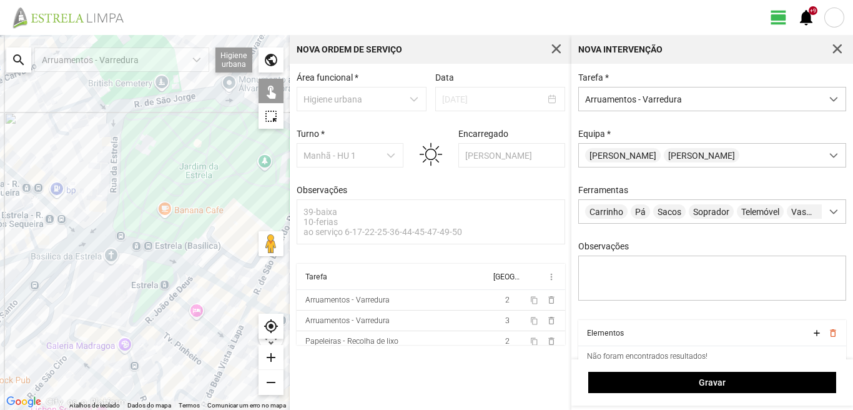
drag, startPoint x: 204, startPoint y: 292, endPoint x: 136, endPoint y: 289, distance: 68.2
click at [136, 289] on div at bounding box center [145, 222] width 290 height 375
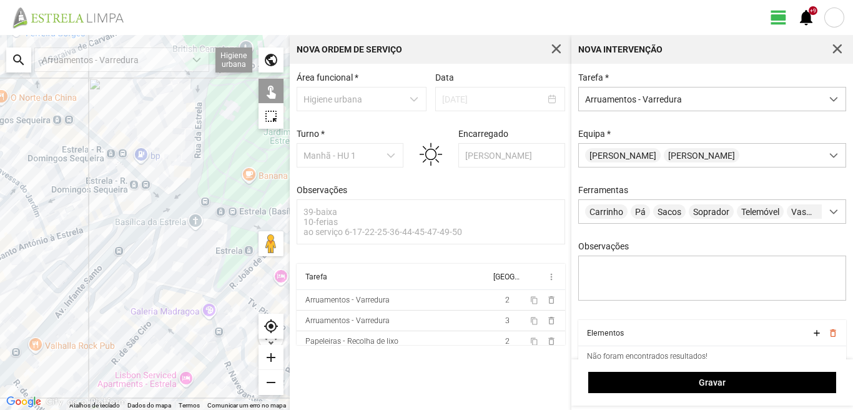
drag, startPoint x: 132, startPoint y: 315, endPoint x: 192, endPoint y: 307, distance: 60.5
click at [192, 307] on div at bounding box center [145, 222] width 290 height 375
click at [154, 322] on div at bounding box center [145, 222] width 290 height 375
click at [217, 322] on div at bounding box center [145, 222] width 290 height 375
click at [220, 333] on div at bounding box center [145, 222] width 290 height 375
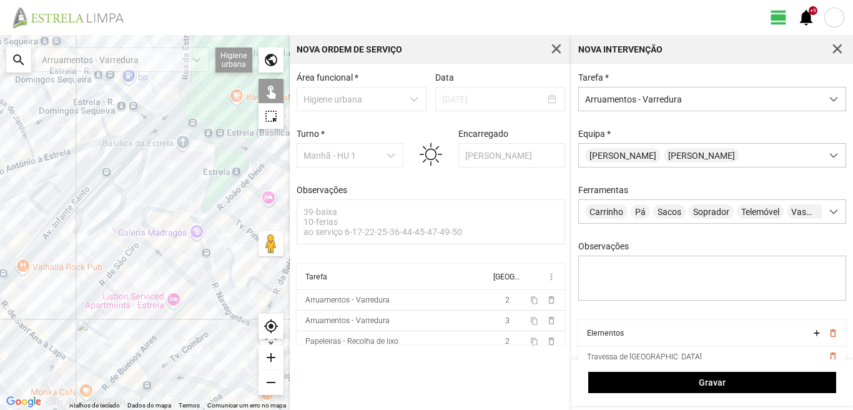
drag, startPoint x: 211, startPoint y: 386, endPoint x: 196, endPoint y: 303, distance: 83.8
click at [196, 303] on div at bounding box center [145, 222] width 290 height 375
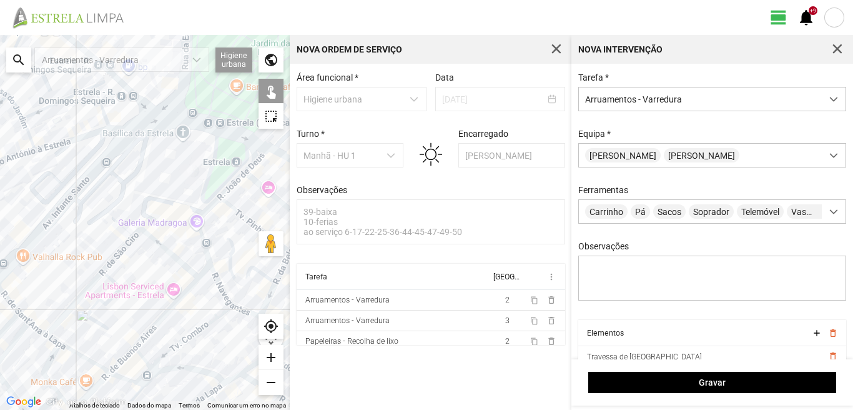
click at [199, 332] on div at bounding box center [145, 222] width 290 height 375
click at [180, 297] on div at bounding box center [145, 222] width 290 height 375
click at [203, 271] on div at bounding box center [145, 222] width 290 height 375
click at [121, 358] on div at bounding box center [145, 222] width 290 height 375
click at [124, 358] on div at bounding box center [145, 222] width 290 height 375
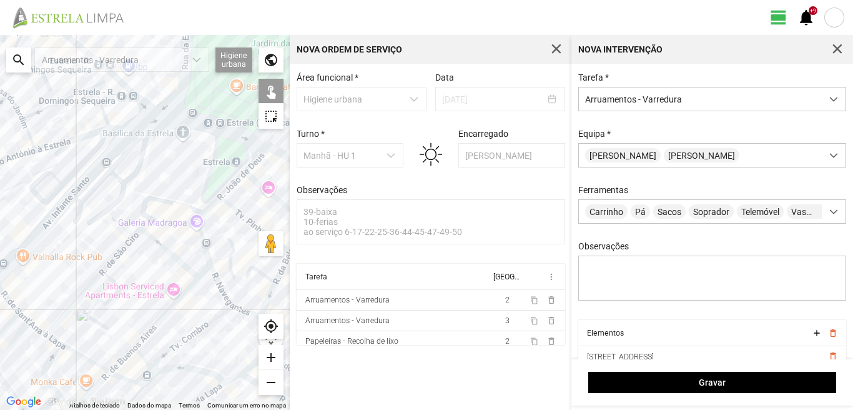
click at [146, 363] on div at bounding box center [145, 222] width 290 height 375
click at [157, 373] on div at bounding box center [145, 222] width 290 height 375
click at [137, 382] on div at bounding box center [145, 222] width 290 height 375
click at [144, 375] on div at bounding box center [145, 222] width 290 height 375
click at [147, 384] on div at bounding box center [145, 222] width 290 height 375
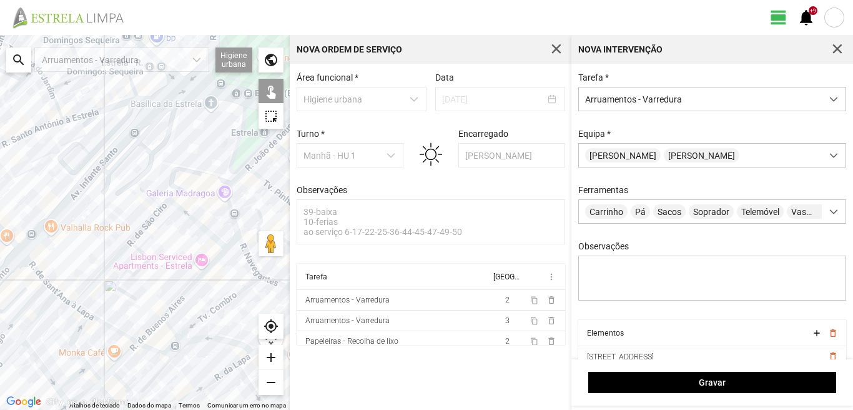
drag, startPoint x: 147, startPoint y: 384, endPoint x: 185, endPoint y: 341, distance: 57.5
click at [177, 352] on div at bounding box center [145, 222] width 290 height 375
click at [159, 371] on div at bounding box center [145, 222] width 290 height 375
click at [130, 348] on div at bounding box center [145, 222] width 290 height 375
click at [119, 327] on div at bounding box center [145, 222] width 290 height 375
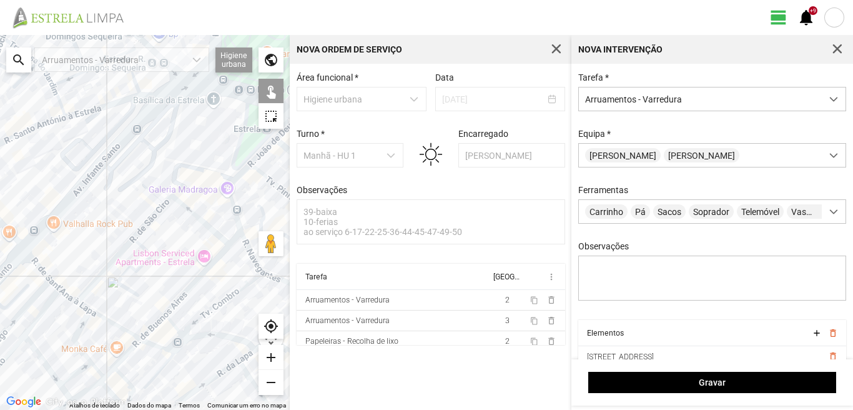
click at [66, 292] on div at bounding box center [145, 222] width 290 height 375
click at [79, 302] on div at bounding box center [145, 222] width 290 height 375
click at [64, 294] on div at bounding box center [145, 222] width 290 height 375
click at [45, 275] on div at bounding box center [145, 222] width 290 height 375
click at [54, 284] on div at bounding box center [145, 222] width 290 height 375
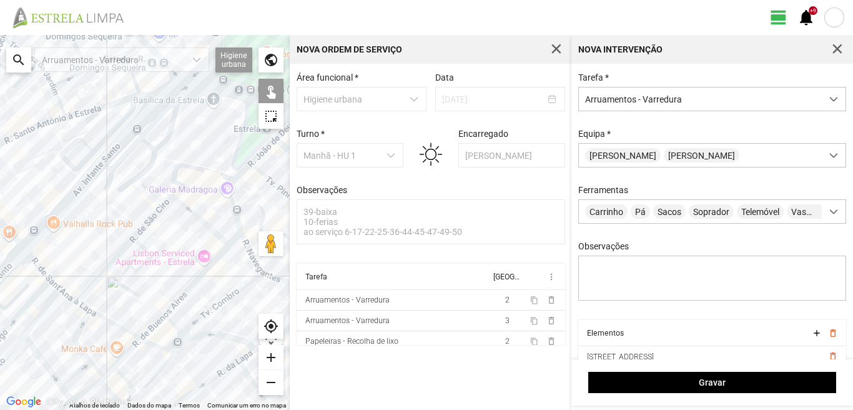
click at [45, 305] on div at bounding box center [145, 222] width 290 height 375
click at [78, 333] on div at bounding box center [145, 222] width 290 height 375
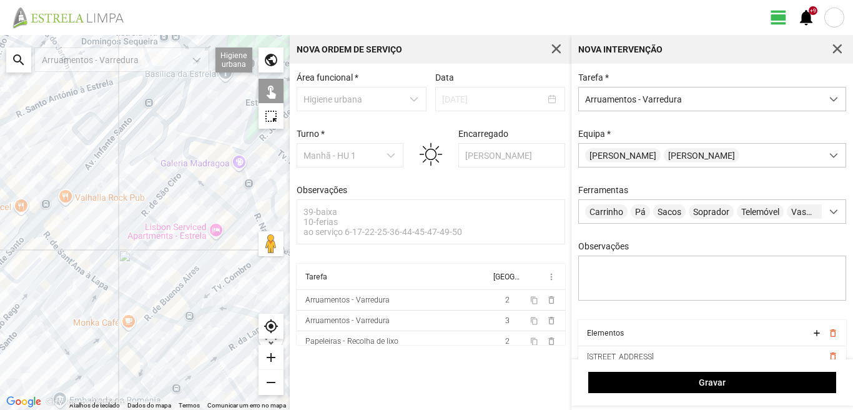
drag, startPoint x: 112, startPoint y: 369, endPoint x: 126, endPoint y: 331, distance: 40.7
click at [126, 341] on div at bounding box center [145, 222] width 290 height 375
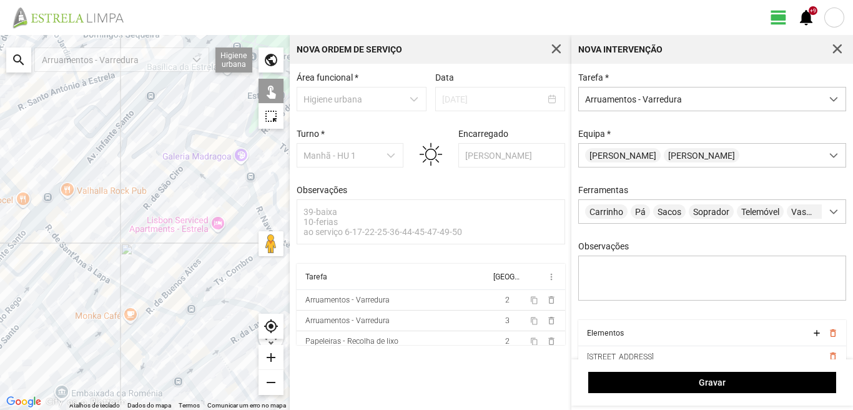
click at [142, 351] on div at bounding box center [145, 222] width 290 height 375
click at [126, 362] on div at bounding box center [145, 222] width 290 height 375
click at [146, 385] on div at bounding box center [145, 222] width 290 height 375
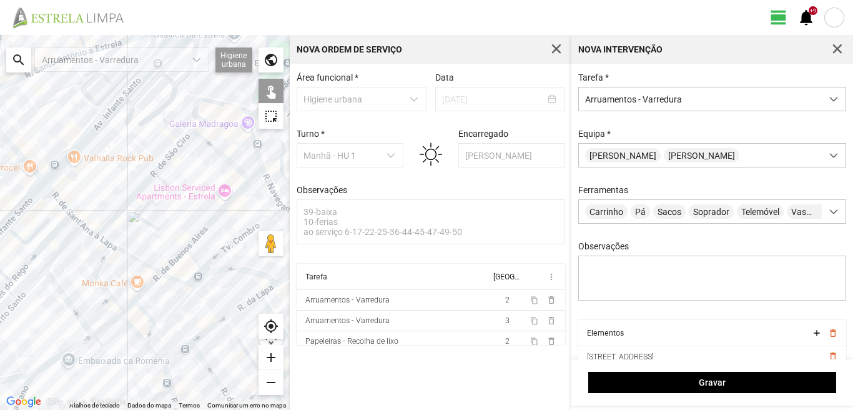
drag, startPoint x: 138, startPoint y: 362, endPoint x: 142, endPoint y: 318, distance: 44.6
click at [143, 328] on div at bounding box center [145, 222] width 290 height 375
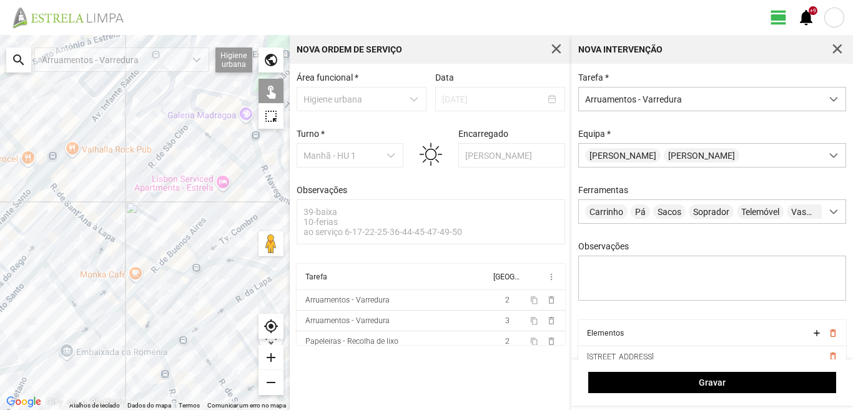
drag, startPoint x: 94, startPoint y: 300, endPoint x: 99, endPoint y: 279, distance: 22.3
click at [99, 280] on div at bounding box center [145, 222] width 290 height 375
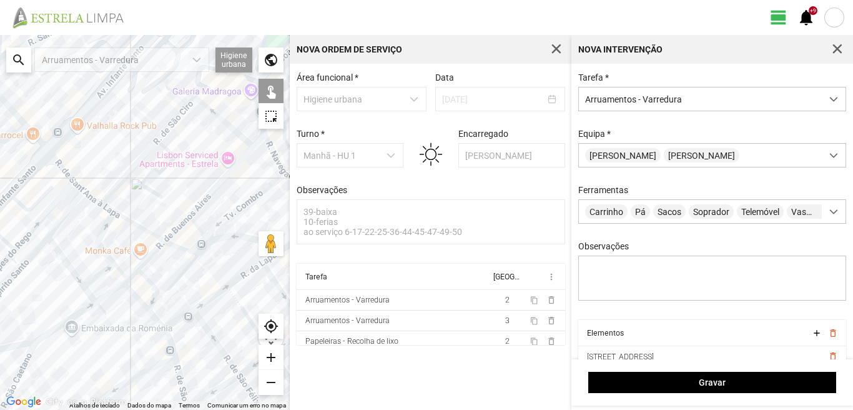
click at [94, 280] on div at bounding box center [145, 222] width 290 height 375
click at [107, 295] on div at bounding box center [145, 222] width 290 height 375
click at [134, 272] on div at bounding box center [145, 222] width 290 height 375
click at [72, 267] on div at bounding box center [145, 222] width 290 height 375
click at [87, 293] on div at bounding box center [145, 222] width 290 height 375
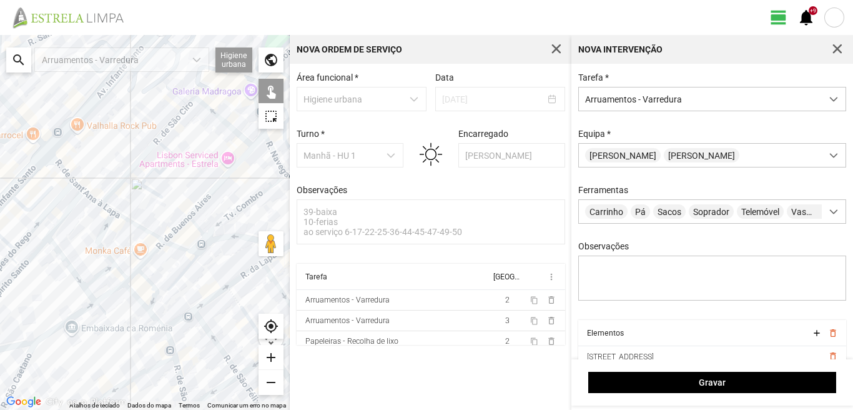
click at [92, 293] on div at bounding box center [145, 222] width 290 height 375
click at [49, 209] on div at bounding box center [145, 222] width 290 height 375
click at [37, 205] on div at bounding box center [145, 222] width 290 height 375
click at [42, 217] on div at bounding box center [145, 222] width 290 height 375
click at [23, 269] on div at bounding box center [145, 222] width 290 height 375
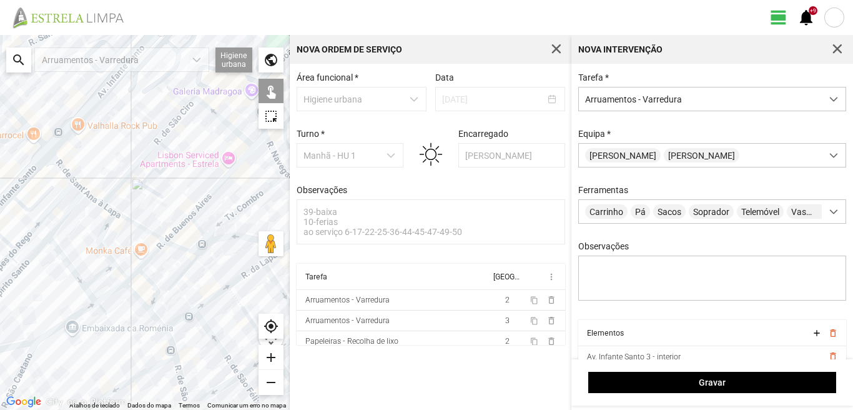
click at [40, 250] on div at bounding box center [145, 222] width 290 height 375
click at [32, 256] on div at bounding box center [145, 222] width 290 height 375
click at [16, 275] on div at bounding box center [145, 222] width 290 height 375
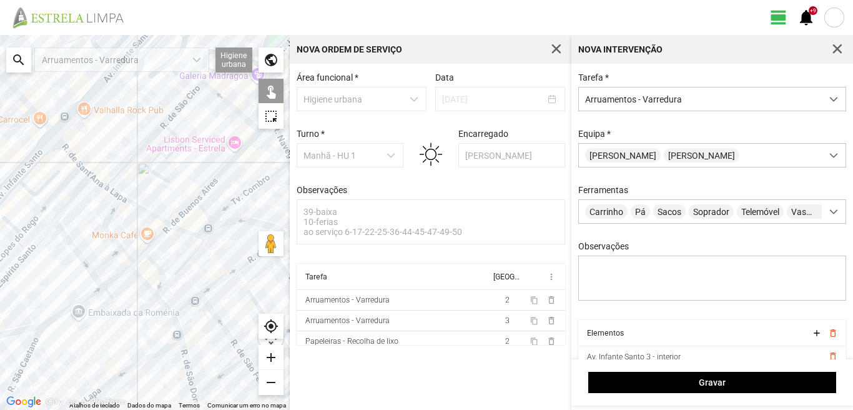
drag, startPoint x: 63, startPoint y: 322, endPoint x: 88, endPoint y: 280, distance: 48.7
click at [88, 280] on div at bounding box center [145, 222] width 290 height 375
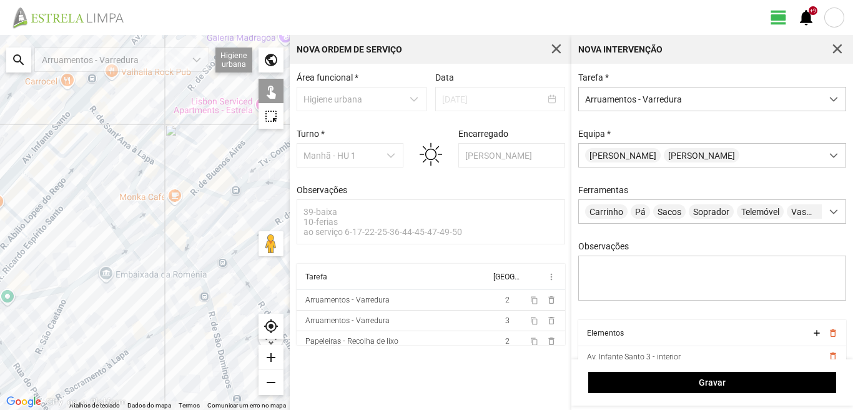
click at [94, 272] on div at bounding box center [145, 222] width 290 height 375
click at [56, 319] on div at bounding box center [145, 222] width 290 height 375
click at [41, 293] on div at bounding box center [145, 222] width 290 height 375
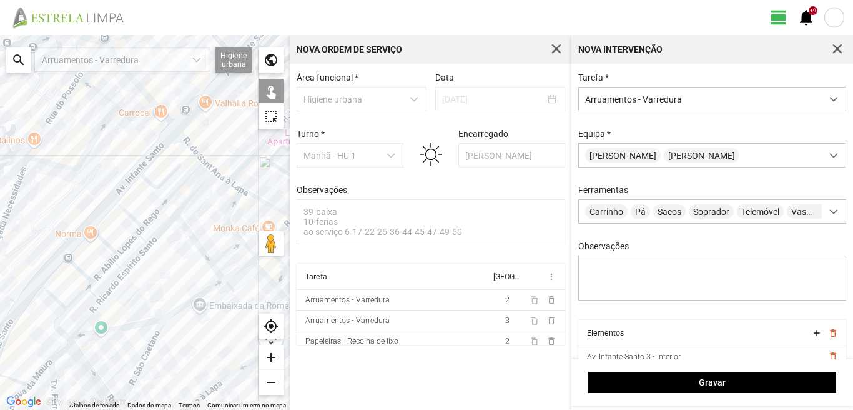
drag, startPoint x: 49, startPoint y: 265, endPoint x: 143, endPoint y: 296, distance: 98.7
click at [143, 296] on div at bounding box center [145, 222] width 290 height 375
click at [129, 213] on div at bounding box center [145, 222] width 290 height 375
click at [111, 247] on div at bounding box center [145, 222] width 290 height 375
click at [127, 247] on div at bounding box center [145, 222] width 290 height 375
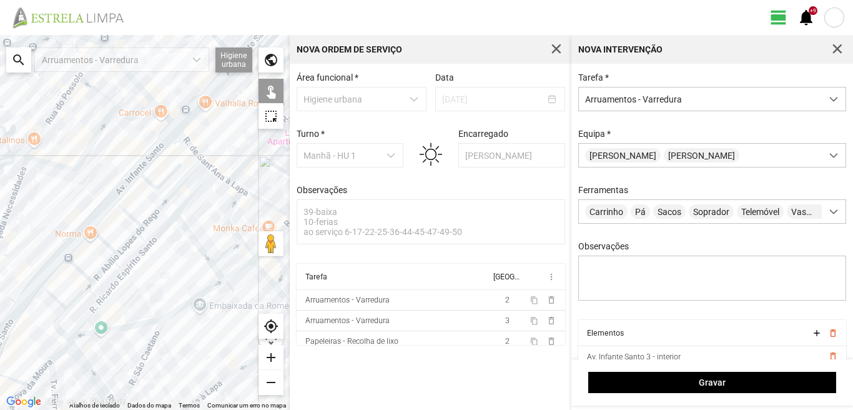
click at [144, 240] on div at bounding box center [145, 222] width 290 height 375
click at [120, 269] on div at bounding box center [145, 222] width 290 height 375
click at [108, 266] on div at bounding box center [145, 222] width 290 height 375
click at [116, 283] on div at bounding box center [145, 222] width 290 height 375
click at [78, 267] on div at bounding box center [145, 222] width 290 height 375
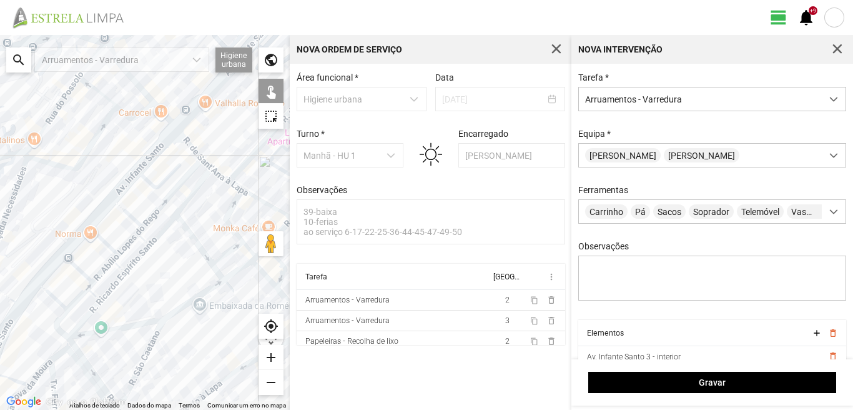
click at [79, 297] on div at bounding box center [145, 222] width 290 height 375
click at [94, 297] on div at bounding box center [145, 222] width 290 height 375
click at [95, 309] on div at bounding box center [145, 222] width 290 height 375
click at [56, 301] on div at bounding box center [145, 222] width 290 height 375
click at [58, 321] on div at bounding box center [145, 222] width 290 height 375
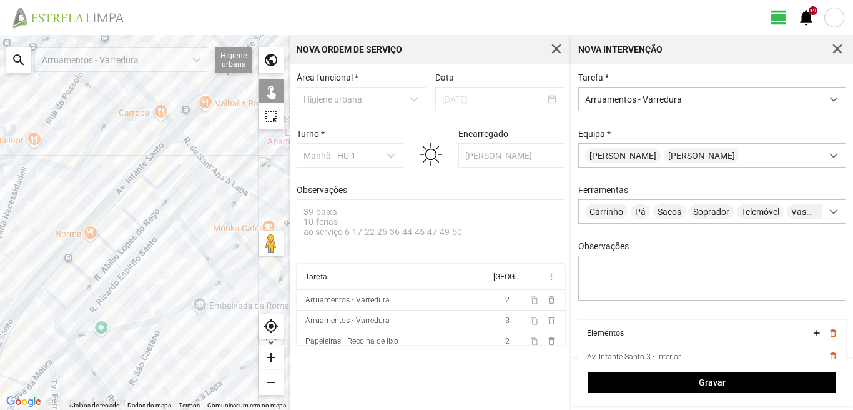
click at [84, 363] on div at bounding box center [145, 222] width 290 height 375
click at [141, 361] on div at bounding box center [145, 222] width 290 height 375
drag, startPoint x: 141, startPoint y: 361, endPoint x: 141, endPoint y: 265, distance: 95.5
click at [141, 265] on div at bounding box center [145, 222] width 290 height 375
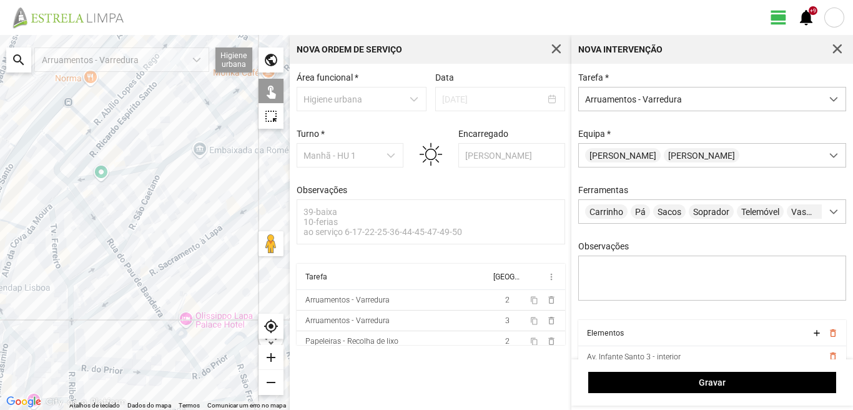
click at [127, 269] on div at bounding box center [145, 222] width 290 height 375
click at [162, 318] on div at bounding box center [145, 222] width 290 height 375
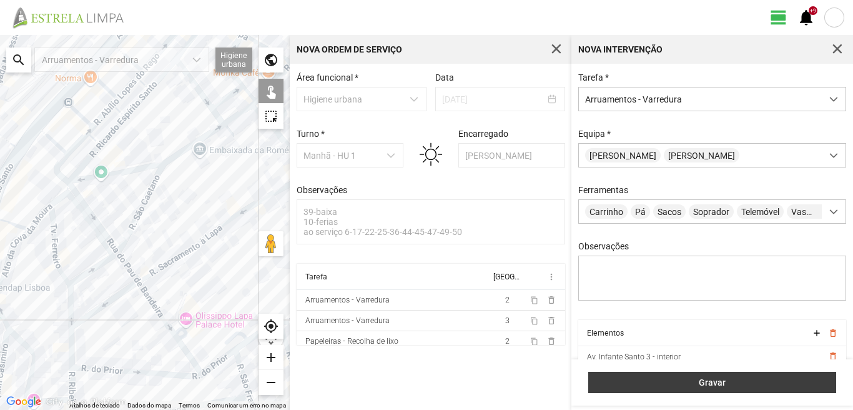
click at [674, 384] on span "Gravar" at bounding box center [712, 382] width 235 height 10
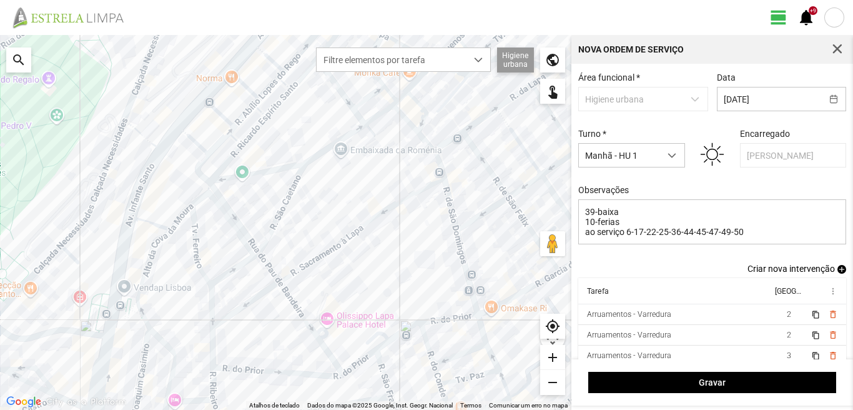
click at [837, 270] on span "add" at bounding box center [841, 269] width 9 height 9
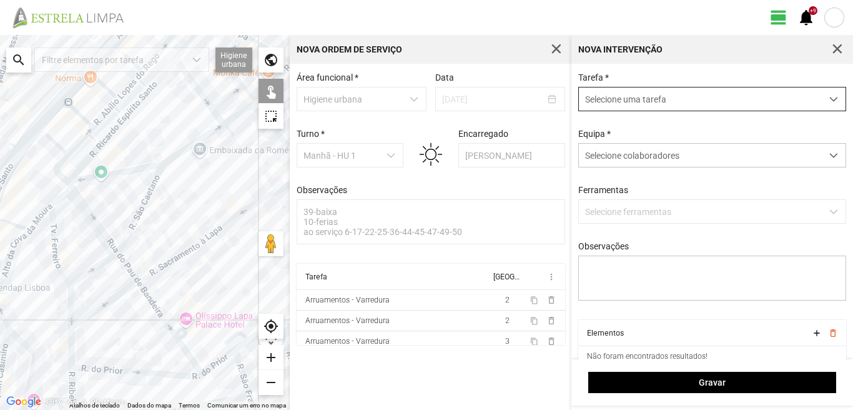
click at [673, 103] on span "Selecione uma tarefa" at bounding box center [700, 98] width 243 height 23
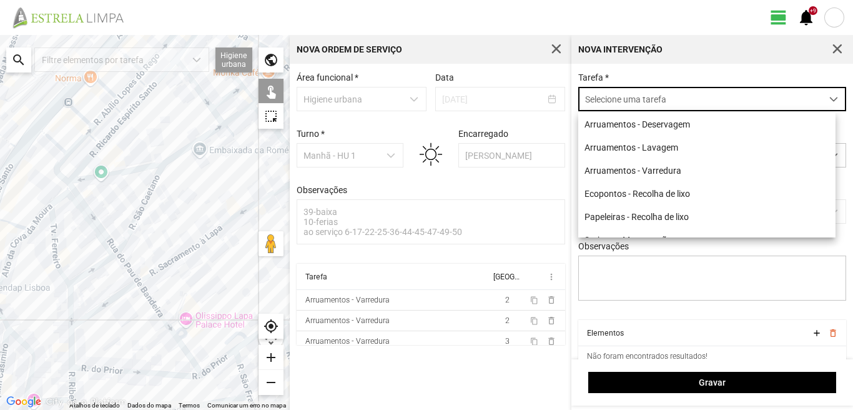
scroll to position [7, 56]
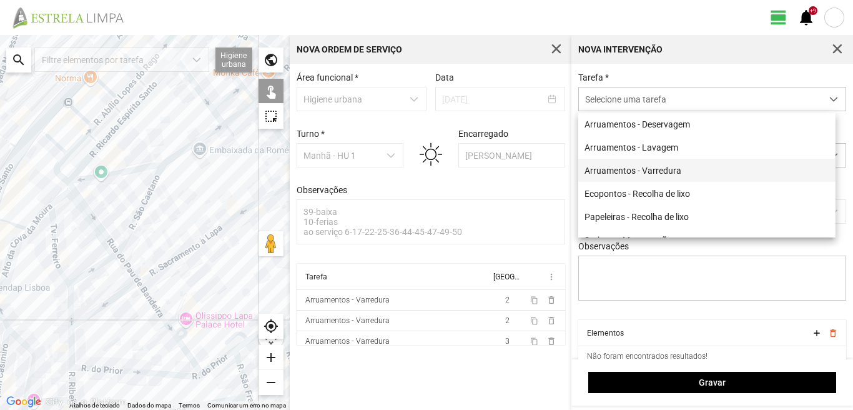
click at [638, 167] on li "Arruamentos - Varredura" at bounding box center [706, 170] width 257 height 23
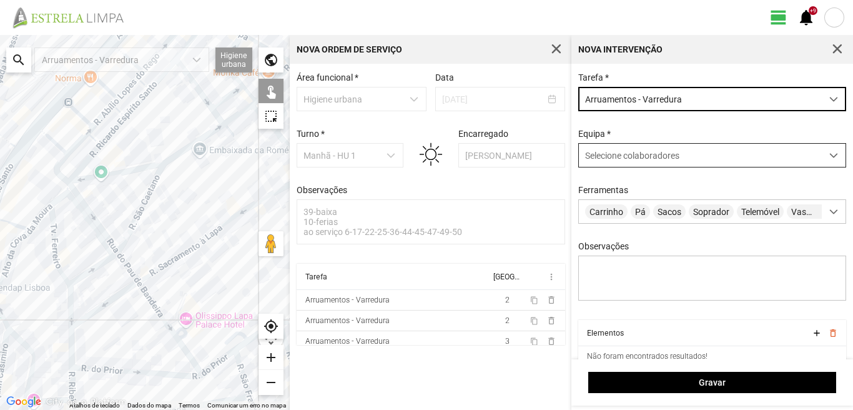
click at [668, 159] on span "Selecione colaboradores" at bounding box center [632, 155] width 94 height 10
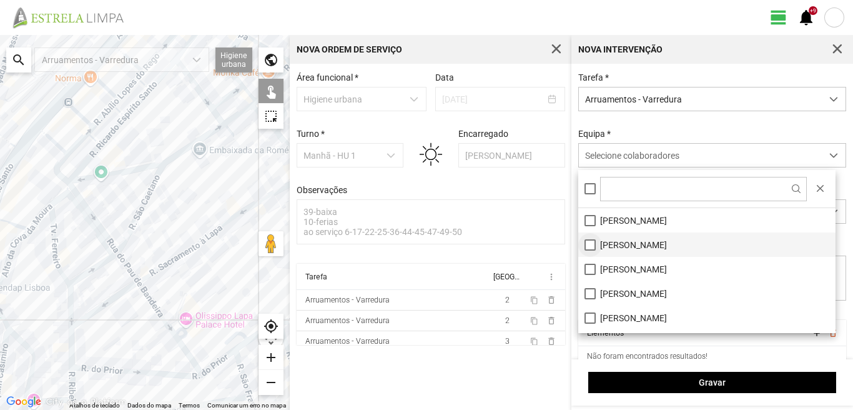
click at [586, 245] on li "[PERSON_NAME]" at bounding box center [706, 244] width 257 height 24
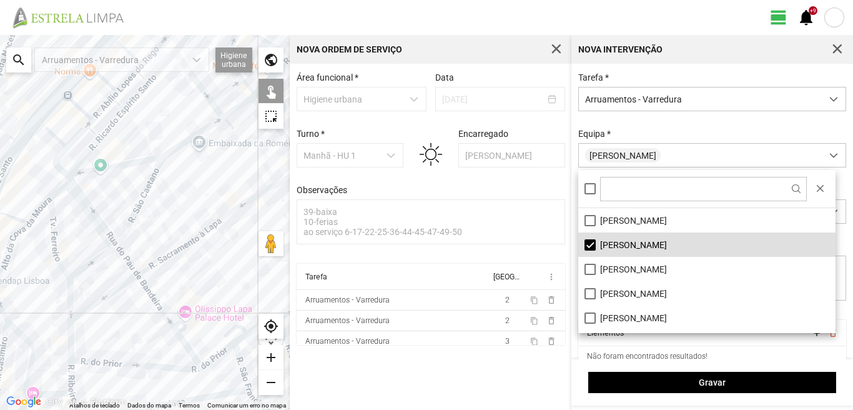
drag, startPoint x: 210, startPoint y: 285, endPoint x: 195, endPoint y: 209, distance: 77.8
click at [195, 209] on div at bounding box center [145, 222] width 290 height 375
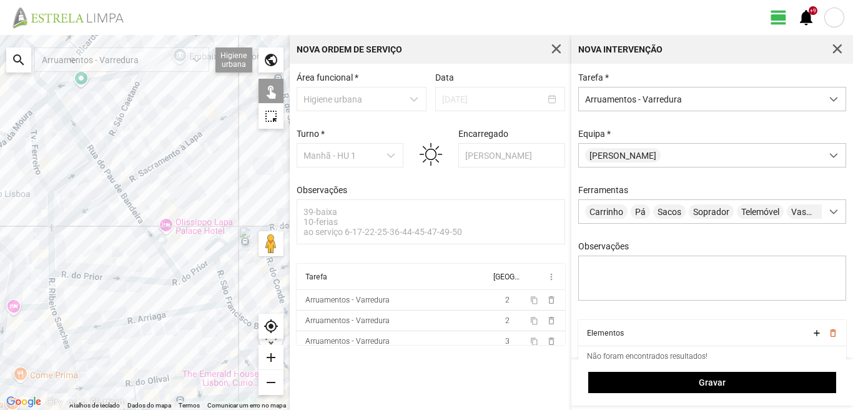
drag, startPoint x: 209, startPoint y: 298, endPoint x: 162, endPoint y: 222, distance: 89.4
click at [162, 223] on div at bounding box center [145, 222] width 290 height 375
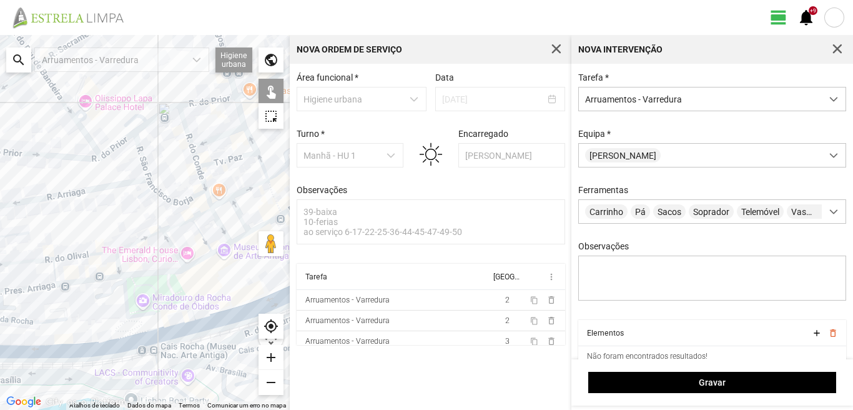
drag, startPoint x: 150, startPoint y: 212, endPoint x: 184, endPoint y: 256, distance: 55.3
click at [184, 256] on div at bounding box center [145, 222] width 290 height 375
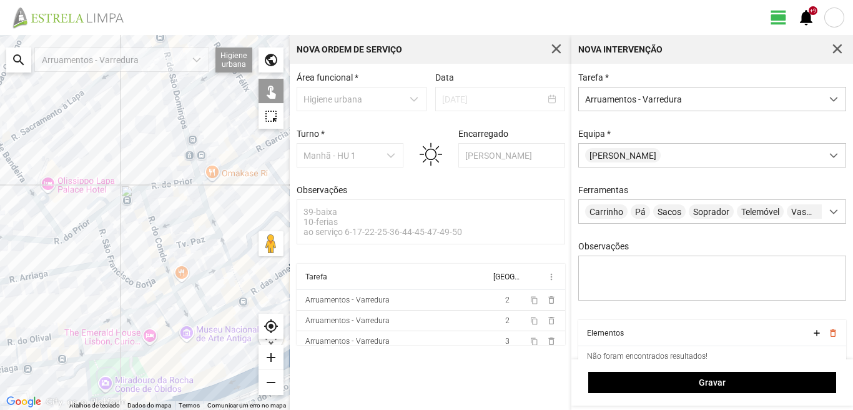
drag, startPoint x: 241, startPoint y: 210, endPoint x: 142, endPoint y: 233, distance: 101.9
click at [142, 233] on div at bounding box center [145, 222] width 290 height 375
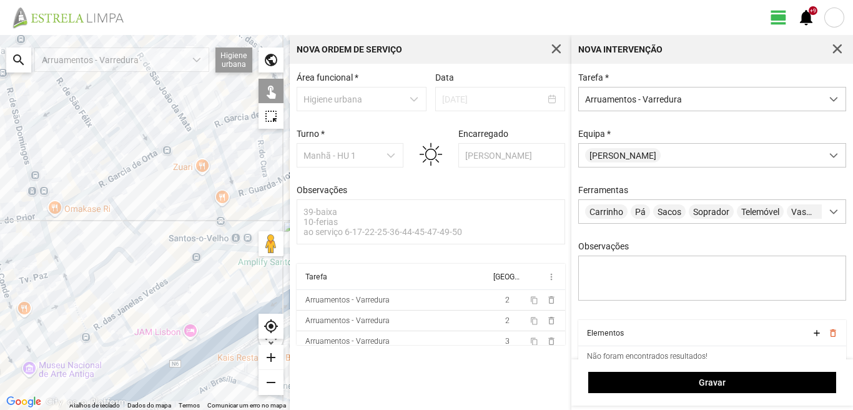
drag, startPoint x: 260, startPoint y: 217, endPoint x: 109, endPoint y: 252, distance: 155.0
click at [109, 252] on div at bounding box center [145, 222] width 290 height 375
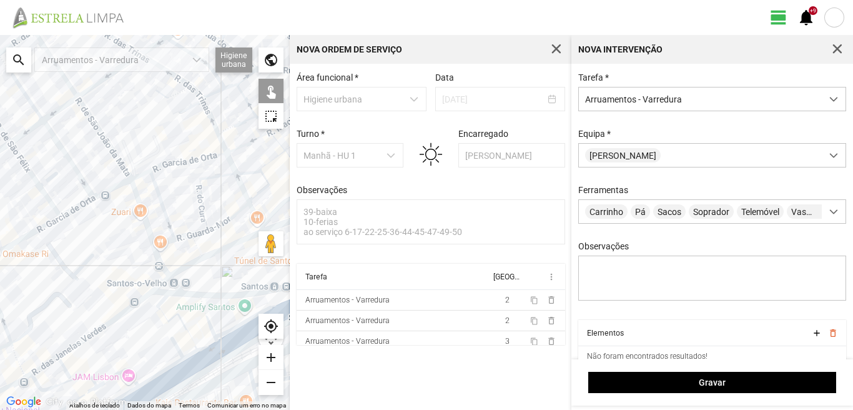
drag, startPoint x: 156, startPoint y: 179, endPoint x: 74, endPoint y: 241, distance: 103.4
click at [74, 241] on div at bounding box center [145, 222] width 290 height 375
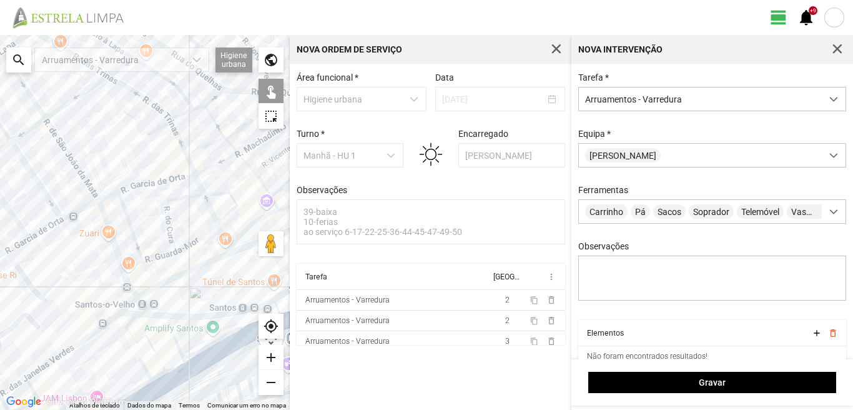
drag, startPoint x: 225, startPoint y: 231, endPoint x: 96, endPoint y: 270, distance: 134.5
click at [96, 270] on div at bounding box center [145, 222] width 290 height 375
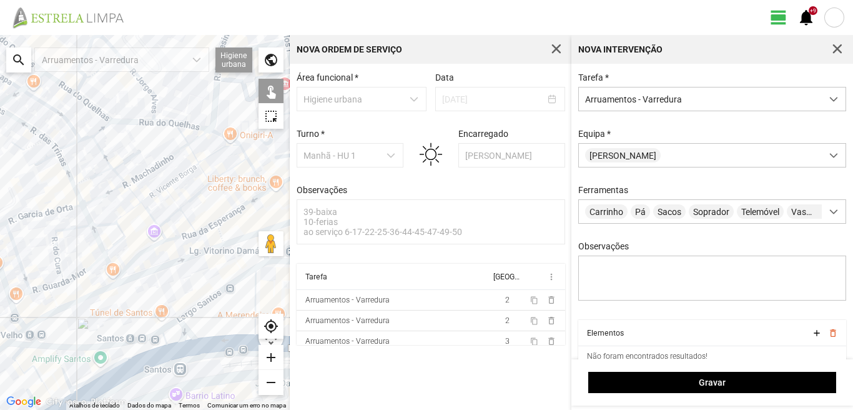
click at [181, 239] on div at bounding box center [145, 222] width 290 height 375
click at [184, 237] on div at bounding box center [145, 222] width 290 height 375
click at [145, 250] on div at bounding box center [145, 222] width 290 height 375
click at [98, 290] on div at bounding box center [145, 222] width 290 height 375
click at [109, 265] on div at bounding box center [145, 222] width 290 height 375
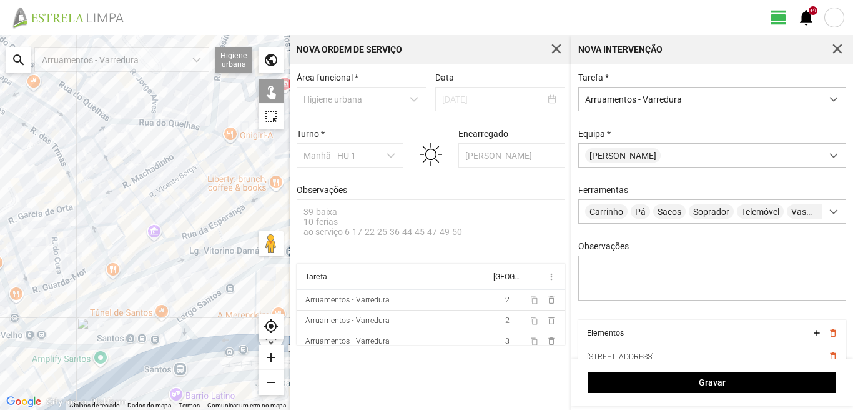
click at [54, 299] on div at bounding box center [145, 222] width 290 height 375
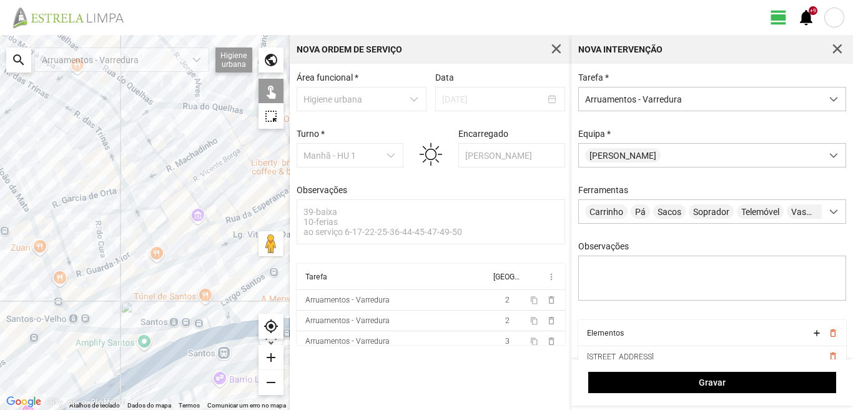
drag, startPoint x: 56, startPoint y: 316, endPoint x: 91, endPoint y: 304, distance: 36.9
click at [91, 304] on div at bounding box center [145, 222] width 290 height 375
click at [94, 301] on div at bounding box center [145, 222] width 290 height 375
click at [67, 305] on div at bounding box center [145, 222] width 290 height 375
click at [77, 315] on div at bounding box center [145, 222] width 290 height 375
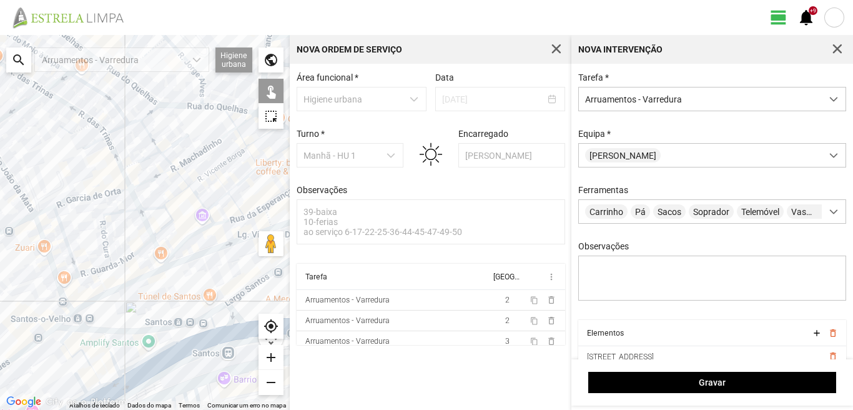
click at [72, 326] on div at bounding box center [145, 222] width 290 height 375
click at [65, 327] on div at bounding box center [145, 222] width 290 height 375
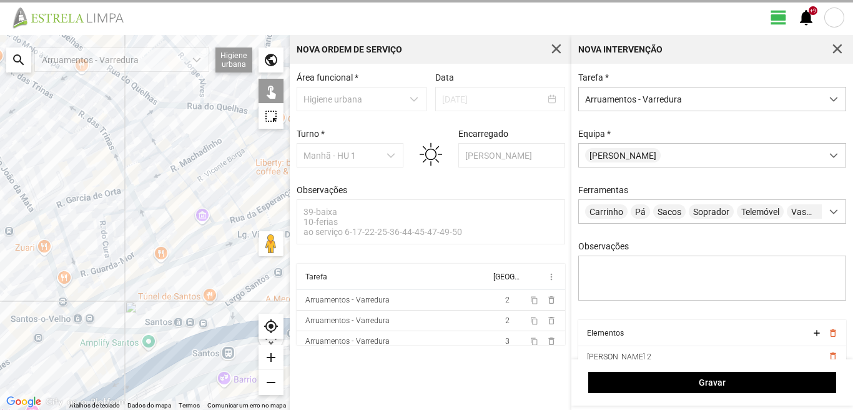
click at [65, 318] on div at bounding box center [145, 222] width 290 height 375
click at [102, 331] on div at bounding box center [145, 222] width 290 height 375
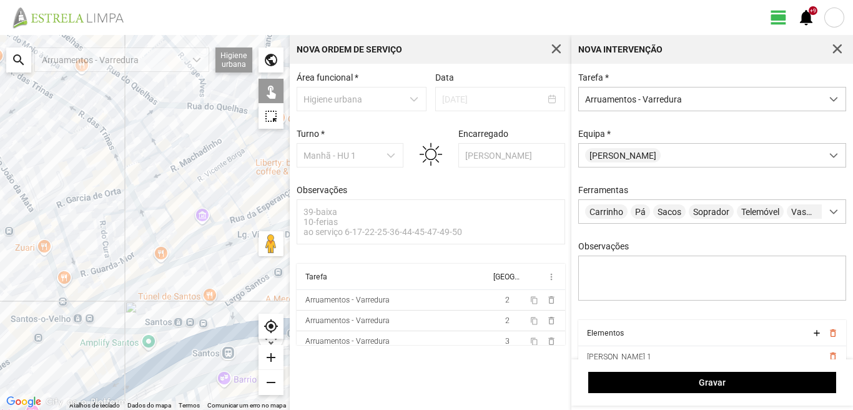
click at [136, 329] on div at bounding box center [145, 222] width 290 height 375
click at [32, 344] on div at bounding box center [145, 222] width 290 height 375
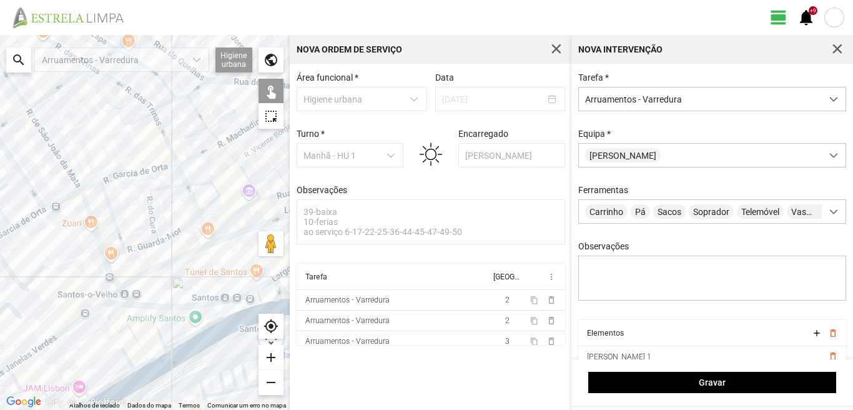
drag, startPoint x: 33, startPoint y: 342, endPoint x: 147, endPoint y: 305, distance: 120.3
click at [147, 305] on div at bounding box center [145, 222] width 290 height 375
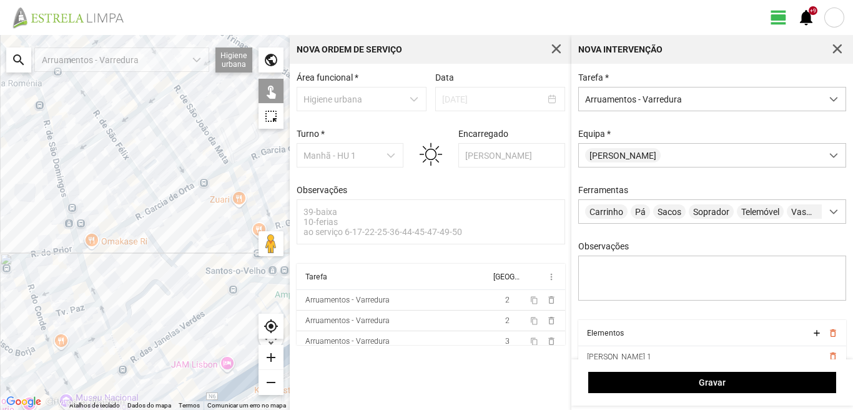
drag, startPoint x: 221, startPoint y: 289, endPoint x: 146, endPoint y: 310, distance: 78.1
click at [146, 310] on div at bounding box center [145, 222] width 290 height 375
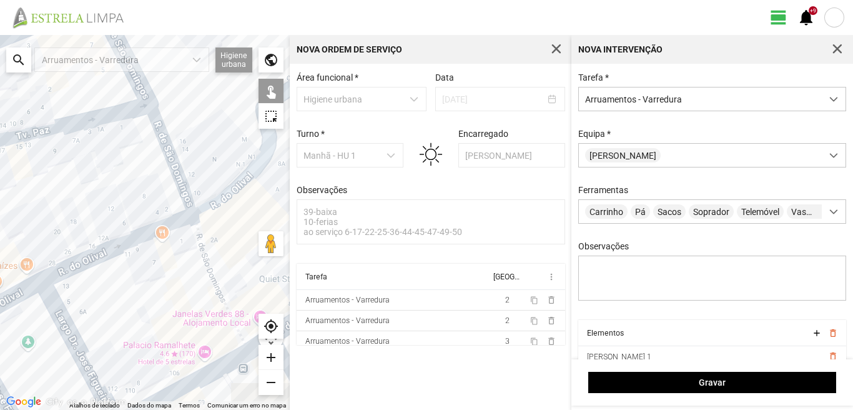
drag, startPoint x: 136, startPoint y: 349, endPoint x: 128, endPoint y: 305, distance: 45.1
click at [128, 305] on div at bounding box center [145, 222] width 290 height 375
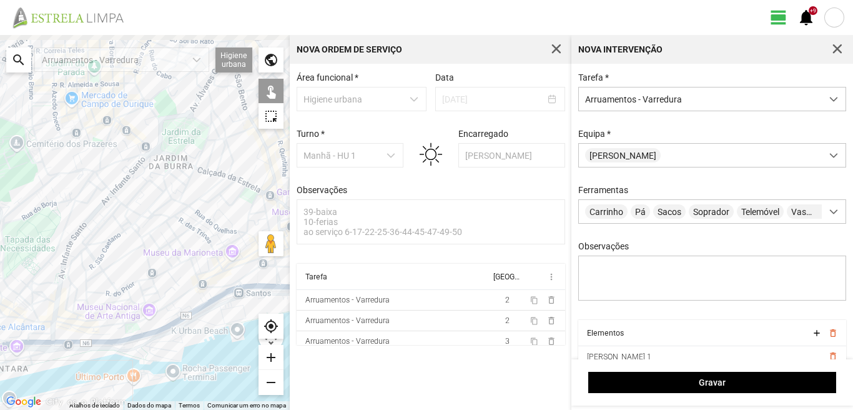
drag, startPoint x: 205, startPoint y: 274, endPoint x: 93, endPoint y: 315, distance: 119.9
click at [93, 315] on div at bounding box center [145, 222] width 290 height 375
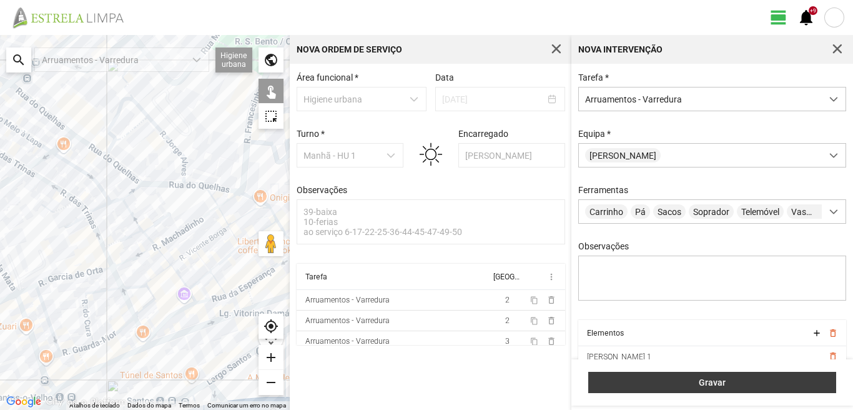
click at [706, 383] on span "Gravar" at bounding box center [712, 382] width 235 height 10
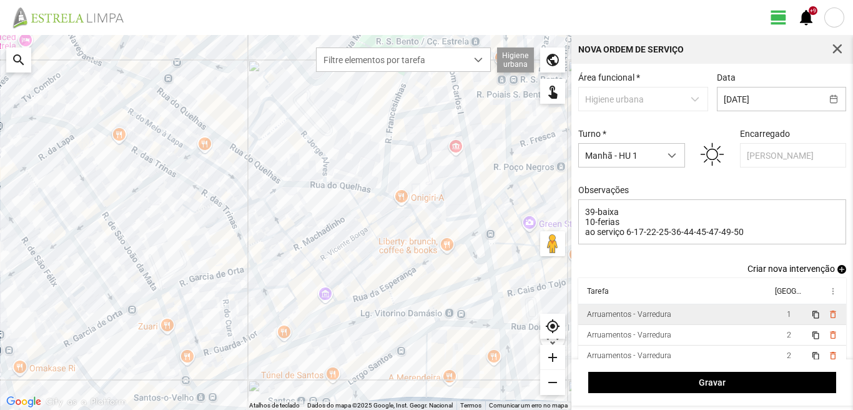
click at [771, 321] on td "1" at bounding box center [788, 314] width 35 height 21
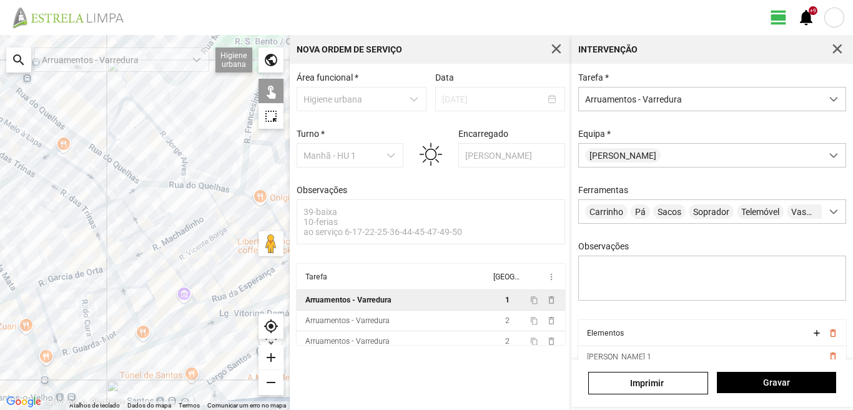
drag, startPoint x: 68, startPoint y: 377, endPoint x: 152, endPoint y: 337, distance: 93.6
click at [151, 337] on div at bounding box center [145, 222] width 290 height 375
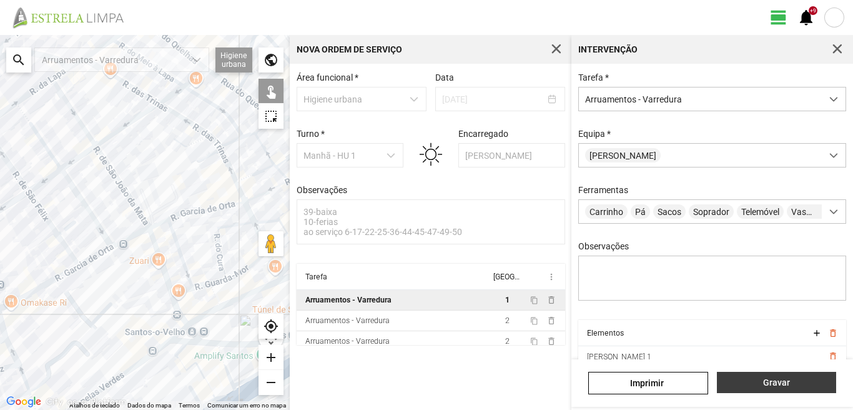
click at [758, 378] on span "Gravar" at bounding box center [776, 382] width 106 height 10
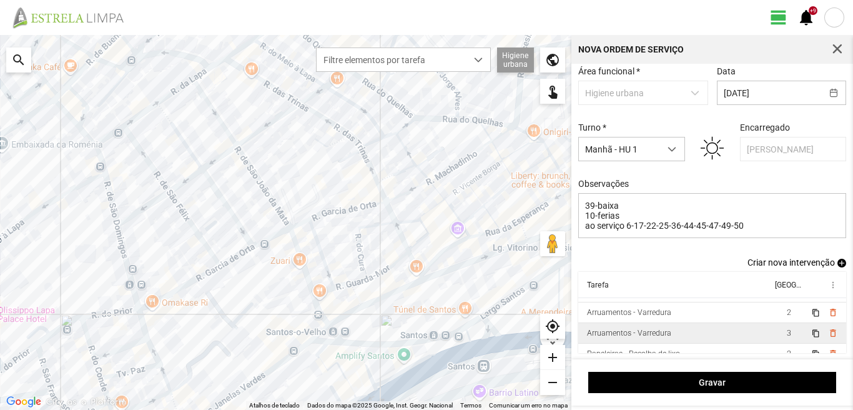
scroll to position [6, 0]
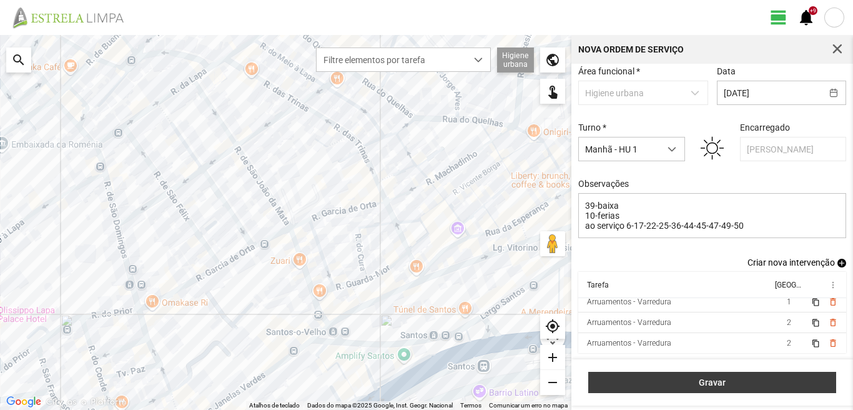
click at [758, 380] on span "Gravar" at bounding box center [712, 382] width 235 height 10
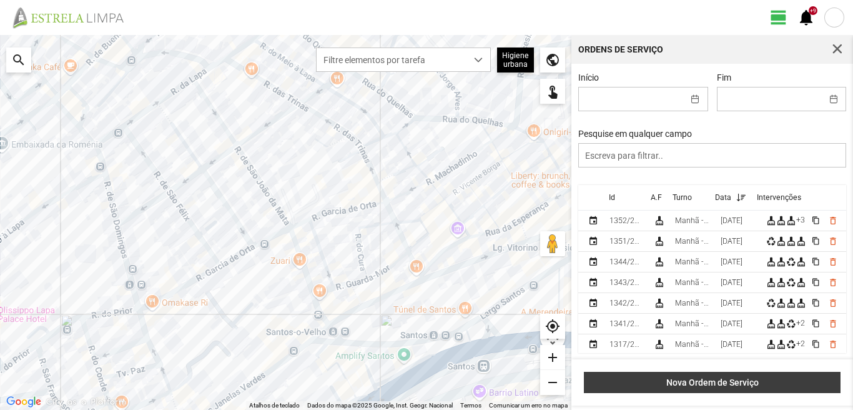
click at [745, 375] on button "Nova Ordem de Serviço" at bounding box center [712, 382] width 257 height 21
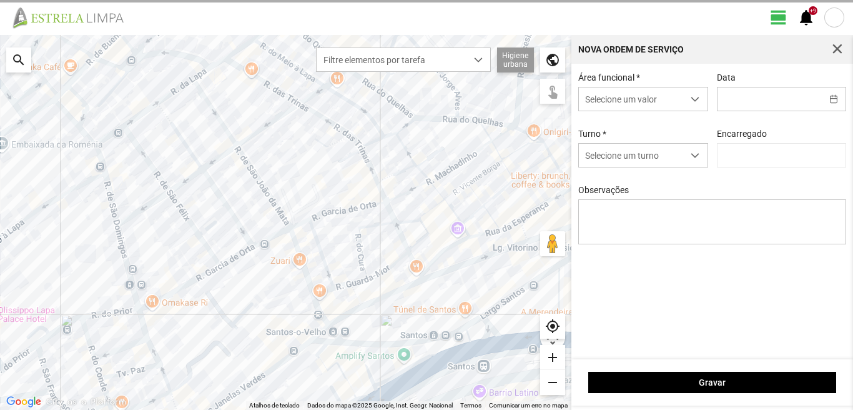
type input "[PERSON_NAME]"
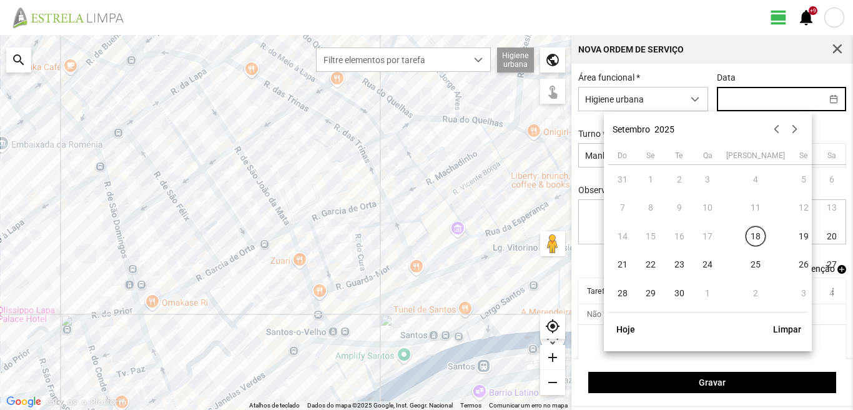
click at [740, 102] on input "text" at bounding box center [770, 98] width 104 height 23
click at [746, 265] on span "25" at bounding box center [756, 265] width 20 height 20
type input "25/09/2025"
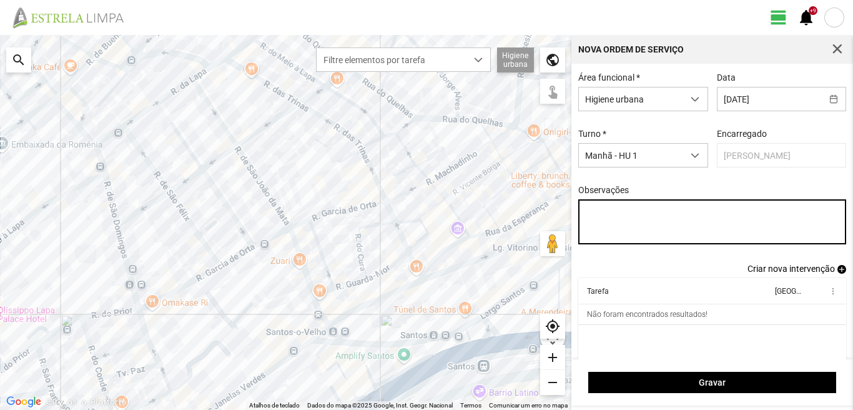
click at [585, 210] on textarea "Observações" at bounding box center [712, 221] width 269 height 45
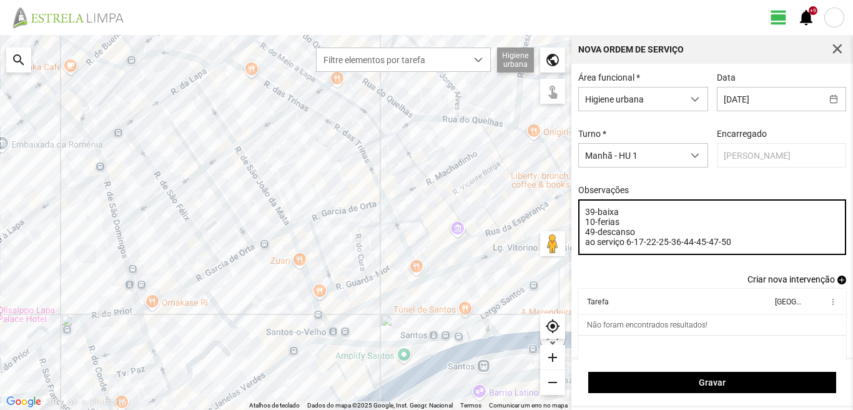
type textarea "39-baixa 10-ferias 49-descanso ao serviço 6-17-22-25-36-44-45-47-50"
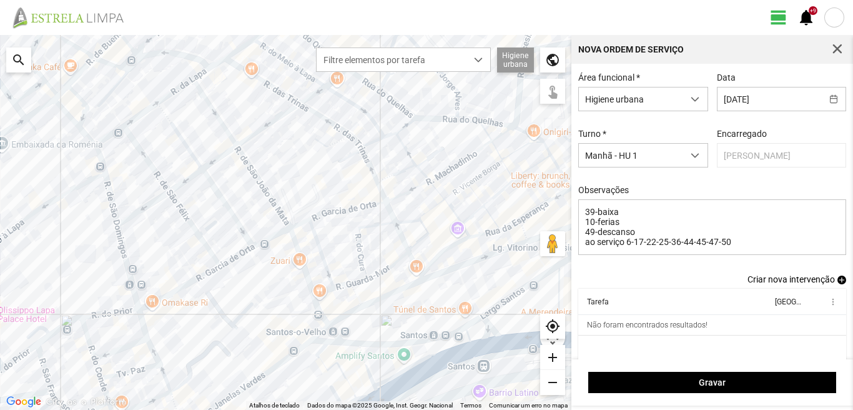
click at [837, 283] on span "add" at bounding box center [841, 279] width 9 height 9
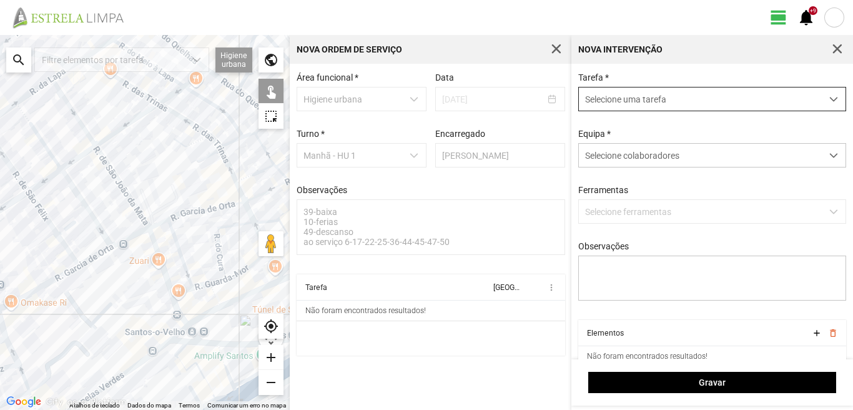
click at [677, 96] on span "Selecione uma tarefa" at bounding box center [700, 98] width 243 height 23
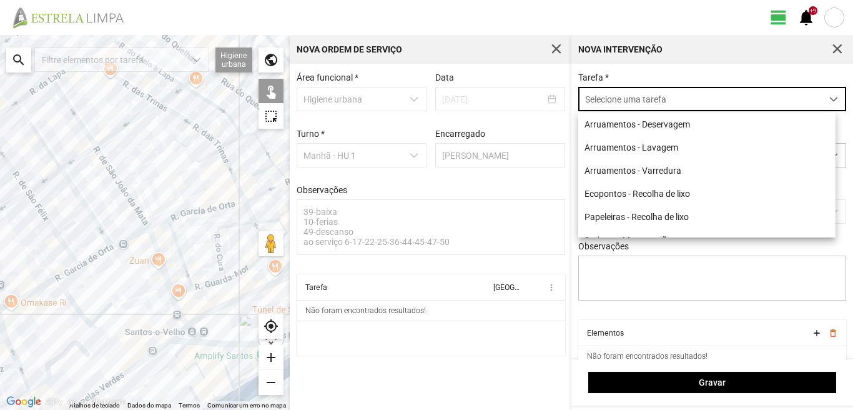
scroll to position [7, 56]
click at [649, 195] on li "Ecopontos - Recolha de lixo" at bounding box center [706, 193] width 257 height 23
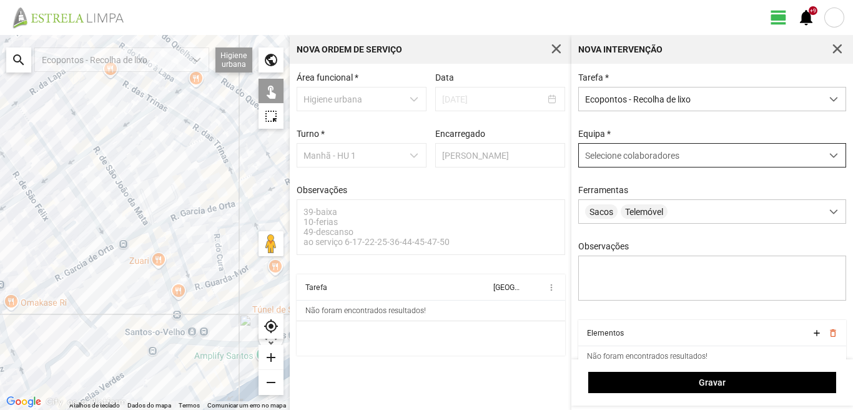
click at [751, 161] on div "Selecione colaboradores" at bounding box center [700, 155] width 243 height 23
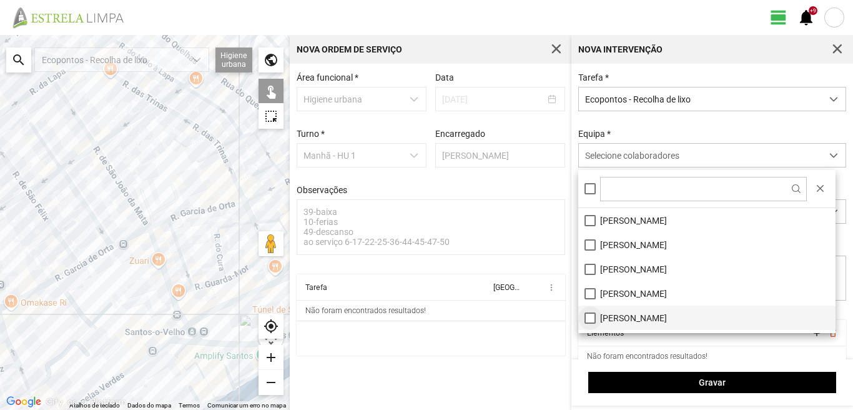
click at [588, 319] on li "[PERSON_NAME]" at bounding box center [706, 317] width 257 height 24
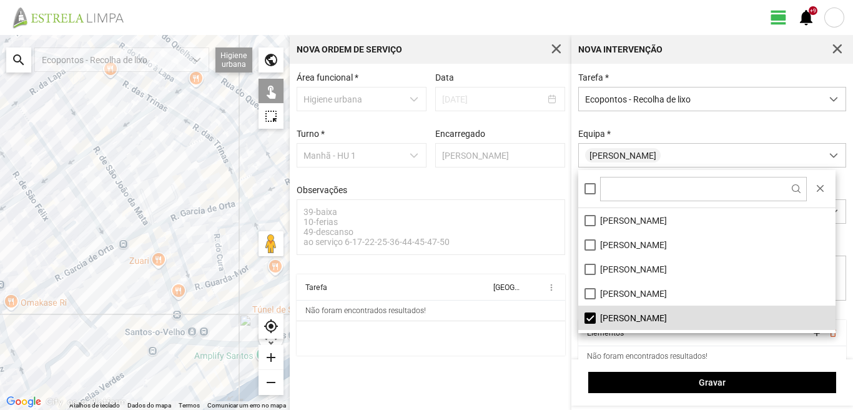
click at [148, 224] on div at bounding box center [145, 222] width 290 height 375
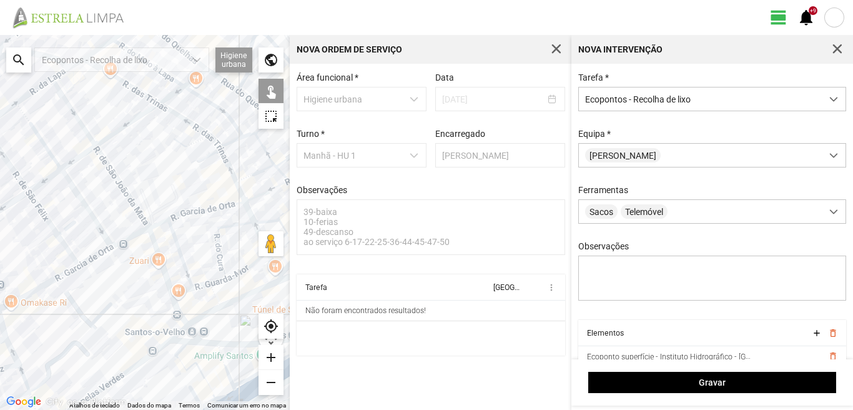
click at [75, 265] on div at bounding box center [145, 222] width 290 height 375
click at [164, 344] on div at bounding box center [145, 222] width 290 height 375
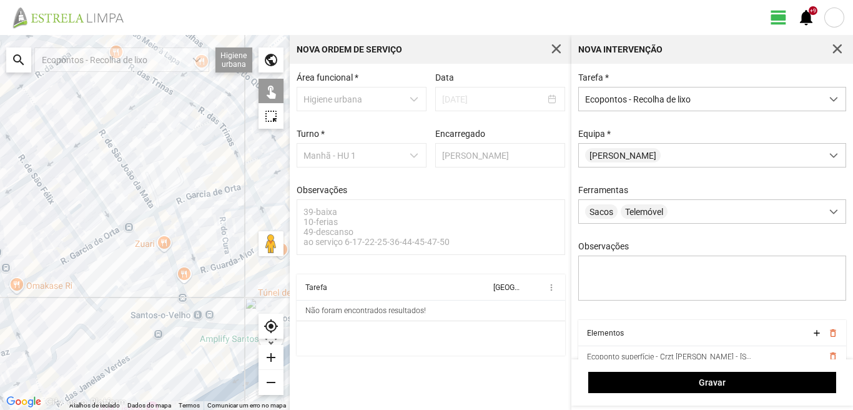
drag, startPoint x: 182, startPoint y: 263, endPoint x: 166, endPoint y: 206, distance: 58.9
click at [167, 209] on div at bounding box center [145, 222] width 290 height 375
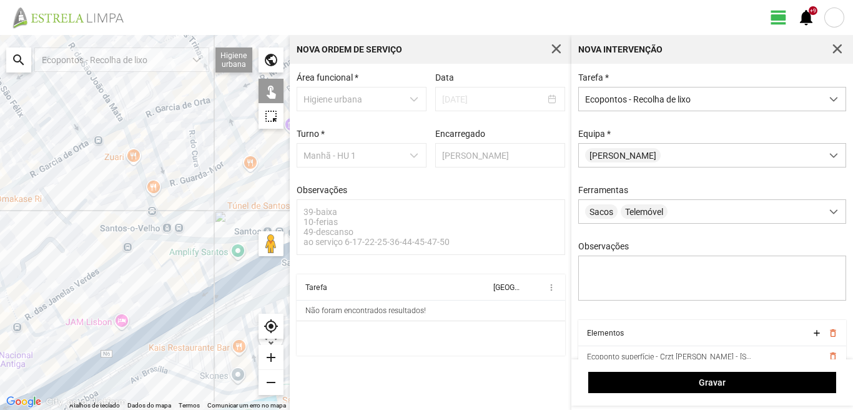
drag, startPoint x: 197, startPoint y: 295, endPoint x: 179, endPoint y: 249, distance: 49.6
click at [197, 295] on div at bounding box center [145, 222] width 290 height 375
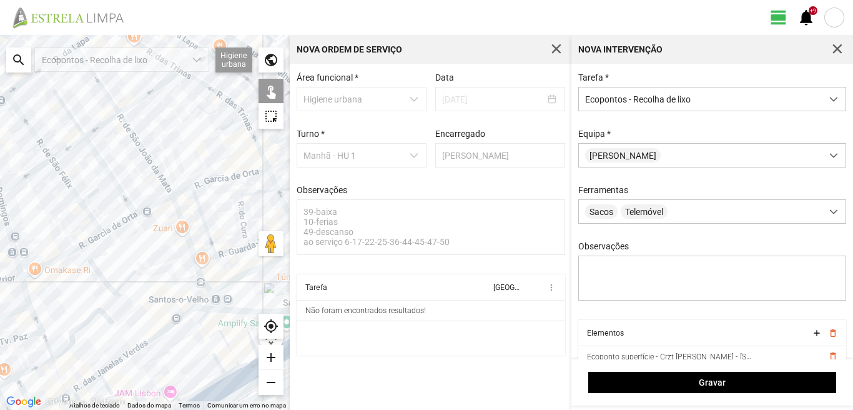
drag, startPoint x: 114, startPoint y: 174, endPoint x: 165, endPoint y: 251, distance: 92.7
click at [165, 251] on div at bounding box center [145, 222] width 290 height 375
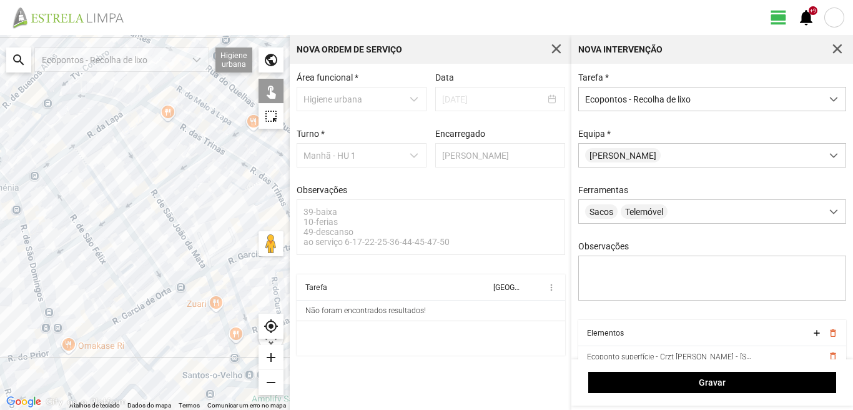
drag, startPoint x: 94, startPoint y: 135, endPoint x: 133, endPoint y: 239, distance: 110.9
click at [133, 239] on div at bounding box center [145, 222] width 290 height 375
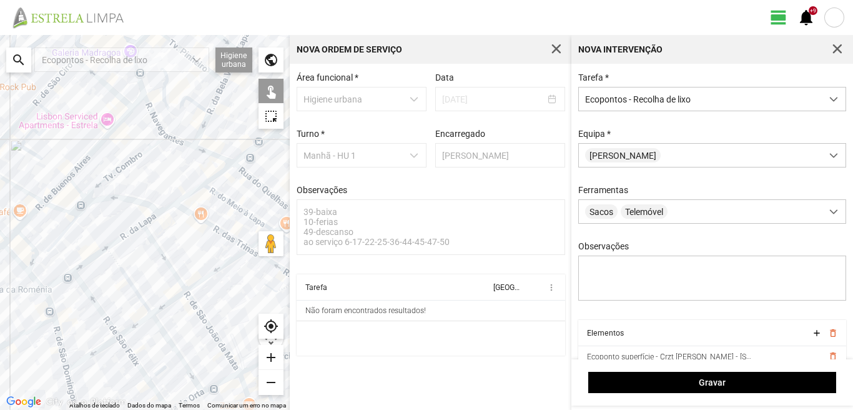
click at [137, 229] on div at bounding box center [145, 222] width 290 height 375
drag, startPoint x: 224, startPoint y: 207, endPoint x: 176, endPoint y: 224, distance: 50.4
click at [176, 224] on div at bounding box center [145, 222] width 290 height 375
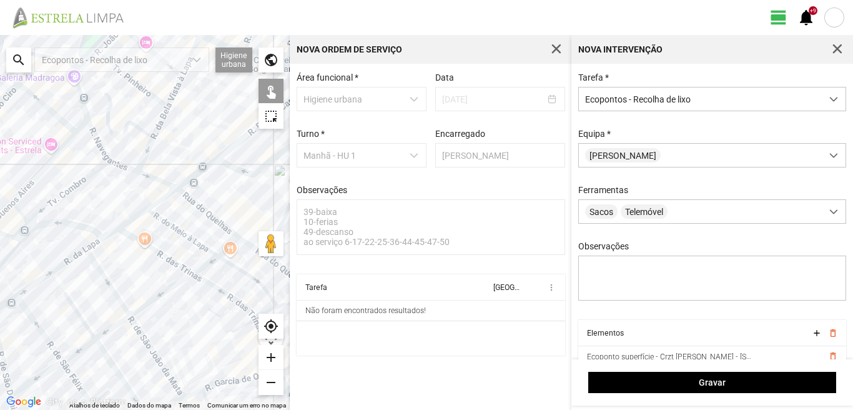
click at [196, 197] on div at bounding box center [145, 222] width 290 height 375
click at [225, 150] on div at bounding box center [145, 222] width 290 height 375
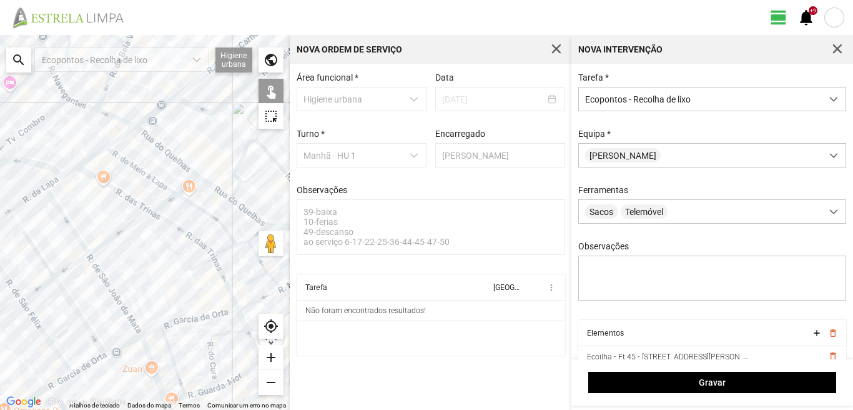
drag, startPoint x: 219, startPoint y: 240, endPoint x: 177, endPoint y: 174, distance: 78.6
click at [177, 174] on div at bounding box center [145, 222] width 290 height 375
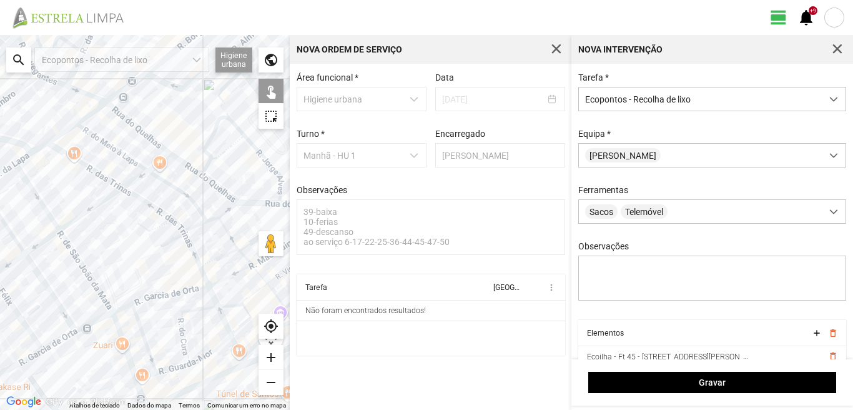
drag, startPoint x: 246, startPoint y: 225, endPoint x: 215, endPoint y: 198, distance: 41.6
click at [215, 198] on div at bounding box center [145, 222] width 290 height 375
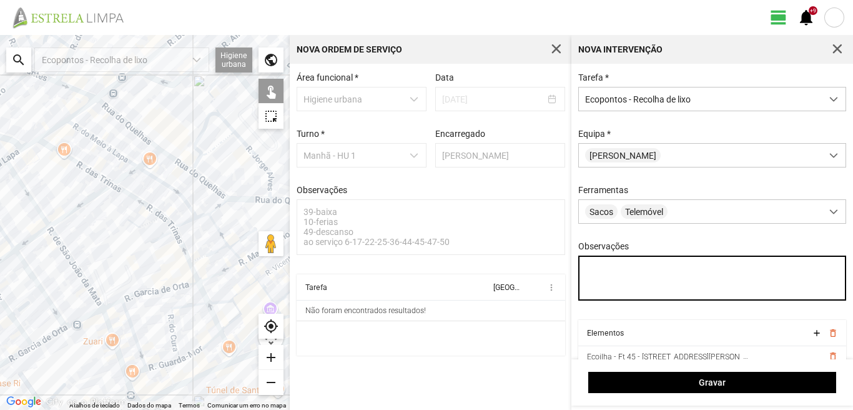
click at [588, 271] on textarea "Observações" at bounding box center [712, 277] width 269 height 45
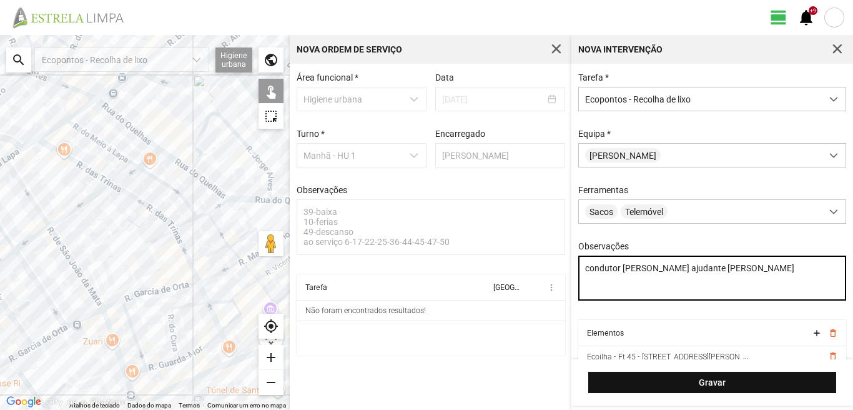
type textarea "condutor marco ajudante nabais"
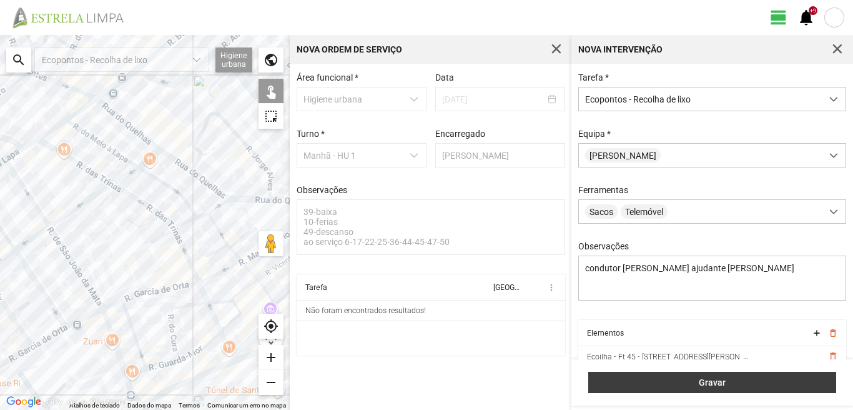
click at [713, 382] on span "Gravar" at bounding box center [712, 382] width 235 height 10
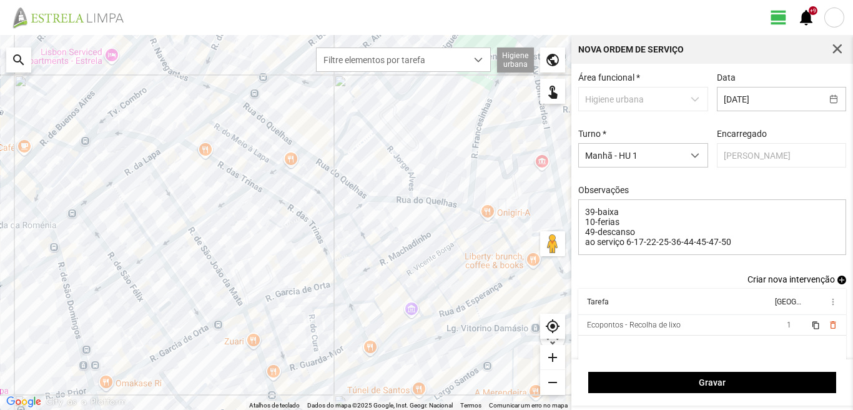
click at [837, 283] on span "add" at bounding box center [841, 279] width 9 height 9
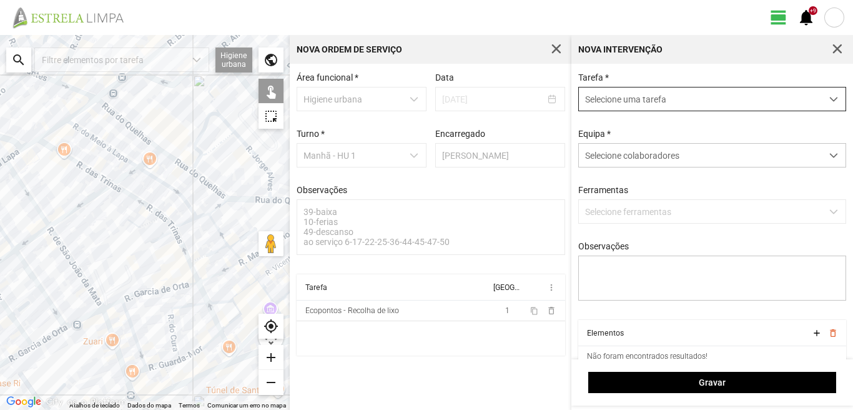
click at [653, 94] on span "Selecione uma tarefa" at bounding box center [700, 98] width 243 height 23
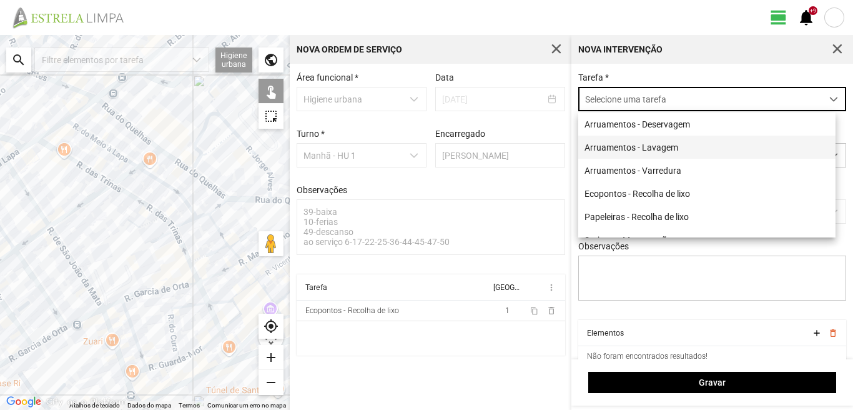
scroll to position [7, 56]
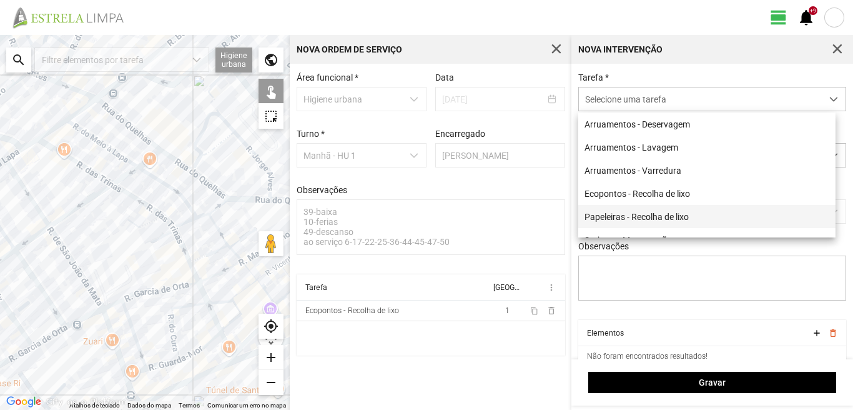
click at [645, 214] on li "Papeleiras - Recolha de lixo" at bounding box center [706, 216] width 257 height 23
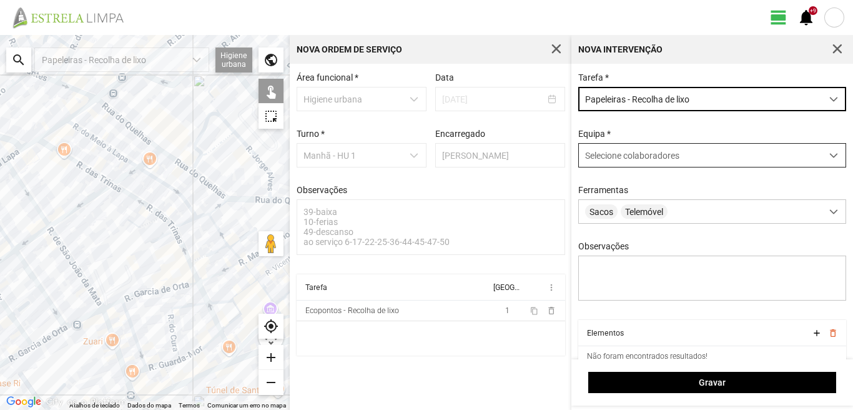
click at [646, 160] on span "Selecione colaboradores" at bounding box center [632, 155] width 94 height 10
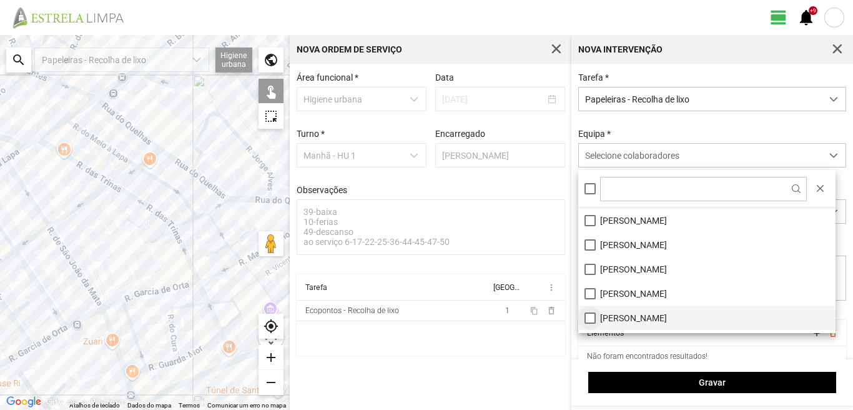
click at [591, 318] on li "[PERSON_NAME]" at bounding box center [706, 317] width 257 height 24
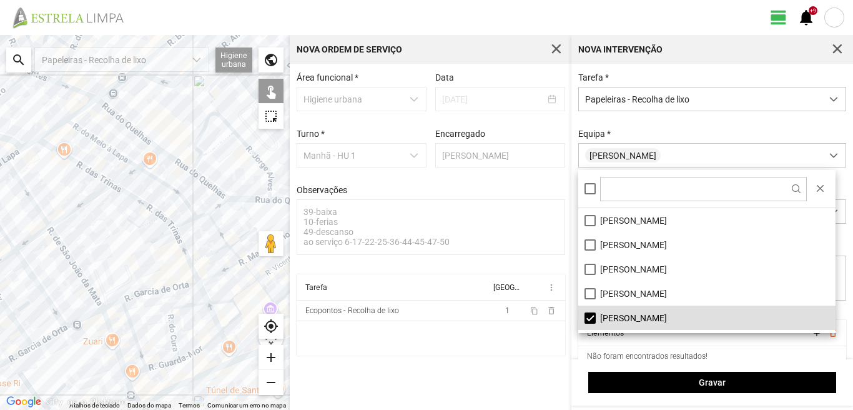
click at [195, 165] on div at bounding box center [145, 222] width 290 height 375
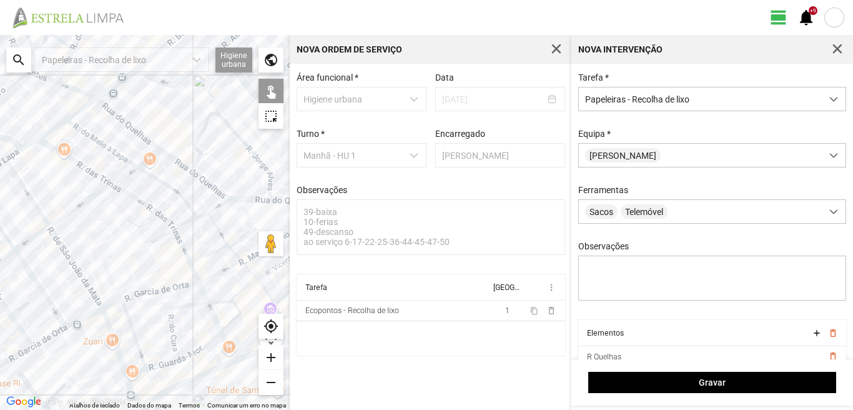
click at [201, 164] on div at bounding box center [145, 222] width 290 height 375
click at [209, 157] on div at bounding box center [145, 222] width 290 height 375
click at [221, 199] on div at bounding box center [145, 222] width 290 height 375
click at [217, 194] on div at bounding box center [145, 222] width 290 height 375
click at [273, 180] on div at bounding box center [145, 222] width 290 height 375
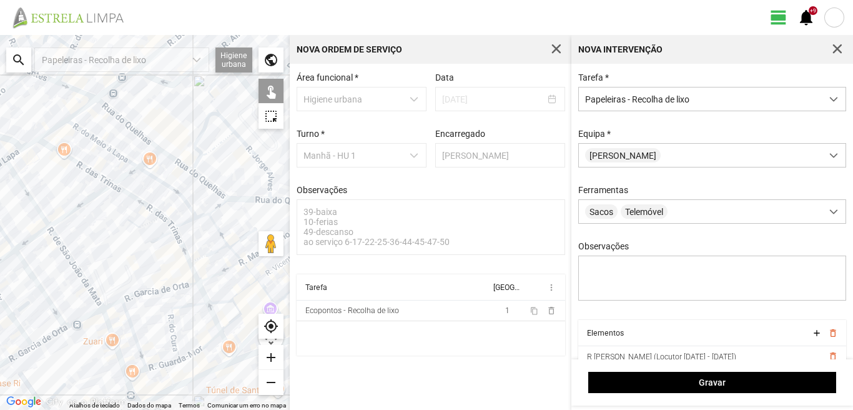
click at [270, 191] on div at bounding box center [145, 222] width 290 height 375
click at [276, 202] on div at bounding box center [145, 222] width 290 height 375
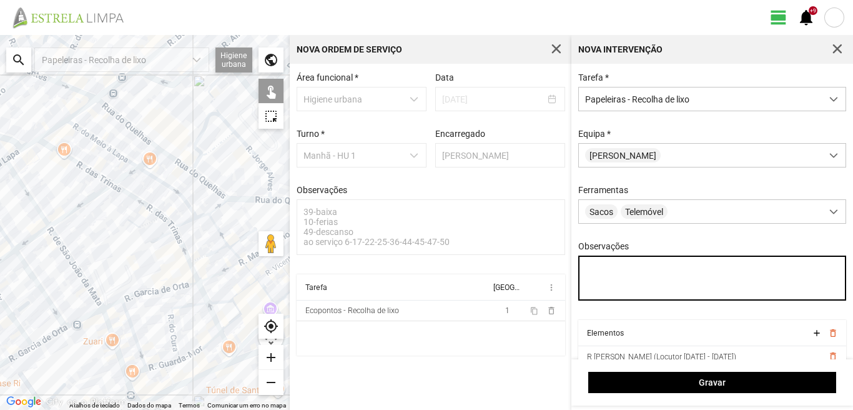
click at [598, 271] on textarea "Observações" at bounding box center [712, 277] width 269 height 45
click at [619, 285] on textarea "condutor marco ajudante nabais serviço atribuido por DT Mariana" at bounding box center [712, 277] width 269 height 45
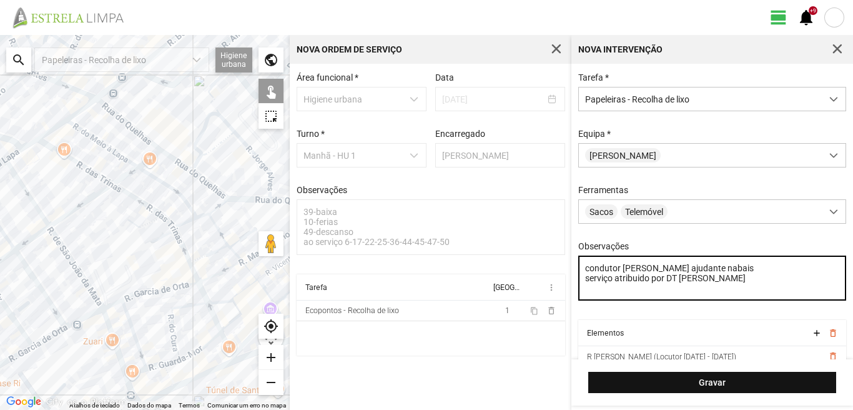
type textarea "condutor marco ajudante nabais serviço atribuido por DT Mariana"
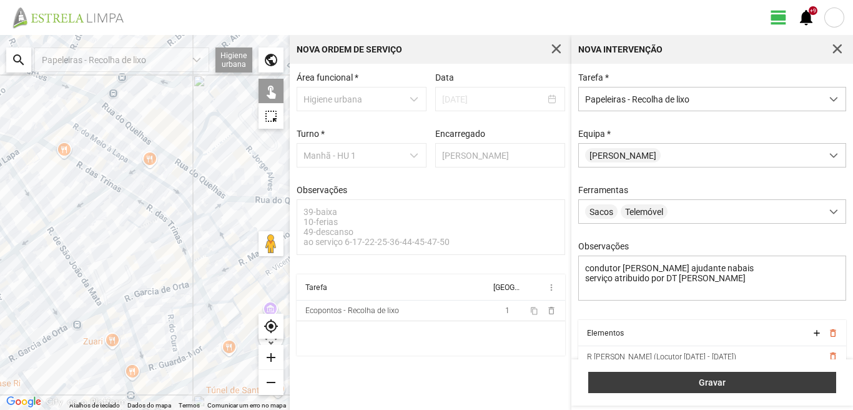
click at [744, 372] on button "Gravar" at bounding box center [712, 382] width 248 height 21
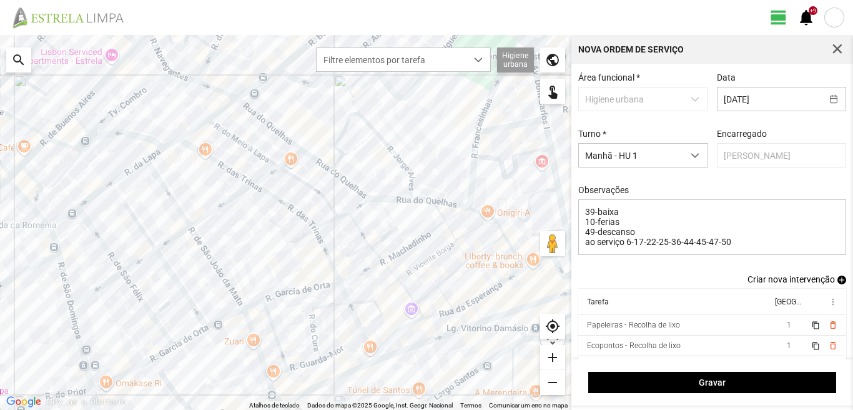
click at [837, 279] on span "add" at bounding box center [841, 279] width 9 height 9
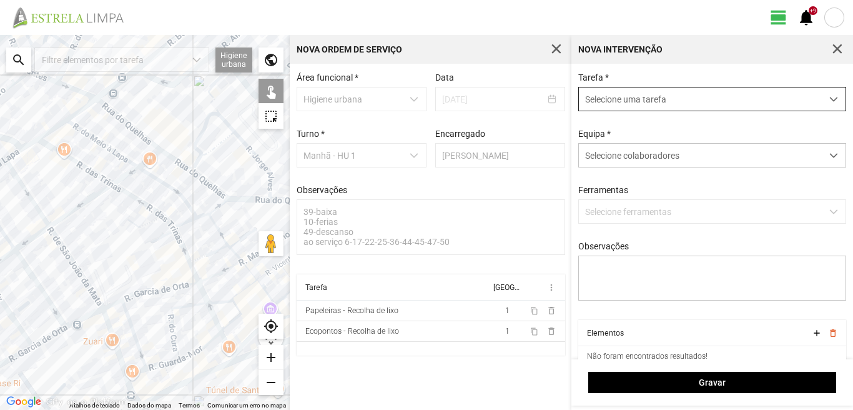
click at [714, 92] on span "Selecione uma tarefa" at bounding box center [700, 98] width 243 height 23
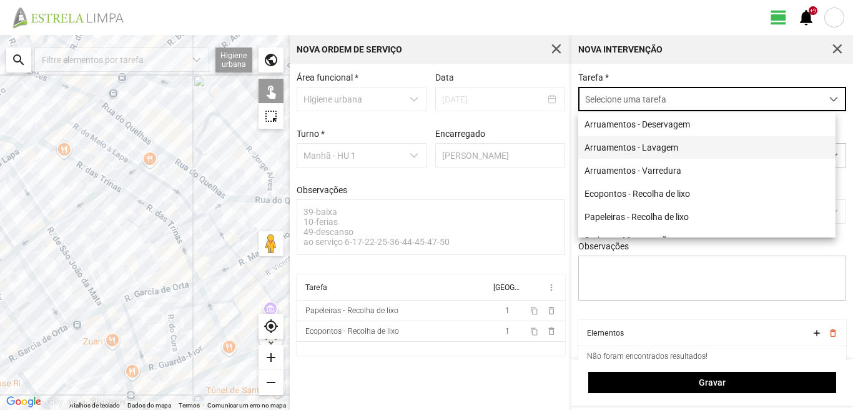
scroll to position [7, 56]
click at [656, 174] on li "Arruamentos - Varredura" at bounding box center [706, 170] width 257 height 23
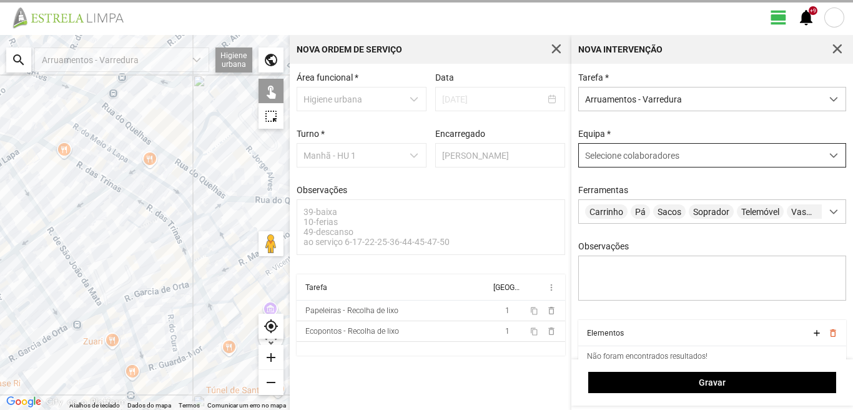
click at [652, 151] on div "Selecione colaboradores" at bounding box center [700, 155] width 243 height 23
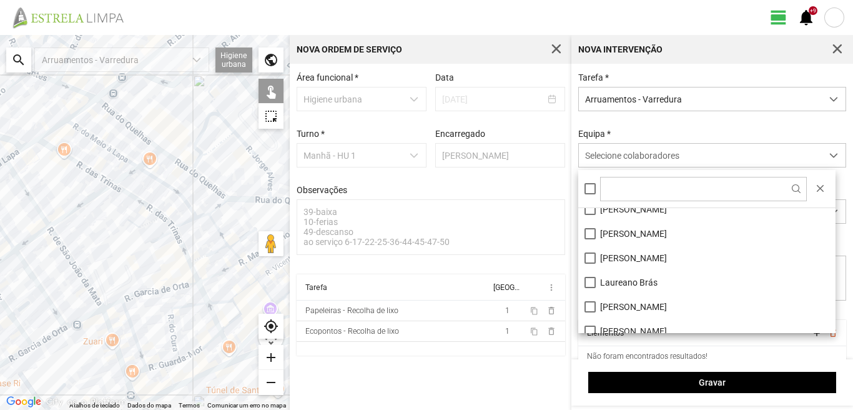
scroll to position [167, 0]
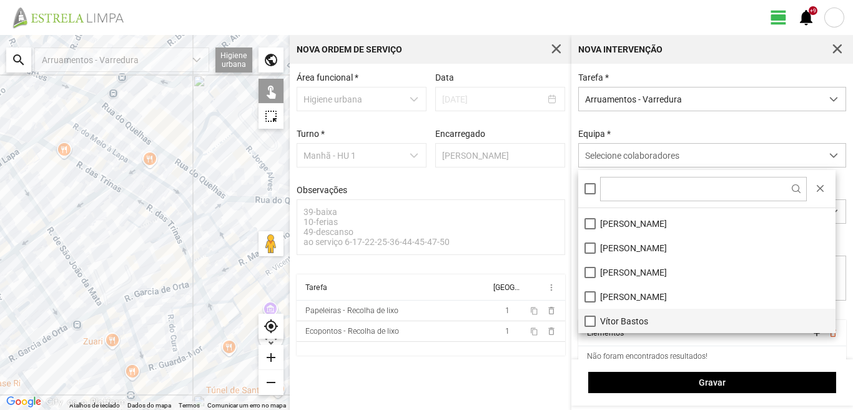
click at [591, 319] on li "Vítor Bastos" at bounding box center [706, 320] width 257 height 24
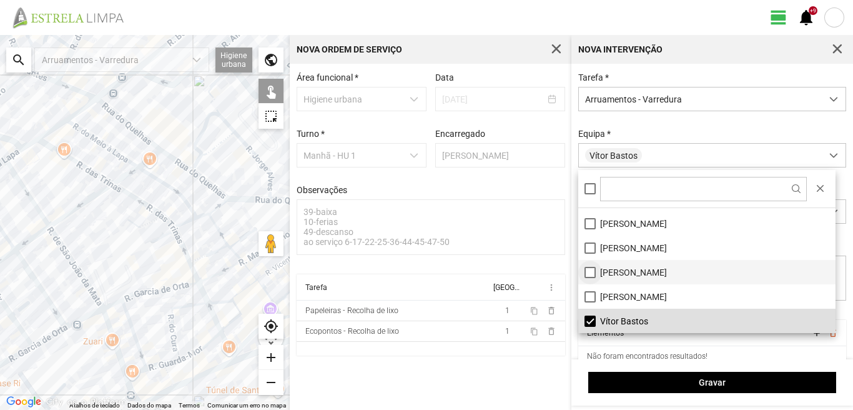
click at [591, 268] on li "[PERSON_NAME]" at bounding box center [706, 272] width 257 height 24
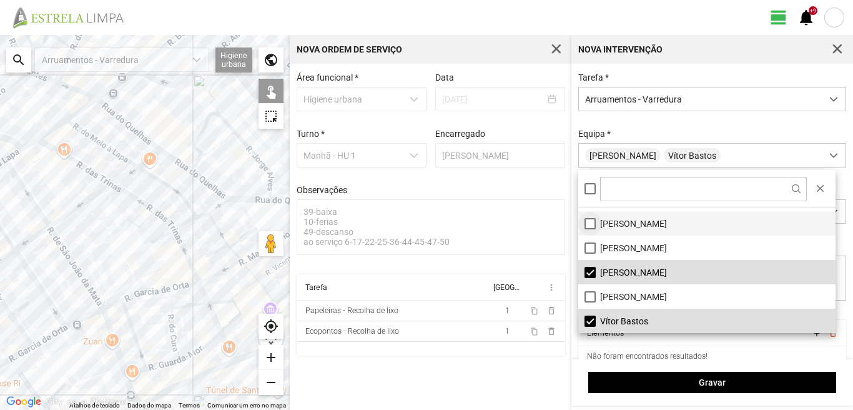
click at [590, 224] on li "[PERSON_NAME]" at bounding box center [706, 223] width 257 height 24
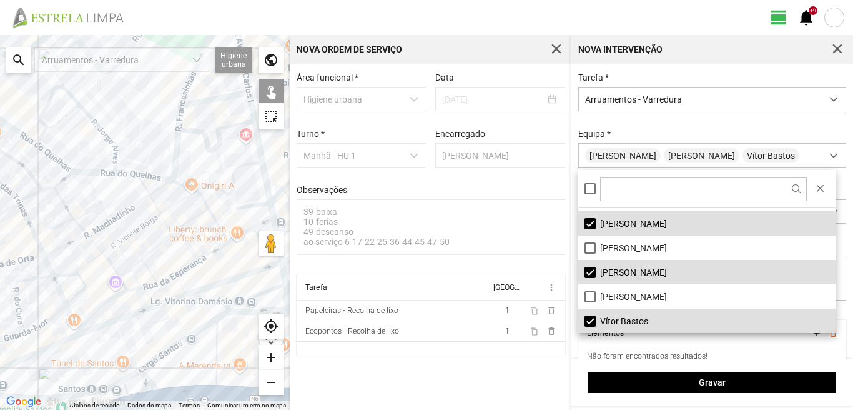
drag, startPoint x: 160, startPoint y: 240, endPoint x: 0, endPoint y: 213, distance: 162.7
click at [0, 213] on div at bounding box center [145, 222] width 290 height 375
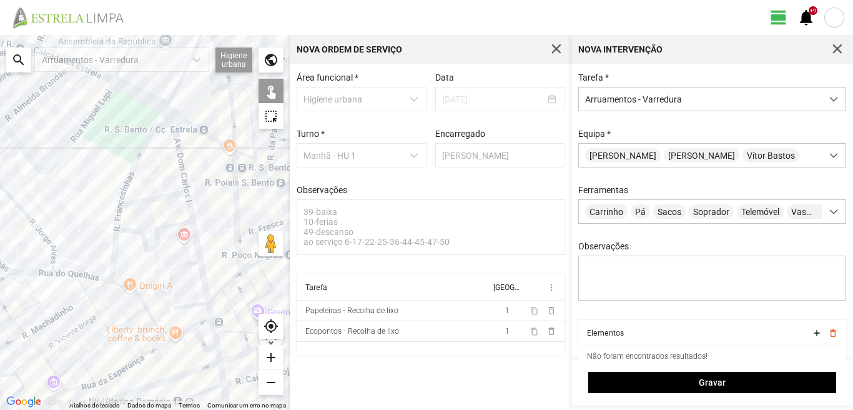
drag, startPoint x: 198, startPoint y: 144, endPoint x: 134, endPoint y: 250, distance: 124.3
click at [134, 250] on div at bounding box center [145, 222] width 290 height 375
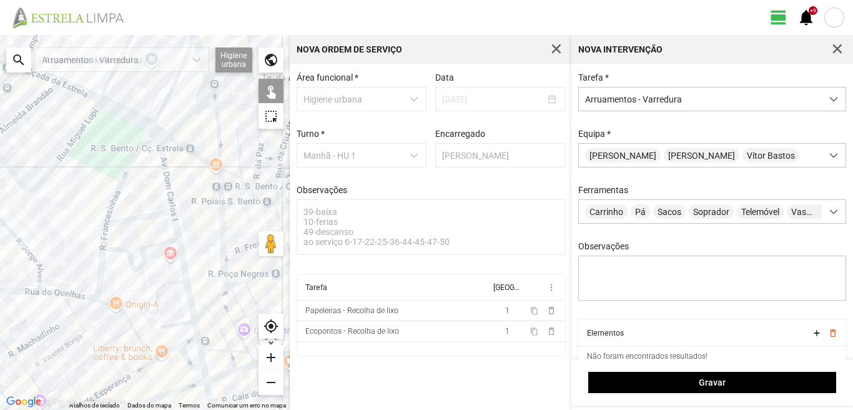
click at [165, 166] on div at bounding box center [145, 222] width 290 height 375
click at [151, 215] on div at bounding box center [145, 222] width 290 height 375
click at [176, 238] on div at bounding box center [145, 222] width 290 height 375
click at [179, 239] on div at bounding box center [145, 222] width 290 height 375
click at [184, 322] on div at bounding box center [145, 222] width 290 height 375
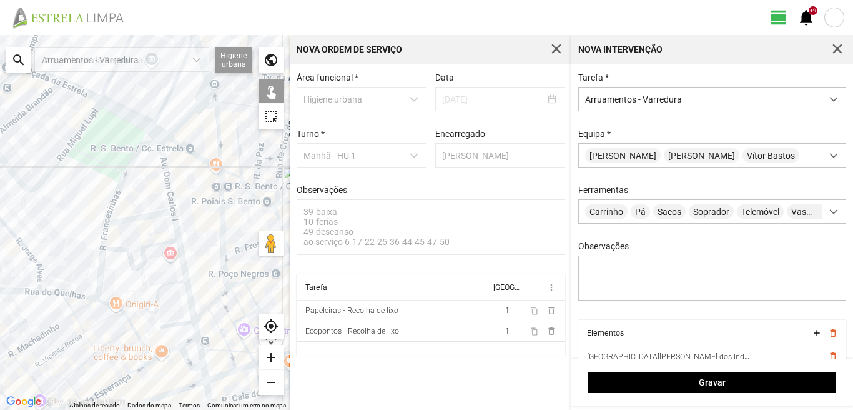
click at [196, 330] on div at bounding box center [145, 222] width 290 height 375
click at [185, 342] on div at bounding box center [145, 222] width 290 height 375
click at [172, 339] on div at bounding box center [145, 222] width 290 height 375
drag, startPoint x: 173, startPoint y: 350, endPoint x: 189, endPoint y: 351, distance: 15.6
click at [174, 351] on div at bounding box center [145, 222] width 290 height 375
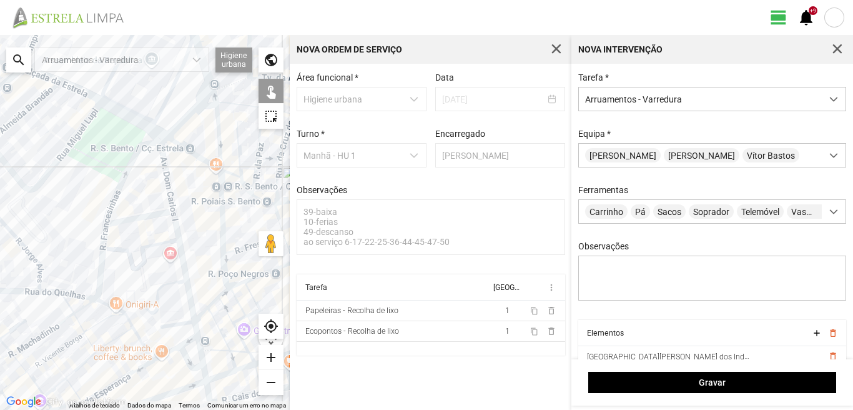
click at [184, 355] on div at bounding box center [145, 222] width 290 height 375
click at [167, 352] on div at bounding box center [145, 222] width 290 height 375
click at [202, 356] on div at bounding box center [145, 222] width 290 height 375
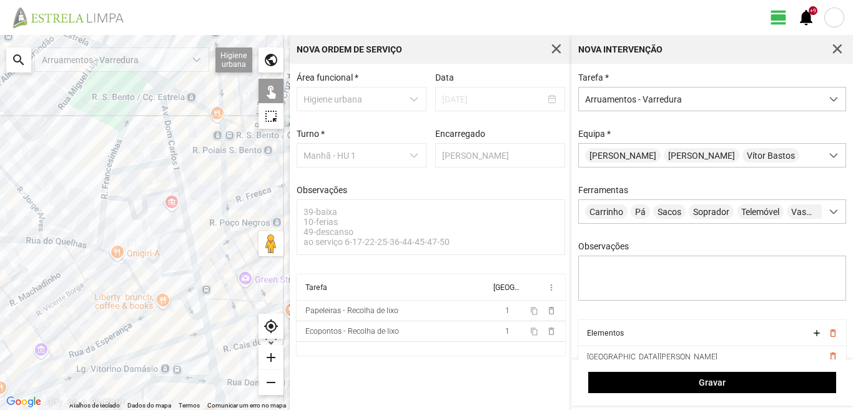
drag, startPoint x: 183, startPoint y: 357, endPoint x: 184, endPoint y: 212, distance: 144.9
click at [184, 214] on div at bounding box center [145, 222] width 290 height 375
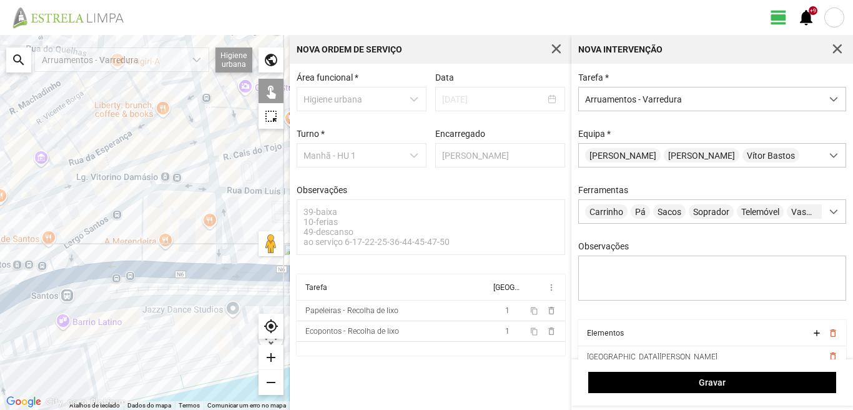
click at [205, 131] on div at bounding box center [145, 222] width 290 height 375
click at [173, 97] on div at bounding box center [145, 222] width 290 height 375
click at [210, 153] on div at bounding box center [145, 222] width 290 height 375
click at [192, 168] on div at bounding box center [145, 222] width 290 height 375
click at [214, 176] on div at bounding box center [145, 222] width 290 height 375
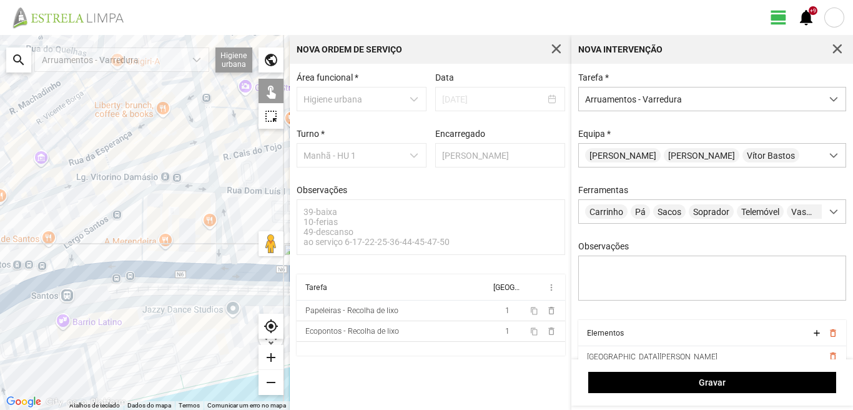
click at [222, 213] on div at bounding box center [145, 222] width 290 height 375
click at [215, 222] on div at bounding box center [145, 222] width 290 height 375
click at [219, 250] on div at bounding box center [145, 222] width 290 height 375
click at [221, 269] on div at bounding box center [145, 222] width 290 height 375
click at [184, 188] on div at bounding box center [145, 222] width 290 height 375
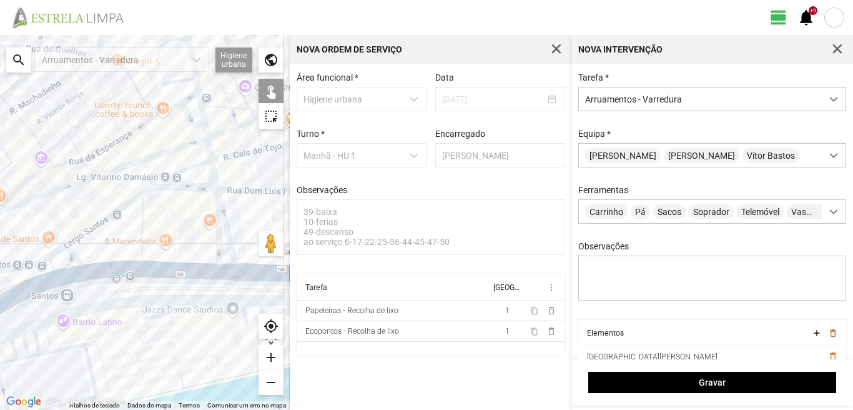
click at [141, 222] on div at bounding box center [145, 222] width 290 height 375
click at [112, 212] on div at bounding box center [145, 222] width 290 height 375
click at [58, 252] on div at bounding box center [145, 222] width 290 height 375
click at [71, 252] on div at bounding box center [145, 222] width 290 height 375
click at [67, 255] on div at bounding box center [145, 222] width 290 height 375
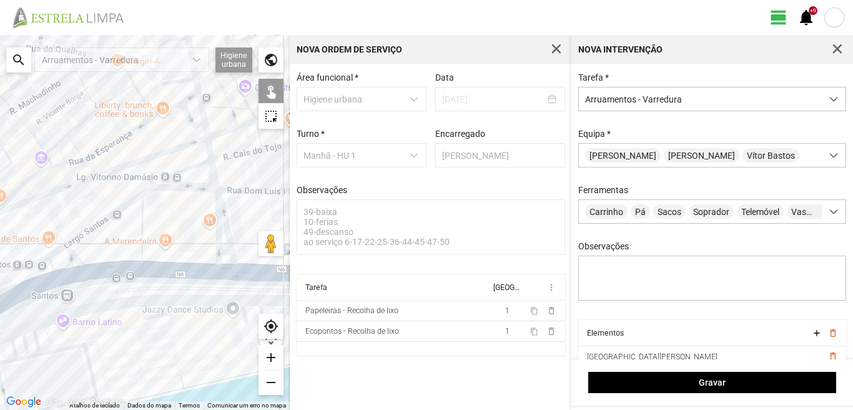
click at [101, 273] on div at bounding box center [145, 222] width 290 height 375
drag, startPoint x: 109, startPoint y: 250, endPoint x: 89, endPoint y: 254, distance: 19.8
click at [91, 252] on div at bounding box center [145, 222] width 290 height 375
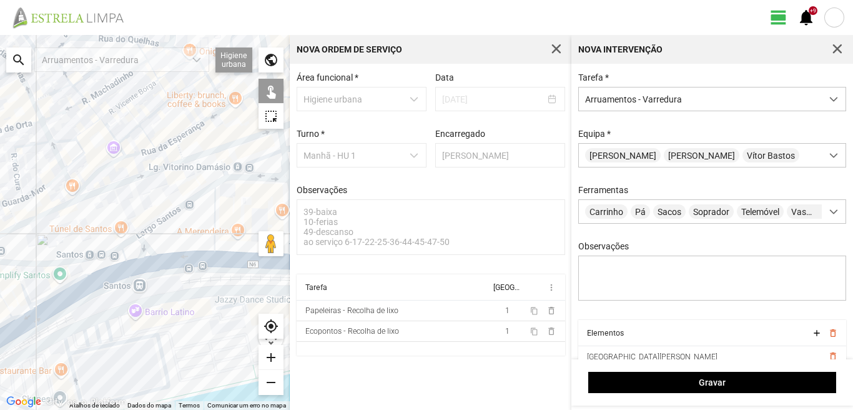
drag, startPoint x: 97, startPoint y: 235, endPoint x: 145, endPoint y: 254, distance: 51.0
click at [164, 247] on div at bounding box center [145, 222] width 290 height 375
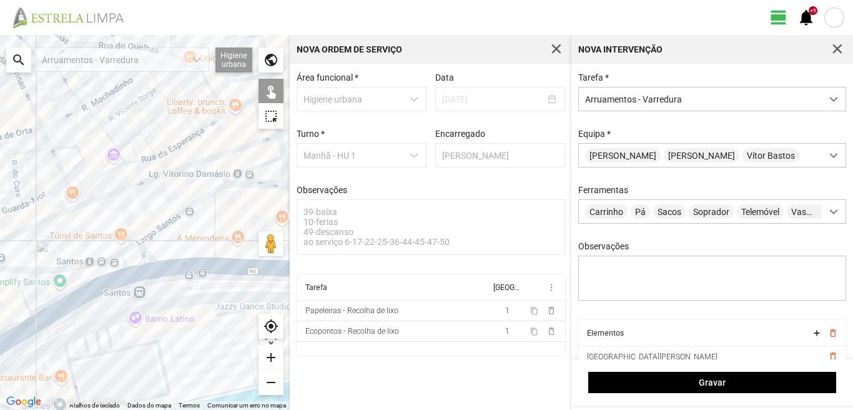
click at [130, 246] on div at bounding box center [145, 222] width 290 height 375
click at [126, 259] on div at bounding box center [145, 222] width 290 height 375
click at [130, 275] on div at bounding box center [145, 222] width 290 height 375
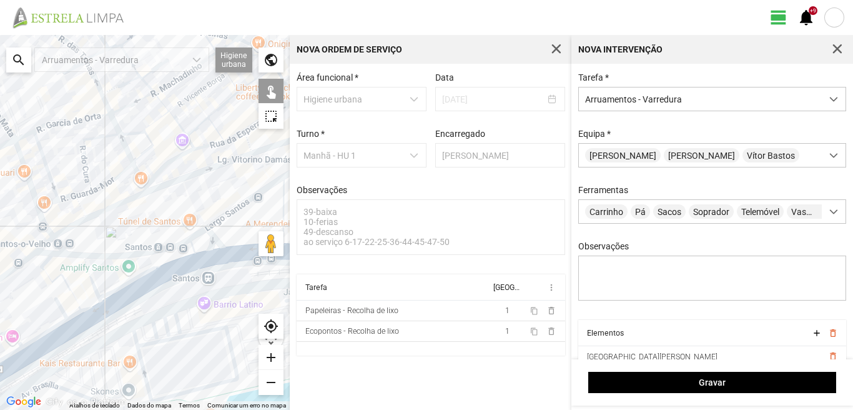
drag, startPoint x: 21, startPoint y: 299, endPoint x: 103, endPoint y: 278, distance: 85.0
click at [103, 278] on div at bounding box center [145, 222] width 290 height 375
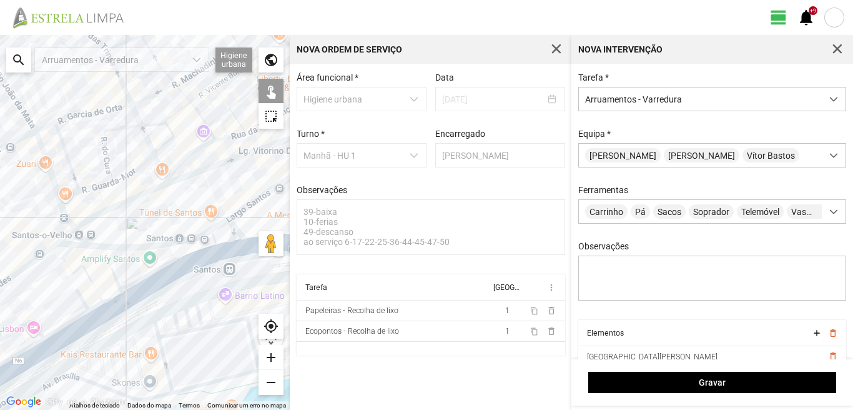
click at [114, 271] on div at bounding box center [145, 222] width 290 height 375
click at [67, 257] on div at bounding box center [145, 222] width 290 height 375
click at [66, 264] on div at bounding box center [145, 222] width 290 height 375
click at [111, 295] on div at bounding box center [145, 222] width 290 height 375
click at [94, 307] on div at bounding box center [145, 222] width 290 height 375
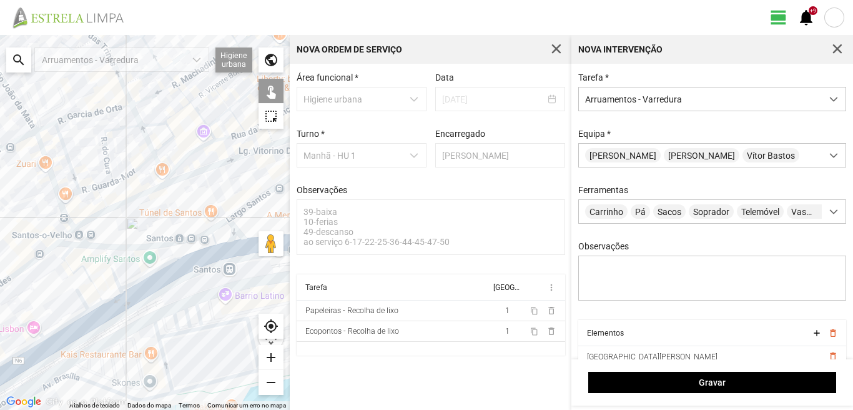
click at [82, 296] on div at bounding box center [145, 222] width 290 height 375
click at [100, 317] on div at bounding box center [145, 222] width 290 height 375
click at [75, 332] on div at bounding box center [145, 222] width 290 height 375
click at [69, 323] on div at bounding box center [145, 222] width 290 height 375
click at [32, 321] on div at bounding box center [145, 222] width 290 height 375
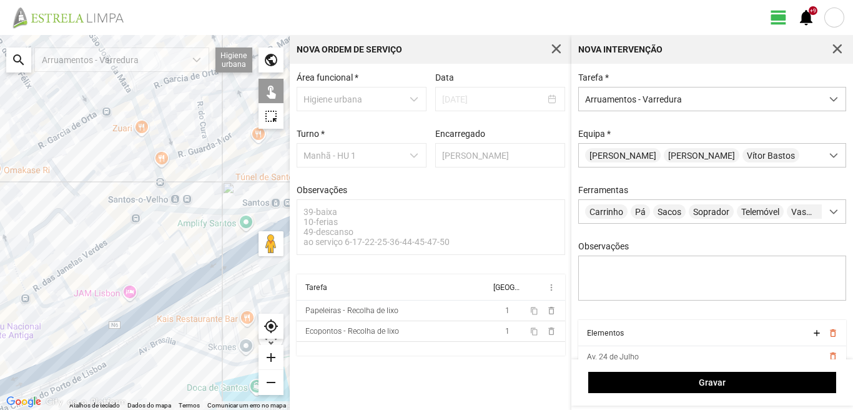
drag, startPoint x: 55, startPoint y: 316, endPoint x: 144, endPoint y: 284, distance: 94.4
click at [144, 284] on div at bounding box center [145, 222] width 290 height 375
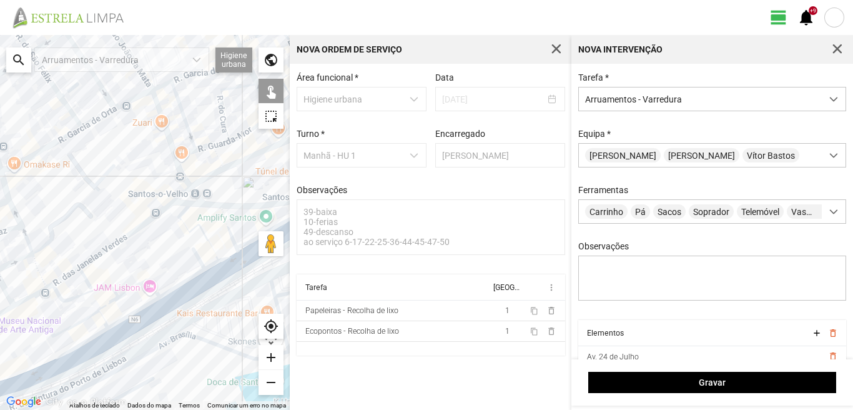
click at [95, 289] on div at bounding box center [145, 222] width 290 height 375
click at [108, 305] on div at bounding box center [145, 222] width 290 height 375
click at [92, 315] on div at bounding box center [145, 222] width 290 height 375
click at [108, 303] on div at bounding box center [145, 222] width 290 height 375
click at [104, 317] on div at bounding box center [145, 222] width 290 height 375
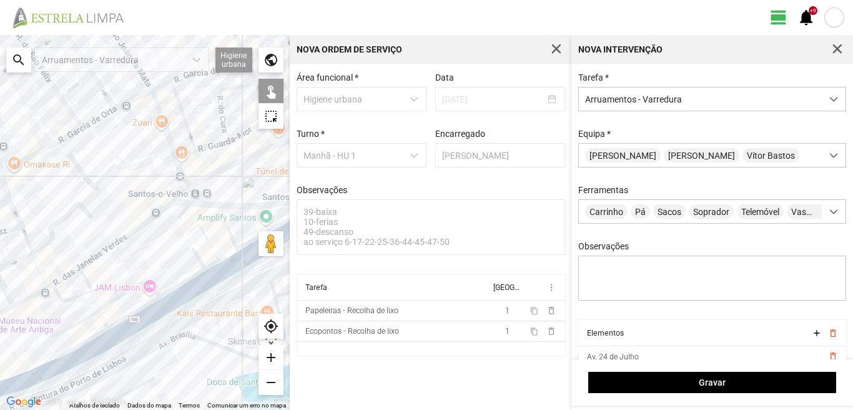
click at [138, 308] on div at bounding box center [145, 222] width 290 height 375
click at [96, 334] on div at bounding box center [145, 222] width 290 height 375
click at [104, 319] on div at bounding box center [145, 222] width 290 height 375
click at [132, 327] on div at bounding box center [145, 222] width 290 height 375
click at [102, 345] on div at bounding box center [145, 222] width 290 height 375
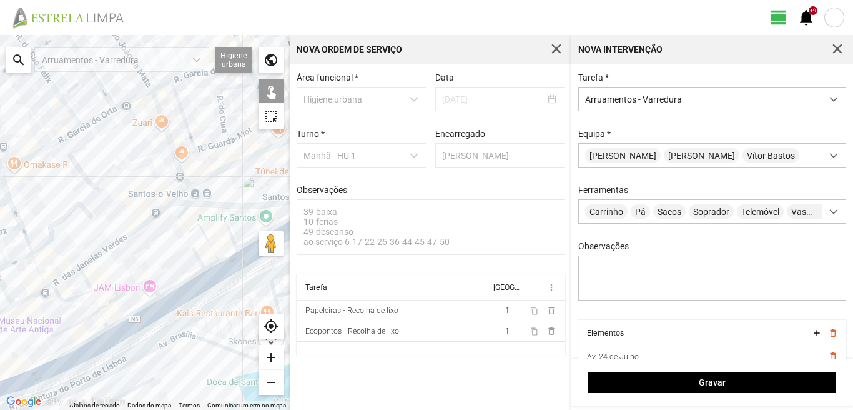
click at [40, 377] on div at bounding box center [145, 222] width 290 height 375
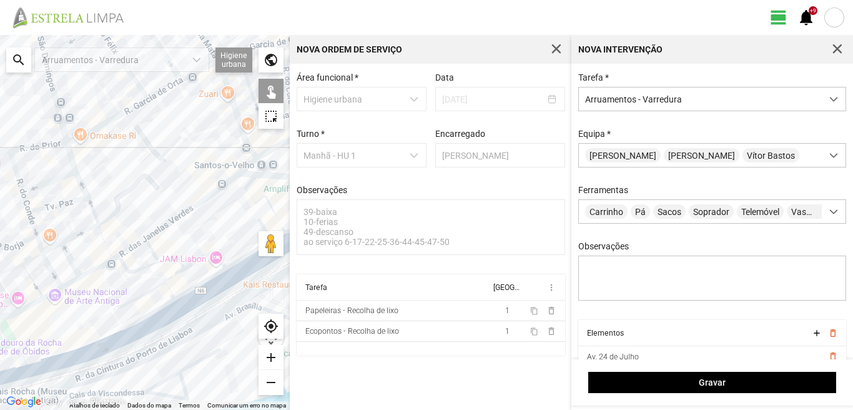
drag, startPoint x: 50, startPoint y: 360, endPoint x: 152, endPoint y: 325, distance: 108.2
click at [149, 326] on div at bounding box center [145, 222] width 290 height 375
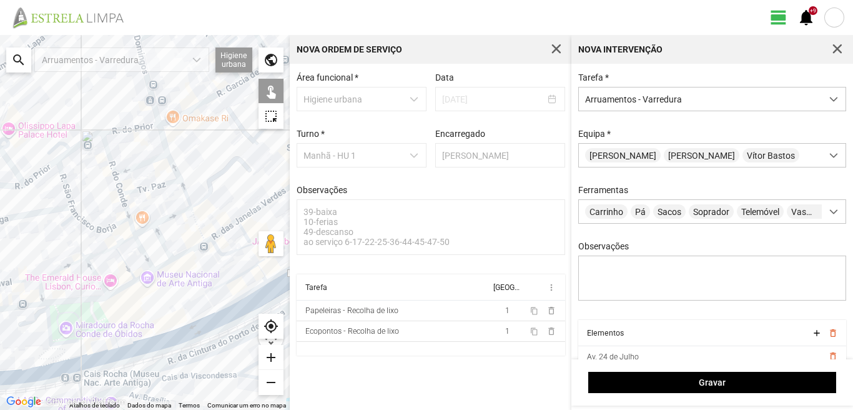
click at [93, 353] on div at bounding box center [145, 222] width 290 height 375
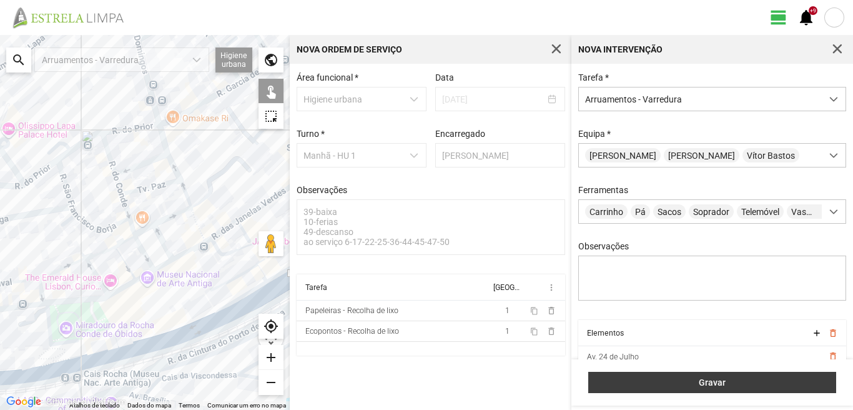
click at [703, 376] on button "Gravar" at bounding box center [712, 382] width 248 height 21
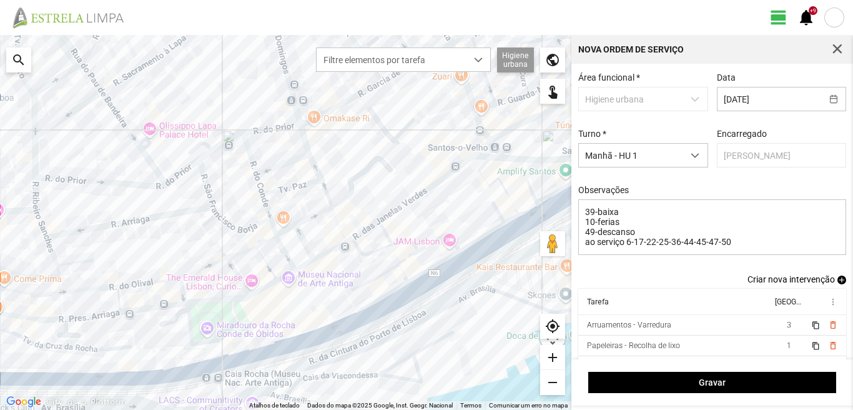
click at [837, 280] on span "add" at bounding box center [841, 279] width 9 height 9
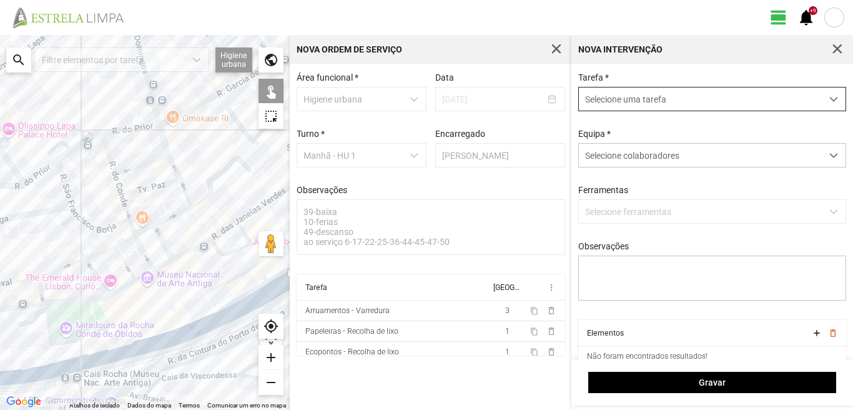
click at [698, 98] on span "Selecione uma tarefa" at bounding box center [700, 98] width 243 height 23
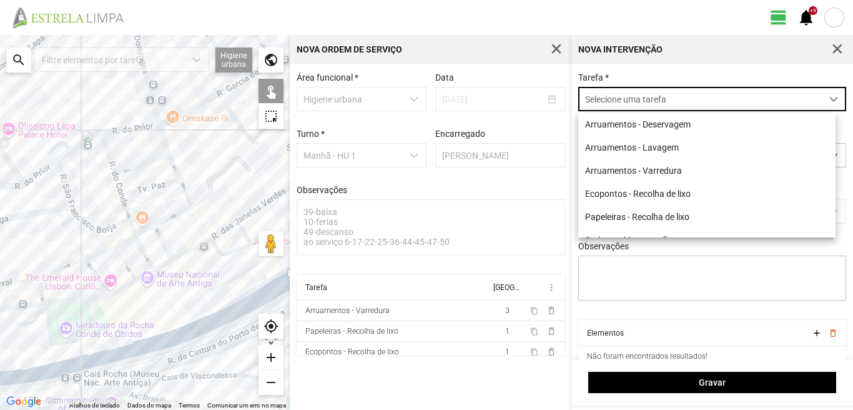
scroll to position [7, 56]
click at [658, 170] on li "Arruamentos - Varredura" at bounding box center [706, 170] width 257 height 23
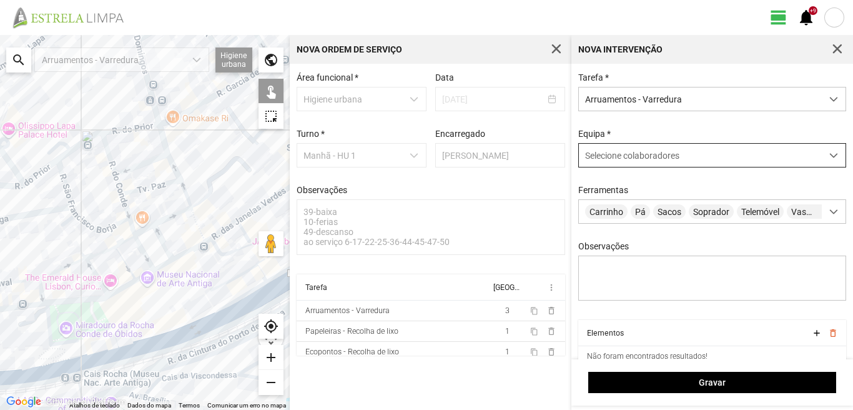
click at [651, 152] on span "Selecione colaboradores" at bounding box center [632, 155] width 94 height 10
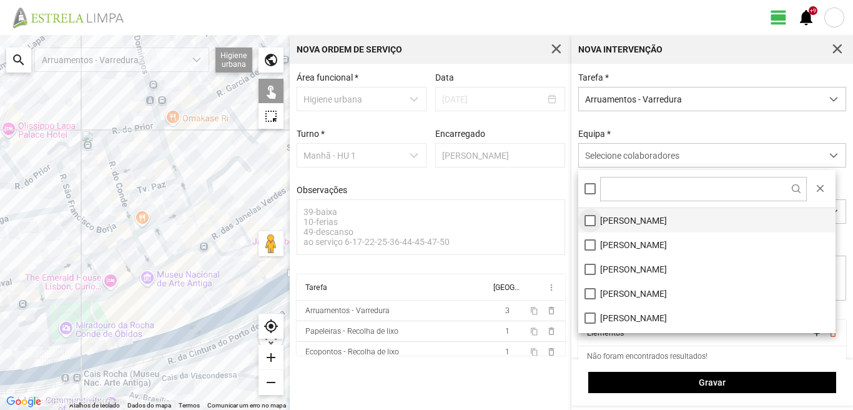
click at [586, 217] on li "[PERSON_NAME]" at bounding box center [706, 220] width 257 height 24
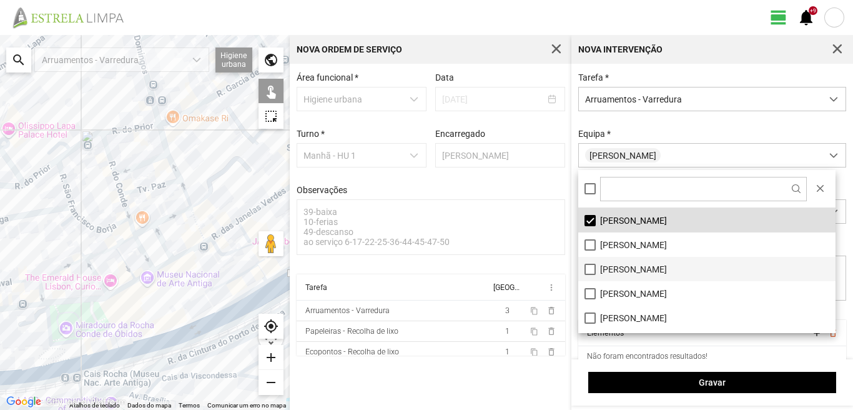
scroll to position [62, 0]
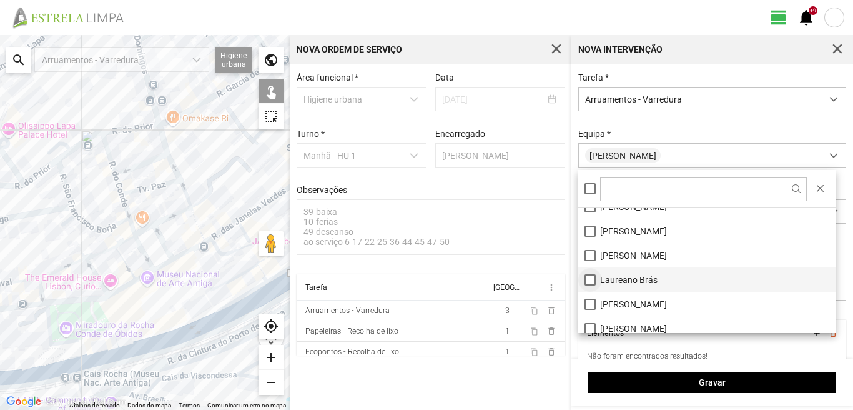
click at [587, 277] on li "Laureano Brás" at bounding box center [706, 279] width 257 height 24
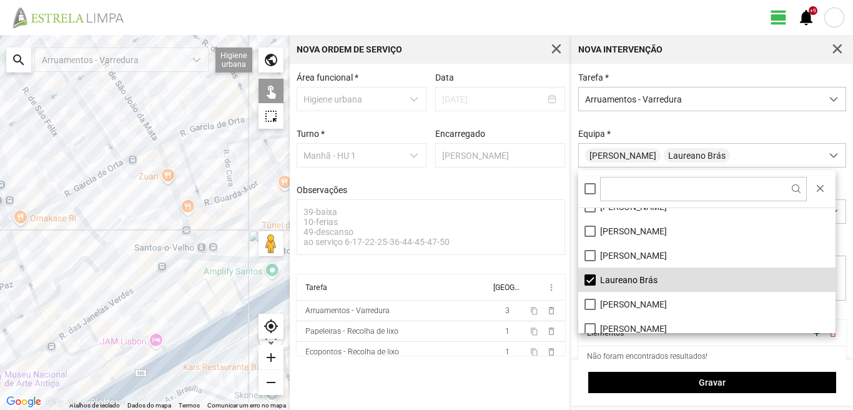
drag, startPoint x: 209, startPoint y: 185, endPoint x: 55, endPoint y: 285, distance: 183.8
click at [55, 285] on div at bounding box center [145, 222] width 290 height 375
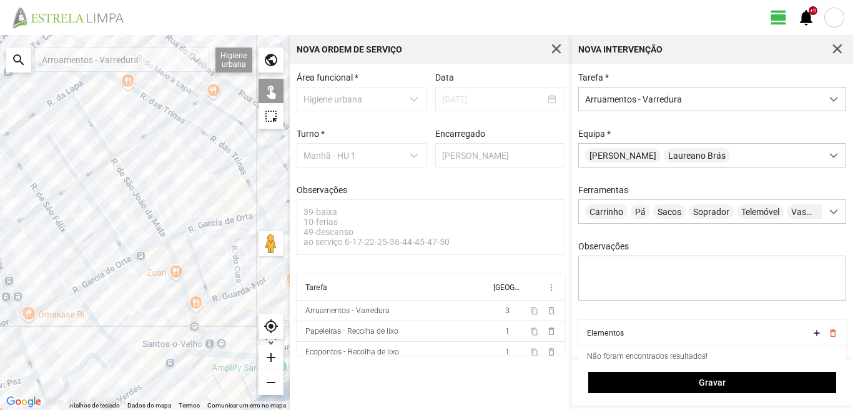
drag, startPoint x: 95, startPoint y: 208, endPoint x: 92, endPoint y: 312, distance: 103.7
click at [92, 312] on div at bounding box center [145, 222] width 290 height 375
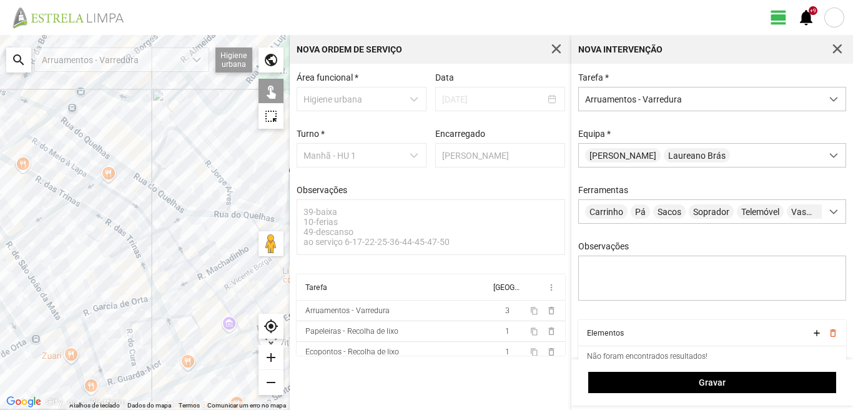
drag, startPoint x: 183, startPoint y: 224, endPoint x: 86, endPoint y: 254, distance: 101.1
click at [86, 254] on div at bounding box center [145, 222] width 290 height 375
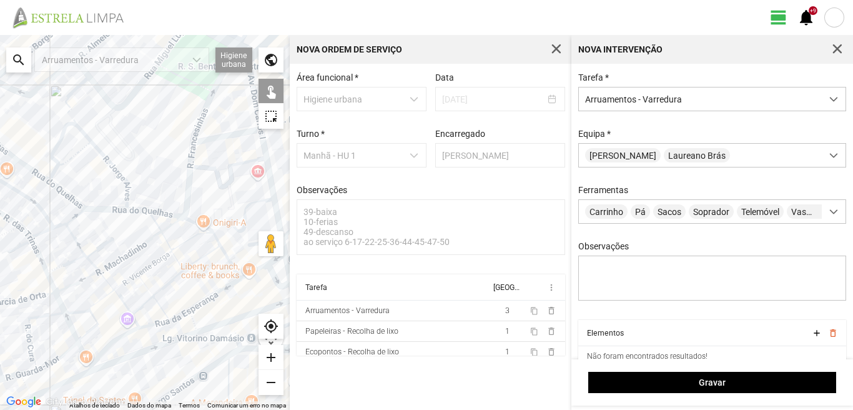
drag, startPoint x: 201, startPoint y: 277, endPoint x: 132, endPoint y: 267, distance: 69.5
click at [132, 267] on div at bounding box center [145, 222] width 290 height 375
click at [192, 222] on div at bounding box center [145, 222] width 290 height 375
click at [222, 253] on div at bounding box center [145, 222] width 290 height 375
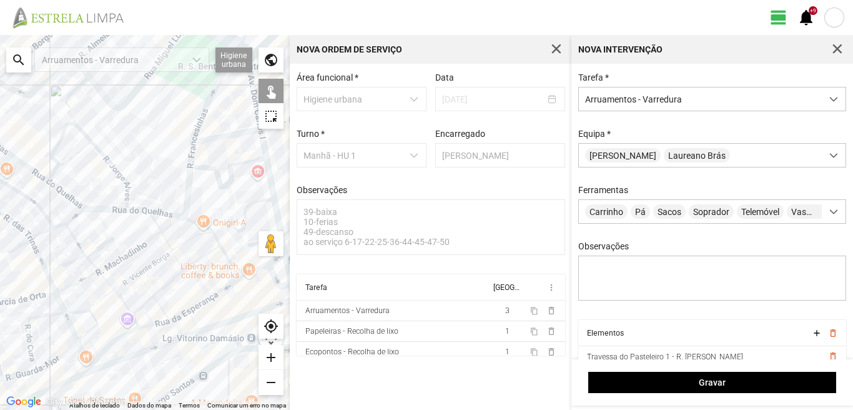
click at [215, 236] on div at bounding box center [145, 222] width 290 height 375
click at [189, 242] on div at bounding box center [145, 222] width 290 height 375
click at [172, 225] on div at bounding box center [145, 222] width 290 height 375
click at [180, 245] on div at bounding box center [145, 222] width 290 height 375
click at [208, 255] on div at bounding box center [145, 222] width 290 height 375
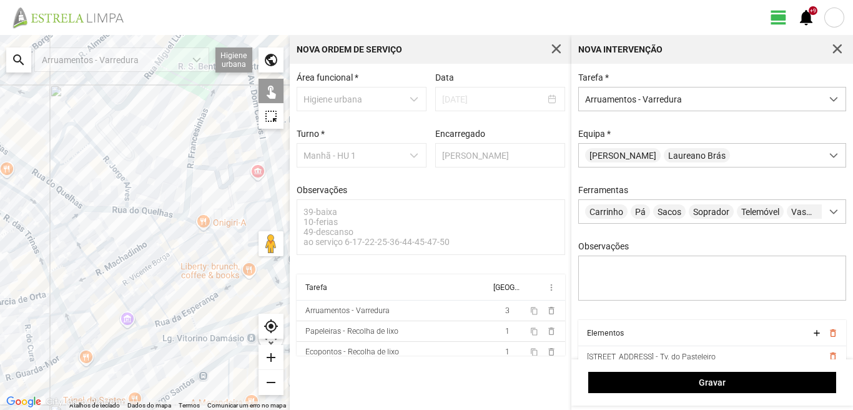
click at [217, 292] on div at bounding box center [145, 222] width 290 height 375
click at [236, 320] on div at bounding box center [145, 222] width 290 height 375
click at [193, 322] on div at bounding box center [145, 222] width 290 height 375
click at [175, 318] on div at bounding box center [145, 222] width 290 height 375
click at [177, 262] on div at bounding box center [145, 222] width 290 height 375
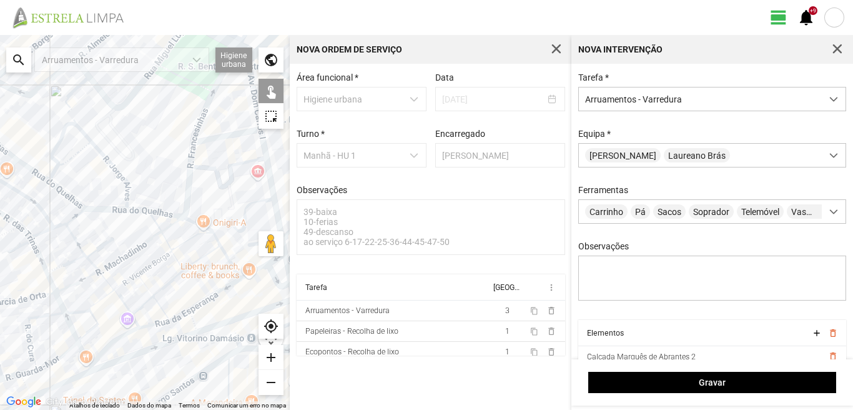
click at [172, 280] on div at bounding box center [145, 222] width 290 height 375
click at [167, 242] on div at bounding box center [145, 222] width 290 height 375
click at [155, 221] on div at bounding box center [145, 222] width 290 height 375
click at [142, 244] on div at bounding box center [145, 222] width 290 height 375
click at [150, 265] on div at bounding box center [145, 222] width 290 height 375
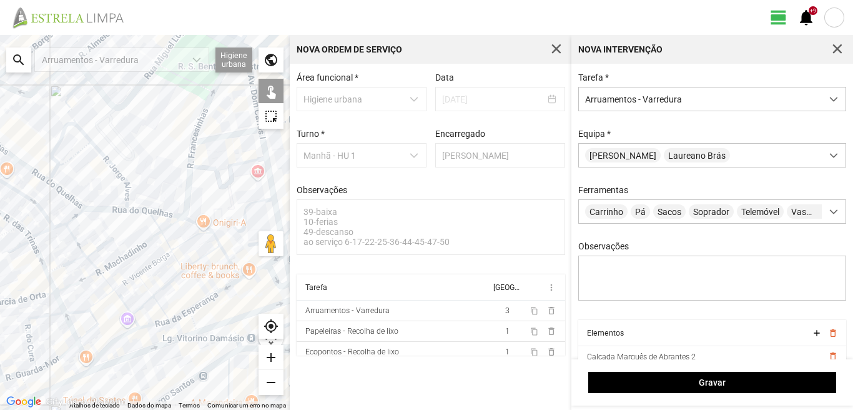
click at [148, 290] on div at bounding box center [145, 222] width 290 height 375
click at [127, 282] on div at bounding box center [145, 222] width 290 height 375
click at [162, 307] on div at bounding box center [145, 222] width 290 height 375
click at [143, 304] on div at bounding box center [145, 222] width 290 height 375
drag, startPoint x: 150, startPoint y: 325, endPoint x: 134, endPoint y: 318, distance: 17.4
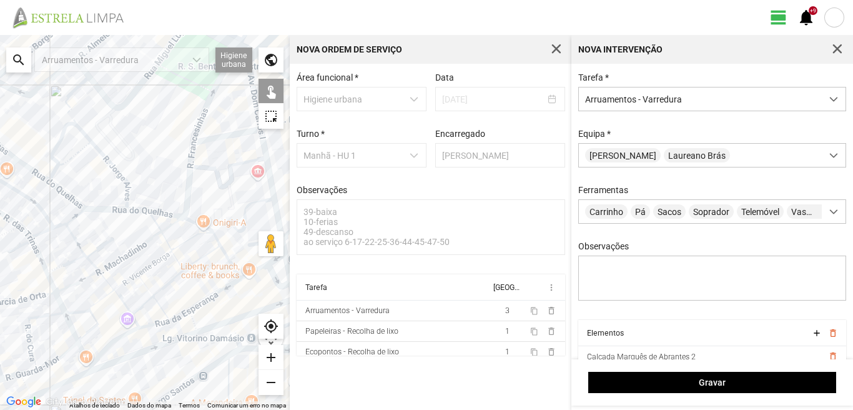
click at [150, 325] on div at bounding box center [145, 222] width 290 height 375
click at [134, 319] on div at bounding box center [145, 222] width 290 height 375
click at [123, 302] on div at bounding box center [145, 222] width 290 height 375
click at [107, 279] on div at bounding box center [145, 222] width 290 height 375
click at [111, 263] on div at bounding box center [145, 222] width 290 height 375
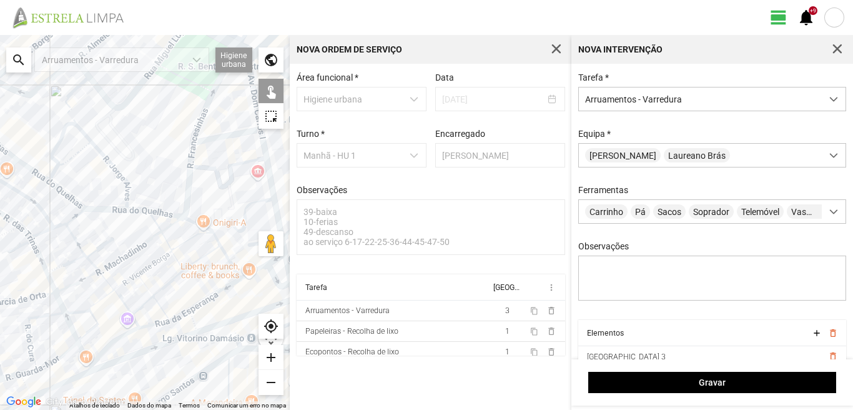
click at [114, 249] on div at bounding box center [145, 222] width 290 height 375
click at [119, 247] on div at bounding box center [145, 222] width 290 height 375
click at [96, 247] on div at bounding box center [145, 222] width 290 height 375
click at [74, 236] on div at bounding box center [145, 222] width 290 height 375
click at [68, 260] on div at bounding box center [145, 222] width 290 height 375
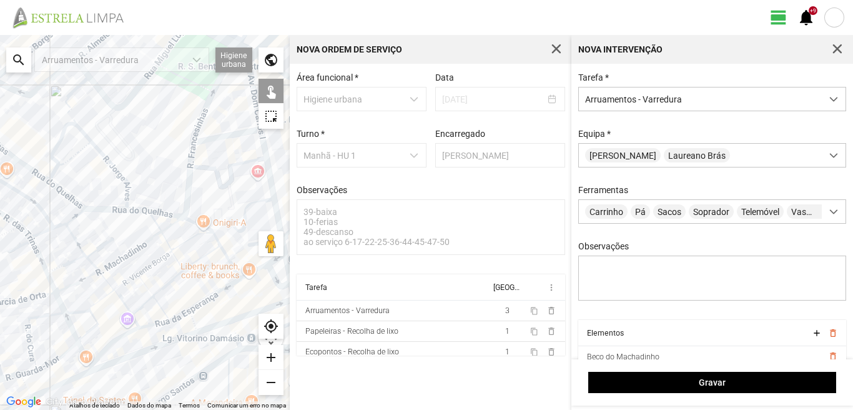
click at [92, 264] on div at bounding box center [145, 222] width 290 height 375
click at [75, 282] on div at bounding box center [145, 222] width 290 height 375
click at [80, 281] on div at bounding box center [145, 222] width 290 height 375
click at [100, 301] on div at bounding box center [145, 222] width 290 height 375
click at [72, 311] on div at bounding box center [145, 222] width 290 height 375
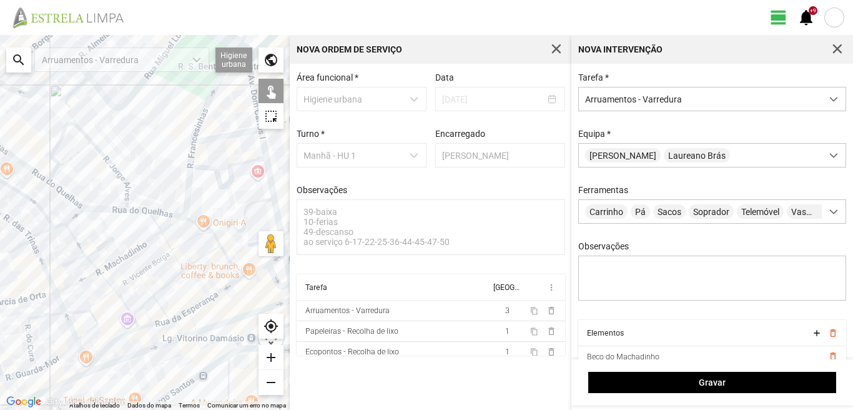
click at [96, 323] on div at bounding box center [145, 222] width 290 height 375
click at [116, 338] on div at bounding box center [145, 222] width 290 height 375
click at [132, 353] on div at bounding box center [145, 222] width 290 height 375
click at [84, 377] on div at bounding box center [145, 222] width 290 height 375
click at [84, 372] on div at bounding box center [145, 222] width 290 height 375
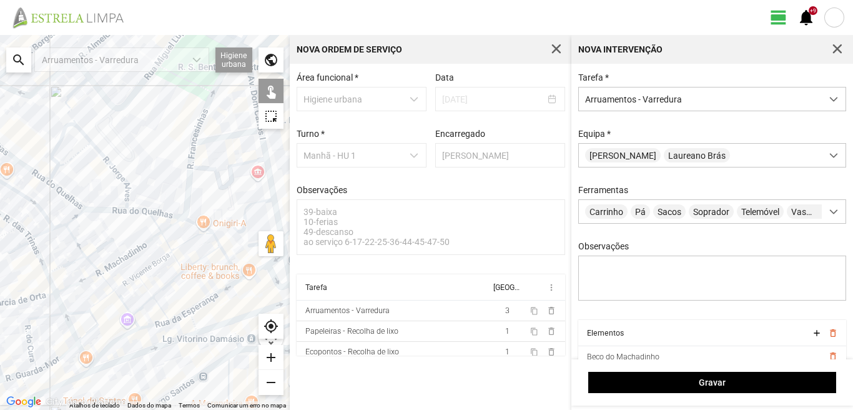
click at [83, 377] on div at bounding box center [145, 222] width 290 height 375
click at [84, 355] on div at bounding box center [145, 222] width 290 height 375
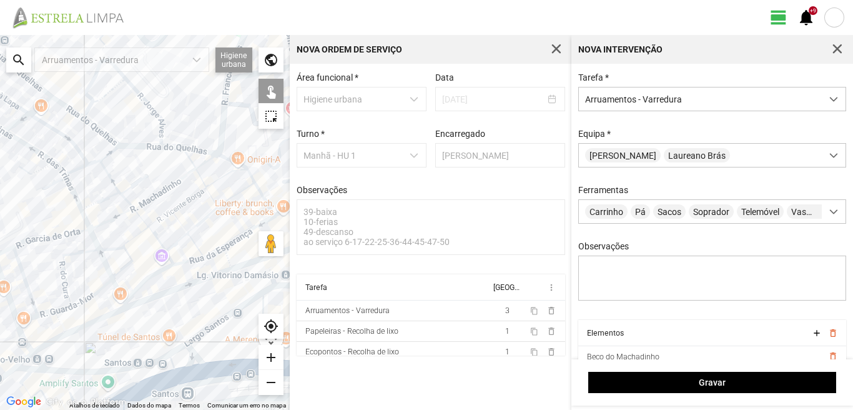
drag, startPoint x: 82, startPoint y: 357, endPoint x: 126, endPoint y: 279, distance: 88.9
click at [126, 279] on div at bounding box center [145, 222] width 290 height 375
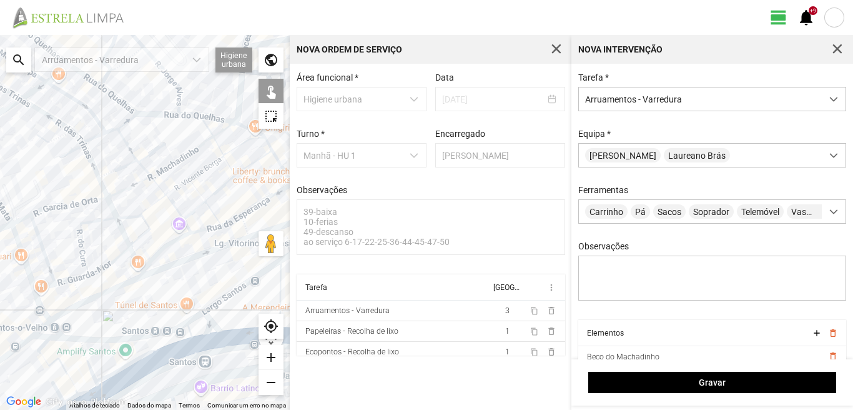
click at [77, 289] on div at bounding box center [145, 222] width 290 height 375
click at [41, 311] on div at bounding box center [145, 222] width 290 height 375
click at [69, 312] on div at bounding box center [145, 222] width 290 height 375
click at [56, 332] on div at bounding box center [145, 222] width 290 height 375
click at [38, 330] on div at bounding box center [145, 222] width 290 height 375
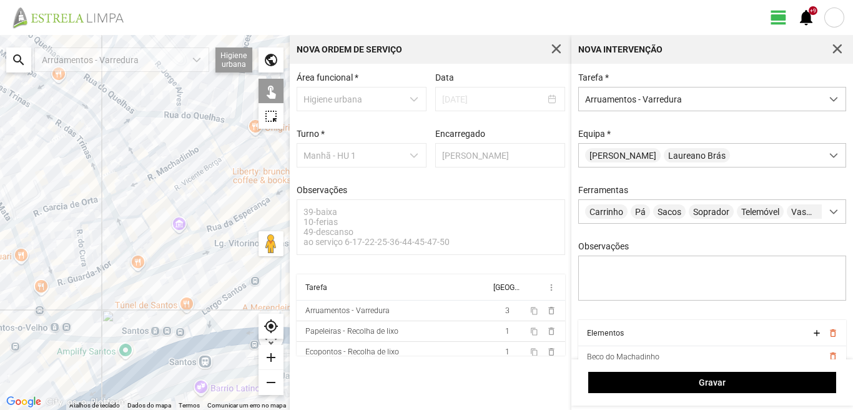
click at [56, 337] on div at bounding box center [145, 222] width 290 height 375
click at [44, 337] on div at bounding box center [145, 222] width 290 height 375
click at [89, 337] on div at bounding box center [145, 222] width 290 height 375
click at [86, 340] on div at bounding box center [145, 222] width 290 height 375
click at [70, 336] on div at bounding box center [145, 222] width 290 height 375
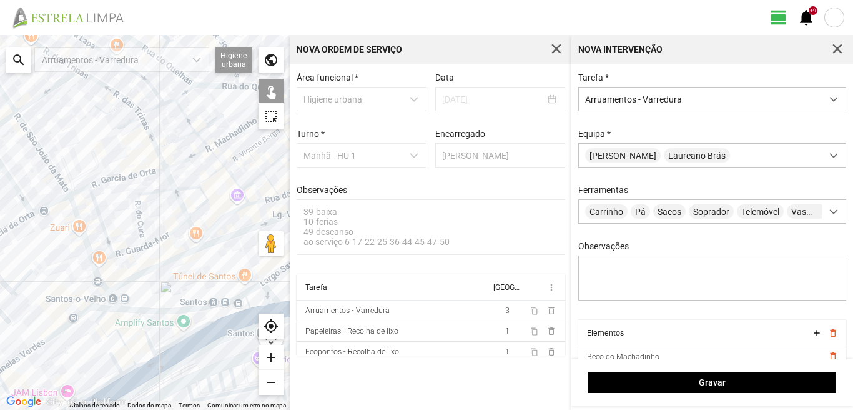
drag, startPoint x: 51, startPoint y: 337, endPoint x: 113, endPoint y: 305, distance: 69.3
click at [112, 307] on div at bounding box center [145, 222] width 290 height 375
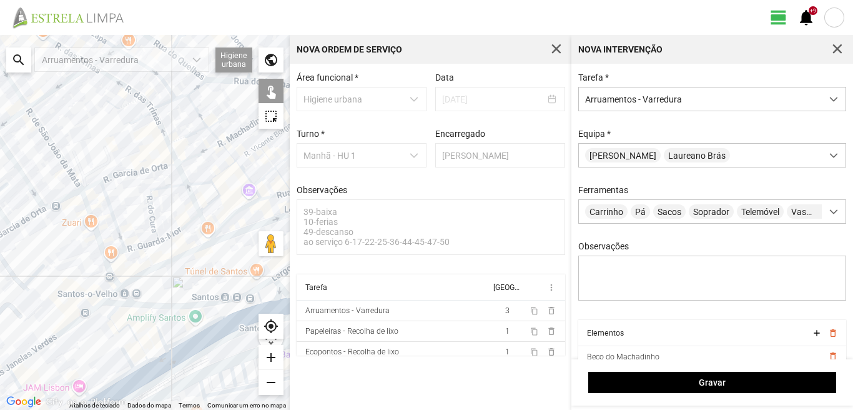
click at [86, 315] on div at bounding box center [145, 222] width 290 height 375
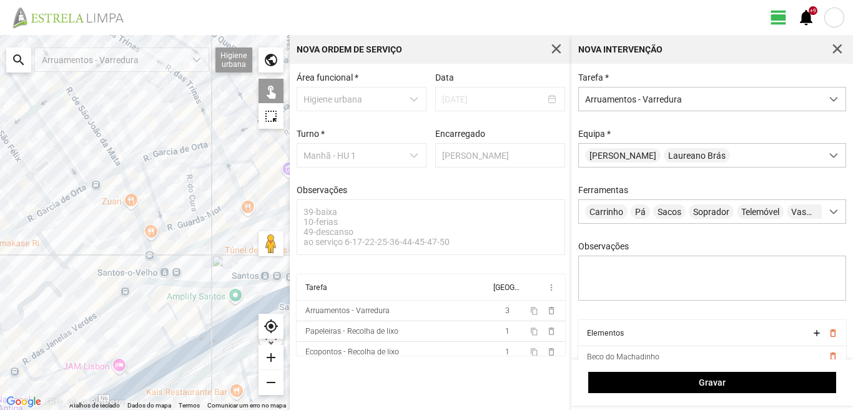
drag, startPoint x: 62, startPoint y: 319, endPoint x: 122, endPoint y: 284, distance: 68.9
click at [122, 284] on div at bounding box center [145, 222] width 290 height 375
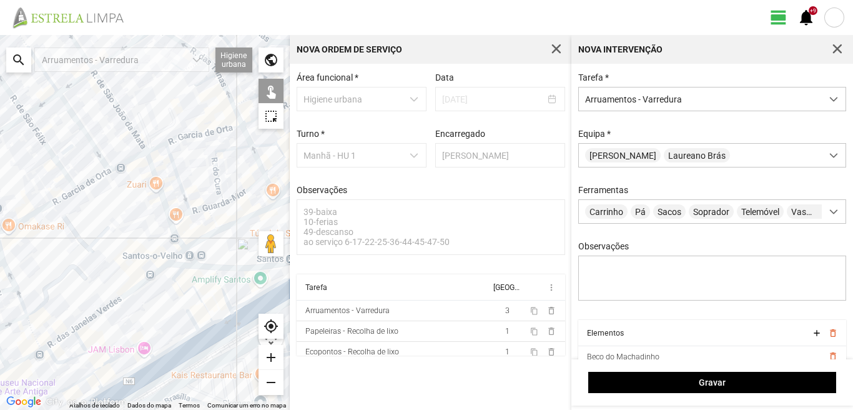
drag, startPoint x: 107, startPoint y: 283, endPoint x: 56, endPoint y: 310, distance: 57.8
click at [61, 307] on div at bounding box center [145, 222] width 290 height 375
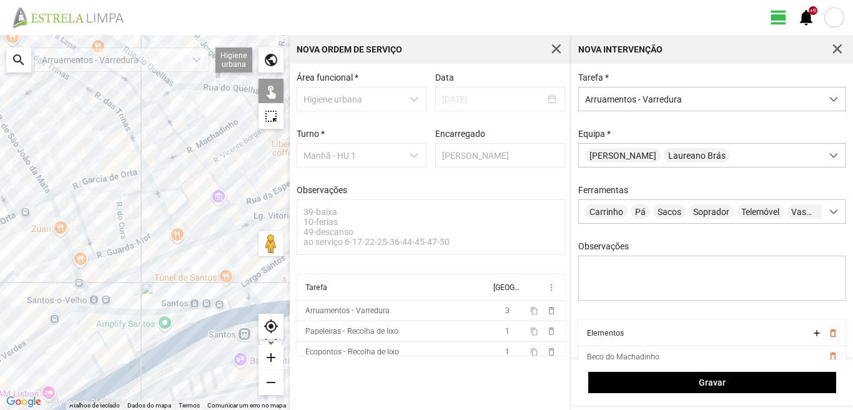
drag, startPoint x: 125, startPoint y: 275, endPoint x: 62, endPoint y: 294, distance: 65.2
click at [62, 294] on div at bounding box center [145, 222] width 290 height 375
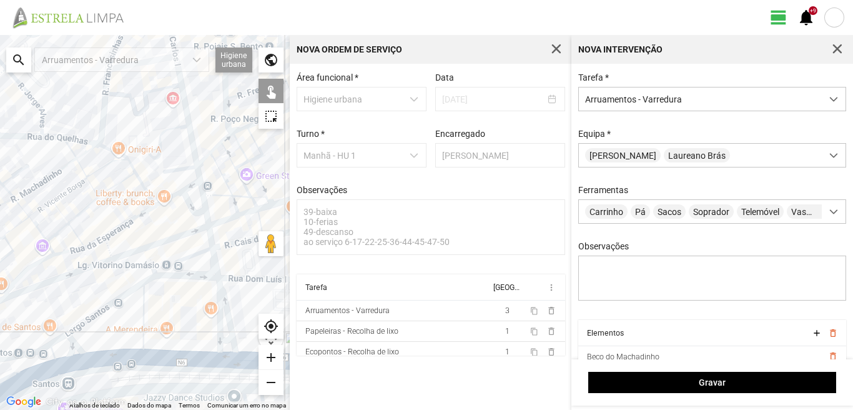
drag, startPoint x: 180, startPoint y: 251, endPoint x: 48, endPoint y: 289, distance: 137.2
click at [48, 289] on div at bounding box center [145, 222] width 290 height 375
drag, startPoint x: 50, startPoint y: 287, endPoint x: 72, endPoint y: 278, distance: 24.4
click at [71, 279] on div at bounding box center [145, 222] width 290 height 375
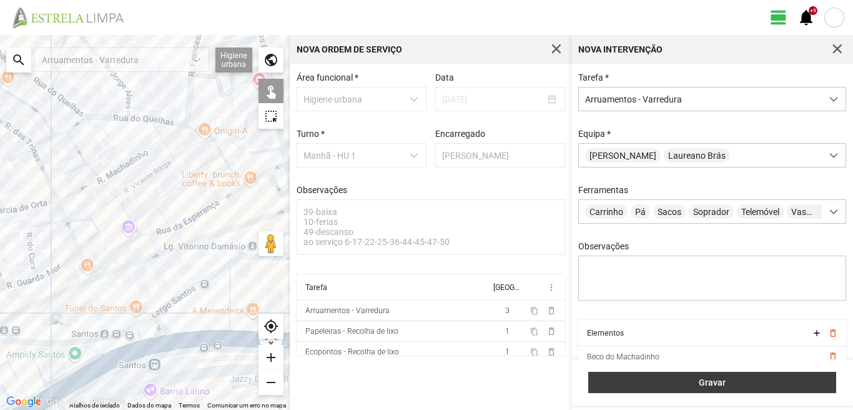
click at [668, 377] on span "Gravar" at bounding box center [712, 382] width 235 height 10
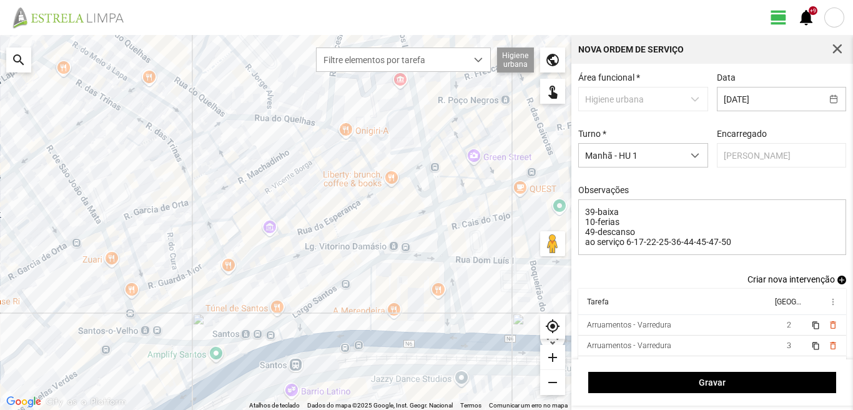
click at [837, 284] on span "add" at bounding box center [841, 279] width 9 height 9
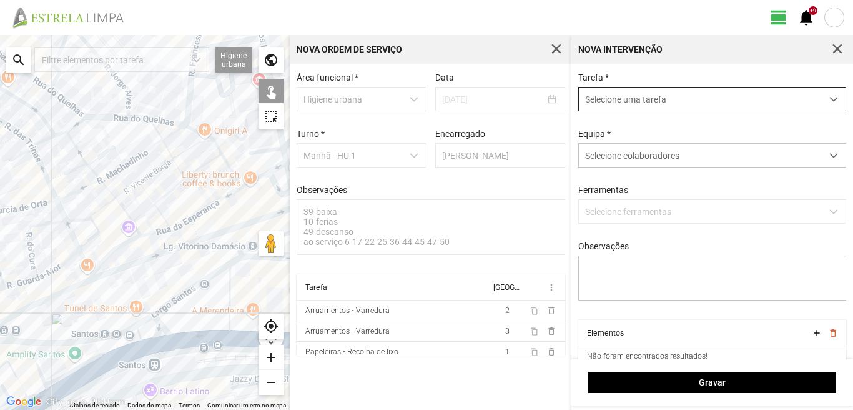
click at [628, 103] on span "Selecione uma tarefa" at bounding box center [700, 98] width 243 height 23
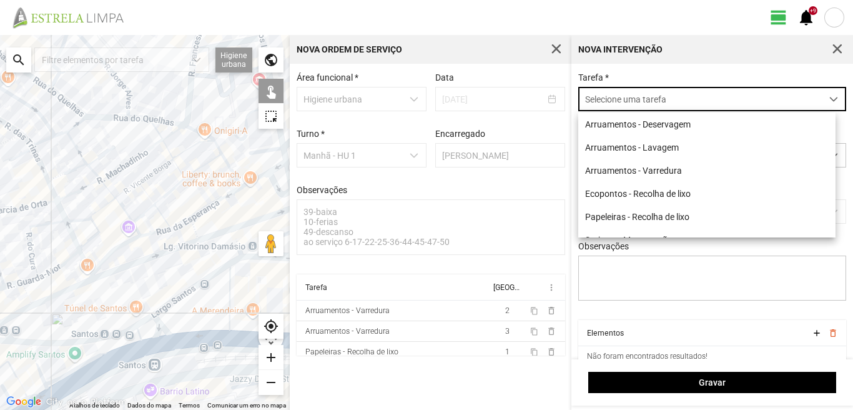
scroll to position [7, 56]
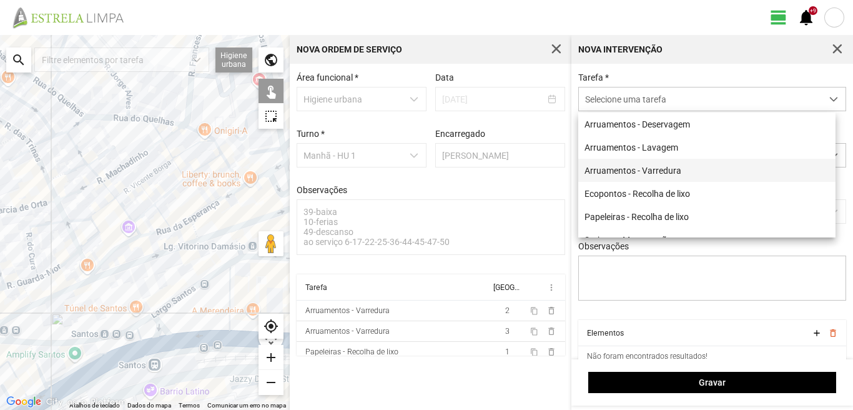
click at [629, 172] on li "Arruamentos - Varredura" at bounding box center [706, 170] width 257 height 23
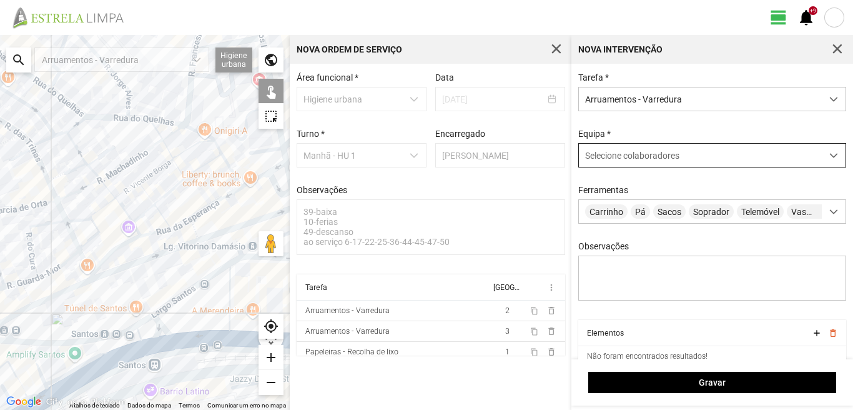
click at [634, 149] on div "Selecione colaboradores" at bounding box center [700, 155] width 243 height 23
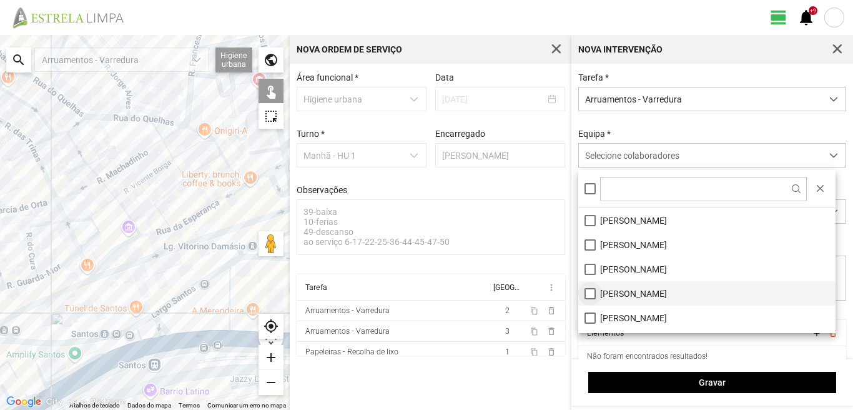
click at [586, 295] on li "[PERSON_NAME]" at bounding box center [706, 293] width 257 height 24
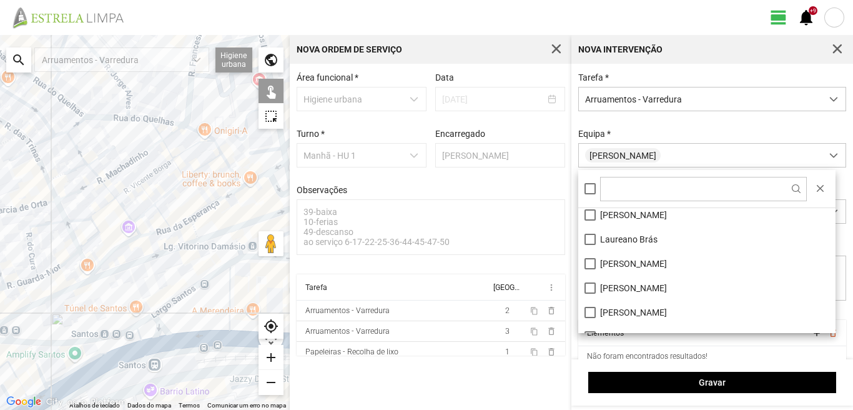
scroll to position [125, 0]
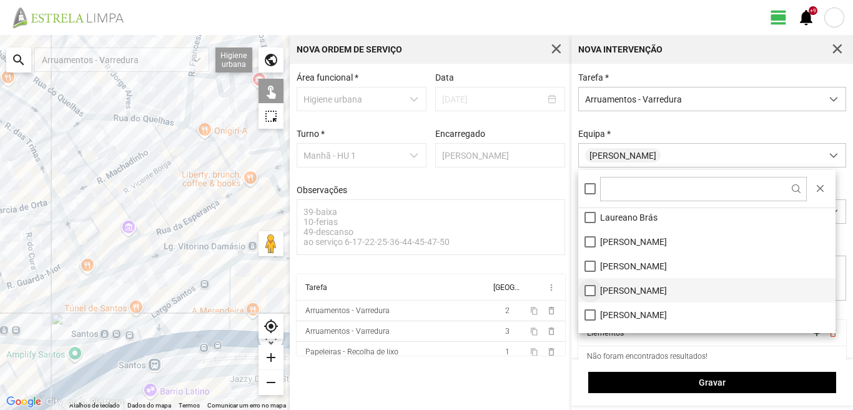
click at [590, 292] on li "[PERSON_NAME]" at bounding box center [706, 290] width 257 height 24
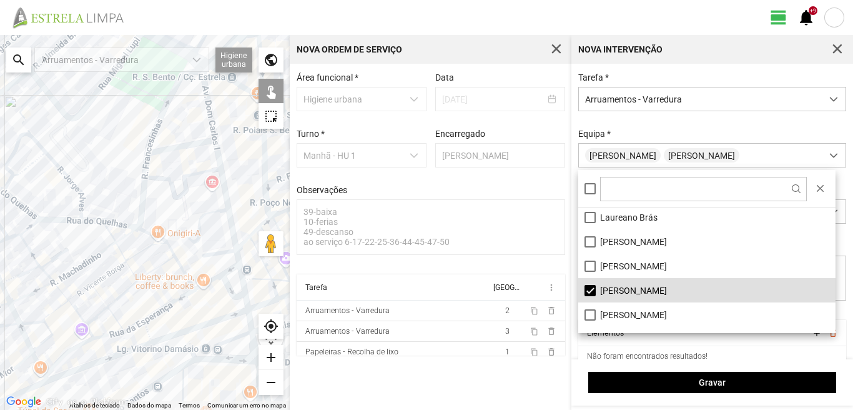
drag, startPoint x: 181, startPoint y: 194, endPoint x: 123, endPoint y: 312, distance: 131.0
click at [123, 312] on div at bounding box center [145, 222] width 290 height 375
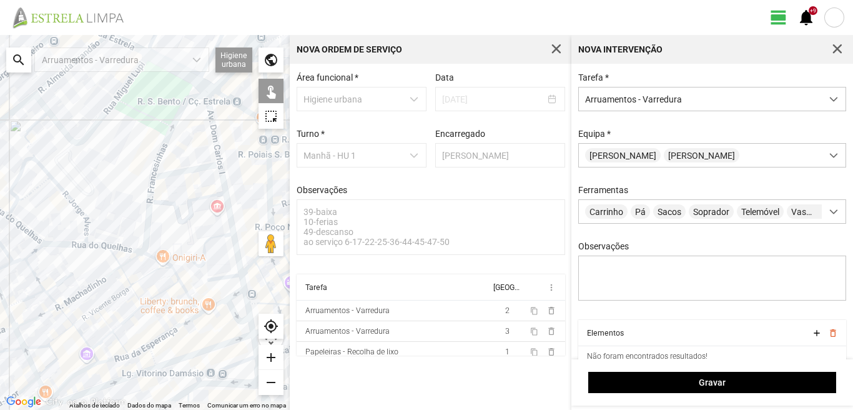
drag, startPoint x: 114, startPoint y: 185, endPoint x: 172, endPoint y: 320, distance: 147.1
click at [172, 320] on div at bounding box center [145, 222] width 290 height 375
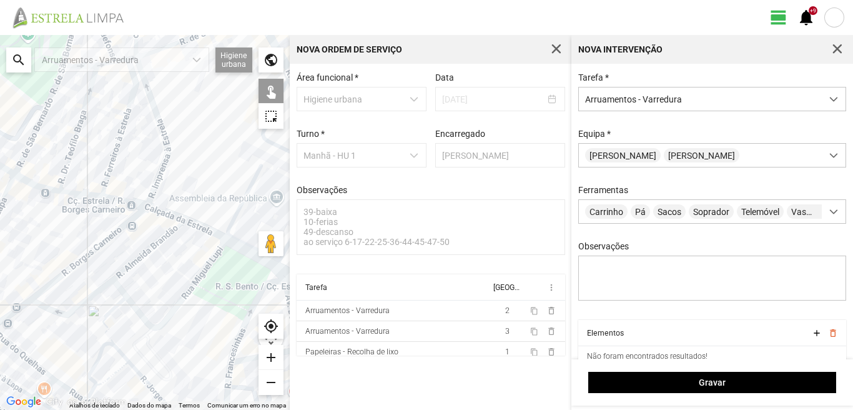
drag, startPoint x: 49, startPoint y: 206, endPoint x: 79, endPoint y: 263, distance: 64.5
click at [79, 262] on div at bounding box center [145, 222] width 290 height 375
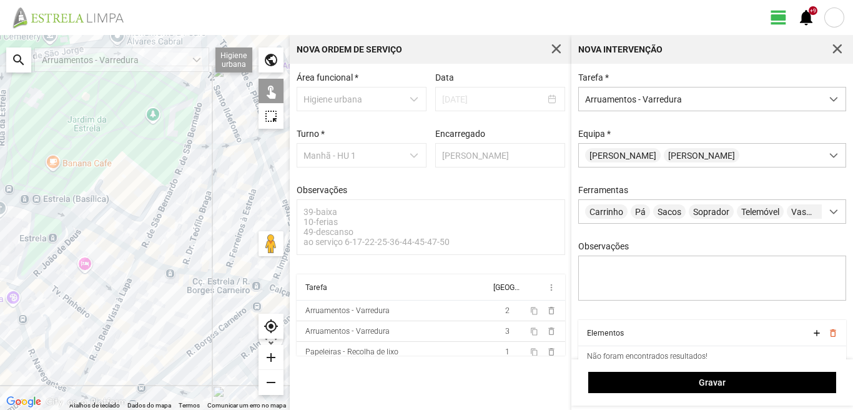
drag, startPoint x: 29, startPoint y: 254, endPoint x: 167, endPoint y: 298, distance: 144.8
click at [161, 297] on div at bounding box center [145, 222] width 290 height 375
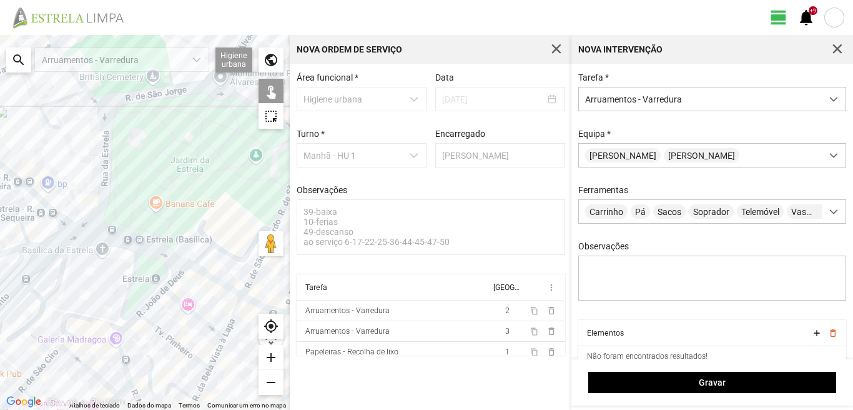
click at [96, 237] on div at bounding box center [145, 222] width 290 height 375
click at [135, 267] on div at bounding box center [145, 222] width 290 height 375
click at [207, 273] on div at bounding box center [145, 222] width 290 height 375
click at [69, 224] on div at bounding box center [145, 222] width 290 height 375
click at [67, 224] on div at bounding box center [145, 222] width 290 height 375
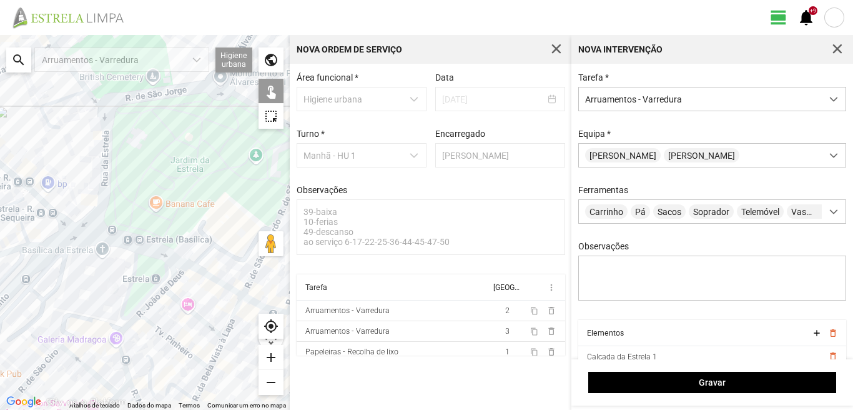
click at [68, 237] on div at bounding box center [145, 222] width 290 height 375
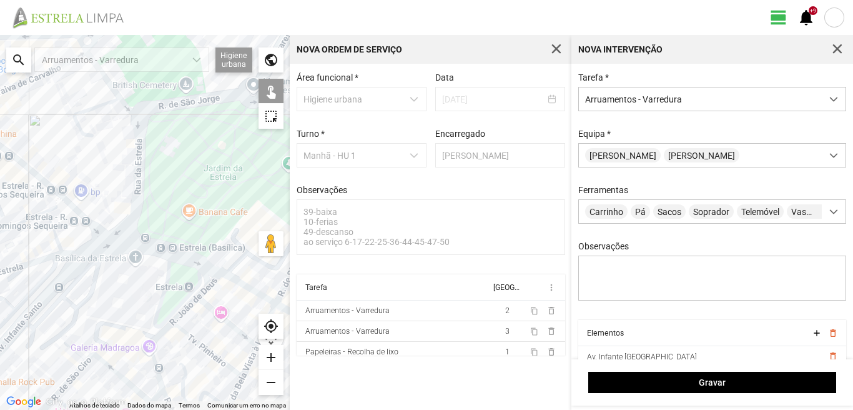
drag, startPoint x: 47, startPoint y: 197, endPoint x: 92, endPoint y: 208, distance: 46.2
click at [92, 208] on div at bounding box center [145, 222] width 290 height 375
click at [66, 198] on div at bounding box center [145, 222] width 290 height 375
click at [60, 204] on div at bounding box center [145, 222] width 290 height 375
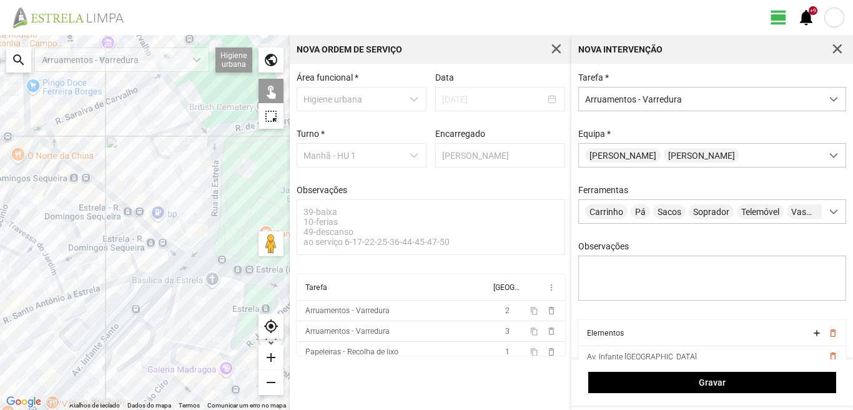
drag, startPoint x: 23, startPoint y: 180, endPoint x: 110, endPoint y: 207, distance: 90.7
click at [110, 207] on div at bounding box center [145, 222] width 290 height 375
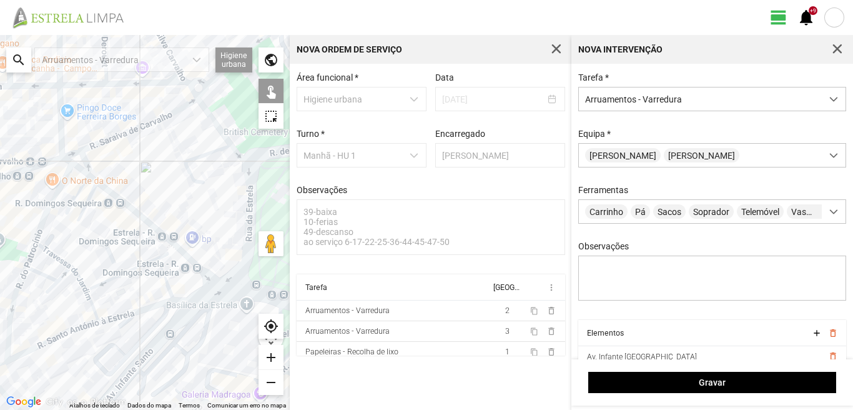
click at [76, 194] on div at bounding box center [145, 222] width 290 height 375
click at [85, 205] on div at bounding box center [145, 222] width 290 height 375
click at [80, 169] on div at bounding box center [145, 222] width 290 height 375
click at [91, 179] on div at bounding box center [145, 222] width 290 height 375
click at [67, 160] on div at bounding box center [145, 222] width 290 height 375
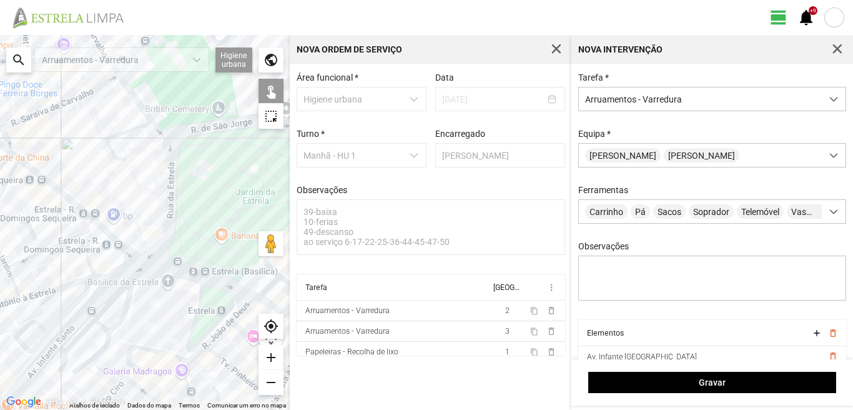
drag, startPoint x: 129, startPoint y: 206, endPoint x: 41, endPoint y: 181, distance: 91.5
click at [41, 181] on div at bounding box center [145, 222] width 290 height 375
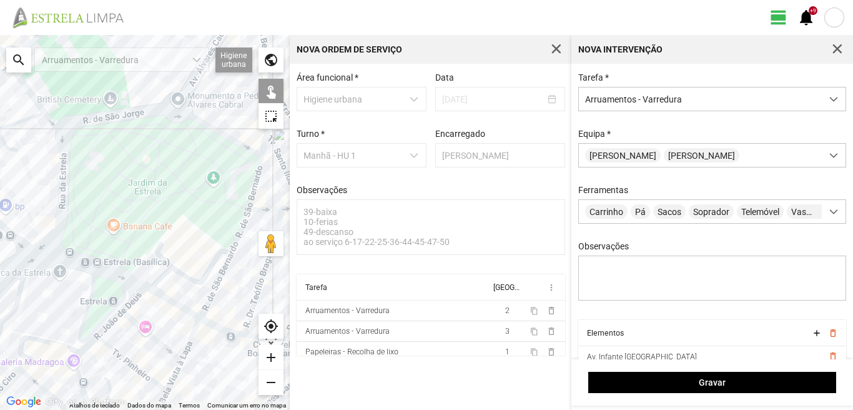
drag, startPoint x: 132, startPoint y: 225, endPoint x: 73, endPoint y: 182, distance: 72.8
click at [73, 182] on div at bounding box center [145, 222] width 290 height 375
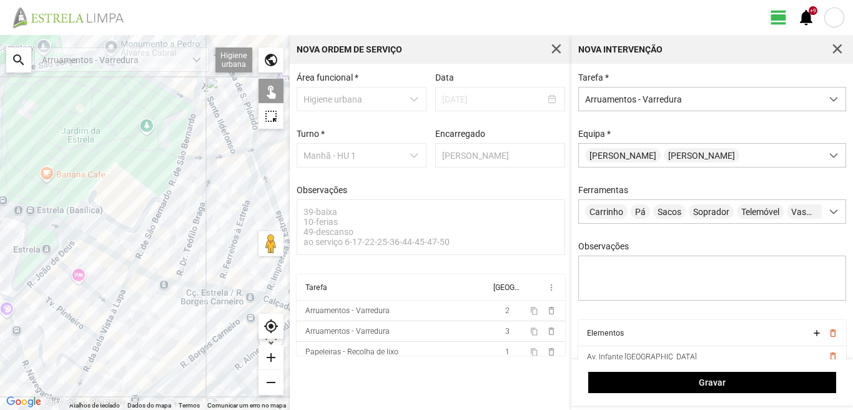
drag, startPoint x: 101, startPoint y: 247, endPoint x: 137, endPoint y: 292, distance: 58.1
click at [119, 271] on div at bounding box center [145, 222] width 290 height 375
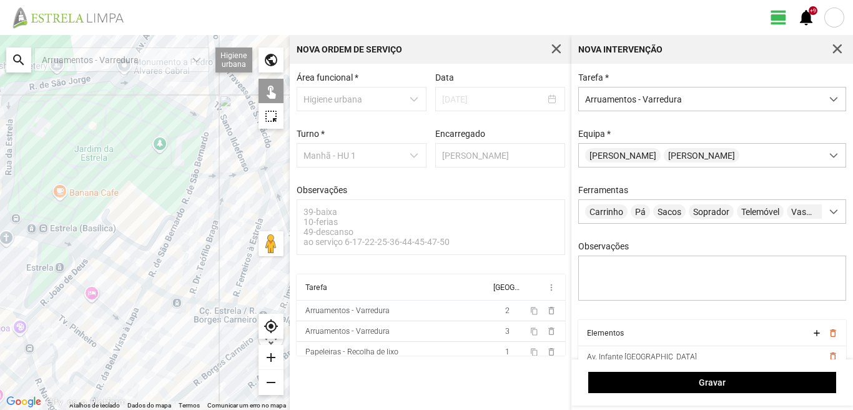
click at [164, 295] on div at bounding box center [145, 222] width 290 height 375
drag, startPoint x: 177, startPoint y: 267, endPoint x: 124, endPoint y: 208, distance: 79.2
click at [127, 209] on div at bounding box center [145, 222] width 290 height 375
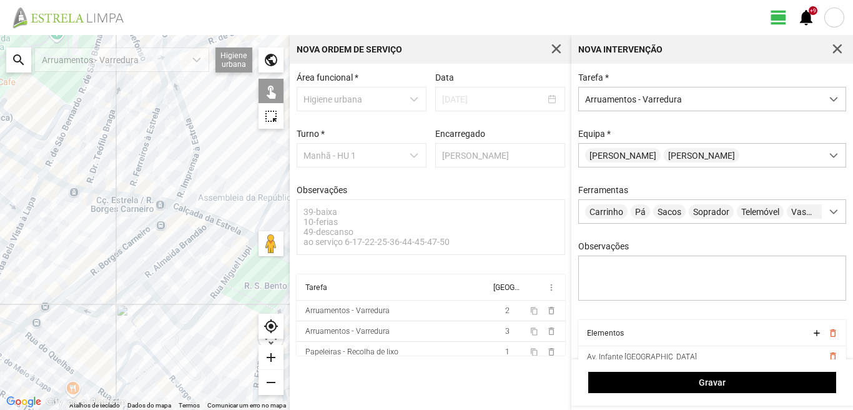
click at [106, 194] on div at bounding box center [145, 222] width 290 height 375
click at [152, 199] on div at bounding box center [145, 222] width 290 height 375
click at [200, 215] on div at bounding box center [145, 222] width 290 height 375
click at [227, 225] on div at bounding box center [145, 222] width 290 height 375
drag, startPoint x: 196, startPoint y: 239, endPoint x: 174, endPoint y: 234, distance: 22.9
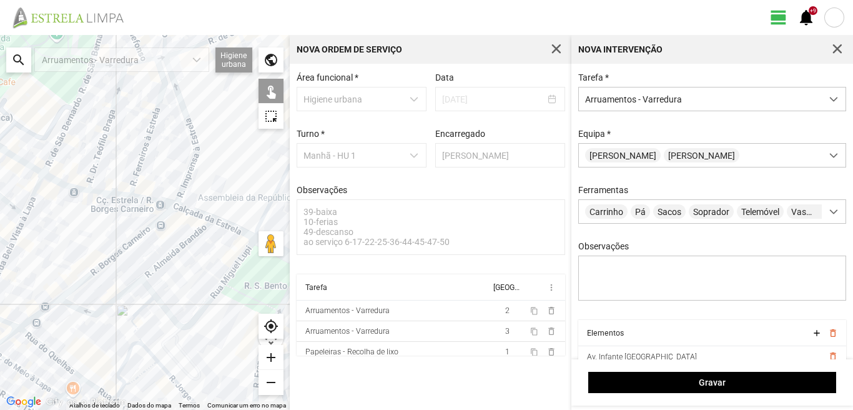
click at [174, 235] on div at bounding box center [145, 222] width 290 height 375
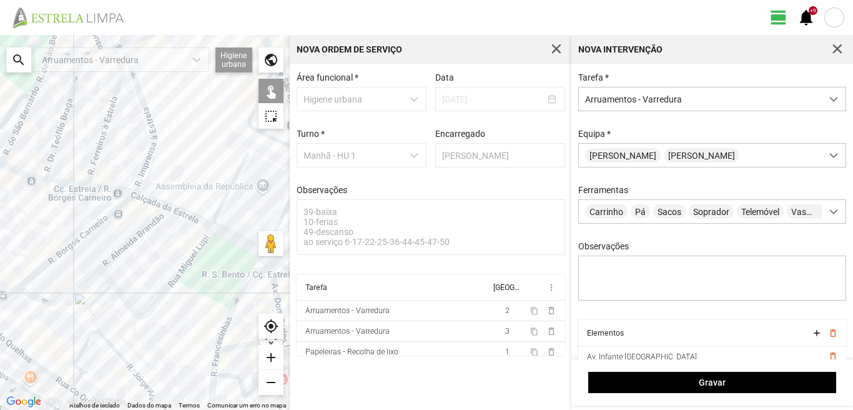
click at [237, 239] on div at bounding box center [145, 222] width 290 height 375
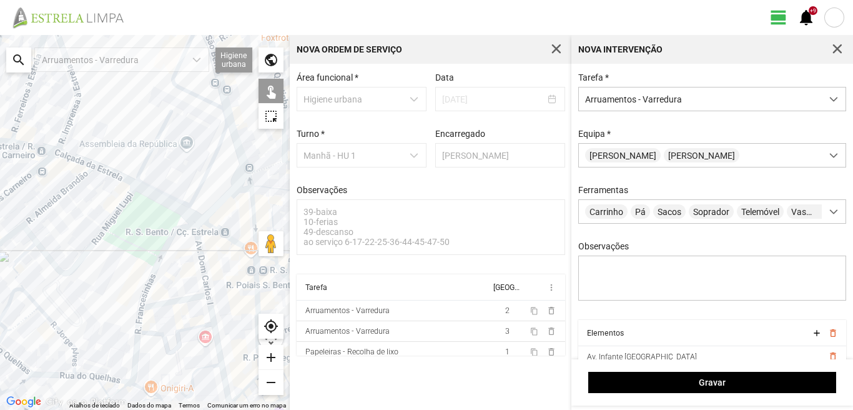
drag, startPoint x: 233, startPoint y: 272, endPoint x: 158, endPoint y: 230, distance: 86.1
click at [158, 230] on div at bounding box center [145, 222] width 290 height 375
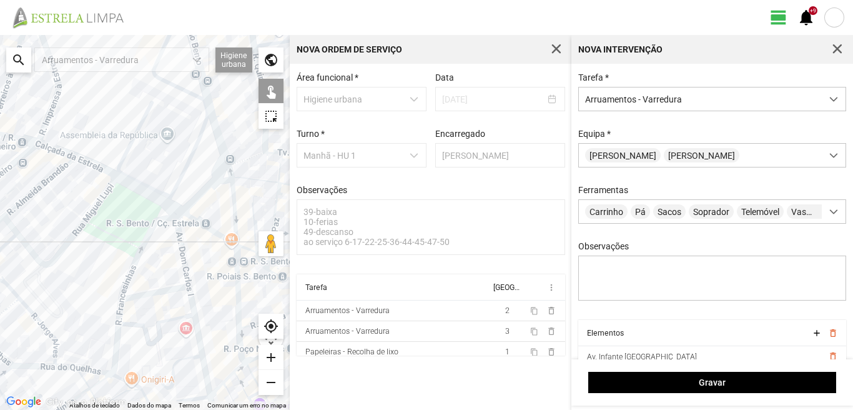
click at [139, 255] on div at bounding box center [145, 222] width 290 height 375
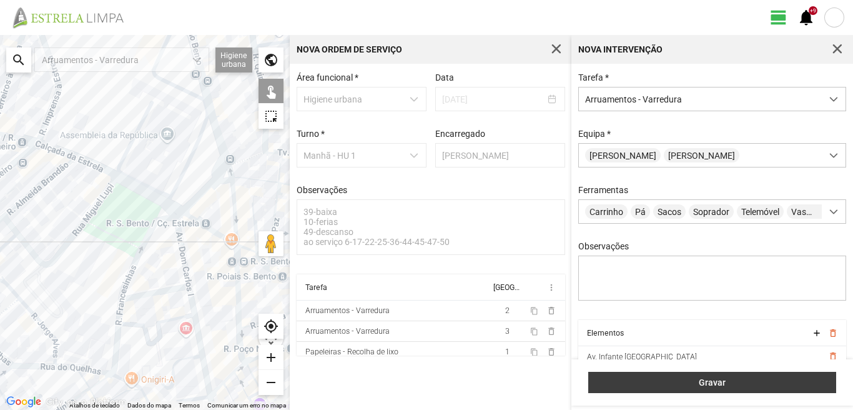
click at [644, 373] on button "Gravar" at bounding box center [712, 382] width 248 height 21
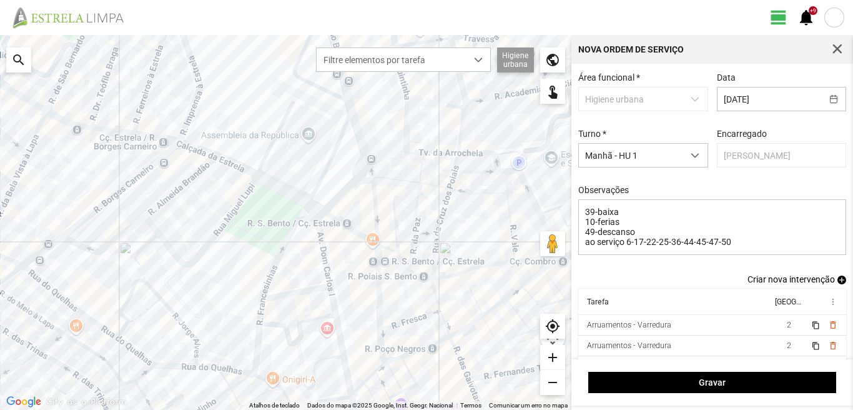
click at [837, 282] on span "add" at bounding box center [841, 279] width 9 height 9
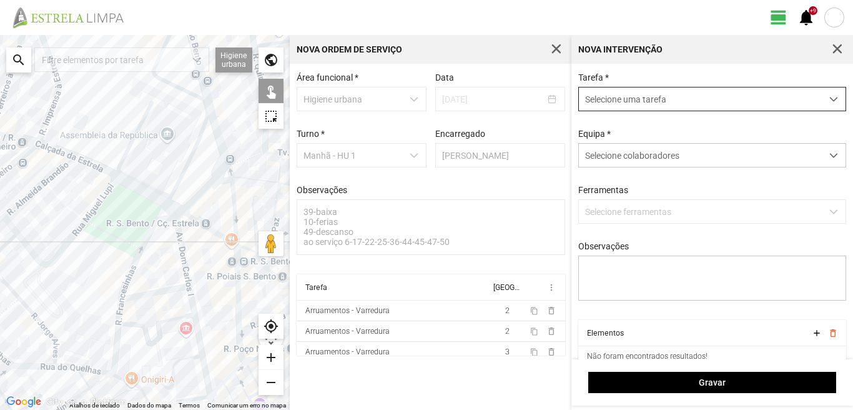
click at [620, 93] on span "Selecione uma tarefa" at bounding box center [700, 98] width 243 height 23
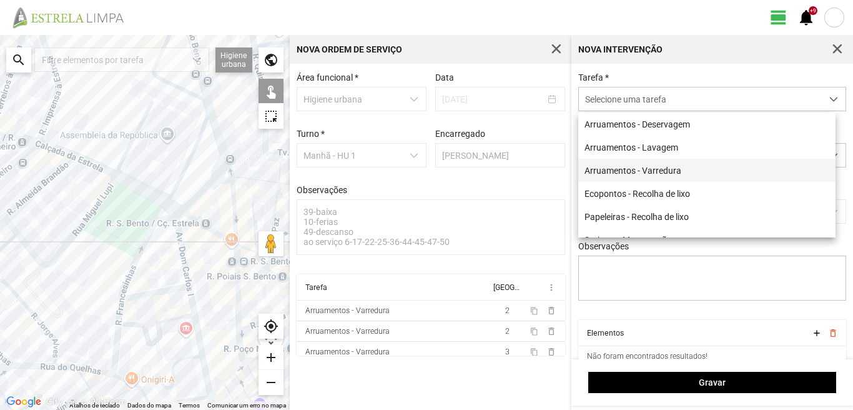
click at [607, 174] on li "Arruamentos - Varredura" at bounding box center [706, 170] width 257 height 23
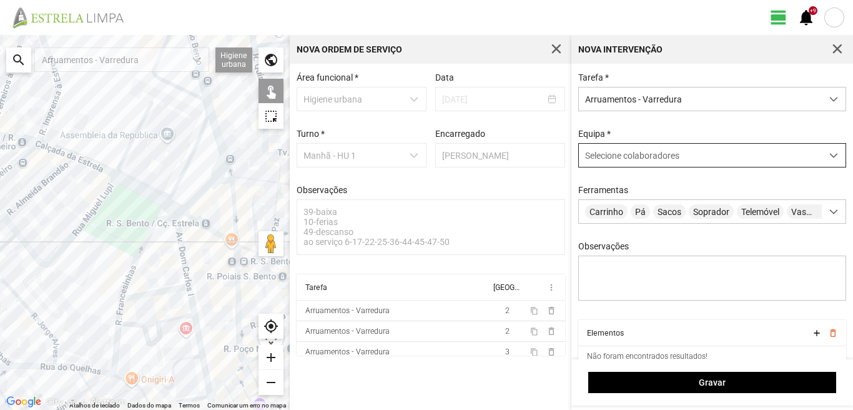
click at [609, 157] on span "Selecione colaboradores" at bounding box center [632, 155] width 94 height 10
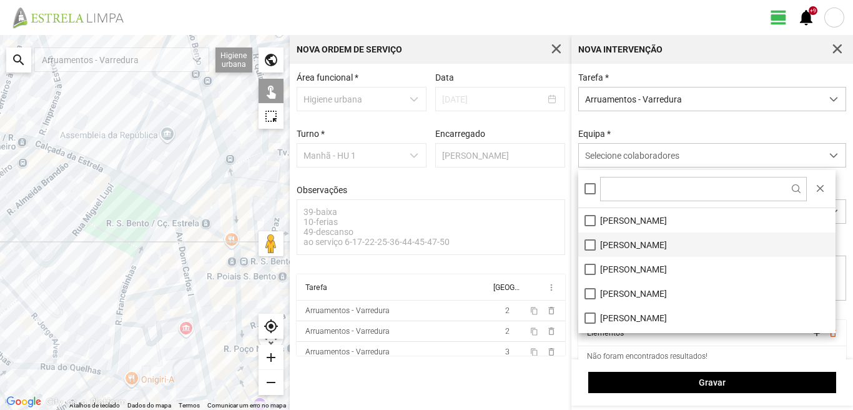
click at [584, 246] on li "[PERSON_NAME]" at bounding box center [706, 244] width 257 height 24
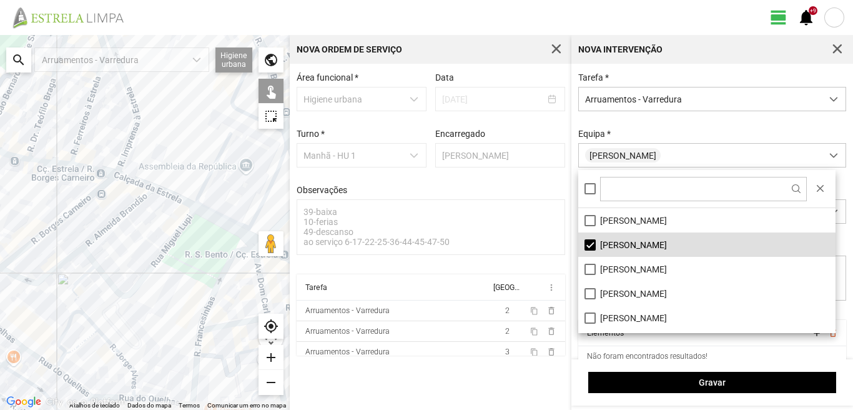
drag, startPoint x: 114, startPoint y: 245, endPoint x: 194, endPoint y: 280, distance: 86.7
click at [194, 280] on div at bounding box center [145, 222] width 290 height 375
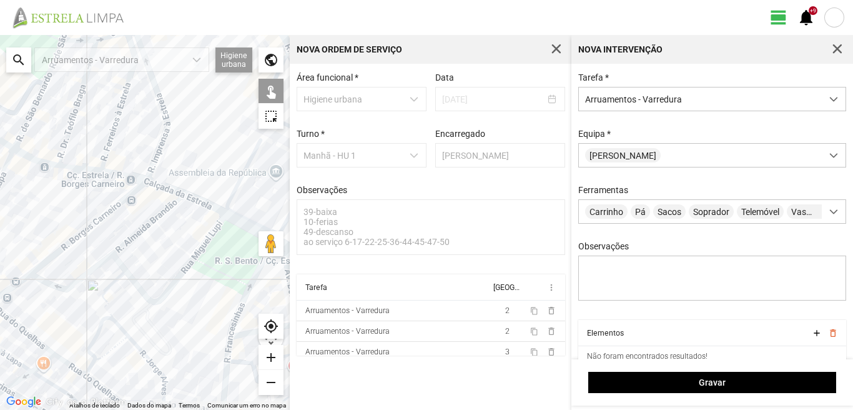
drag, startPoint x: 90, startPoint y: 245, endPoint x: 199, endPoint y: 315, distance: 129.7
click at [199, 315] on div at bounding box center [145, 222] width 290 height 375
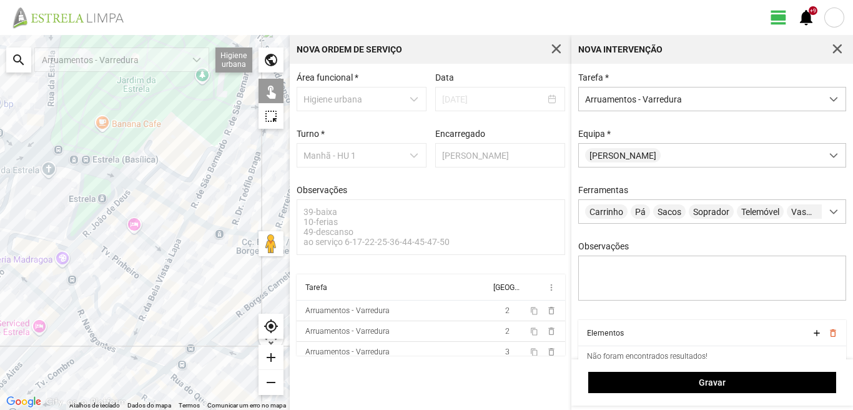
drag, startPoint x: 66, startPoint y: 297, endPoint x: 104, endPoint y: 284, distance: 40.3
click at [97, 289] on div at bounding box center [145, 222] width 290 height 375
click at [152, 362] on div at bounding box center [145, 222] width 290 height 375
click at [109, 345] on div at bounding box center [145, 222] width 290 height 375
click at [87, 314] on div at bounding box center [145, 222] width 290 height 375
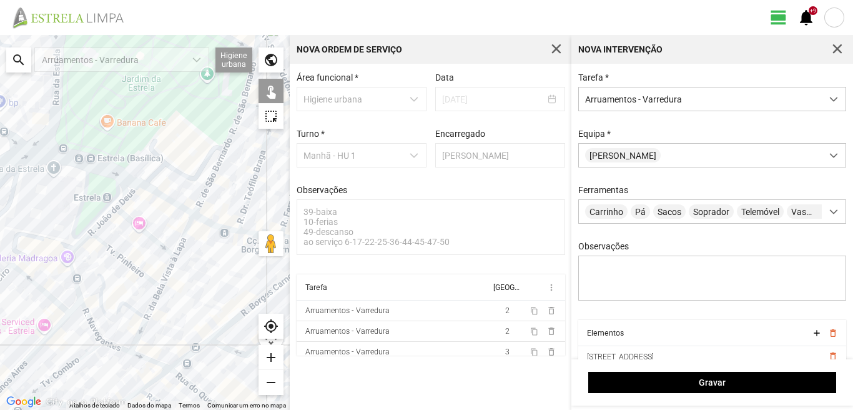
click at [75, 280] on div at bounding box center [145, 222] width 290 height 375
click at [76, 248] on div at bounding box center [145, 222] width 290 height 375
click at [105, 219] on div at bounding box center [145, 222] width 290 height 375
click at [126, 195] on div at bounding box center [145, 222] width 290 height 375
click at [134, 220] on div at bounding box center [145, 222] width 290 height 375
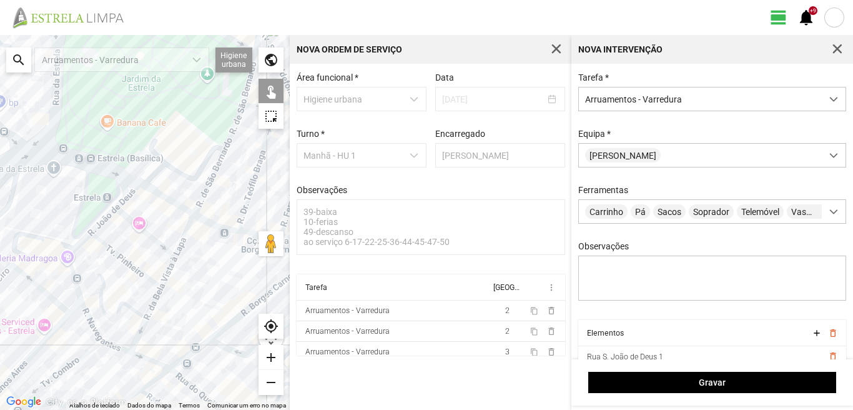
click at [110, 250] on div at bounding box center [145, 222] width 290 height 375
click at [102, 289] on div at bounding box center [145, 222] width 290 height 375
click at [139, 335] on div at bounding box center [145, 222] width 290 height 375
click at [153, 301] on div at bounding box center [145, 222] width 290 height 375
drag, startPoint x: 166, startPoint y: 274, endPoint x: 174, endPoint y: 263, distance: 13.0
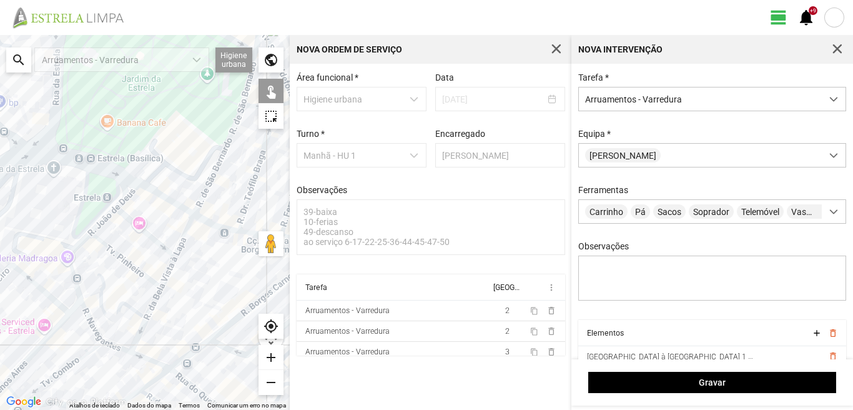
click at [168, 272] on div at bounding box center [145, 222] width 290 height 375
click at [185, 232] on div at bounding box center [145, 222] width 290 height 375
click at [165, 275] on div at bounding box center [145, 222] width 290 height 375
drag, startPoint x: 172, startPoint y: 316, endPoint x: 150, endPoint y: 280, distance: 42.3
click at [153, 287] on div at bounding box center [145, 222] width 290 height 375
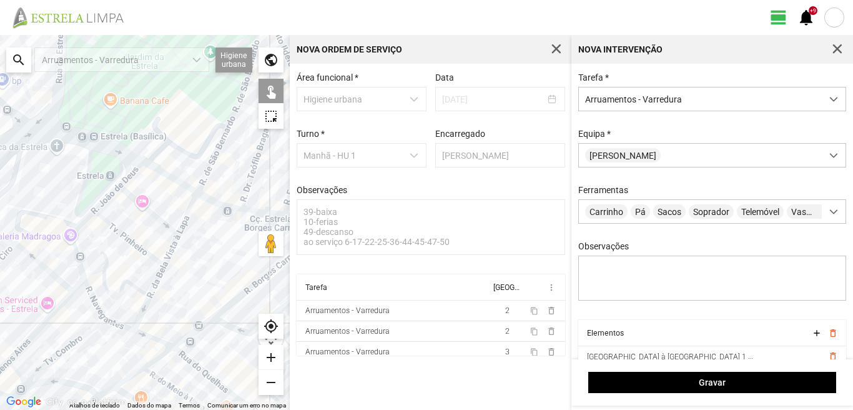
drag, startPoint x: 189, startPoint y: 317, endPoint x: 173, endPoint y: 262, distance: 57.1
click at [178, 272] on div at bounding box center [145, 222] width 290 height 375
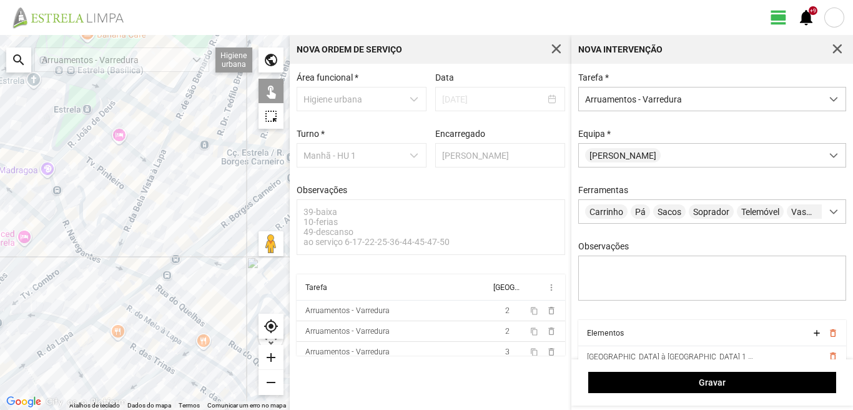
click at [165, 294] on div at bounding box center [145, 222] width 290 height 375
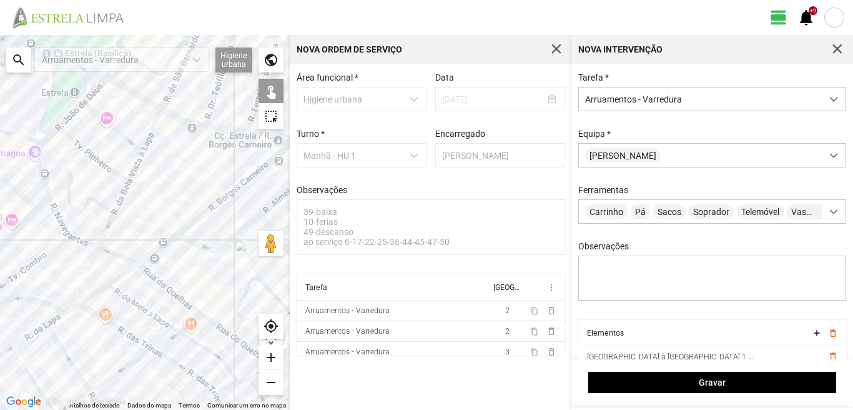
drag, startPoint x: 212, startPoint y: 322, endPoint x: 192, endPoint y: 296, distance: 33.0
click at [193, 297] on div at bounding box center [145, 222] width 290 height 375
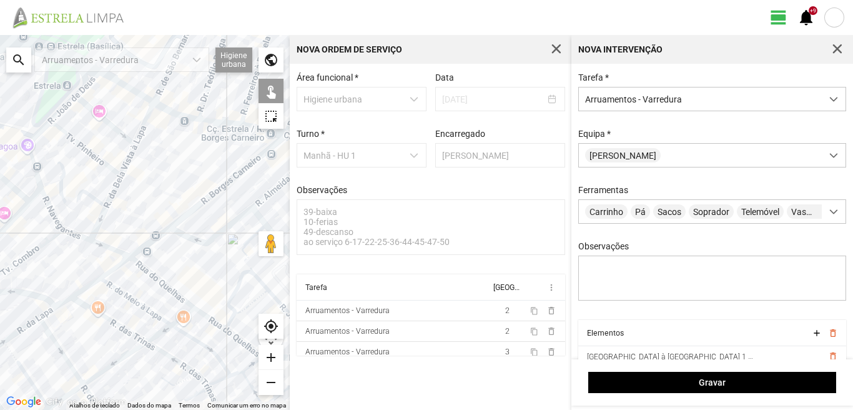
click at [215, 324] on div at bounding box center [145, 222] width 290 height 375
click at [236, 338] on div at bounding box center [145, 222] width 290 height 375
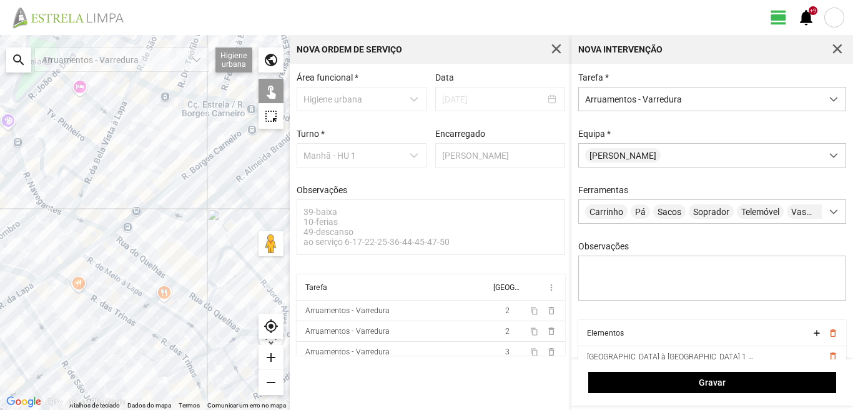
drag, startPoint x: 218, startPoint y: 343, endPoint x: 179, endPoint y: 303, distance: 56.1
click at [179, 303] on div at bounding box center [145, 222] width 290 height 375
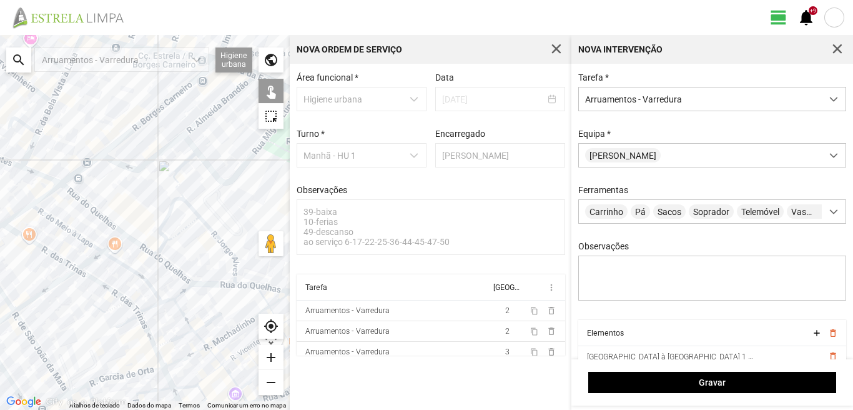
click at [210, 283] on div at bounding box center [145, 222] width 290 height 375
click at [159, 229] on div at bounding box center [145, 222] width 290 height 375
click at [197, 212] on div at bounding box center [145, 222] width 290 height 375
drag, startPoint x: 221, startPoint y: 280, endPoint x: 165, endPoint y: 267, distance: 57.7
click at [167, 267] on div at bounding box center [145, 222] width 290 height 375
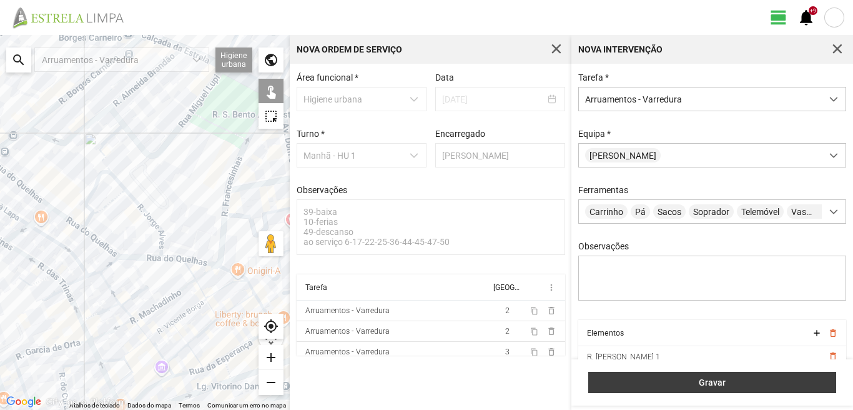
click at [779, 382] on span "Gravar" at bounding box center [712, 382] width 235 height 10
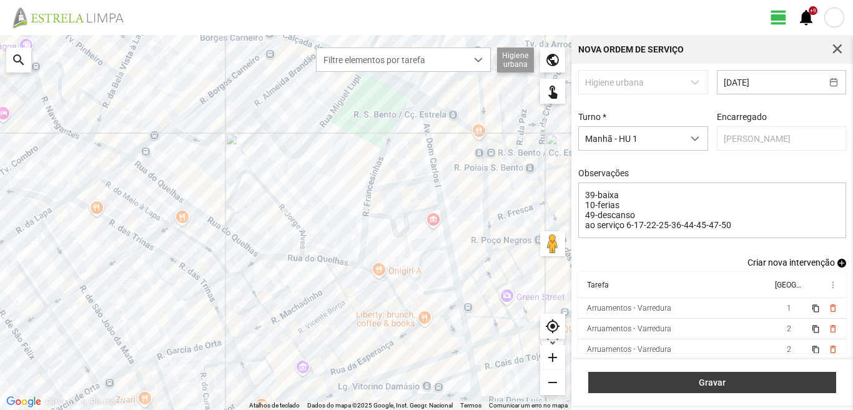
click at [746, 383] on span "Gravar" at bounding box center [712, 382] width 235 height 10
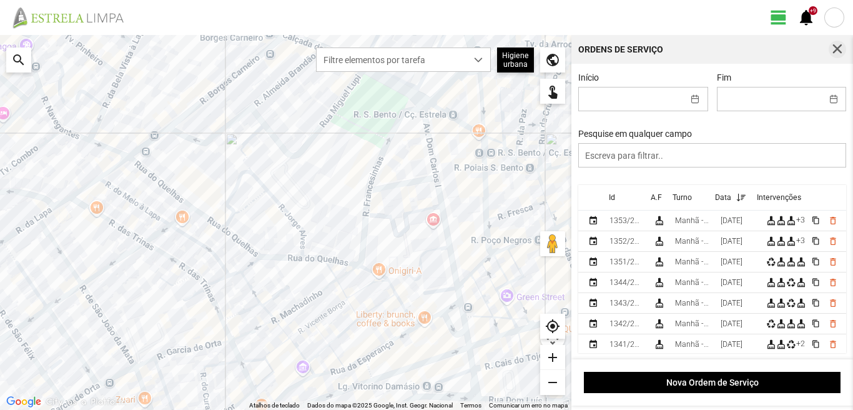
click at [838, 47] on span "button" at bounding box center [837, 49] width 11 height 11
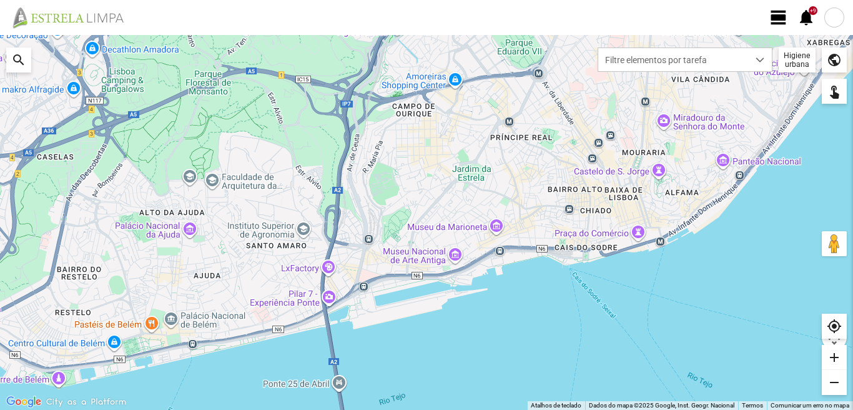
click at [775, 14] on span "view_day" at bounding box center [778, 17] width 19 height 19
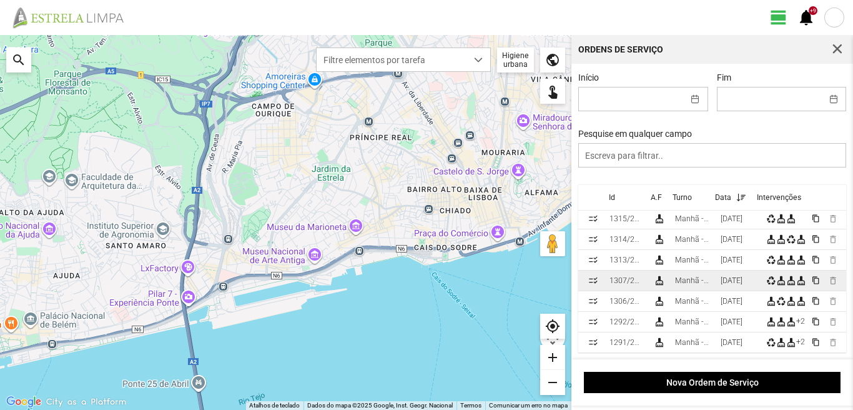
scroll to position [125, 0]
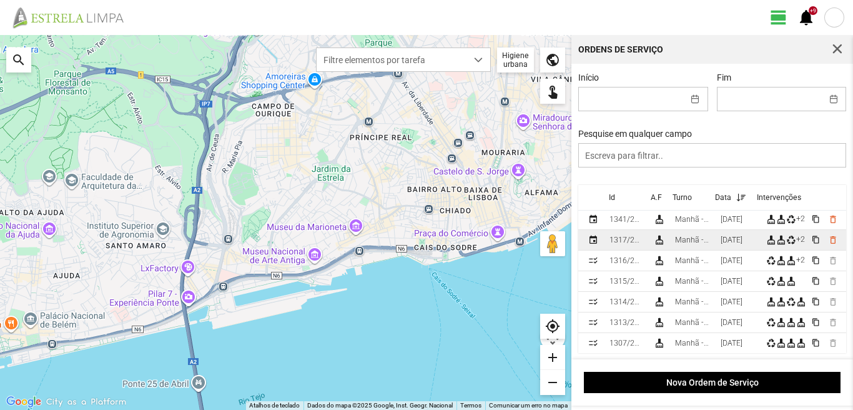
click at [726, 242] on div "[DATE]" at bounding box center [732, 239] width 22 height 9
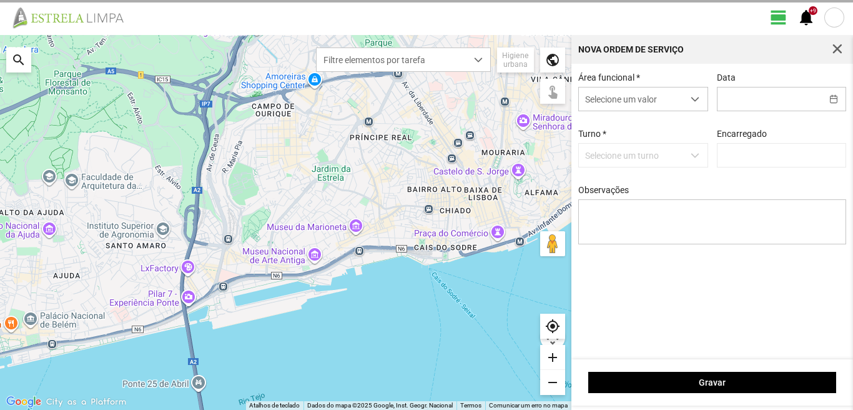
type input "[DATE]"
type textarea "39-baixa 10-25-ferias ao serviço-6-17-22-36-44-45-47-50"
type input "[PERSON_NAME]"
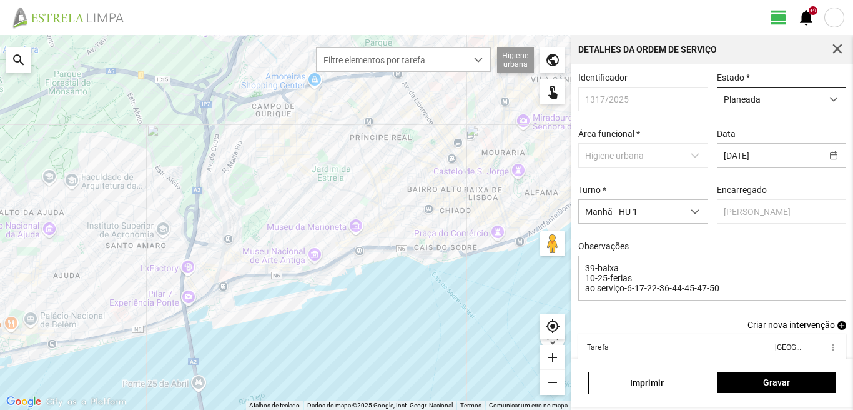
click at [738, 99] on span "Planeada" at bounding box center [770, 98] width 104 height 23
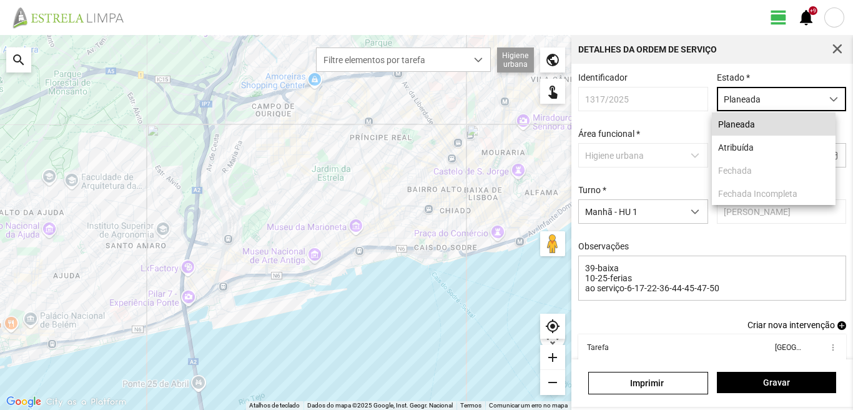
scroll to position [7, 56]
click at [739, 146] on li "Atribuída" at bounding box center [774, 147] width 124 height 23
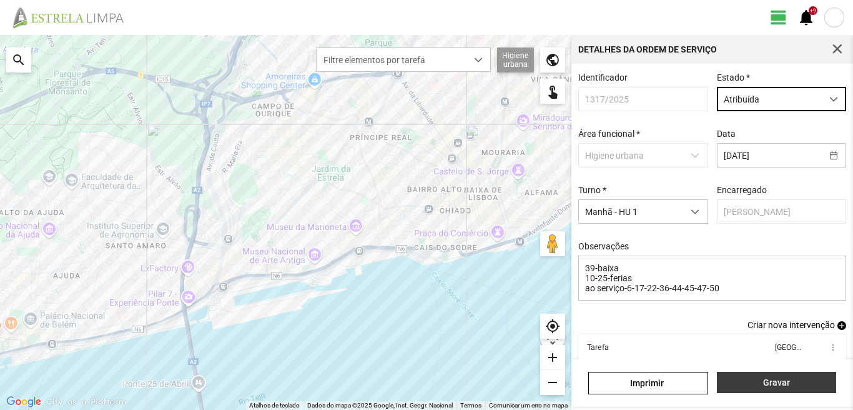
click at [770, 378] on span "Gravar" at bounding box center [776, 382] width 106 height 10
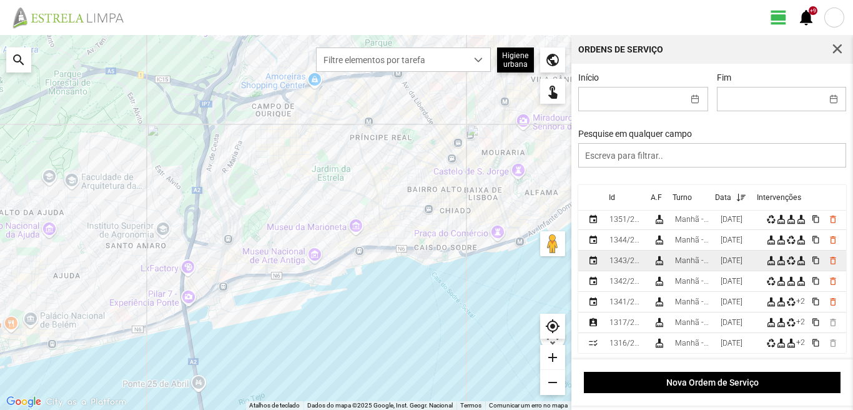
scroll to position [62, 0]
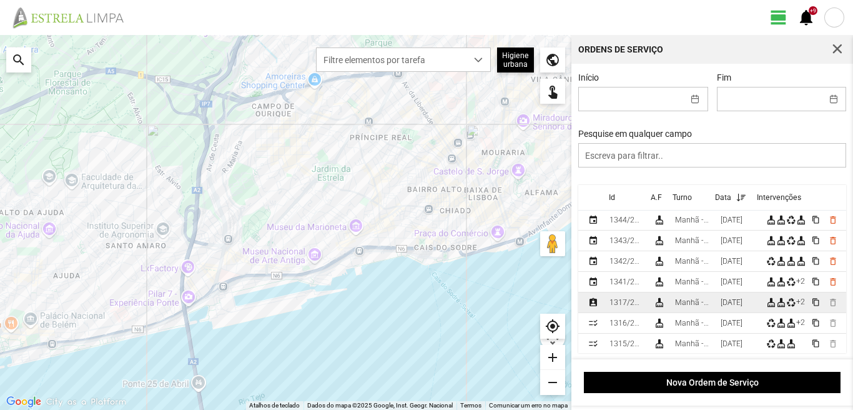
click at [729, 299] on td "[DATE]" at bounding box center [739, 302] width 46 height 21
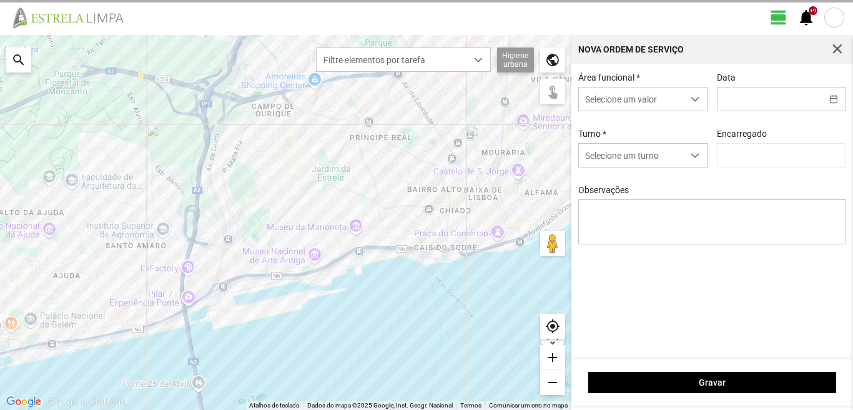
type input "[PERSON_NAME]"
type input "[DATE]"
type textarea "39-baixa 10-25-ferias ao serviço-6-17-22-36-44-45-47-50"
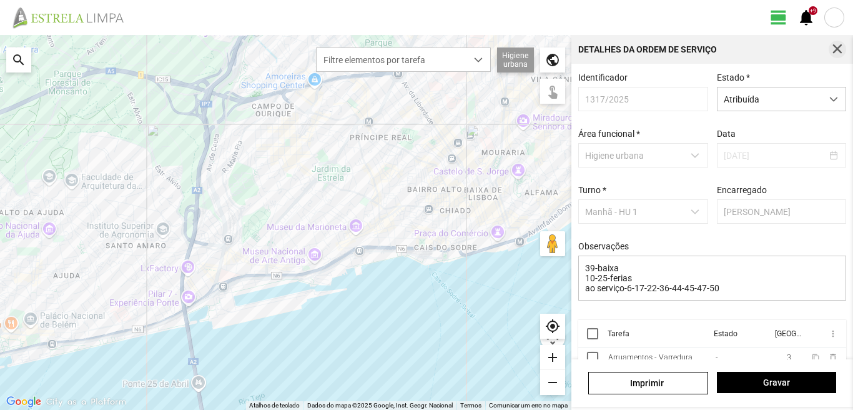
click at [838, 45] on span "button" at bounding box center [837, 49] width 11 height 11
